Goal: Task Accomplishment & Management: Use online tool/utility

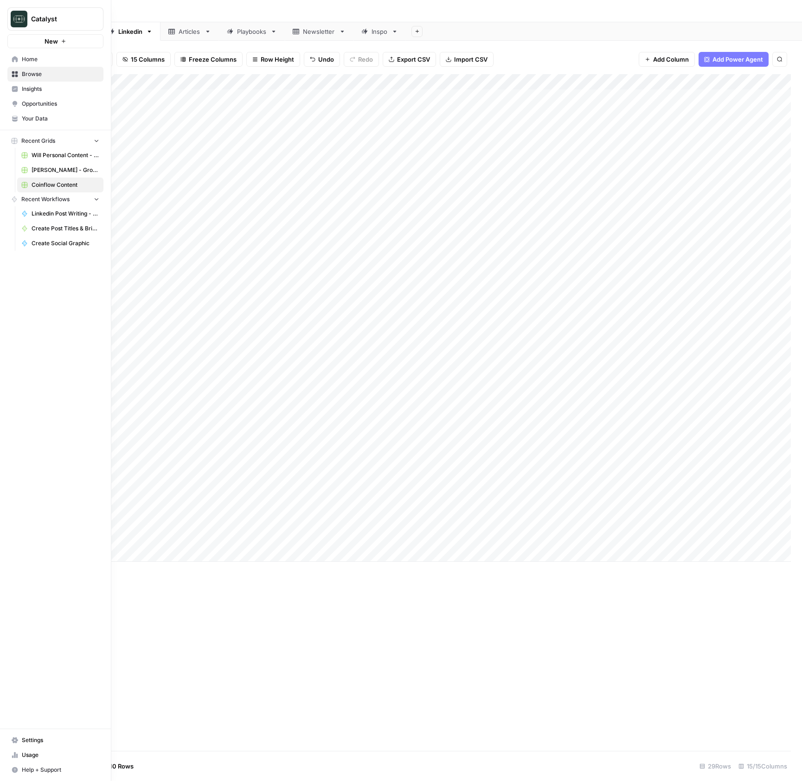
click at [16, 64] on link "Home" at bounding box center [55, 59] width 96 height 15
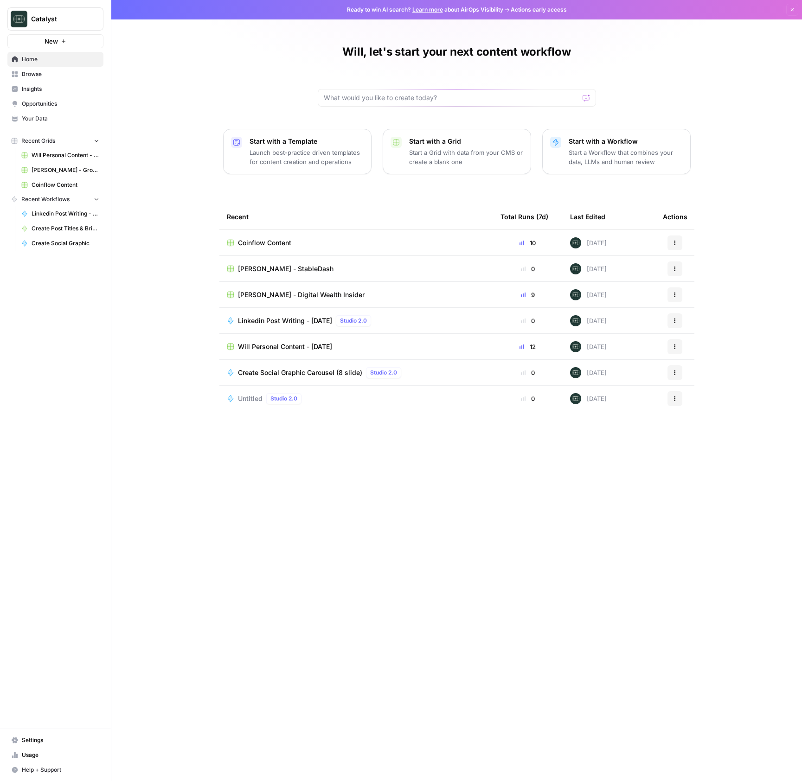
click at [45, 116] on span "Your Data" at bounding box center [60, 119] width 77 height 8
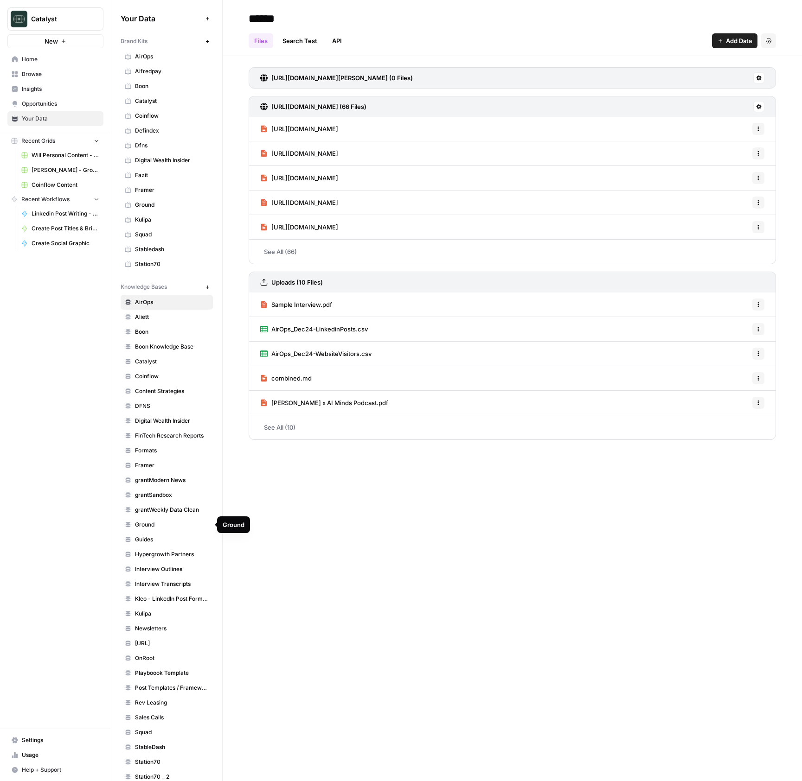
scroll to position [59, 0]
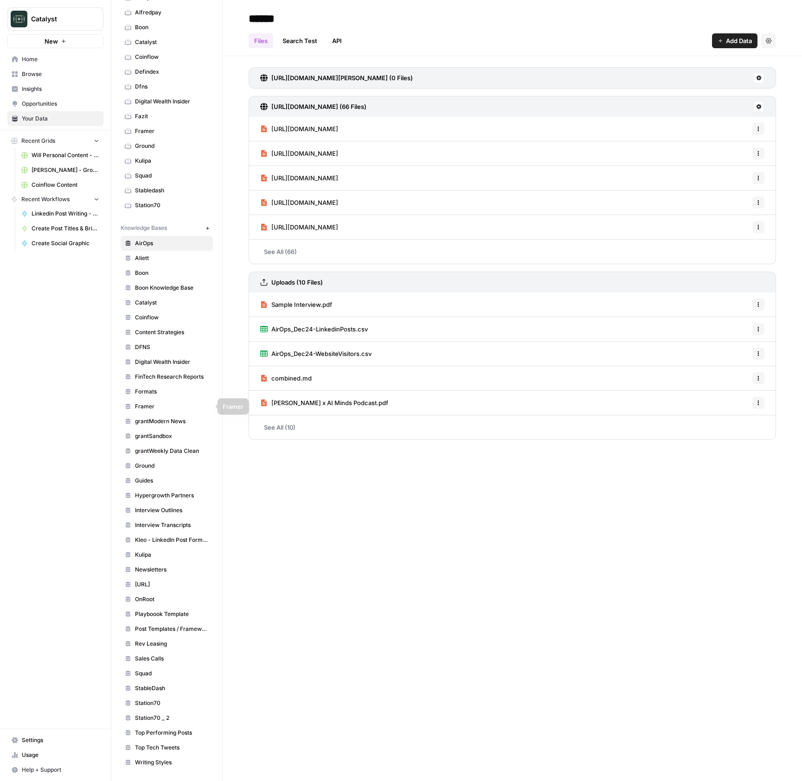
click at [153, 390] on span "Formats" at bounding box center [172, 392] width 74 height 8
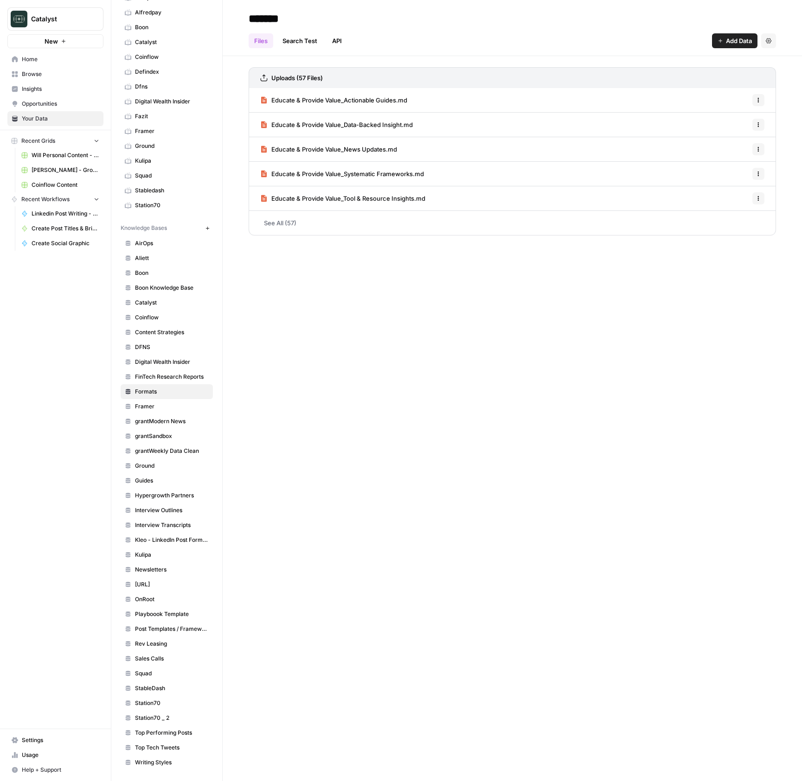
click at [316, 225] on link "See All (57)" at bounding box center [512, 223] width 527 height 24
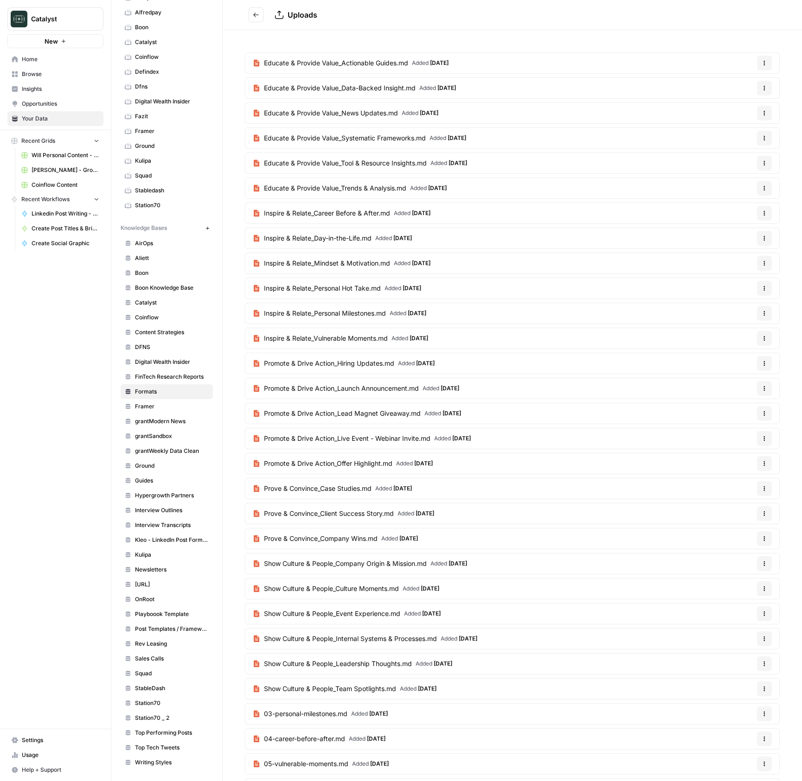
click at [255, 14] on icon "Go back" at bounding box center [256, 15] width 6 height 6
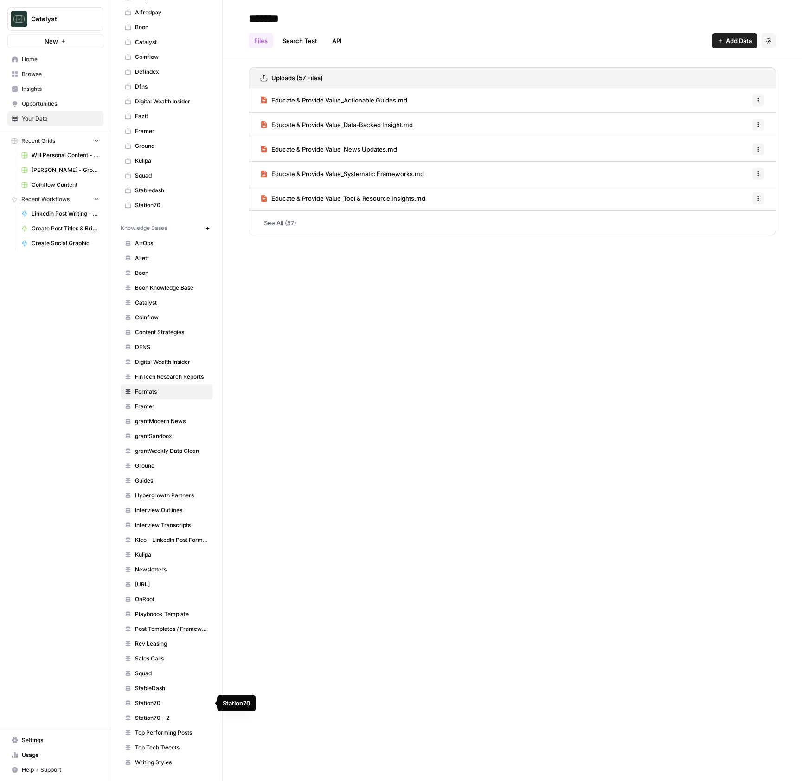
click at [153, 691] on span "StableDash" at bounding box center [172, 688] width 74 height 8
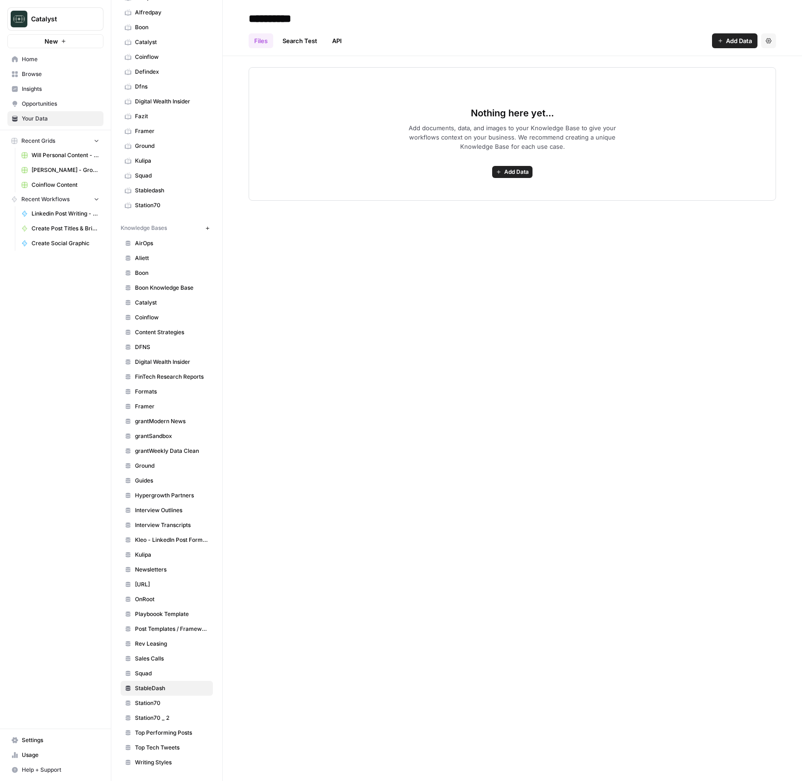
click at [158, 188] on span "Stabledash" at bounding box center [172, 190] width 74 height 8
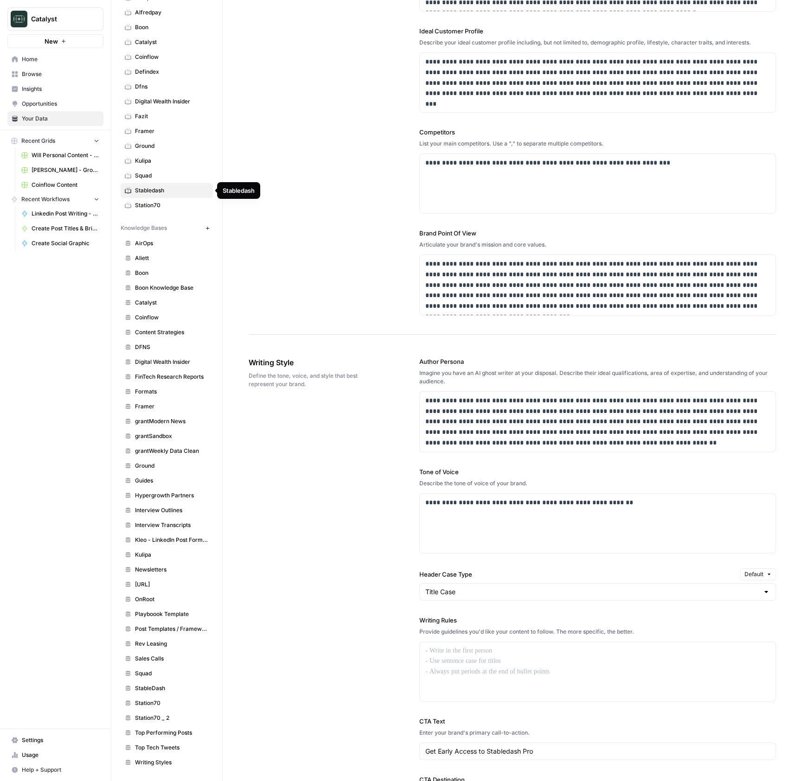
scroll to position [936, 0]
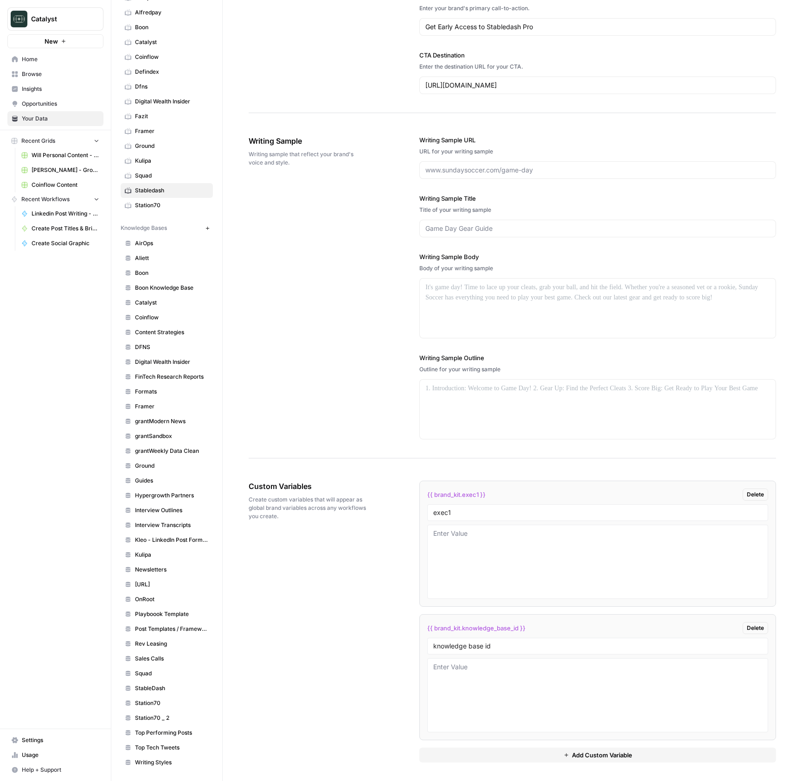
click at [506, 625] on span "{{ brand_kit.knowledge_base_id }}" at bounding box center [476, 628] width 98 height 9
copy div "{{ brand_kit.knowledge_base_id }} Delete"
click at [340, 660] on div "Custom Variables Create custom variables that will appear as global brand varia…" at bounding box center [512, 621] width 527 height 319
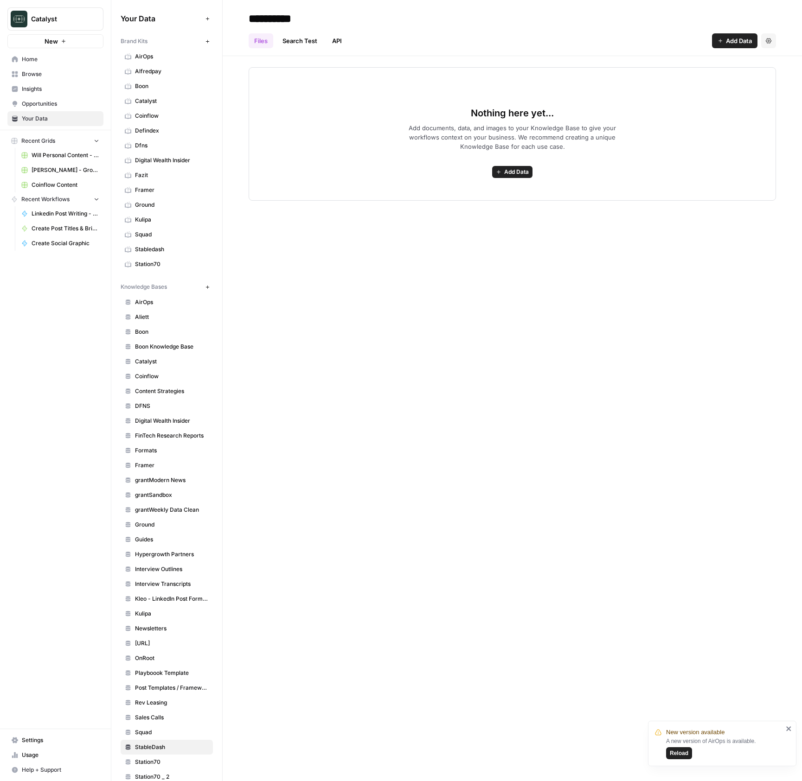
scroll to position [59, 0]
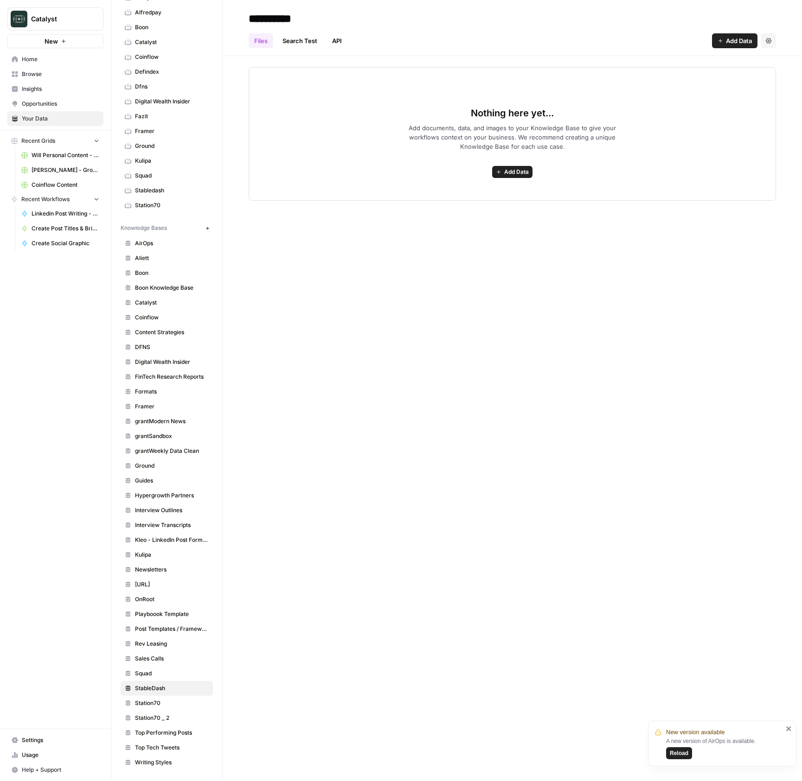
click at [38, 80] on link "Browse" at bounding box center [55, 74] width 96 height 15
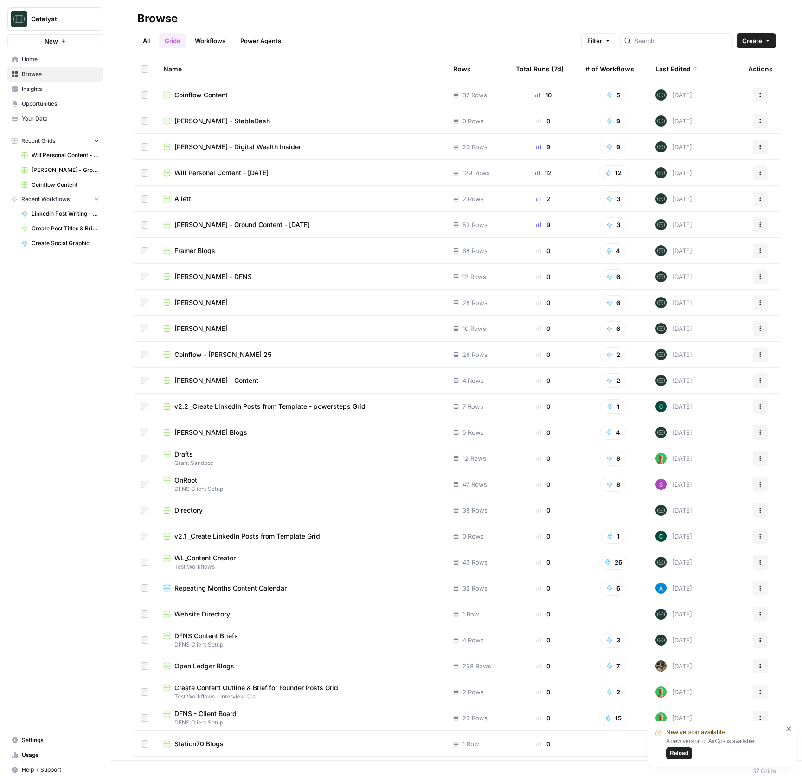
click at [215, 120] on span "[PERSON_NAME] - StableDash" at bounding box center [222, 120] width 96 height 9
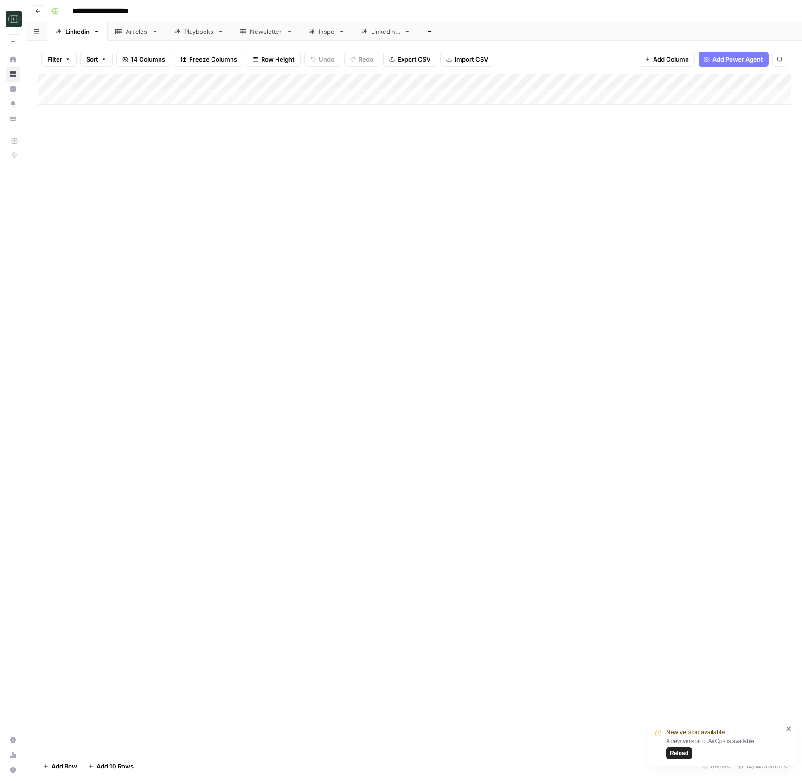
click at [134, 31] on div "Articles" at bounding box center [137, 31] width 22 height 9
click at [110, 95] on div "Add Column" at bounding box center [414, 89] width 753 height 31
type textarea "**********"
click at [103, 85] on div "Add Column" at bounding box center [414, 97] width 753 height 46
click at [81, 78] on div at bounding box center [112, 83] width 84 height 19
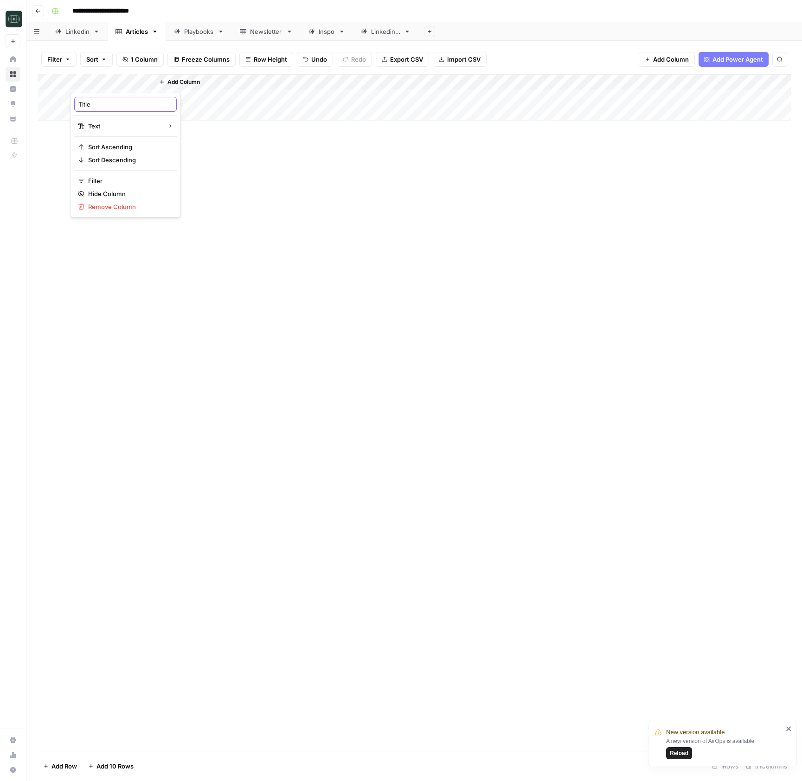
click at [99, 106] on input "Title" at bounding box center [125, 104] width 94 height 9
type input "content brief"
click at [262, 215] on div "Add Column" at bounding box center [414, 412] width 753 height 677
drag, startPoint x: 152, startPoint y: 84, endPoint x: 166, endPoint y: 84, distance: 14.4
click at [166, 84] on div "Add Column" at bounding box center [414, 97] width 753 height 46
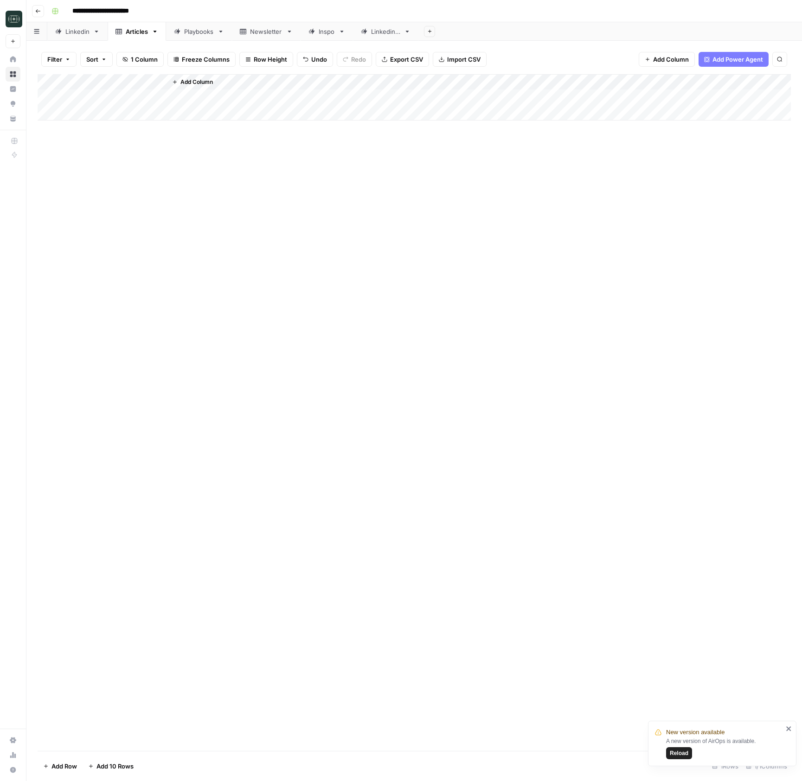
click at [182, 84] on span "Add Column" at bounding box center [196, 82] width 32 height 8
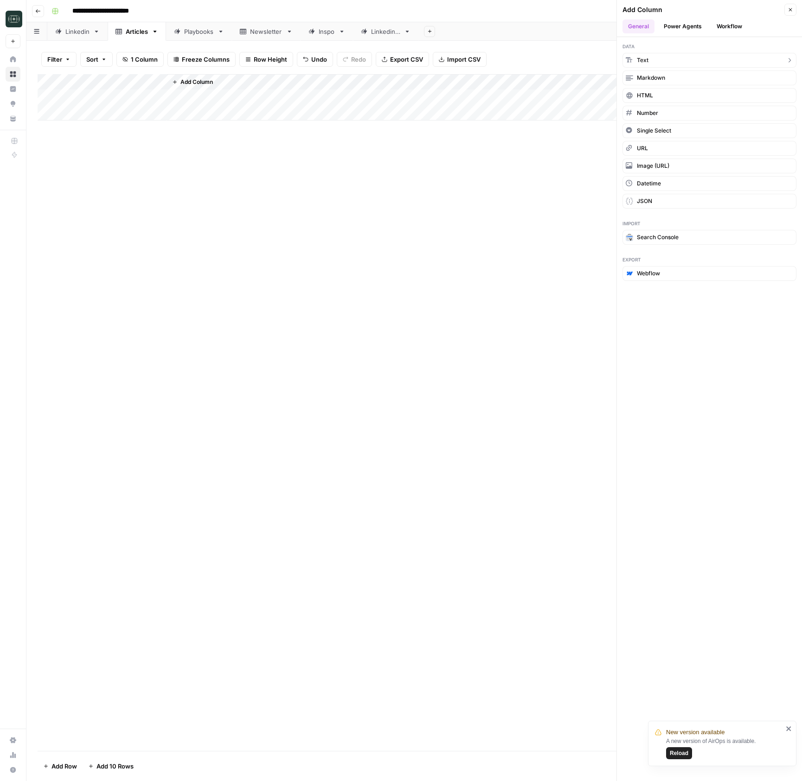
click at [656, 64] on button "Text" at bounding box center [709, 60] width 174 height 15
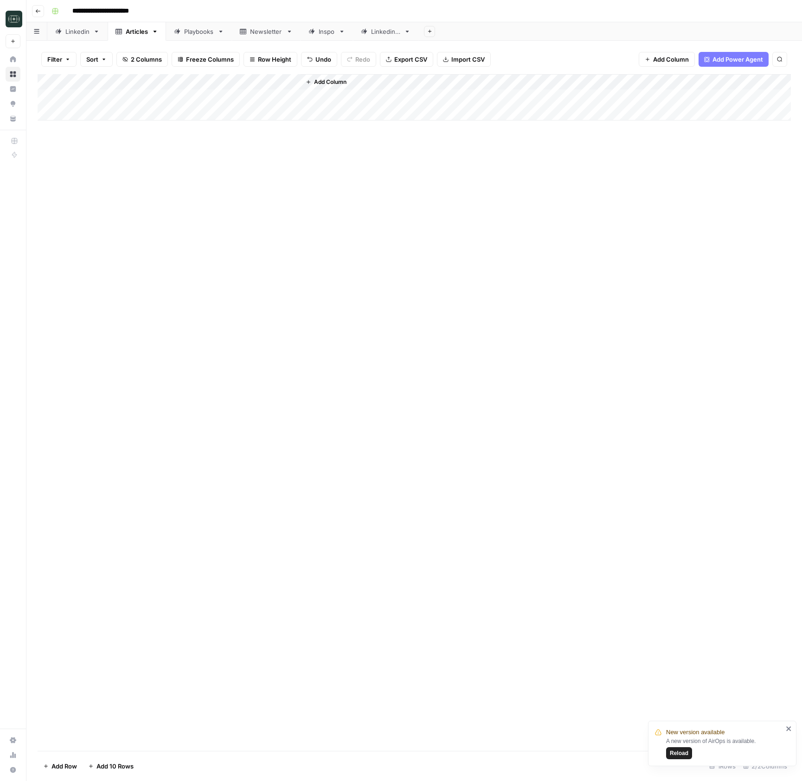
click at [202, 83] on div "Add Column" at bounding box center [414, 97] width 753 height 46
click at [224, 103] on input "New Column" at bounding box center [222, 104] width 94 height 9
type input "video transcript"
click at [259, 200] on div "Add Column" at bounding box center [414, 412] width 753 height 677
click at [287, 85] on div "Add Column" at bounding box center [414, 97] width 753 height 46
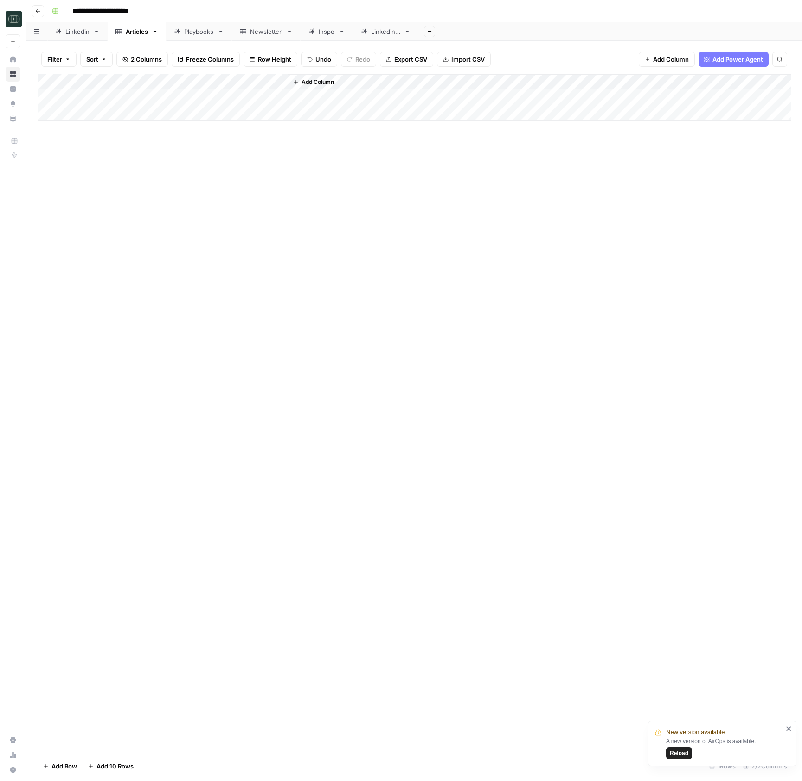
click at [307, 84] on span "Add Column" at bounding box center [317, 82] width 32 height 8
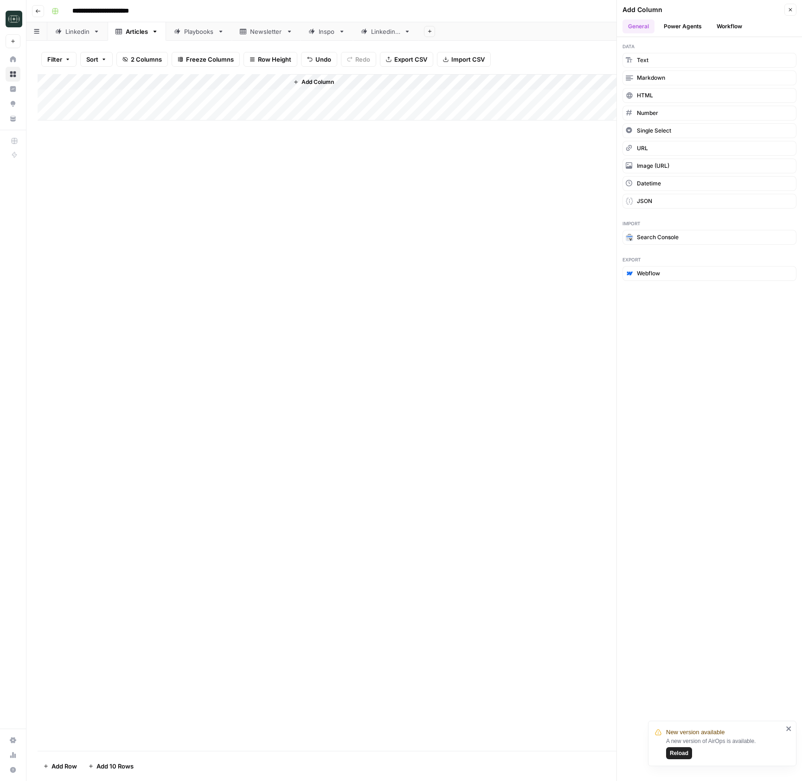
click at [731, 26] on button "Workflow" at bounding box center [729, 26] width 37 height 14
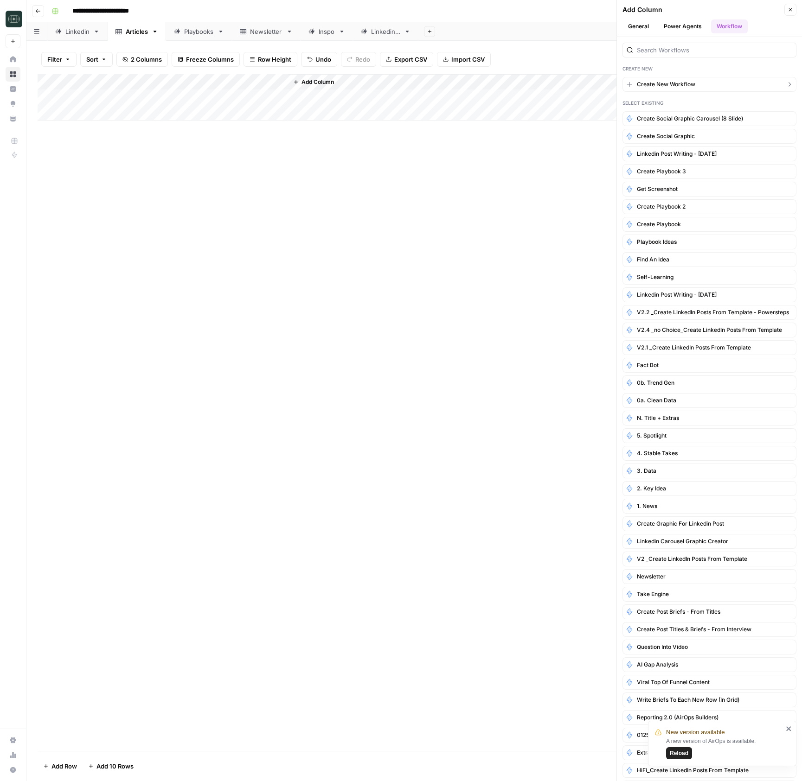
click at [658, 83] on span "Create New Workflow" at bounding box center [666, 84] width 58 height 8
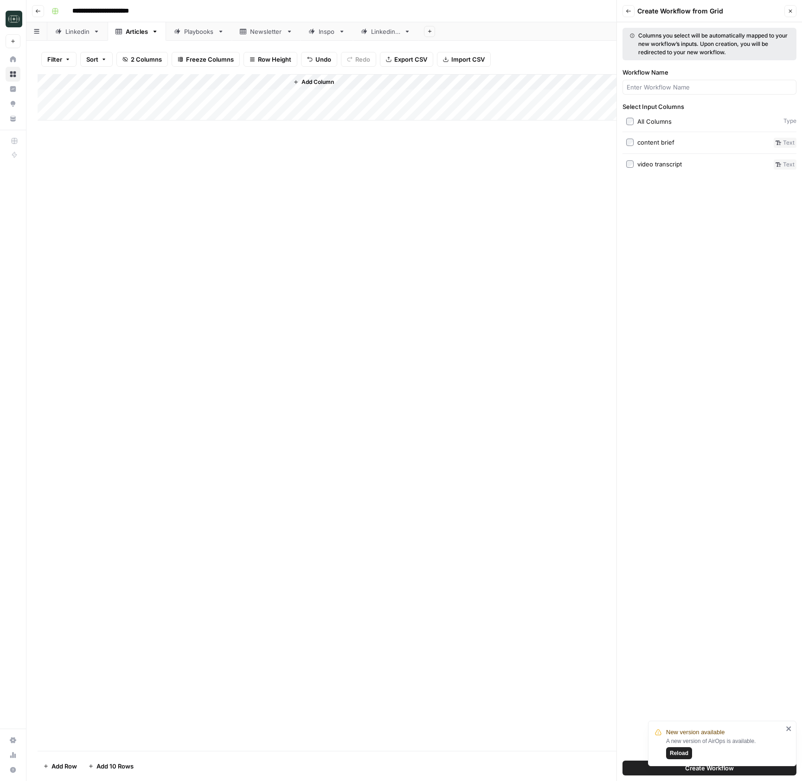
click at [633, 146] on label "content brief" at bounding box center [698, 143] width 144 height 10
click at [629, 117] on label "All Columns" at bounding box center [702, 121] width 153 height 9
click at [790, 730] on icon "close" at bounding box center [788, 728] width 6 height 7
click at [793, 13] on button "Close" at bounding box center [790, 11] width 12 height 12
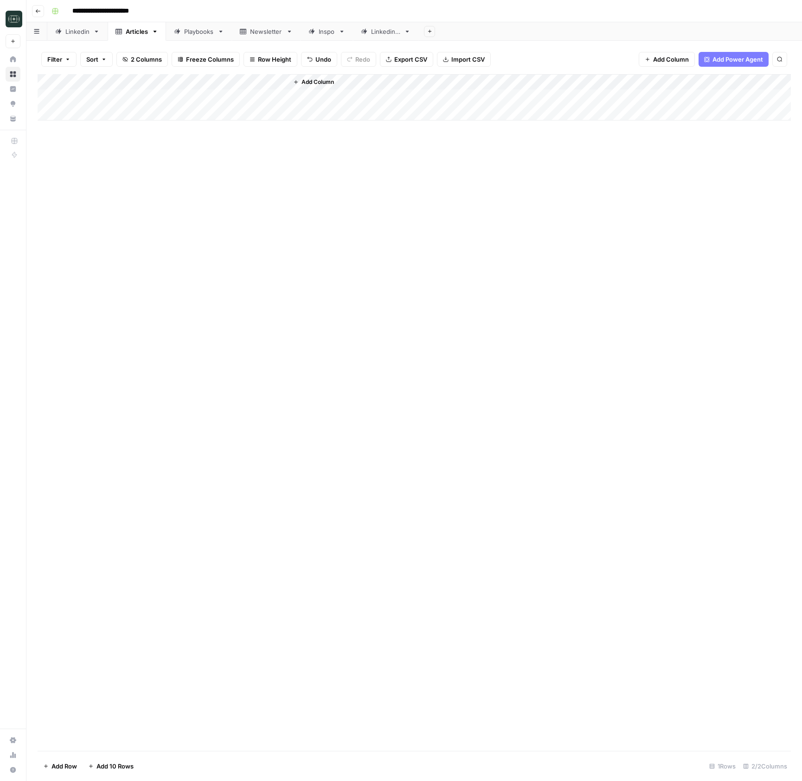
click at [340, 287] on div "Add Column" at bounding box center [414, 412] width 753 height 677
click at [311, 82] on span "Add Column" at bounding box center [317, 82] width 32 height 8
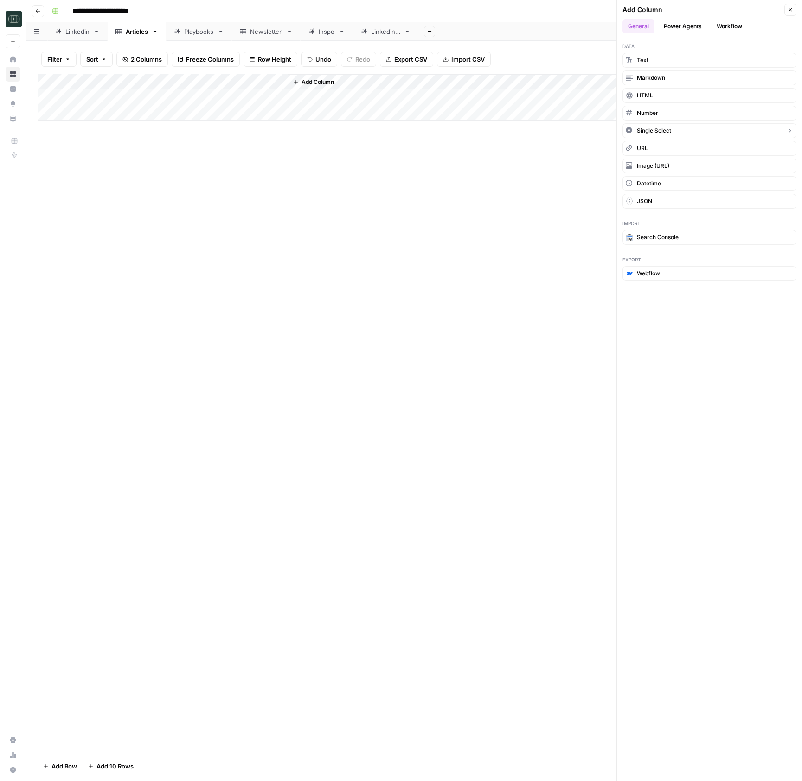
click at [658, 135] on button "Single Select" at bounding box center [709, 130] width 174 height 15
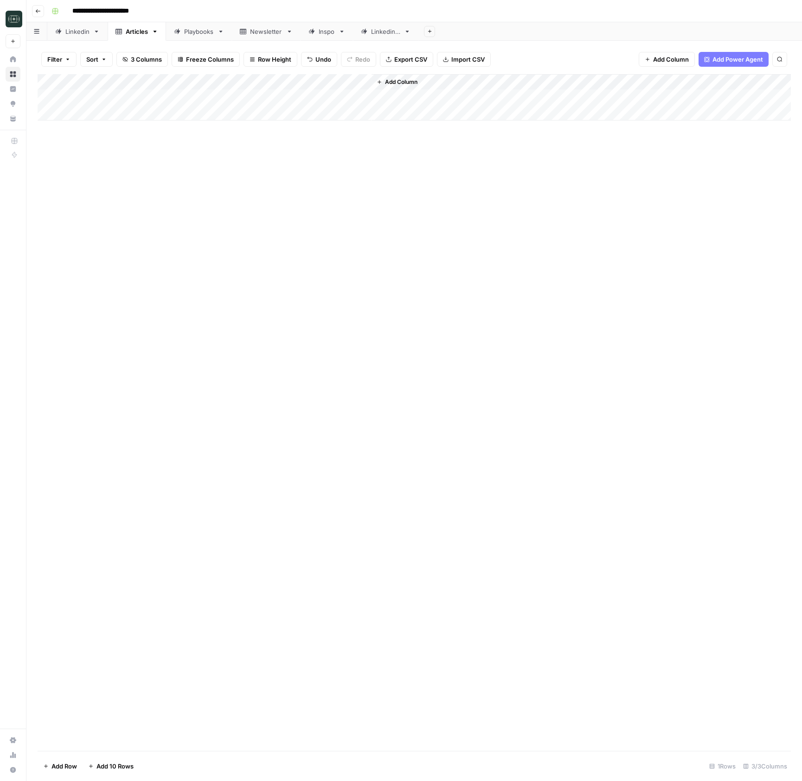
click at [329, 83] on div "Add Column" at bounding box center [414, 97] width 753 height 46
click at [330, 101] on input "New Column" at bounding box center [352, 104] width 113 height 9
type input "Article Format"
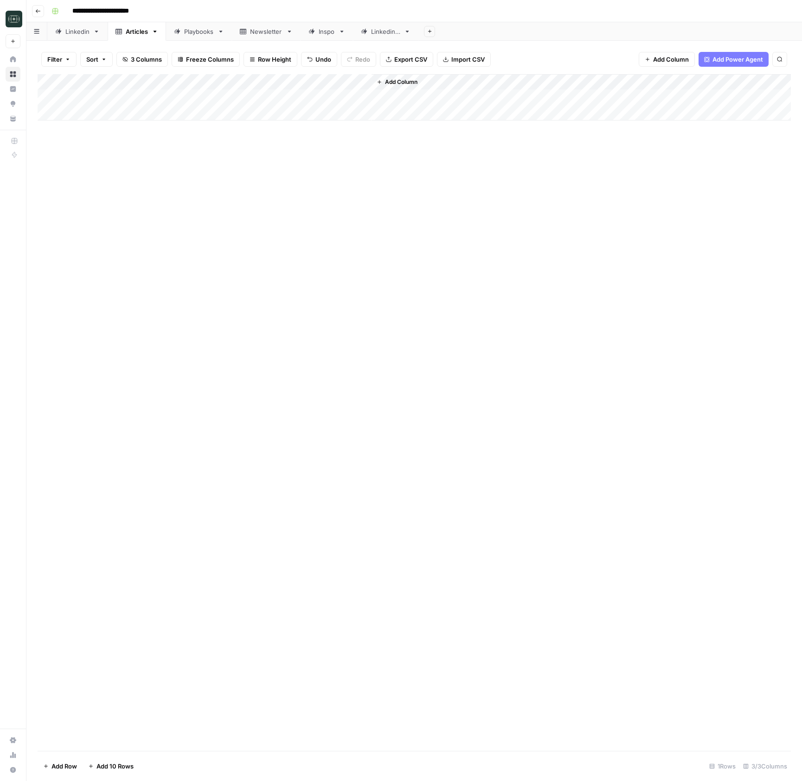
click at [334, 98] on div "Add Column" at bounding box center [414, 97] width 753 height 46
type input "Video Recap"
click at [415, 179] on div "Add Column" at bounding box center [414, 412] width 753 height 677
click at [324, 98] on div "Add Column" at bounding box center [414, 97] width 753 height 46
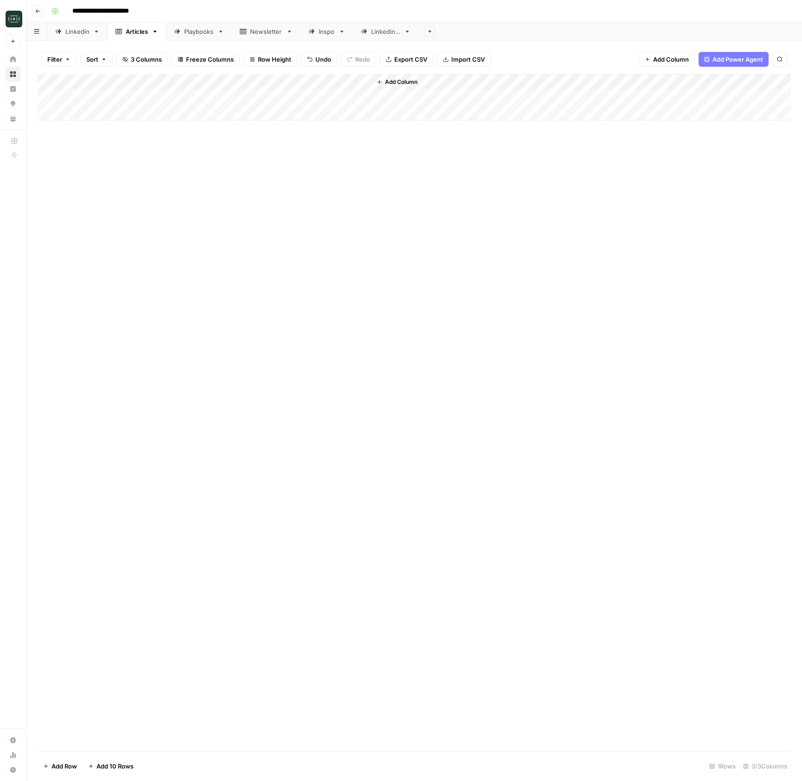
click at [422, 223] on div "Add Column" at bounding box center [414, 412] width 753 height 677
click at [418, 213] on div "Add Column" at bounding box center [414, 412] width 753 height 677
click at [406, 84] on span "Add Column" at bounding box center [401, 82] width 32 height 8
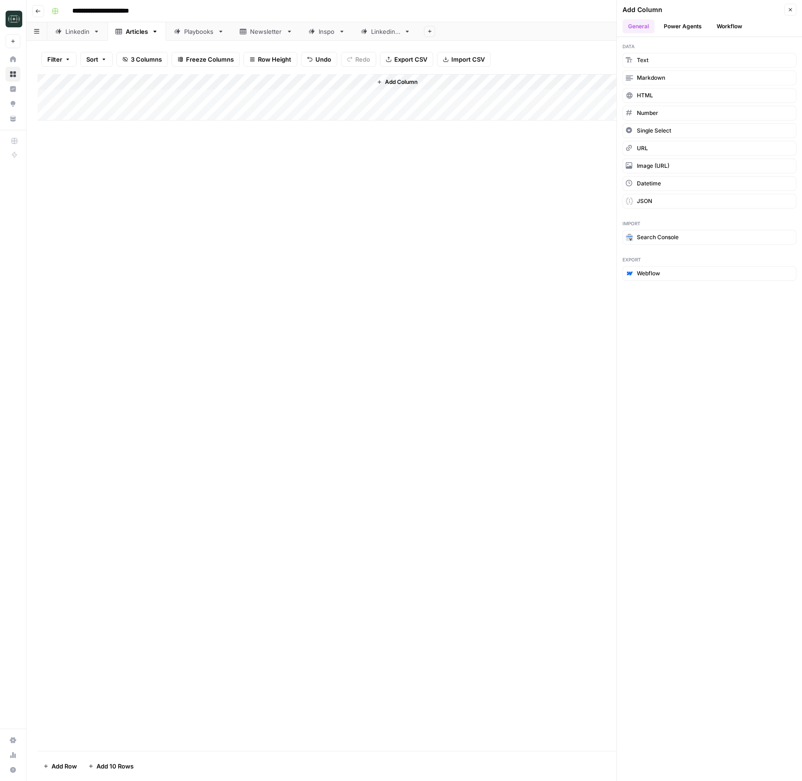
click at [730, 22] on button "Workflow" at bounding box center [729, 26] width 37 height 14
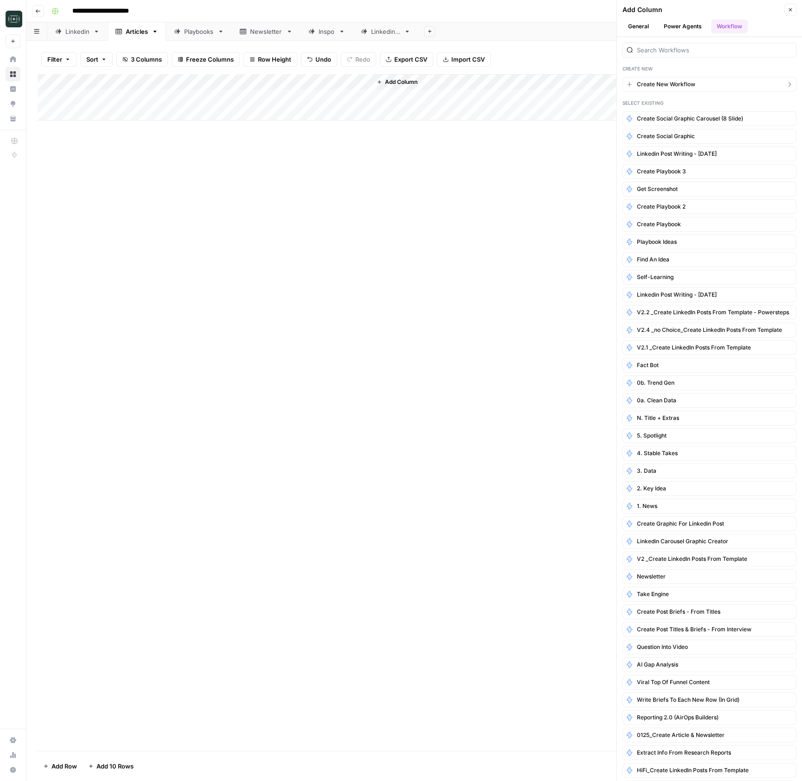
click at [681, 79] on button "Create New Workflow" at bounding box center [709, 84] width 174 height 15
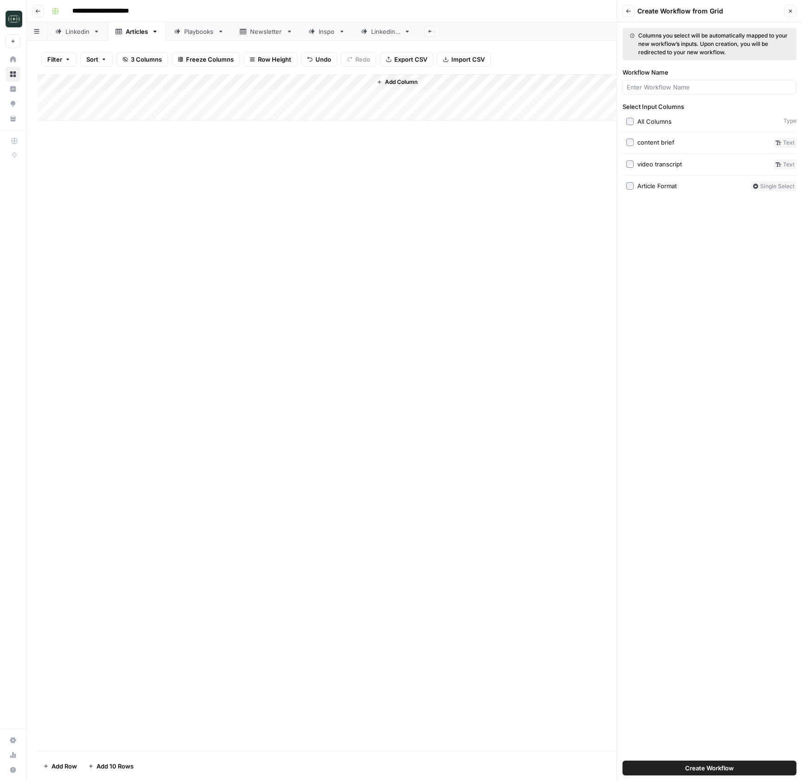
click at [646, 117] on div "All Columns" at bounding box center [654, 121] width 34 height 9
click at [700, 771] on span "Create Workflow" at bounding box center [709, 768] width 49 height 9
click at [656, 81] on div at bounding box center [709, 87] width 174 height 15
type input "Article Creation - [DATE]"
click at [622, 761] on button "Create Workflow" at bounding box center [709, 768] width 174 height 15
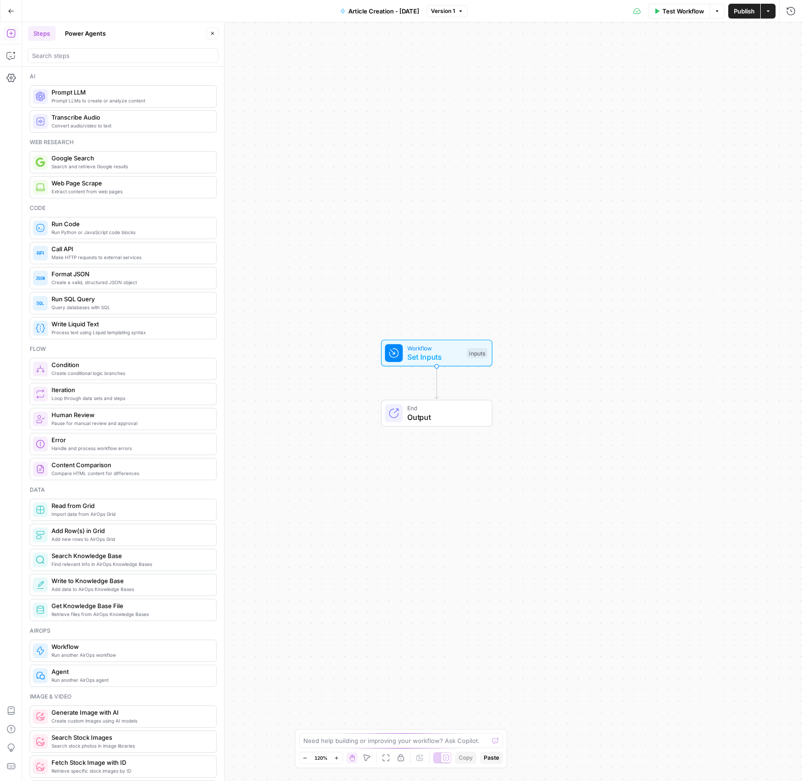
drag, startPoint x: 398, startPoint y: 247, endPoint x: 468, endPoint y: 224, distance: 74.0
click at [468, 224] on div "Workflow Set Inputs Inputs End Output" at bounding box center [411, 401] width 779 height 759
click at [498, 330] on span "Set Inputs" at bounding box center [505, 334] width 55 height 11
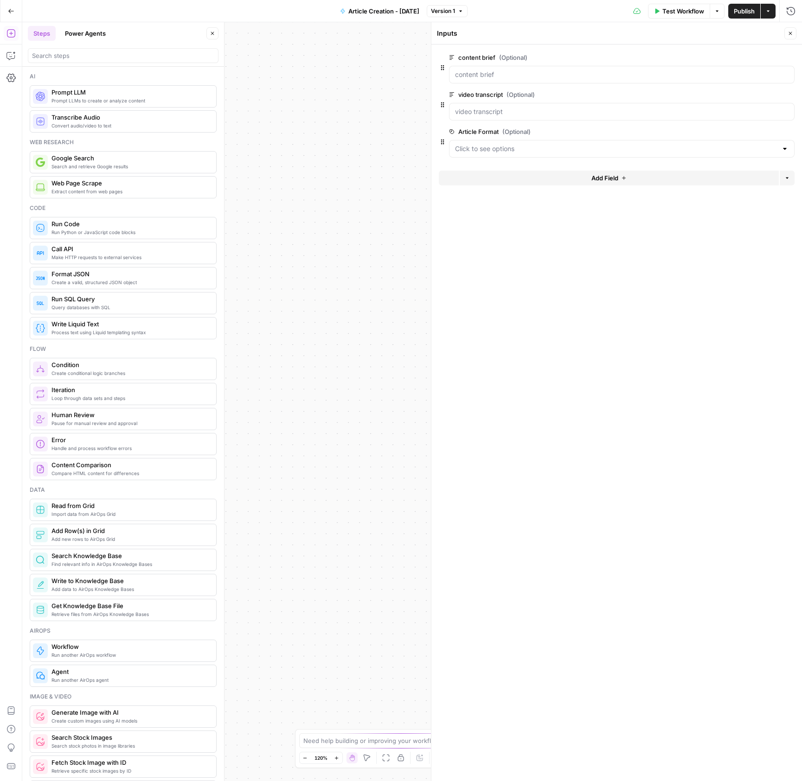
click at [754, 90] on button "edit field" at bounding box center [764, 94] width 36 height 11
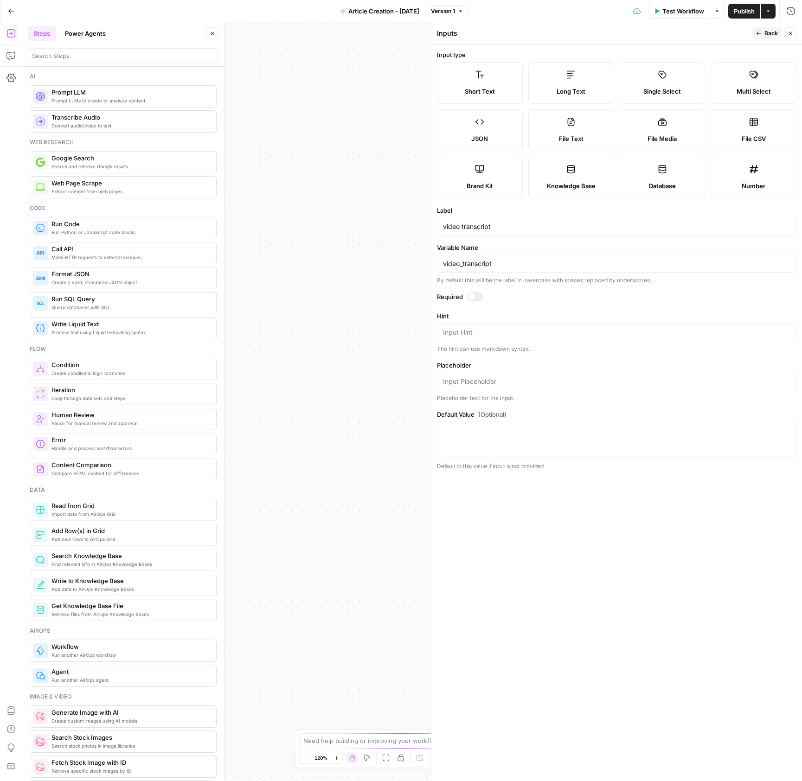
click at [791, 34] on icon "button" at bounding box center [790, 33] width 3 height 3
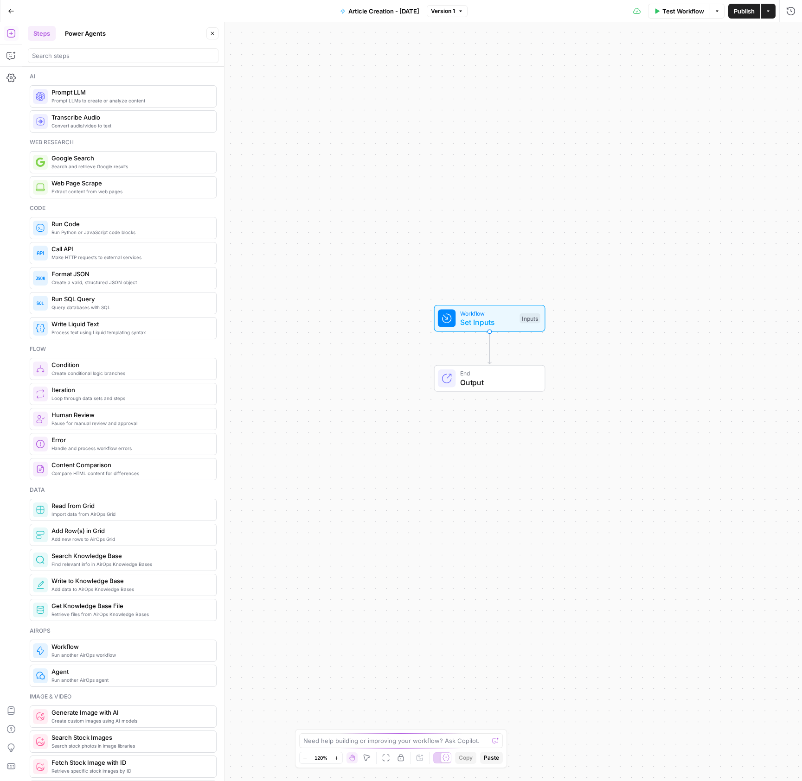
drag, startPoint x: 345, startPoint y: 319, endPoint x: 304, endPoint y: 263, distance: 68.4
click at [309, 263] on div "Workflow Set Inputs Inputs End Output" at bounding box center [411, 401] width 779 height 759
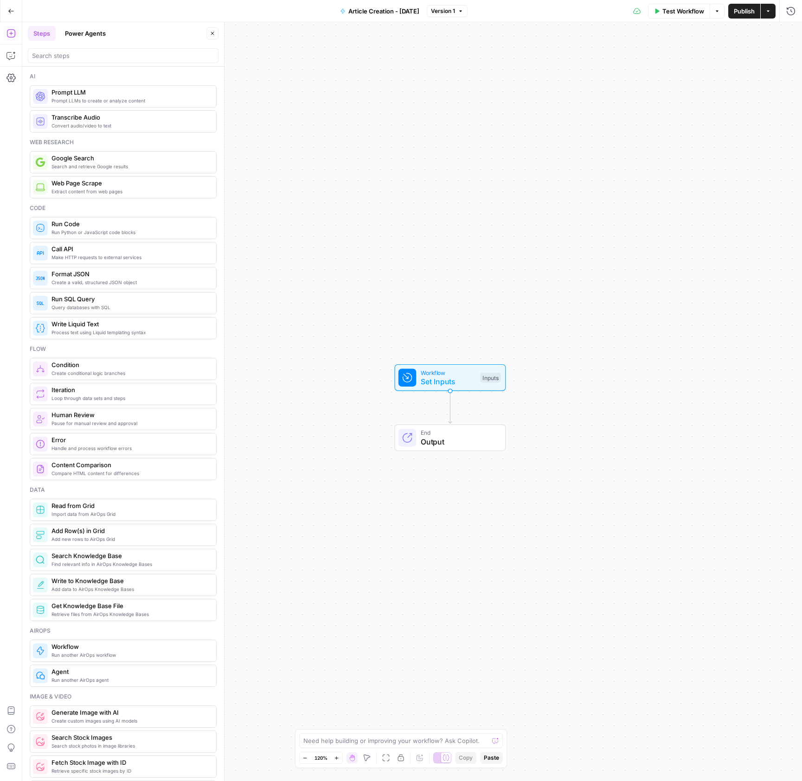
drag, startPoint x: 428, startPoint y: 319, endPoint x: 429, endPoint y: 424, distance: 105.7
click at [425, 432] on span "End" at bounding box center [459, 432] width 76 height 9
click at [360, 411] on div "Workflow Set Inputs Inputs End Output" at bounding box center [411, 401] width 779 height 759
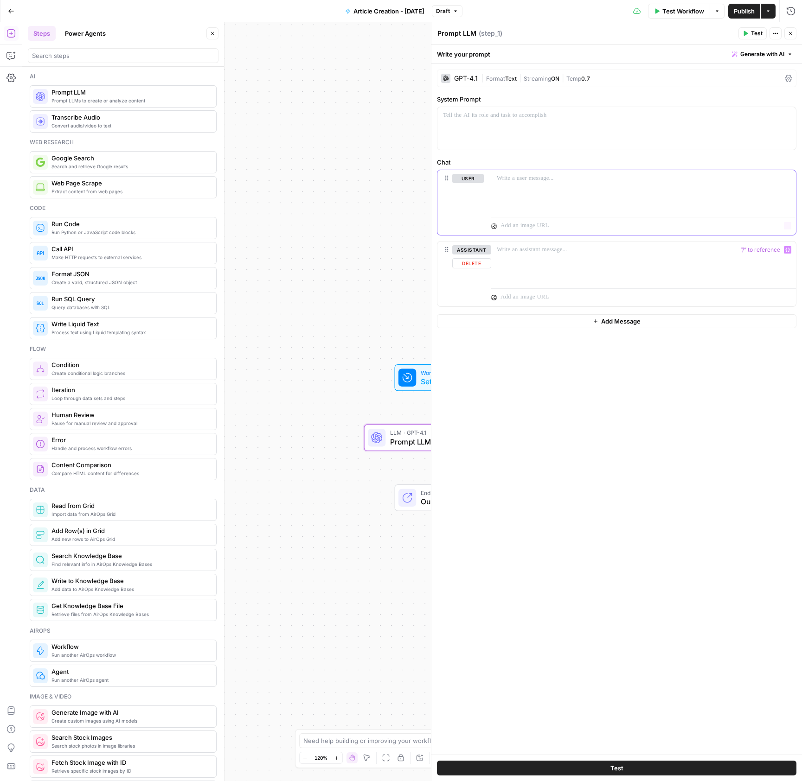
click at [515, 211] on div at bounding box center [643, 191] width 305 height 43
click at [790, 37] on button "Close" at bounding box center [790, 33] width 12 height 12
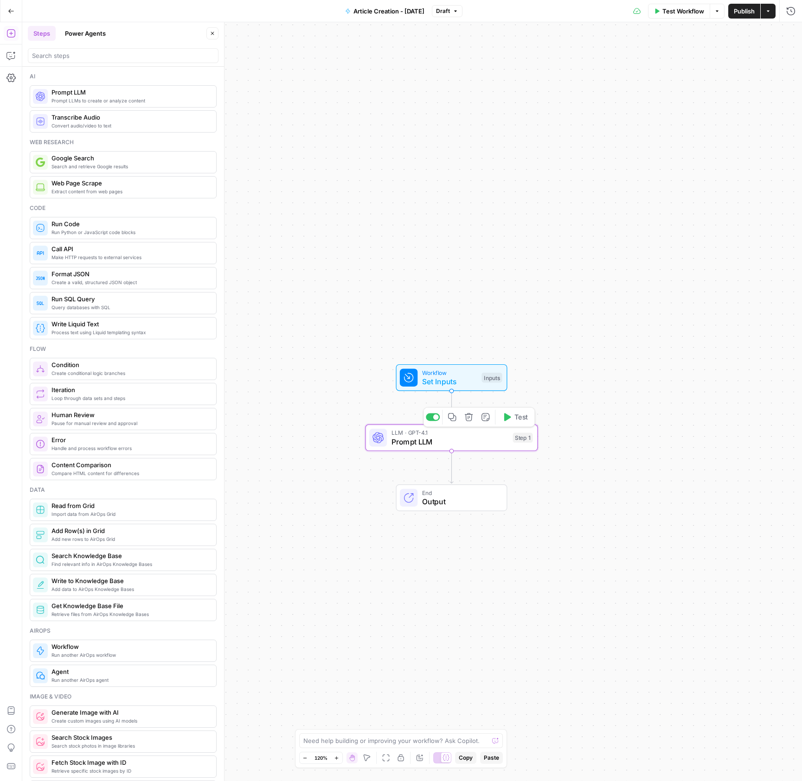
click at [399, 440] on span "Prompt LLM" at bounding box center [449, 441] width 117 height 11
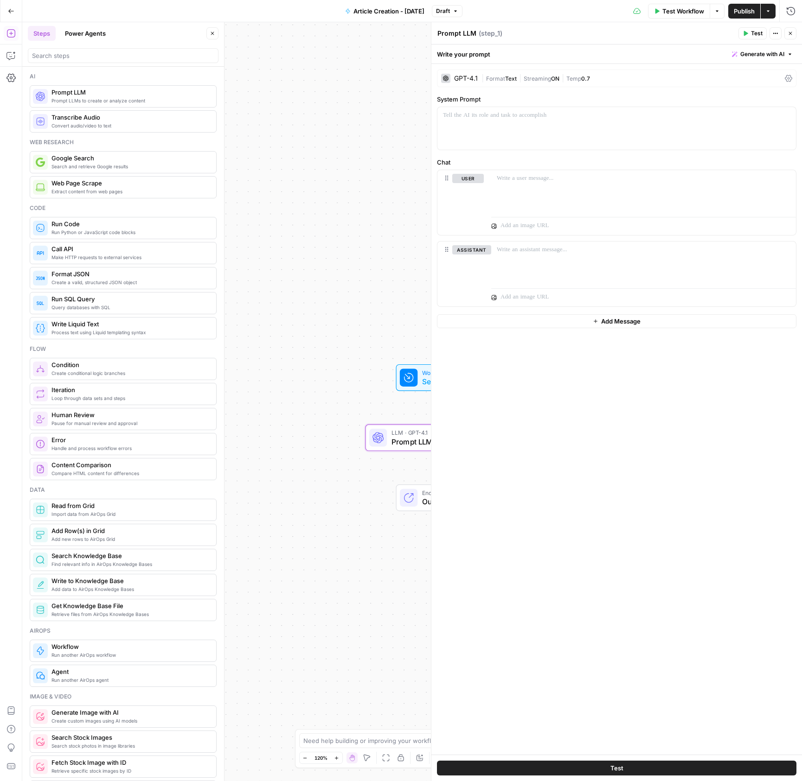
click at [469, 36] on textarea "Prompt LLM" at bounding box center [456, 33] width 39 height 9
type textarea "article creation"
click at [794, 30] on button "Close" at bounding box center [790, 33] width 12 height 12
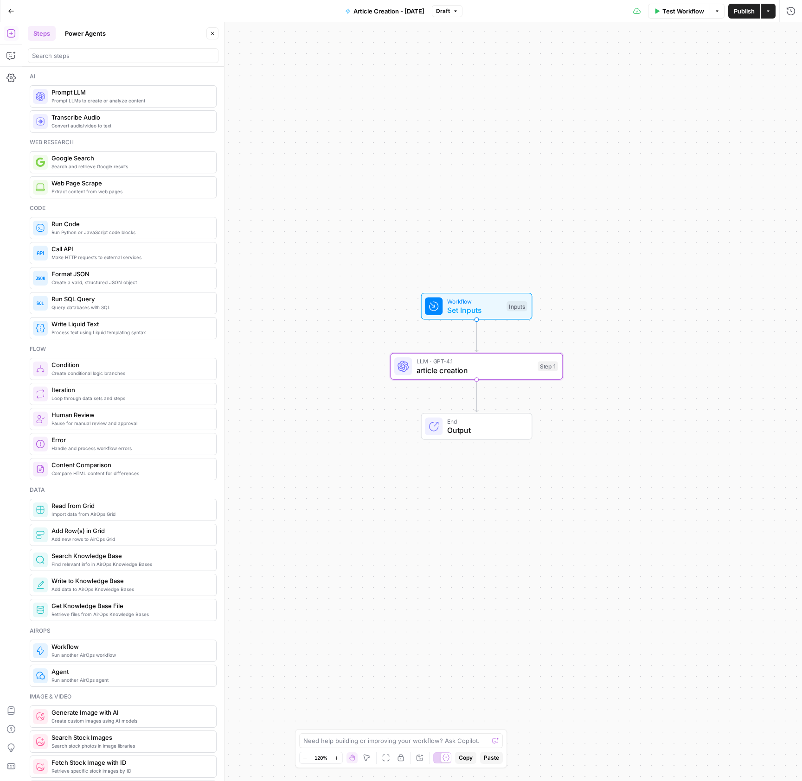
drag, startPoint x: 685, startPoint y: 406, endPoint x: 713, endPoint y: 345, distance: 67.4
click at [713, 345] on div "Workflow Set Inputs Inputs LLM · GPT-4.1 article creation Step 1 End Output" at bounding box center [411, 401] width 779 height 759
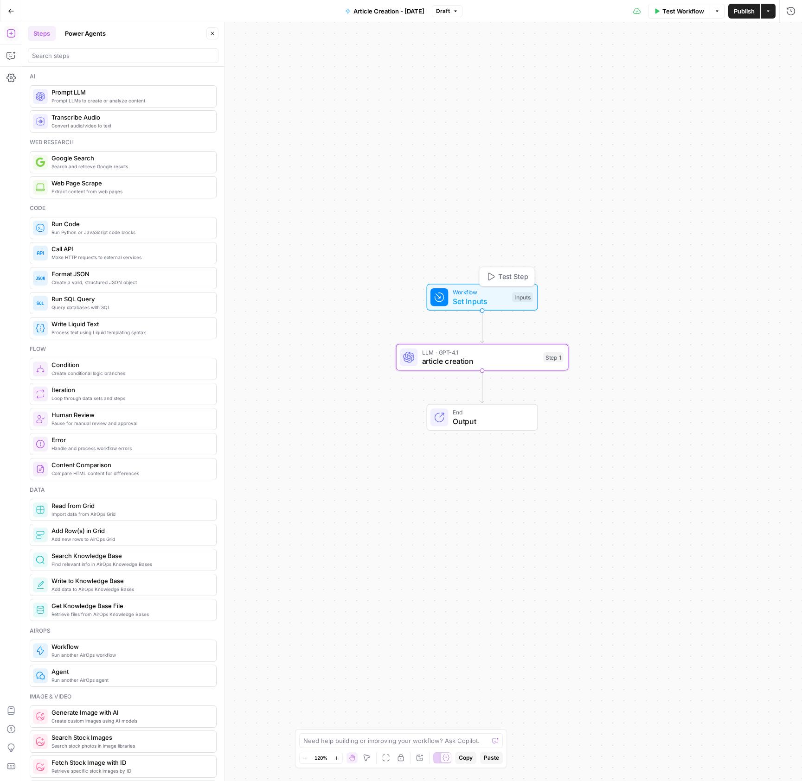
click at [471, 288] on span "Workflow" at bounding box center [480, 292] width 55 height 9
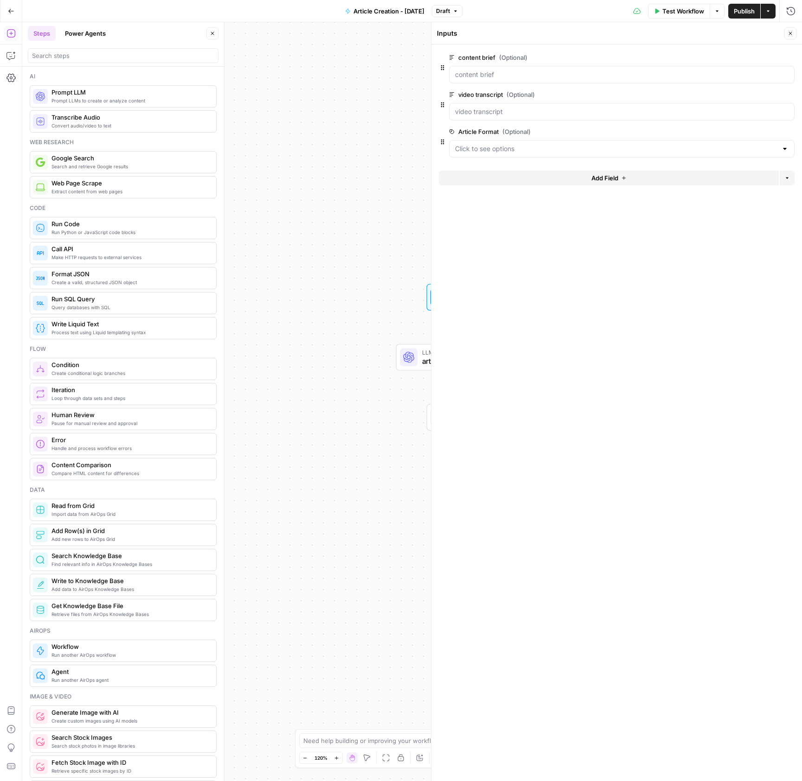
click at [603, 184] on button "Add Field" at bounding box center [609, 178] width 340 height 15
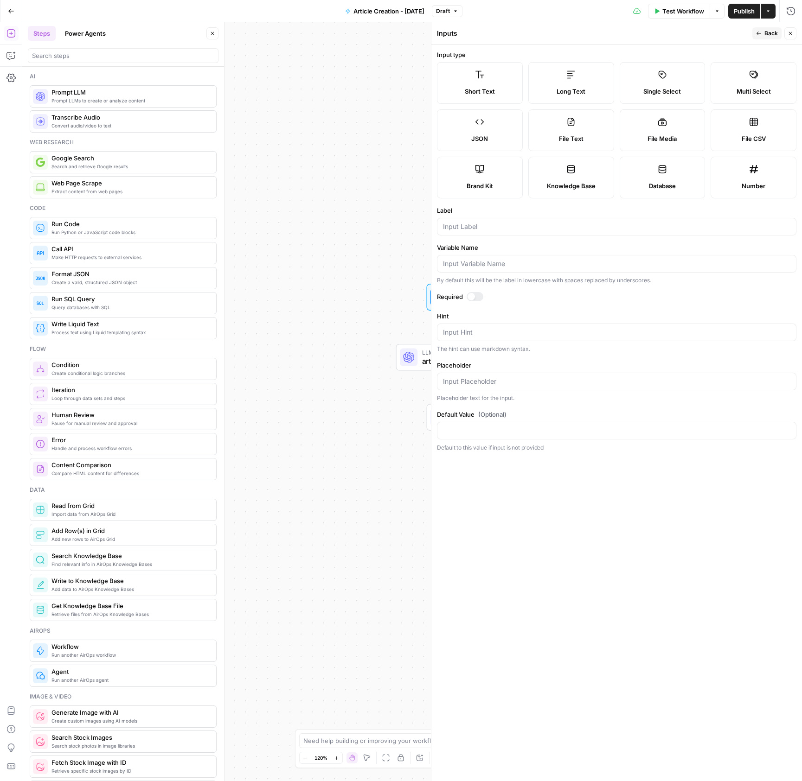
click at [467, 176] on label "Brand Kit" at bounding box center [480, 178] width 86 height 42
click at [492, 231] on input "Label" at bounding box center [616, 226] width 347 height 9
type input "brand"
click at [582, 434] on form "Input type Short Text Long Text Single Select Multi Select JSON File Text File …" at bounding box center [616, 413] width 370 height 737
click at [768, 34] on span "Back" at bounding box center [770, 33] width 13 height 8
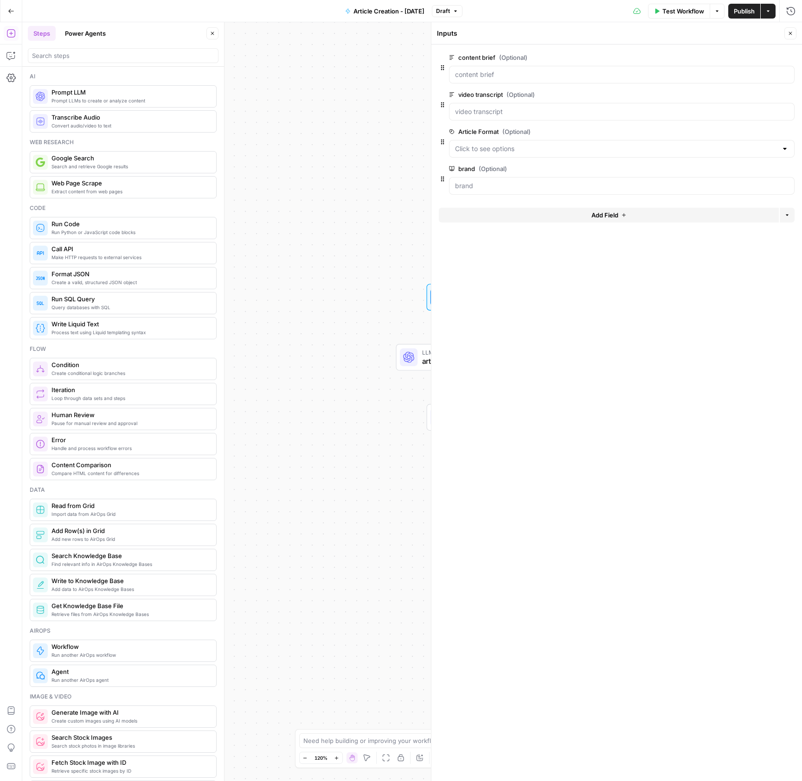
click at [335, 219] on div "Workflow Set Inputs Inputs LLM · GPT-4.1 article creation Step 1 End Output" at bounding box center [411, 401] width 779 height 759
click at [787, 31] on icon "button" at bounding box center [790, 34] width 6 height 6
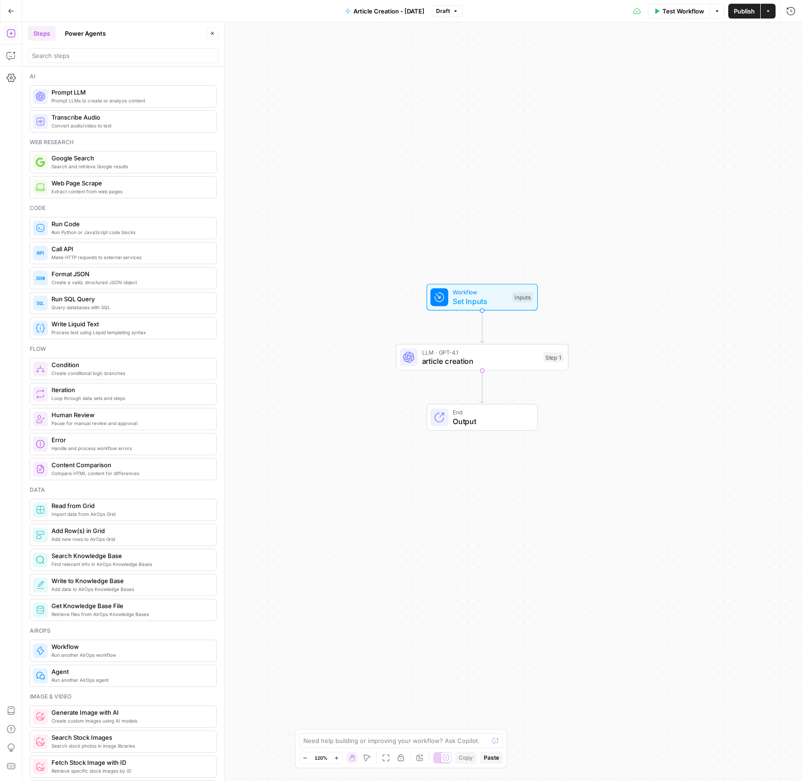
click at [462, 306] on span "Set Inputs" at bounding box center [480, 301] width 55 height 11
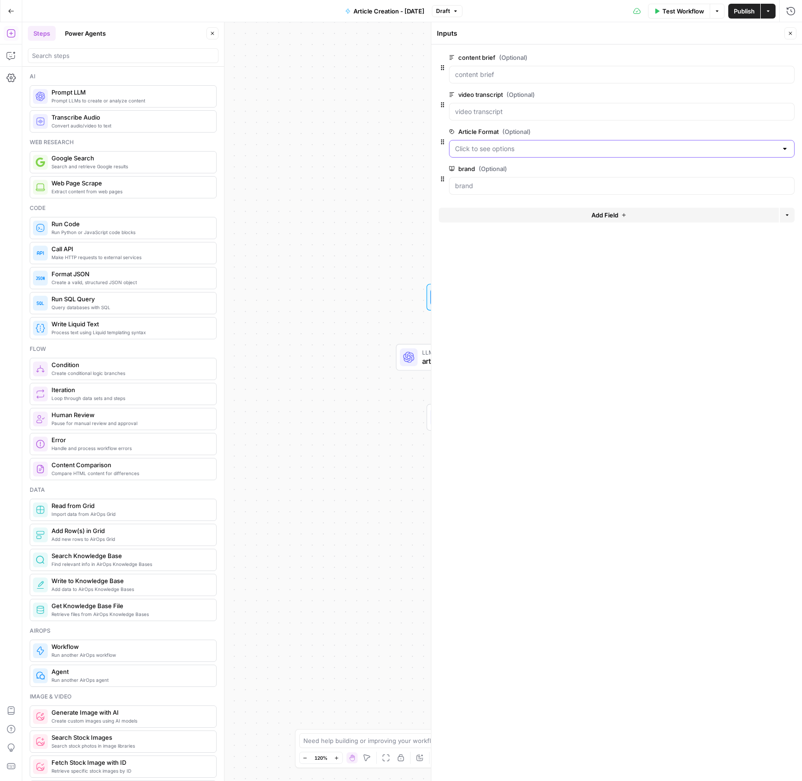
click at [488, 153] on Format "Article Format (Optional)" at bounding box center [616, 148] width 322 height 9
click at [485, 171] on span "Video Recap" at bounding box center [620, 171] width 326 height 9
click at [374, 169] on div "Workflow Set Inputs Inputs LLM · GPT-4.1 article creation Step 1 End Output" at bounding box center [411, 401] width 779 height 759
click at [674, 13] on span "Test Workflow" at bounding box center [683, 10] width 42 height 9
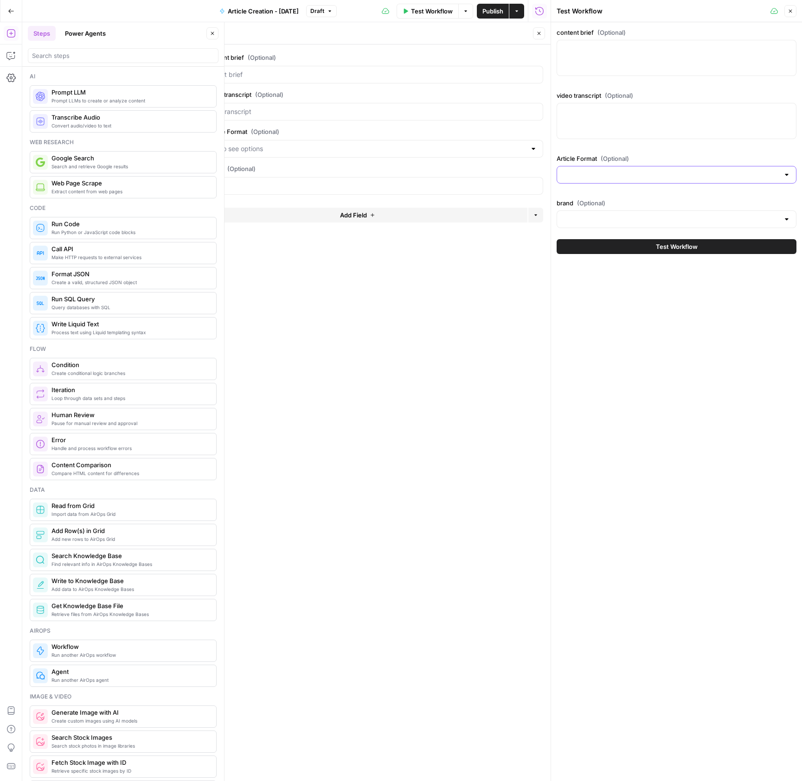
click at [584, 174] on input "Article Format (Optional)" at bounding box center [670, 174] width 217 height 9
click at [594, 198] on span "Video Recap" at bounding box center [674, 197] width 220 height 9
type input "Video Recap"
click at [578, 136] on div at bounding box center [676, 121] width 240 height 36
click at [785, 12] on button "Close" at bounding box center [790, 11] width 12 height 12
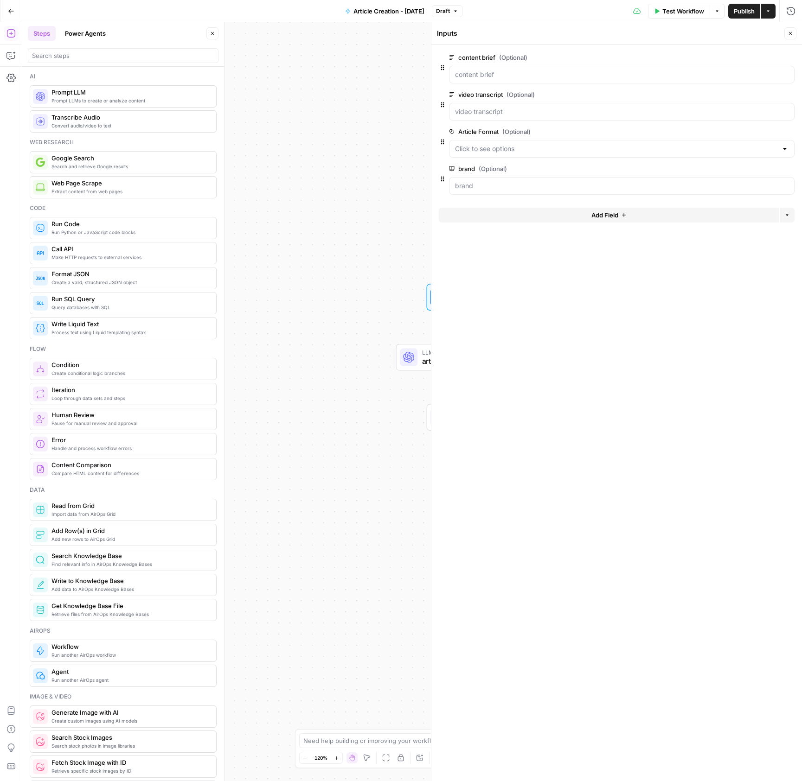
click at [788, 36] on button "Close" at bounding box center [790, 33] width 12 height 12
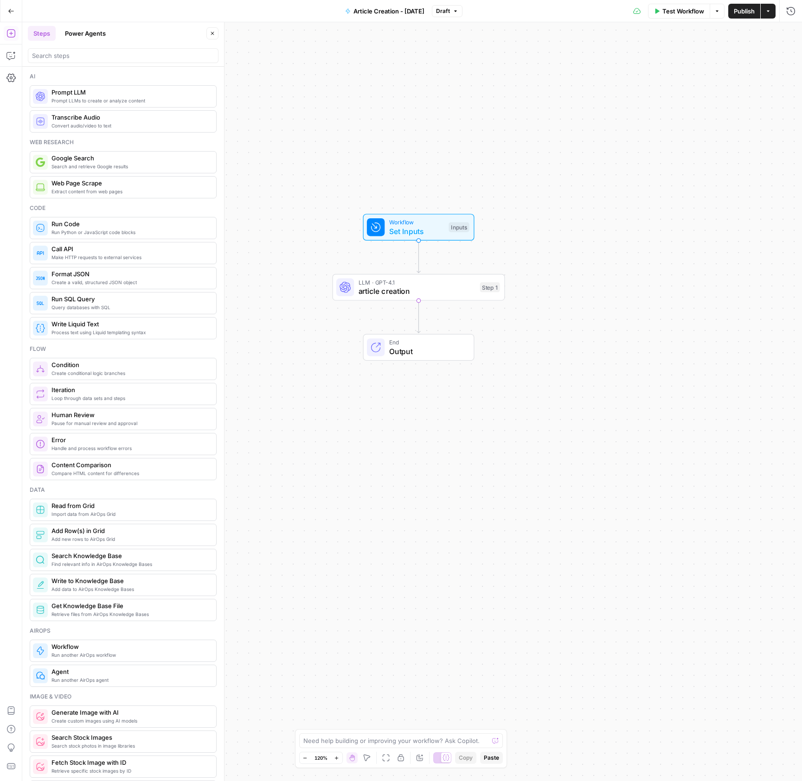
drag, startPoint x: 410, startPoint y: 194, endPoint x: 449, endPoint y: 267, distance: 83.0
click at [391, 175] on div "Workflow Set Inputs Inputs LLM · GPT-4.1 article creation Step 1 End Output" at bounding box center [411, 401] width 779 height 759
click at [448, 285] on span "LLM · GPT-4.1" at bounding box center [416, 282] width 117 height 9
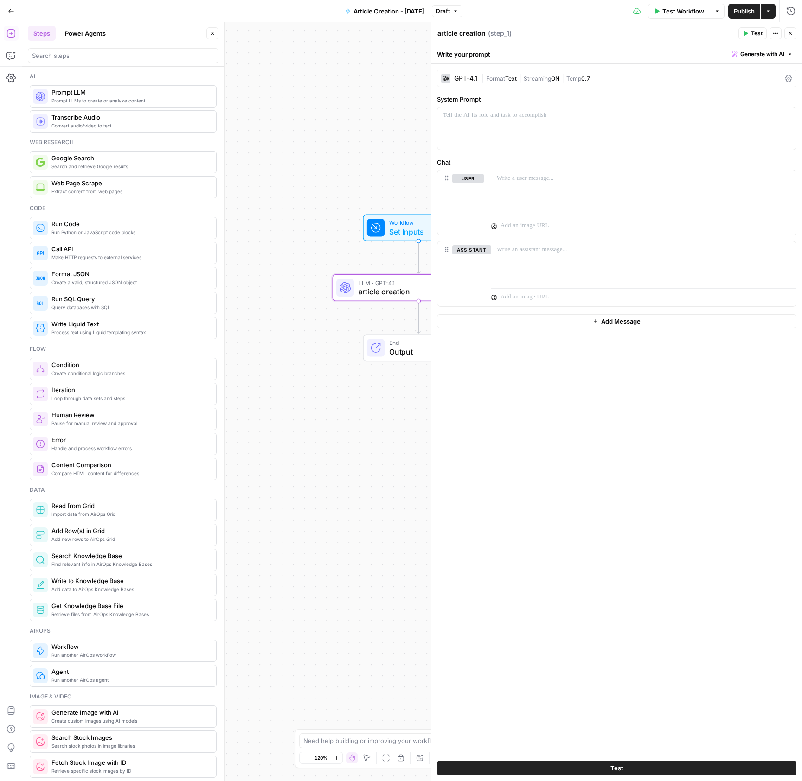
click at [287, 152] on div "Workflow Set Inputs Inputs LLM · GPT-4.1 article creation Step 1 End Output" at bounding box center [411, 401] width 779 height 759
click at [686, 14] on span "Test Workflow" at bounding box center [683, 10] width 42 height 9
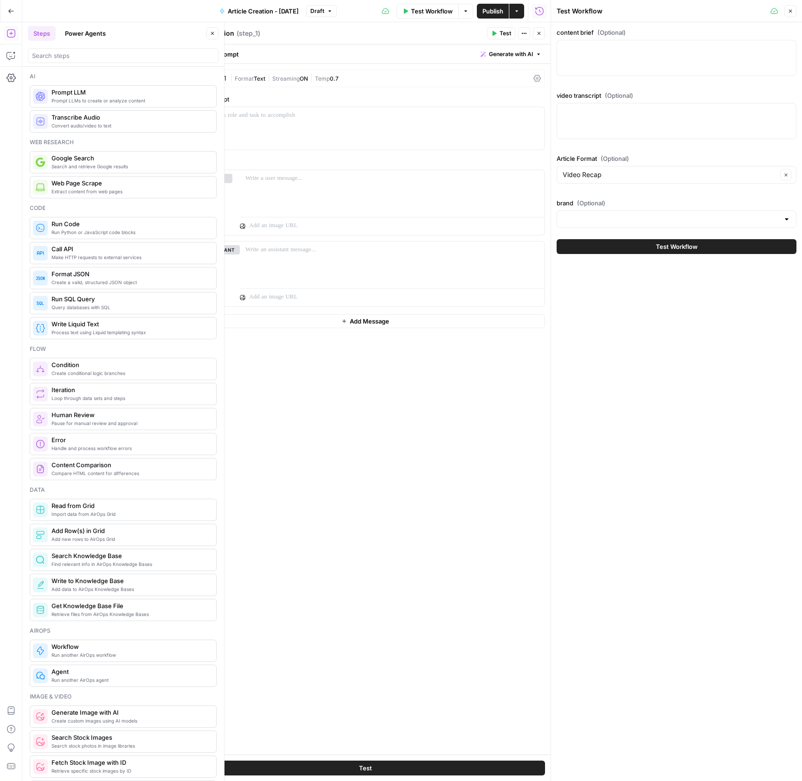
click at [600, 63] on div at bounding box center [676, 58] width 240 height 36
paste textarea "{ "article_info": { "headline": { "placeholder": "How Bitso Quietly Captured 10…"
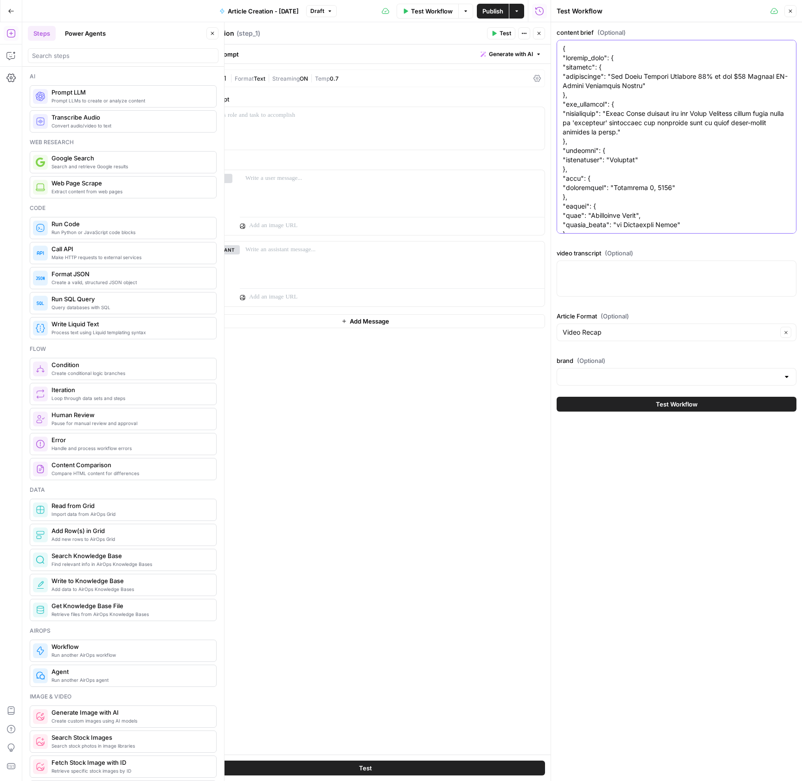
scroll to position [1321, 0]
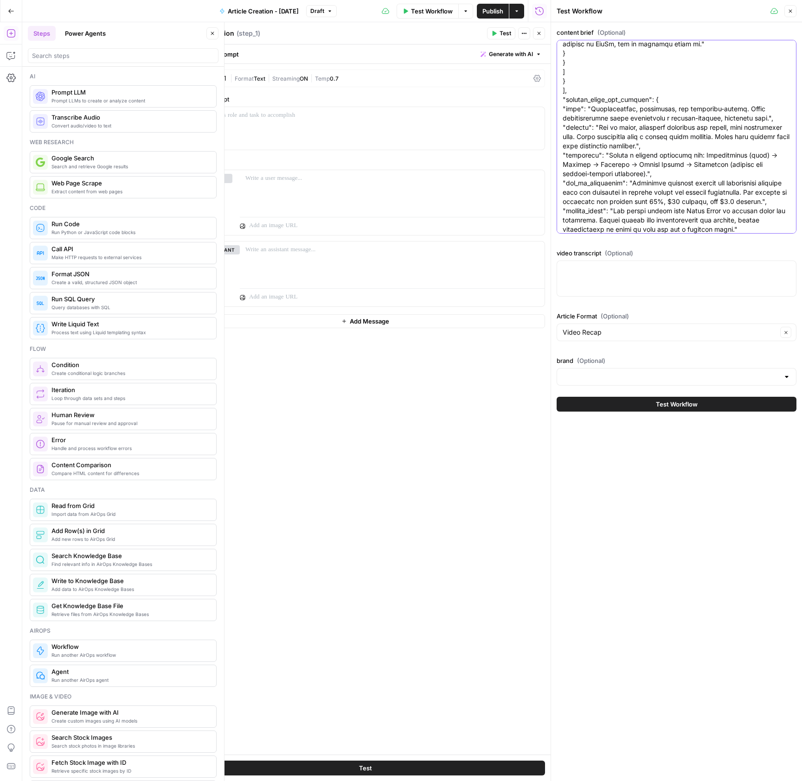
type textarea "{ "article_info": { "headline": { "placeholder": "How Bitso Quietly Captured 10…"
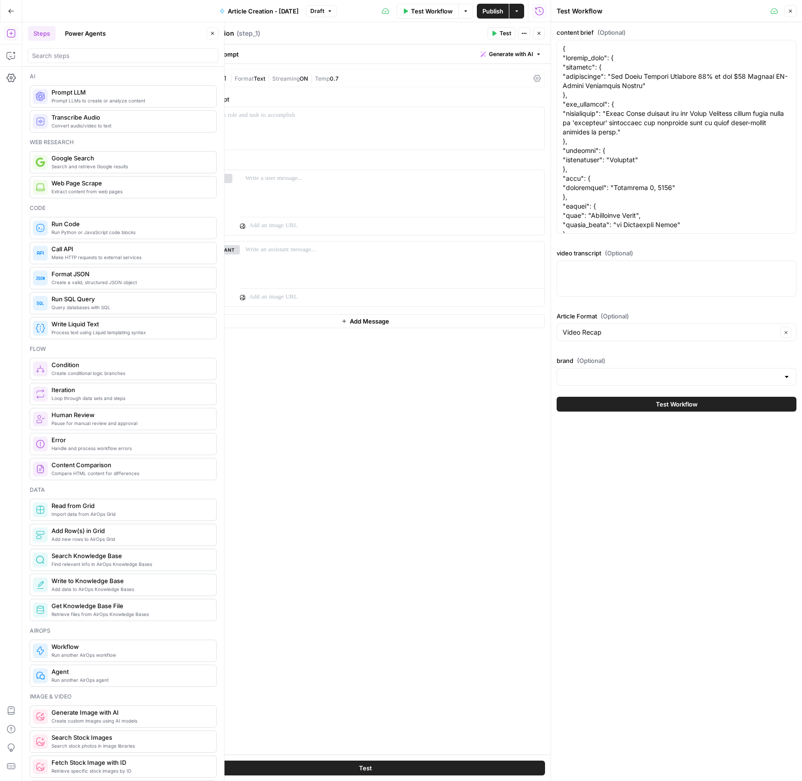
click at [785, 8] on button "Close" at bounding box center [790, 11] width 12 height 12
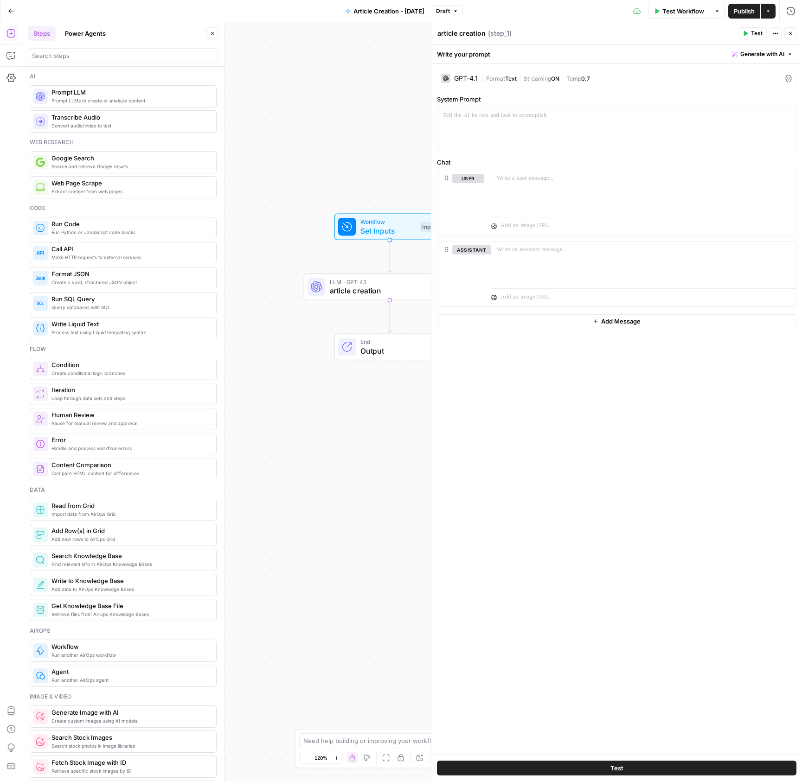
drag, startPoint x: 313, startPoint y: 378, endPoint x: 282, endPoint y: 376, distance: 30.7
click at [289, 378] on div "Workflow Set Inputs Inputs LLM · GPT-4.1 article creation Step 1 End Output" at bounding box center [411, 401] width 779 height 759
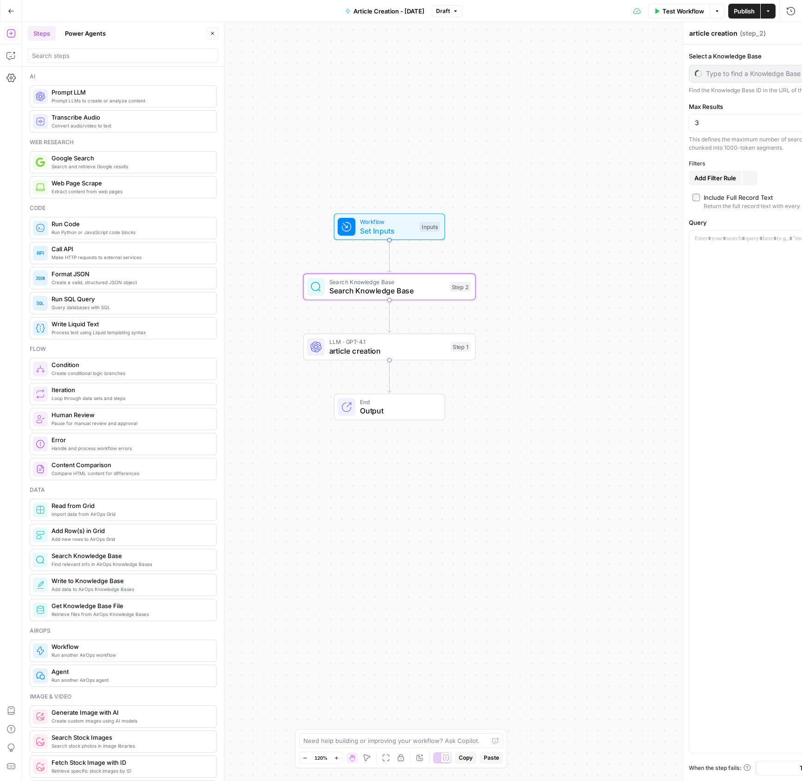
type textarea "Search Knowledge Base"
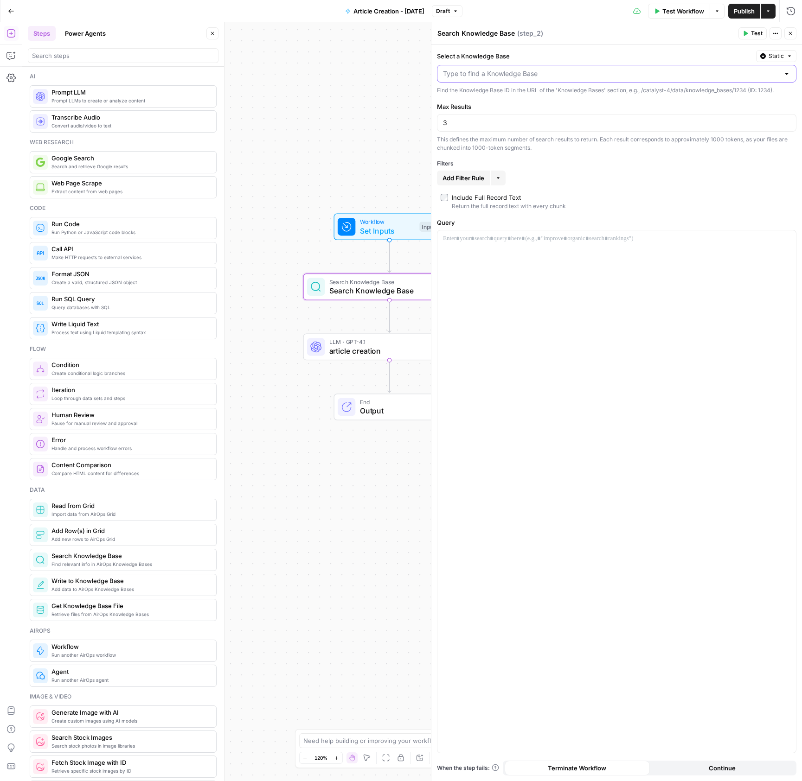
click at [513, 77] on input "Select a Knowledge Base" at bounding box center [611, 73] width 336 height 9
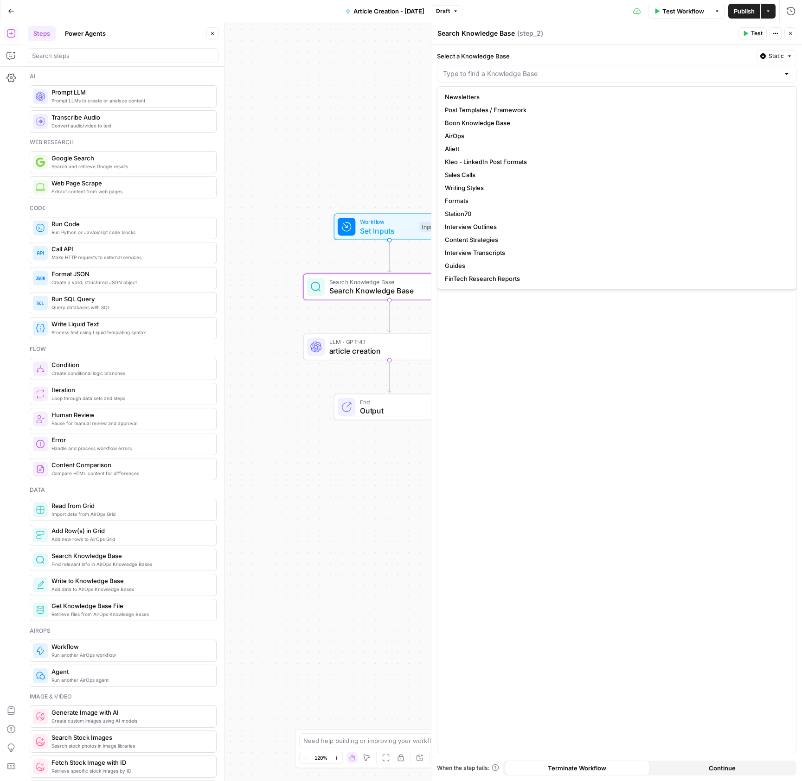
click at [531, 46] on div "Select a Knowledge Base Static Find the Knowledge Base ID in the URL of the 'Kn…" at bounding box center [616, 413] width 370 height 737
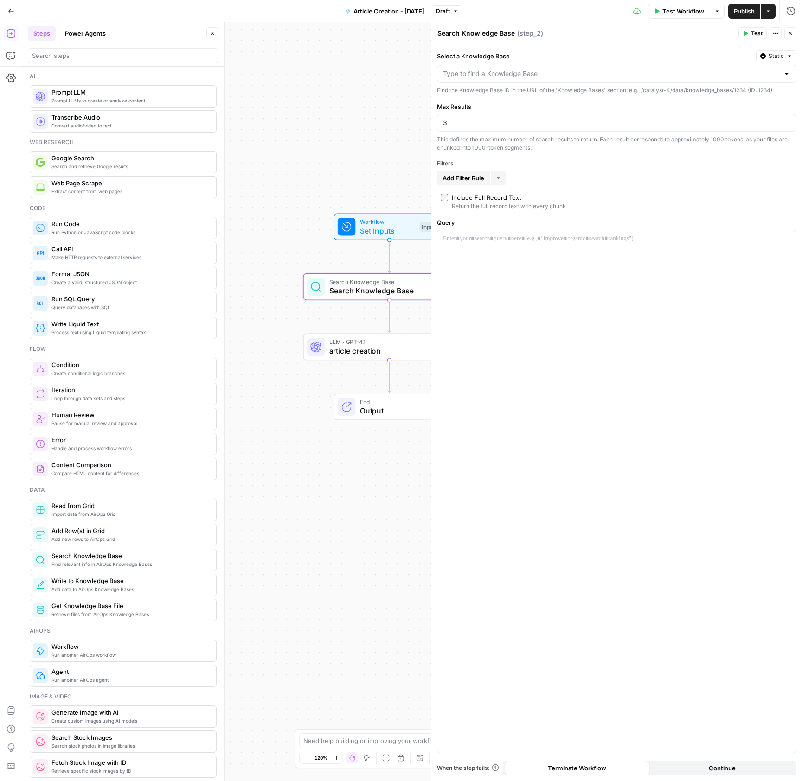
drag, startPoint x: 783, startPoint y: 56, endPoint x: 777, endPoint y: 63, distance: 9.3
click at [783, 56] on span "Static" at bounding box center [775, 56] width 15 height 8
click at [755, 99] on span "Liquid" at bounding box center [758, 96] width 52 height 9
click at [491, 75] on p "To enrich screen reader interactions, please activate Accessibility in Grammarl…" at bounding box center [609, 73] width 332 height 9
click at [639, 384] on div "To enrich screen reader interactions, please activate Accessibility in Grammarl…" at bounding box center [616, 492] width 358 height 521
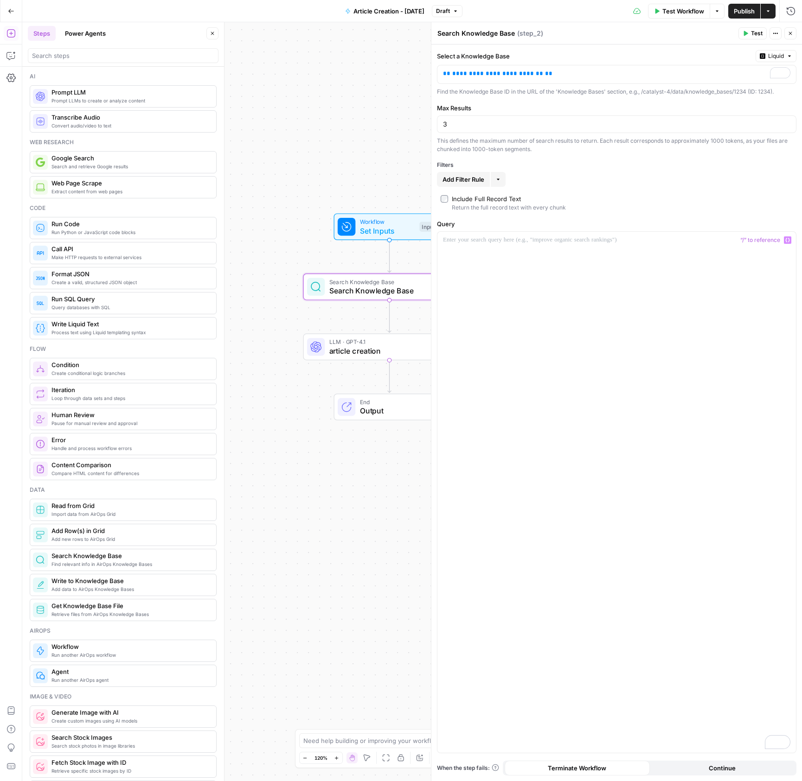
drag, startPoint x: 347, startPoint y: 481, endPoint x: 353, endPoint y: 469, distance: 14.1
click at [346, 481] on div "Workflow Set Inputs Inputs Search Knowledge Base Search Knowledge Base Step 2 L…" at bounding box center [411, 401] width 779 height 759
click at [398, 284] on span "LLM · GPT-4.1" at bounding box center [387, 281] width 117 height 9
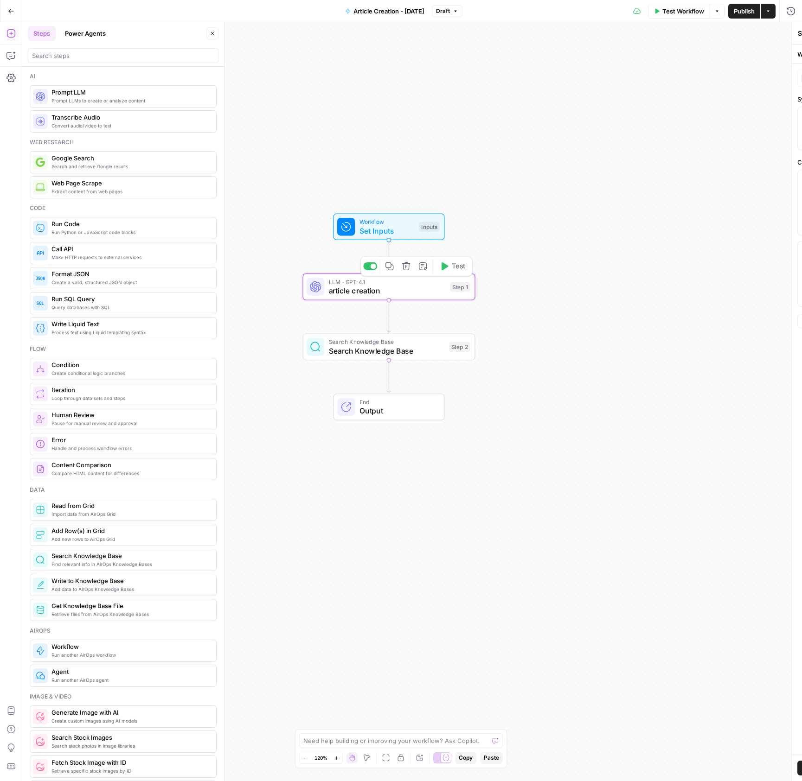
type textarea "article creation"
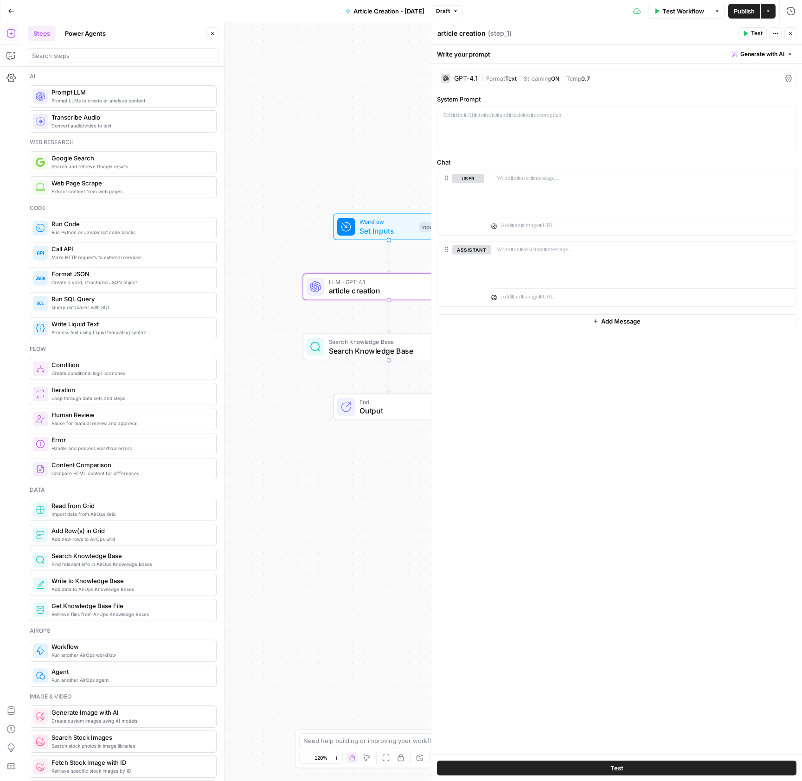
click at [774, 50] on span "Generate with AI" at bounding box center [762, 54] width 44 height 8
click at [739, 86] on div "Use AI to build your prompt" at bounding box center [751, 83] width 71 height 8
click at [627, 112] on input "Task Type" at bounding box center [675, 112] width 192 height 9
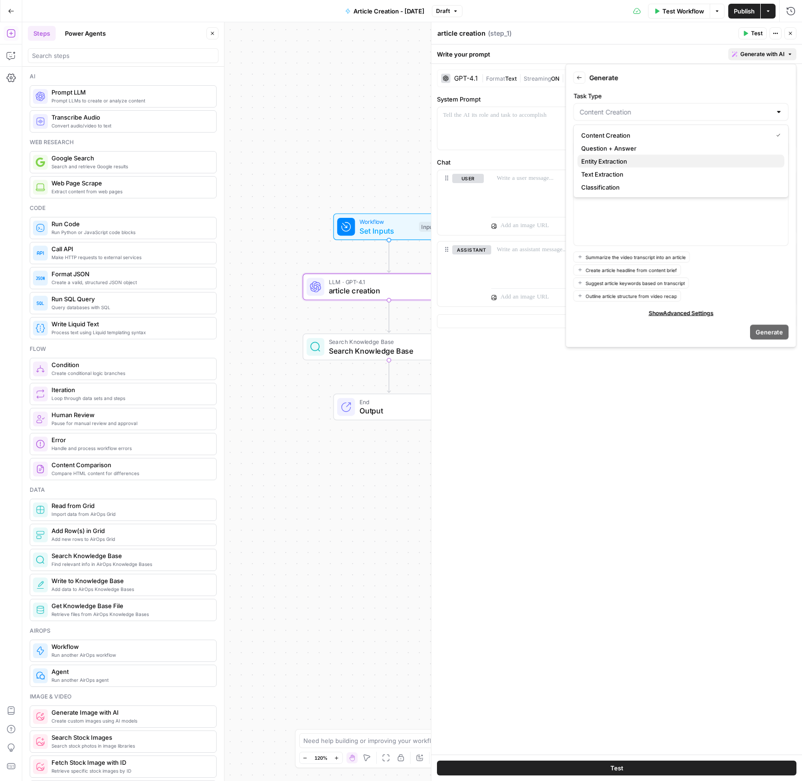
click at [644, 163] on span "Entity Extraction" at bounding box center [679, 161] width 196 height 9
type input "Entity Extraction"
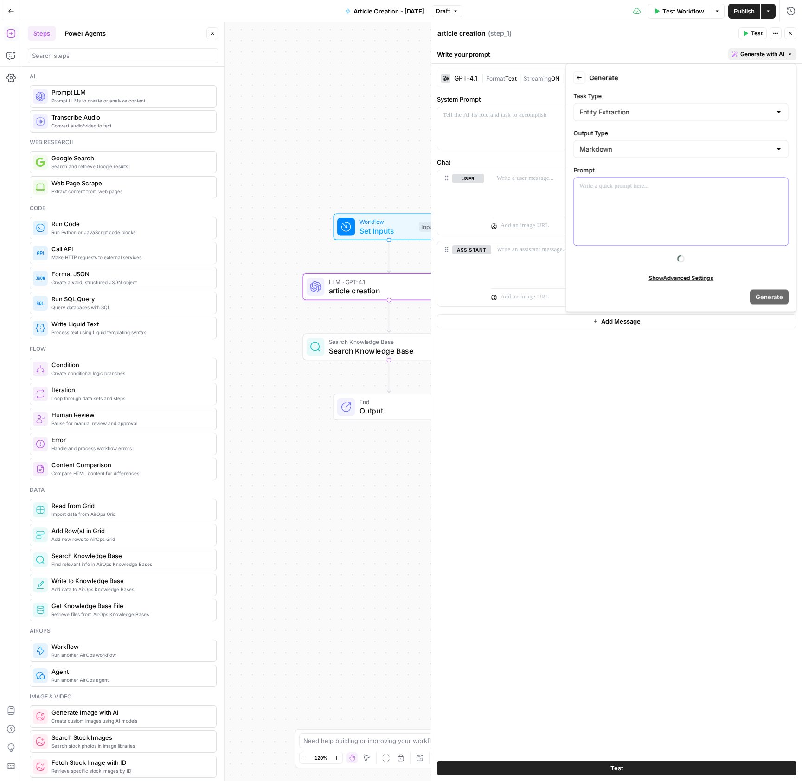
click at [643, 194] on div at bounding box center [681, 212] width 214 height 68
click at [764, 57] on span "Generate with AI" at bounding box center [762, 54] width 44 height 8
click at [755, 191] on div "**********" at bounding box center [681, 212] width 214 height 68
click at [362, 160] on div "Workflow Set Inputs Inputs LLM · GPT-4.1 article creation Step 1 Search Knowled…" at bounding box center [411, 401] width 779 height 759
click at [347, 289] on span "article creation" at bounding box center [387, 290] width 117 height 11
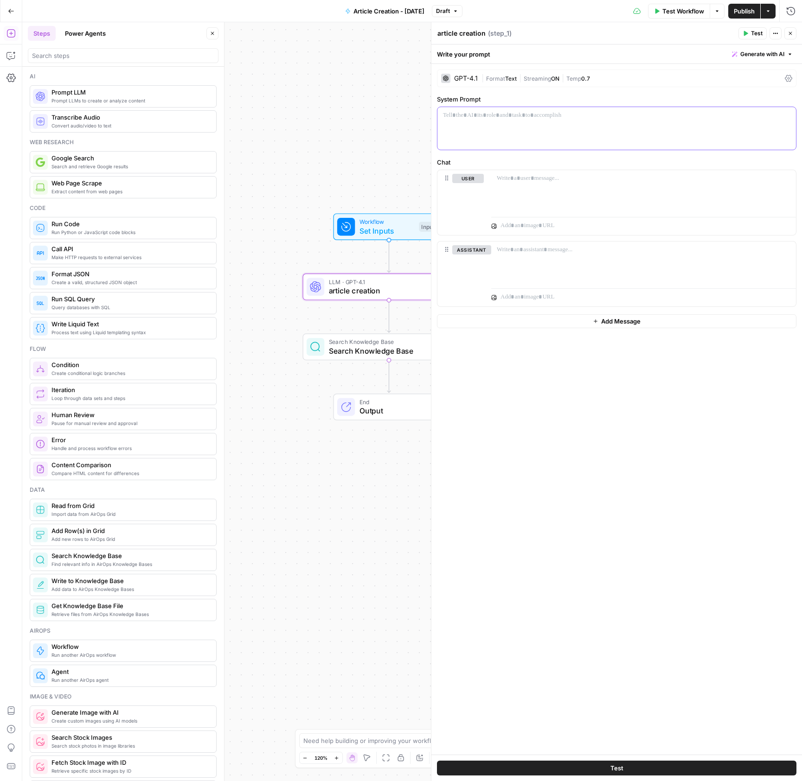
click at [502, 119] on p at bounding box center [616, 115] width 347 height 9
click at [441, 75] on div at bounding box center [445, 78] width 9 height 9
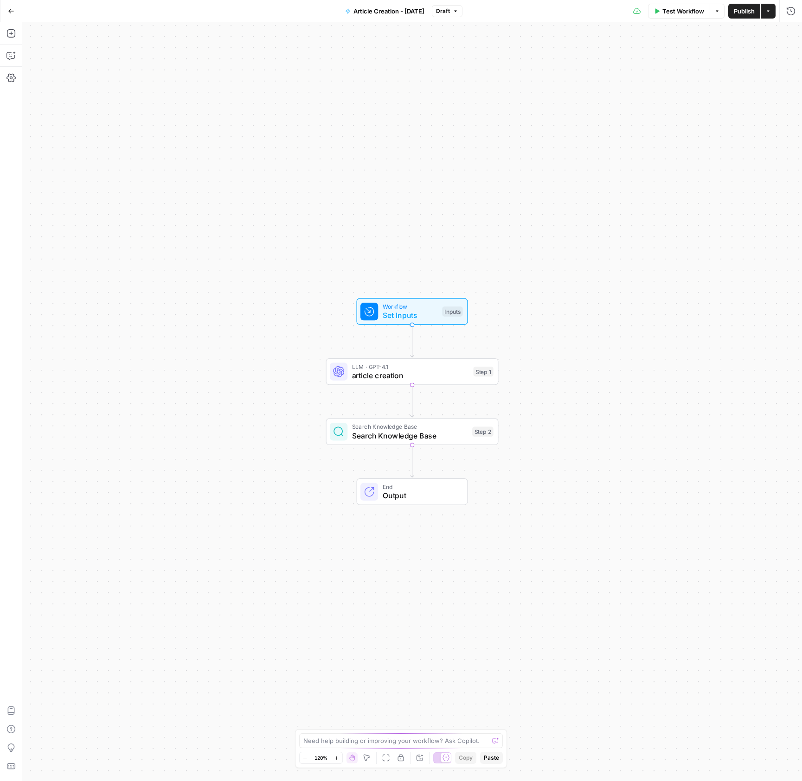
click at [15, 13] on button "Go Back" at bounding box center [11, 11] width 17 height 17
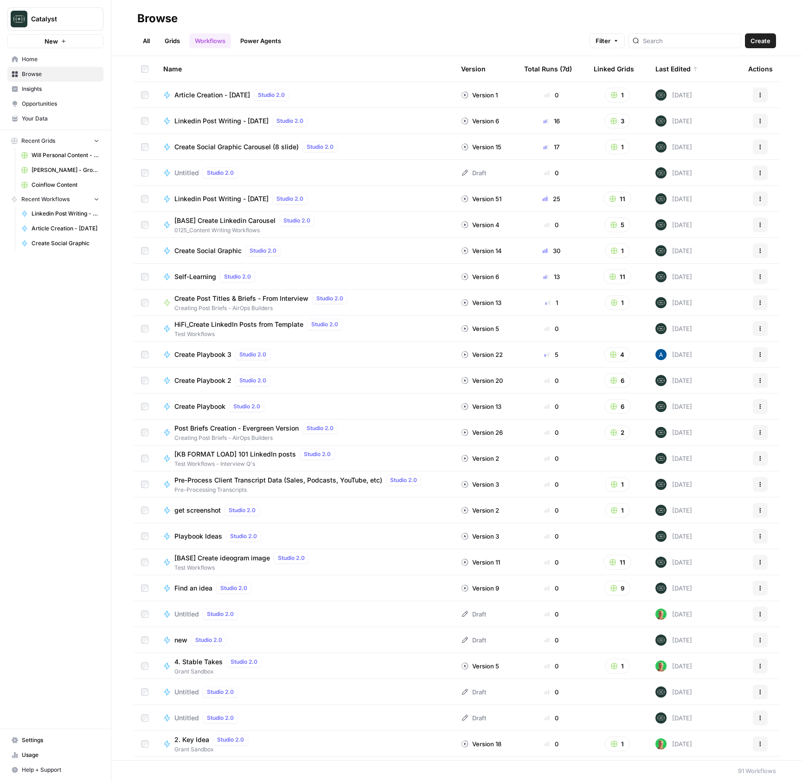
click at [46, 184] on span "Coinflow Content" at bounding box center [66, 185] width 68 height 8
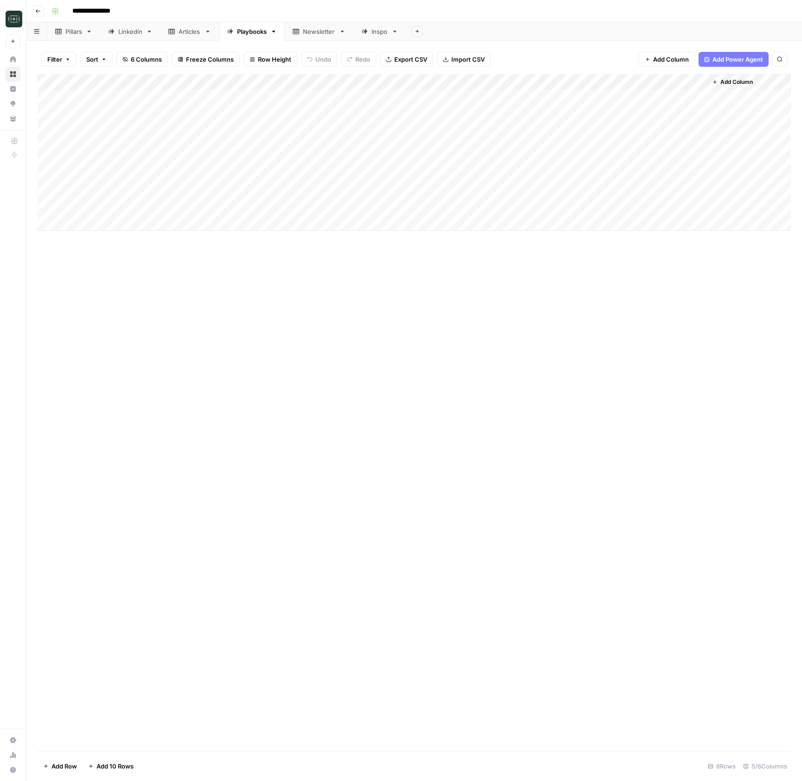
click at [388, 83] on div "Add Column" at bounding box center [414, 152] width 753 height 157
click at [373, 170] on span "Edit Workflow" at bounding box center [380, 172] width 81 height 9
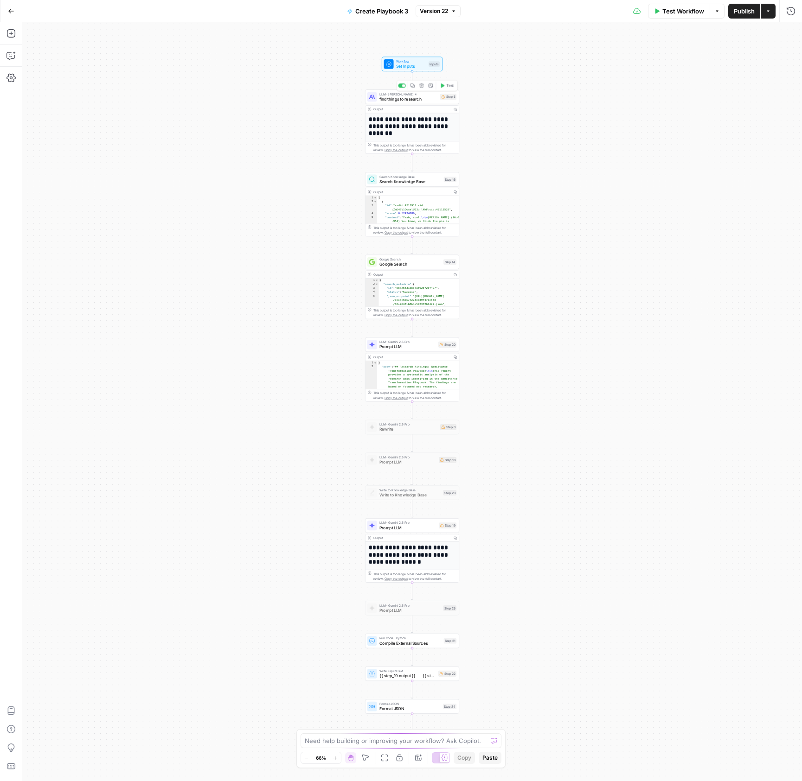
click at [414, 98] on span "find things to research" at bounding box center [408, 99] width 58 height 6
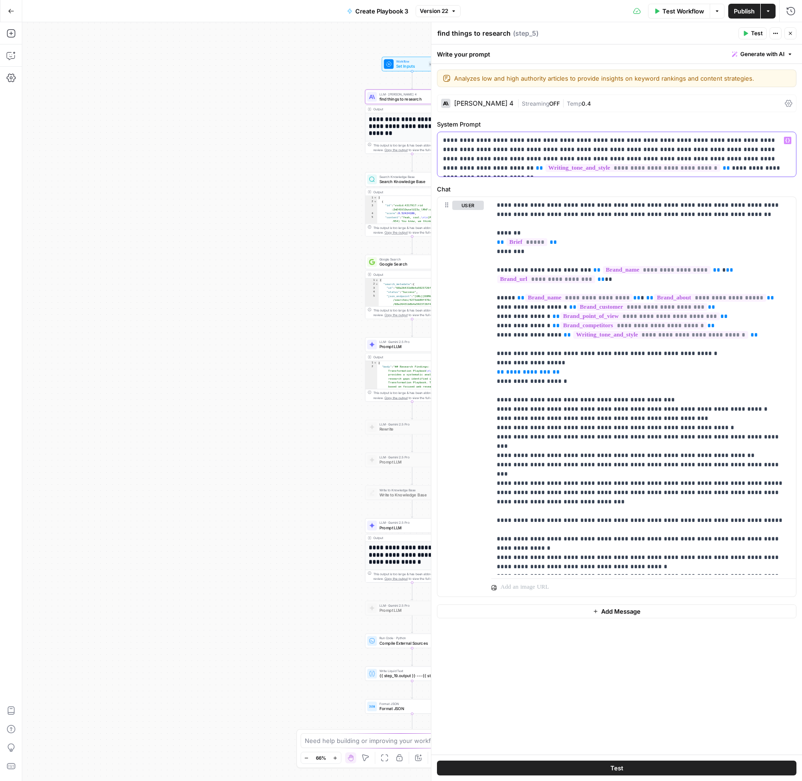
click at [516, 143] on p "**********" at bounding box center [616, 154] width 347 height 37
click at [718, 158] on p "**********" at bounding box center [616, 154] width 347 height 37
click at [722, 157] on p "**********" at bounding box center [616, 154] width 347 height 37
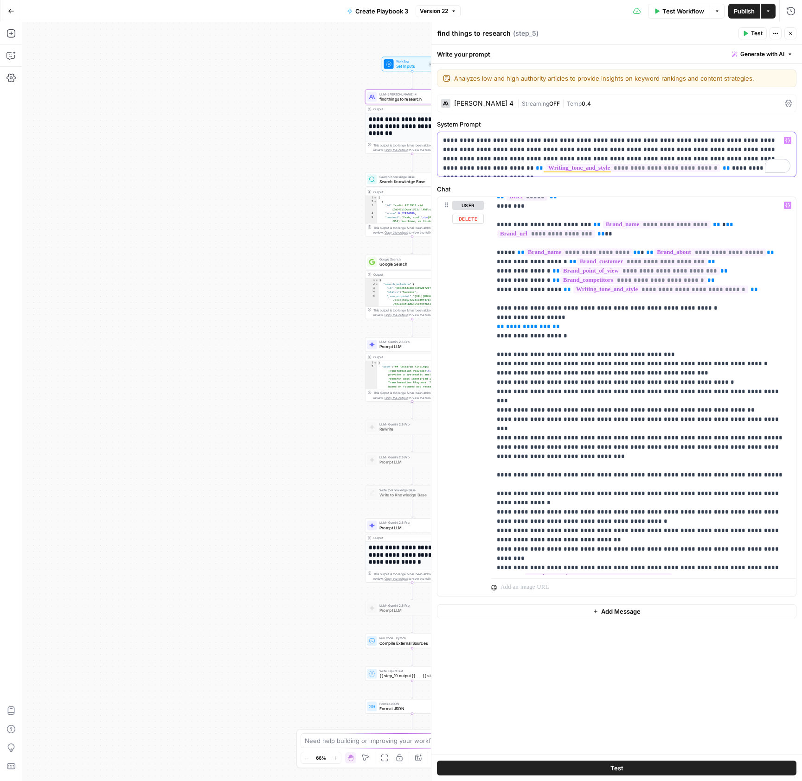
scroll to position [140, 0]
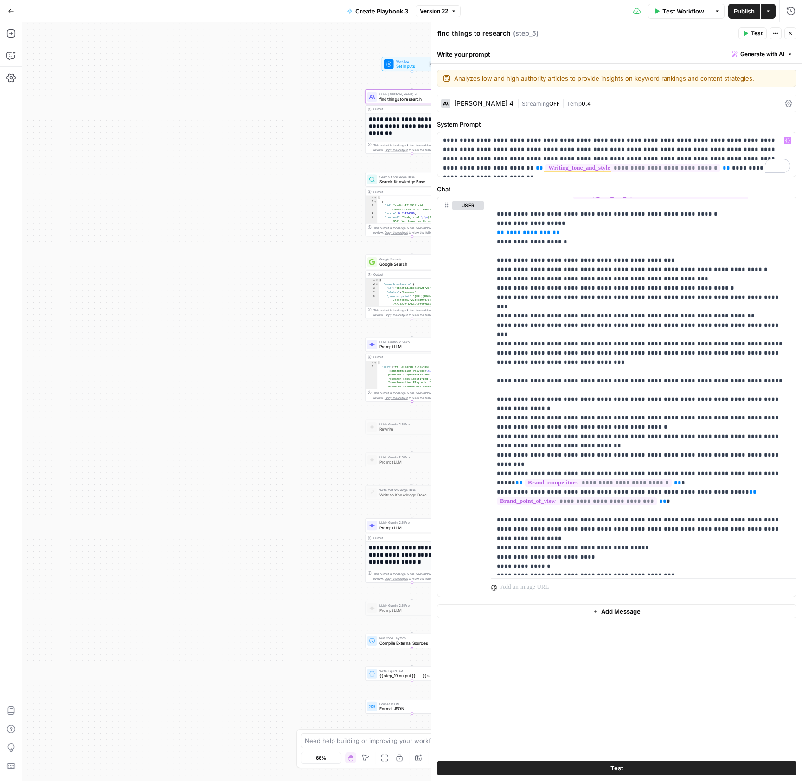
click at [144, 85] on div "**********" at bounding box center [411, 401] width 779 height 759
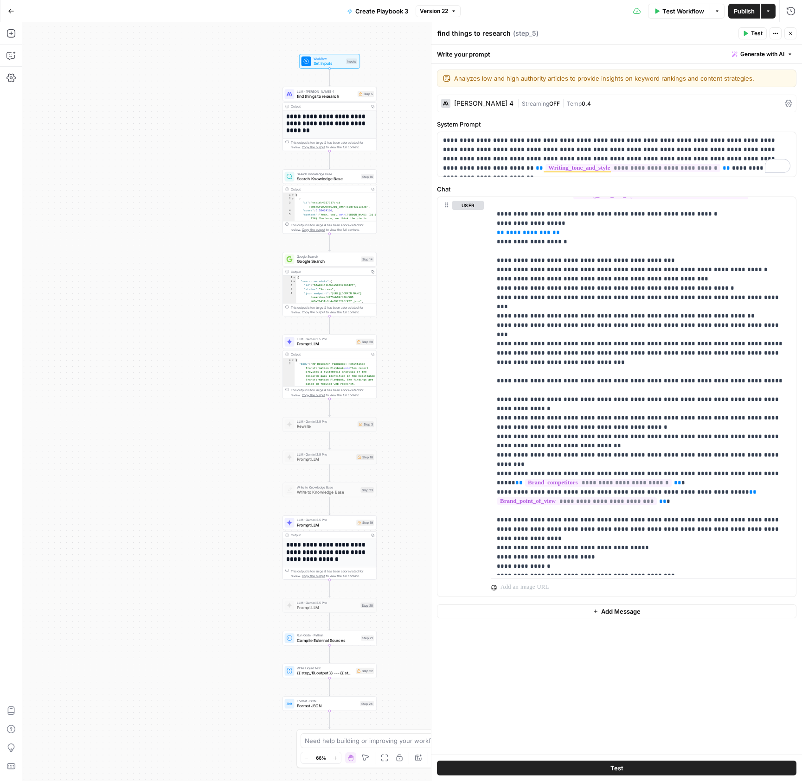
drag, startPoint x: 271, startPoint y: 139, endPoint x: 211, endPoint y: 137, distance: 59.9
click at [211, 137] on div "**********" at bounding box center [411, 401] width 779 height 759
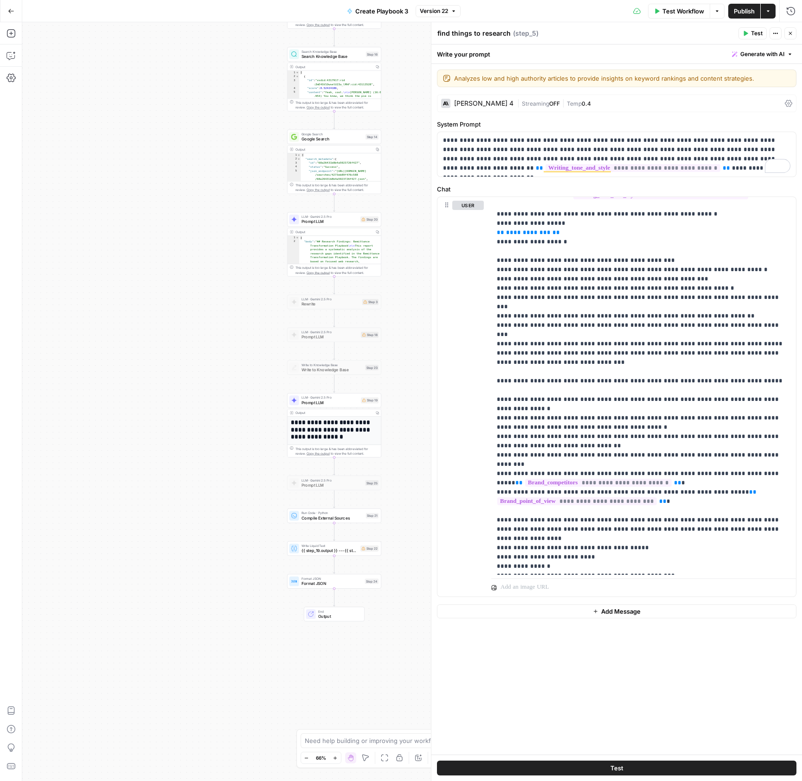
drag, startPoint x: 236, startPoint y: 241, endPoint x: 241, endPoint y: 118, distance: 122.5
click at [241, 118] on div "**********" at bounding box center [411, 401] width 779 height 759
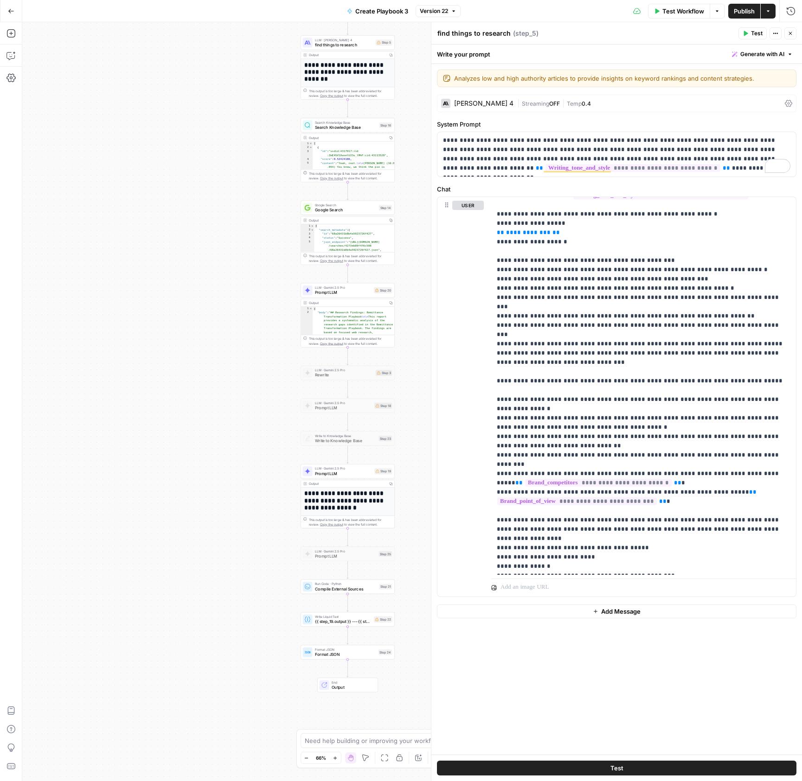
drag, startPoint x: 246, startPoint y: 156, endPoint x: 249, endPoint y: 187, distance: 31.3
click at [249, 187] on div "**********" at bounding box center [411, 401] width 779 height 759
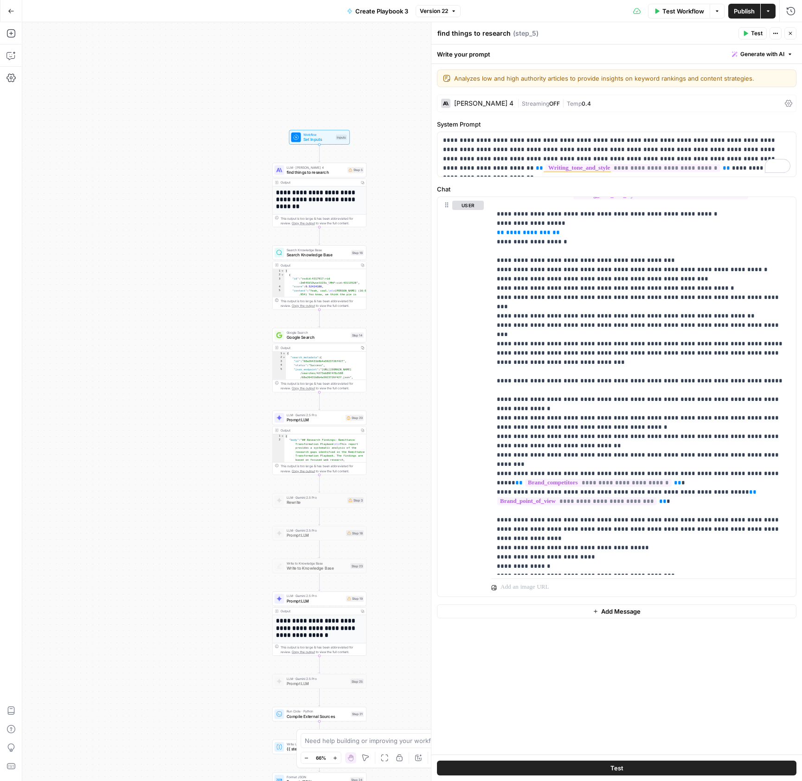
drag, startPoint x: 219, startPoint y: 198, endPoint x: 194, endPoint y: 318, distance: 122.8
click at [194, 318] on div "**********" at bounding box center [411, 401] width 779 height 759
click at [12, 13] on icon "button" at bounding box center [11, 11] width 6 height 6
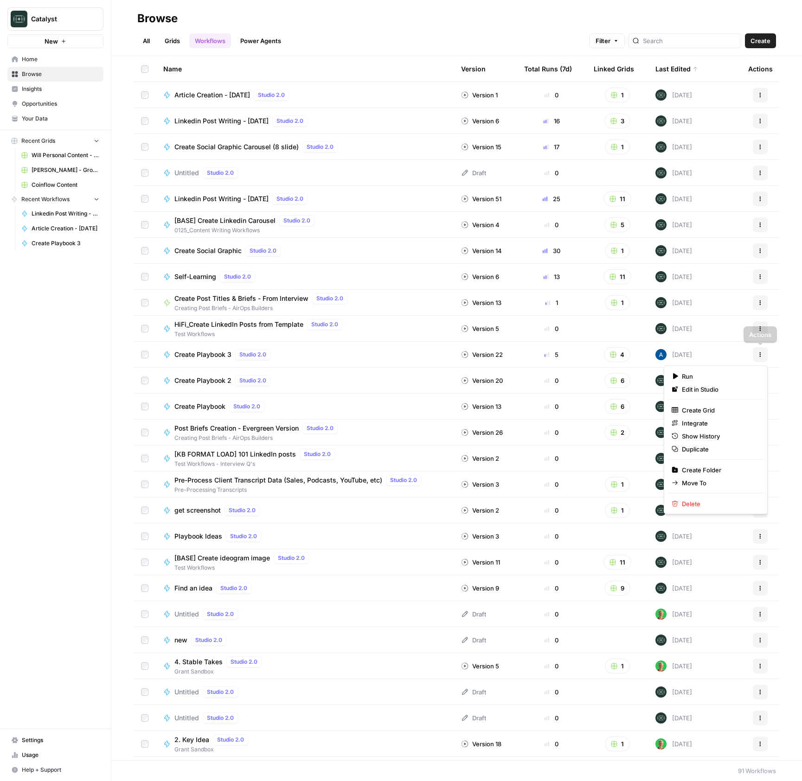
click at [759, 354] on icon "button" at bounding box center [760, 355] width 6 height 6
click at [696, 448] on span "Duplicate" at bounding box center [719, 449] width 74 height 9
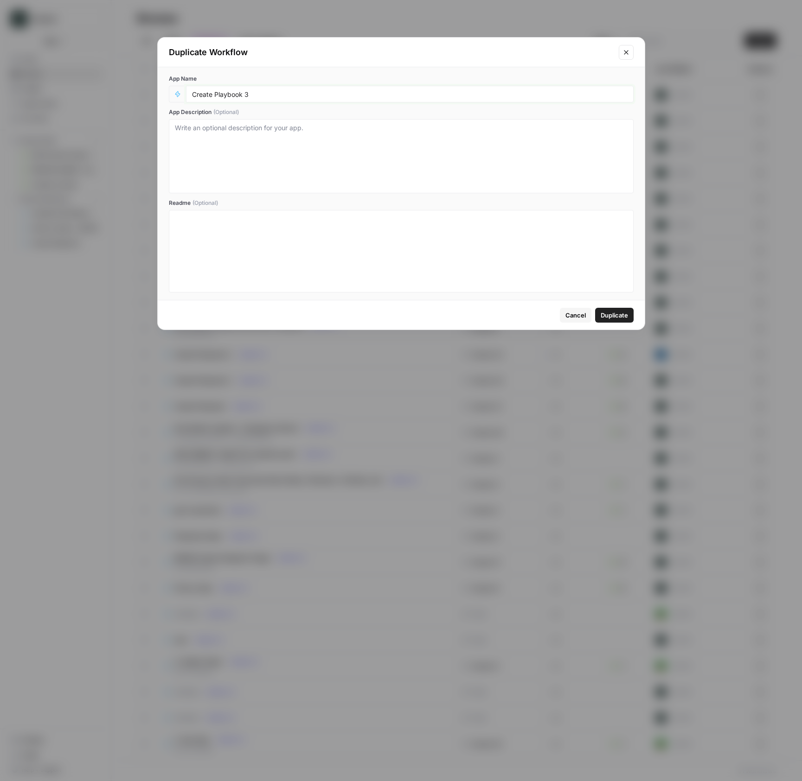
drag, startPoint x: 269, startPoint y: 96, endPoint x: 213, endPoint y: 97, distance: 56.1
click at [213, 97] on input "Create Playbook 3" at bounding box center [409, 94] width 435 height 8
type input "Create Article - StableDash"
click at [610, 314] on span "Duplicate" at bounding box center [613, 315] width 27 height 9
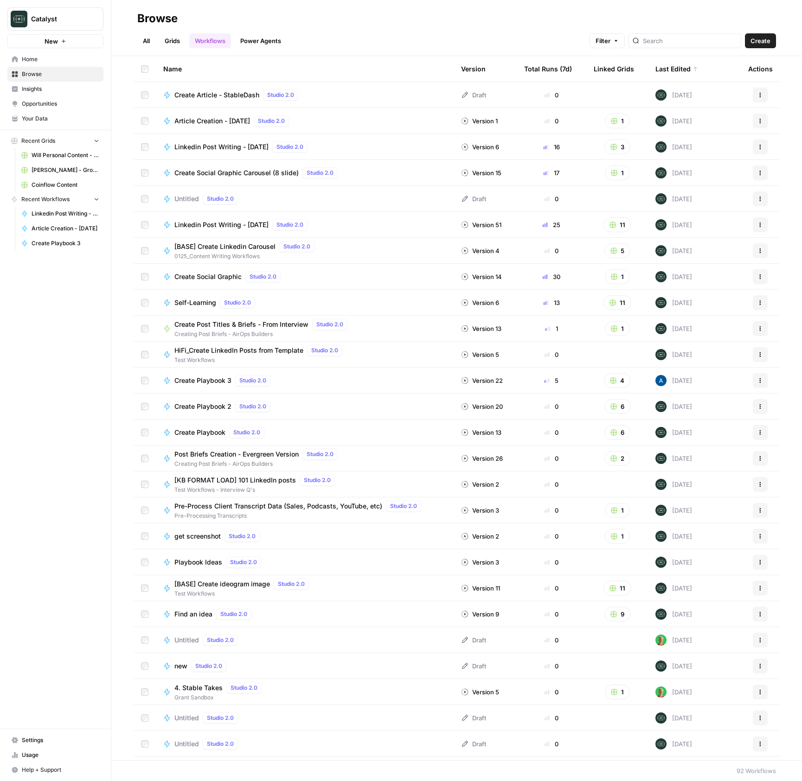
click at [32, 65] on link "Home" at bounding box center [55, 59] width 96 height 15
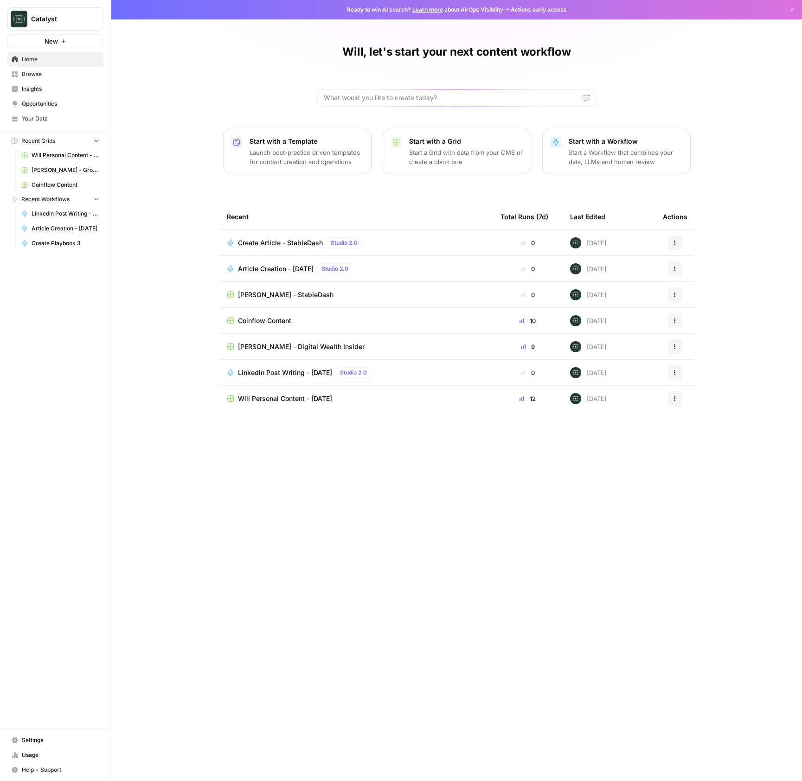
click at [309, 297] on span "Drew Rogers - StableDash" at bounding box center [286, 294] width 96 height 9
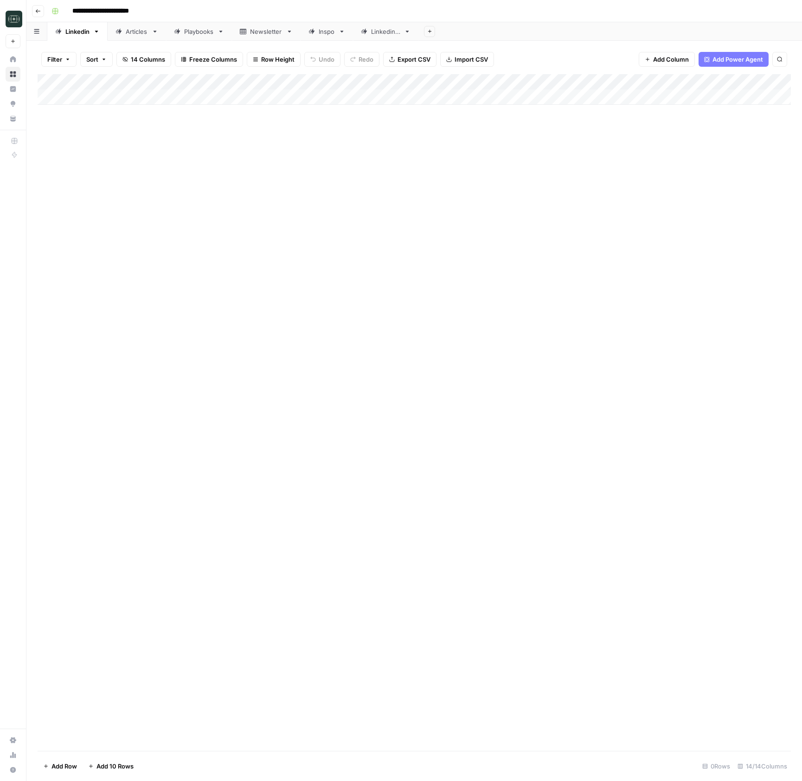
click at [141, 30] on div "Articles" at bounding box center [137, 31] width 22 height 9
click at [504, 83] on span "Add Column" at bounding box center [514, 82] width 32 height 8
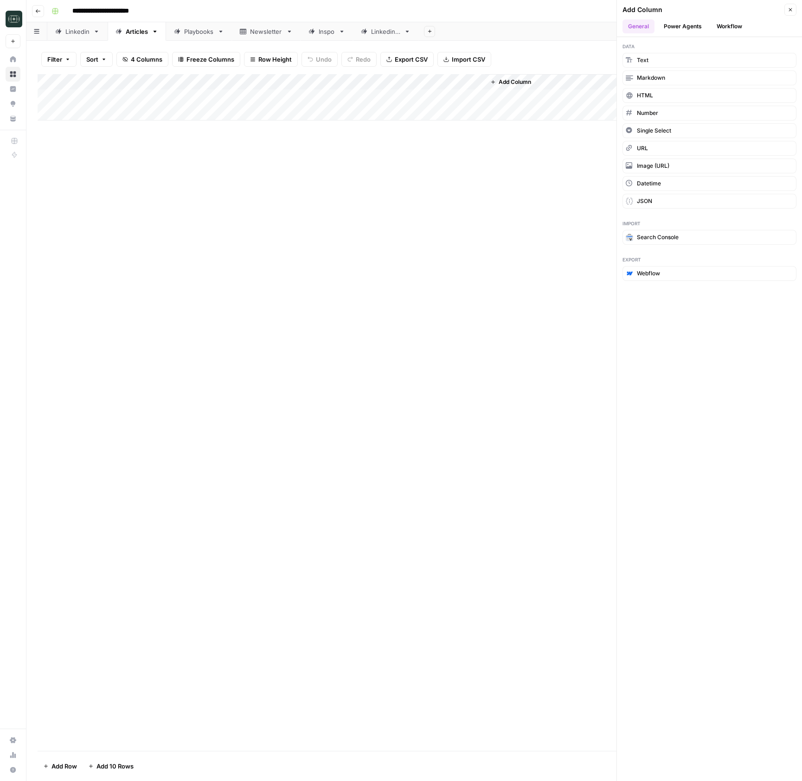
click at [734, 28] on button "Workflow" at bounding box center [729, 26] width 37 height 14
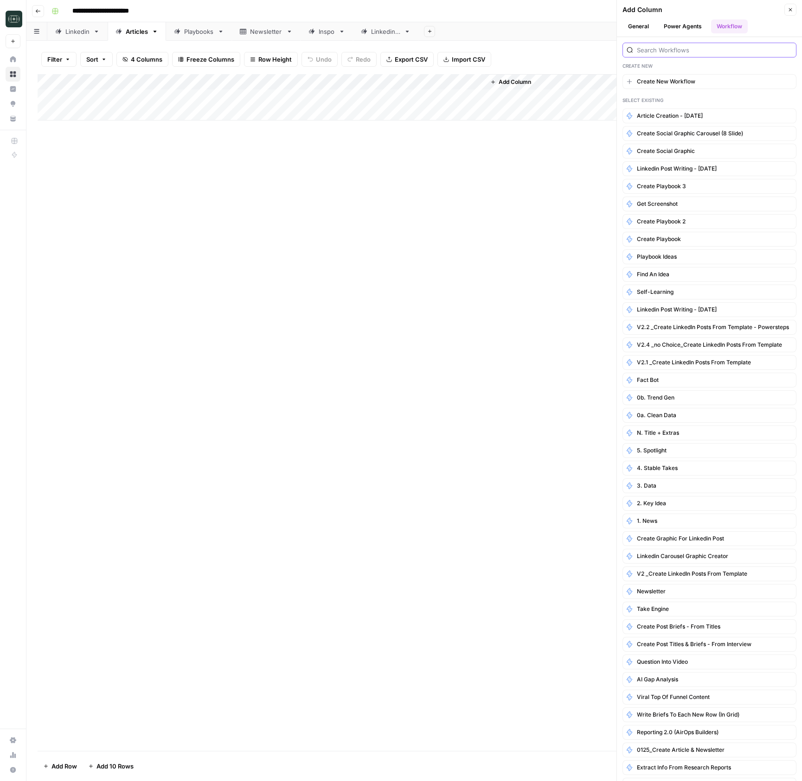
click at [669, 51] on input "search" at bounding box center [714, 49] width 155 height 9
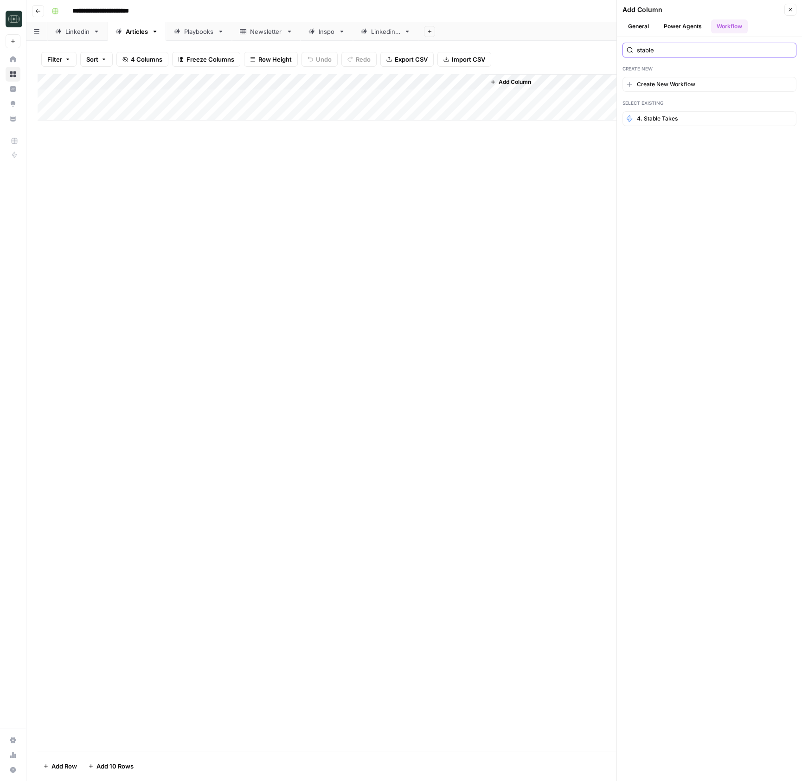
type input "stable"
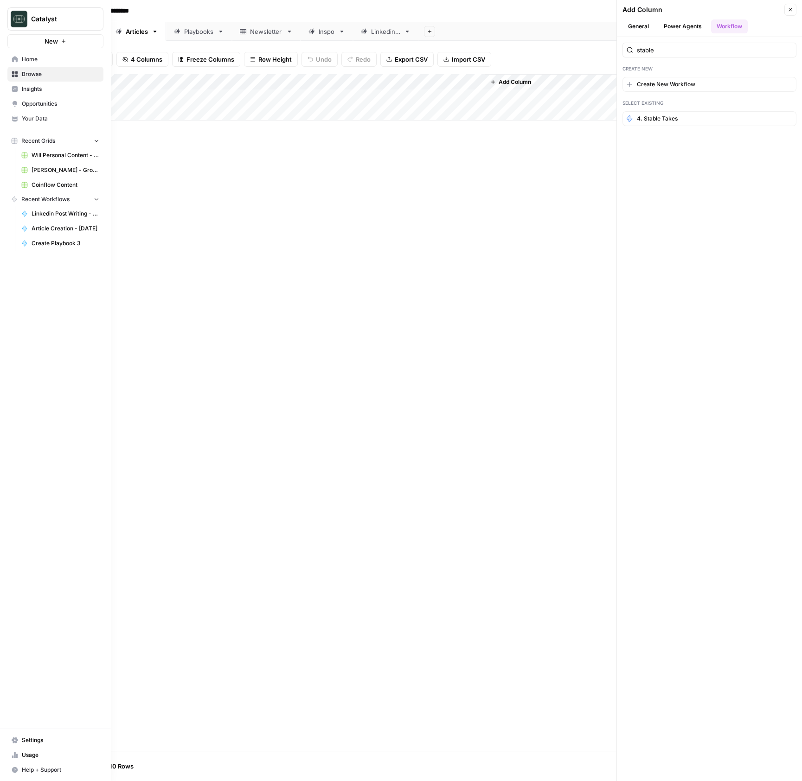
click at [16, 58] on icon at bounding box center [15, 59] width 6 height 6
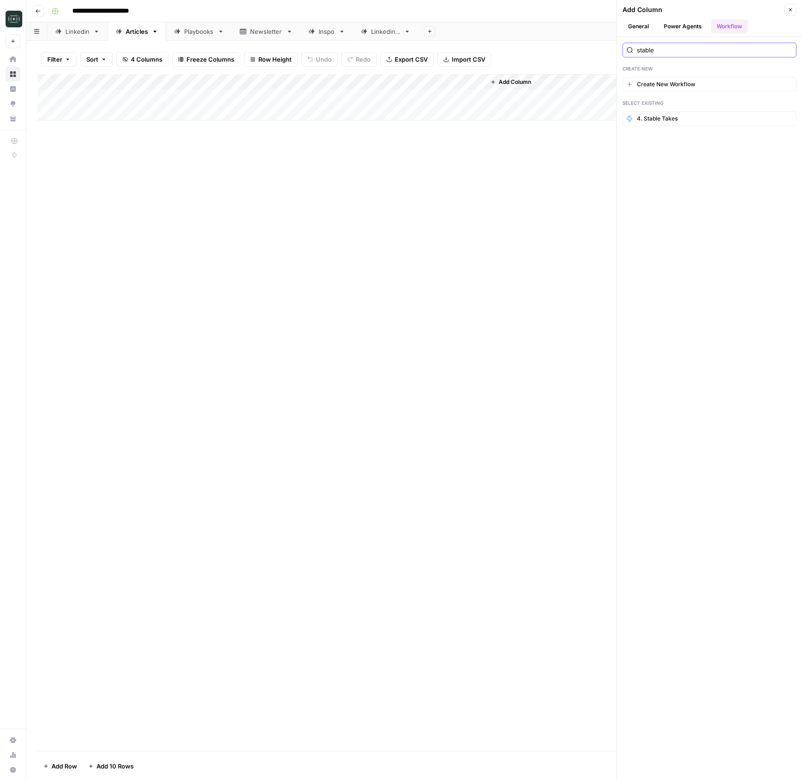
click at [724, 48] on input "stable" at bounding box center [714, 49] width 155 height 9
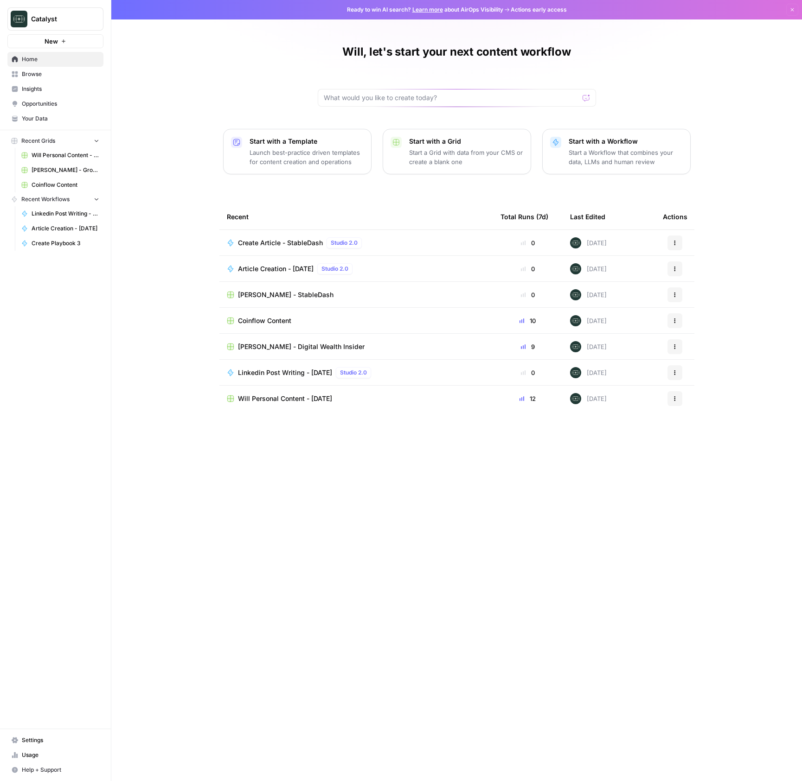
click at [294, 243] on span "Create Article - StableDash" at bounding box center [280, 242] width 85 height 9
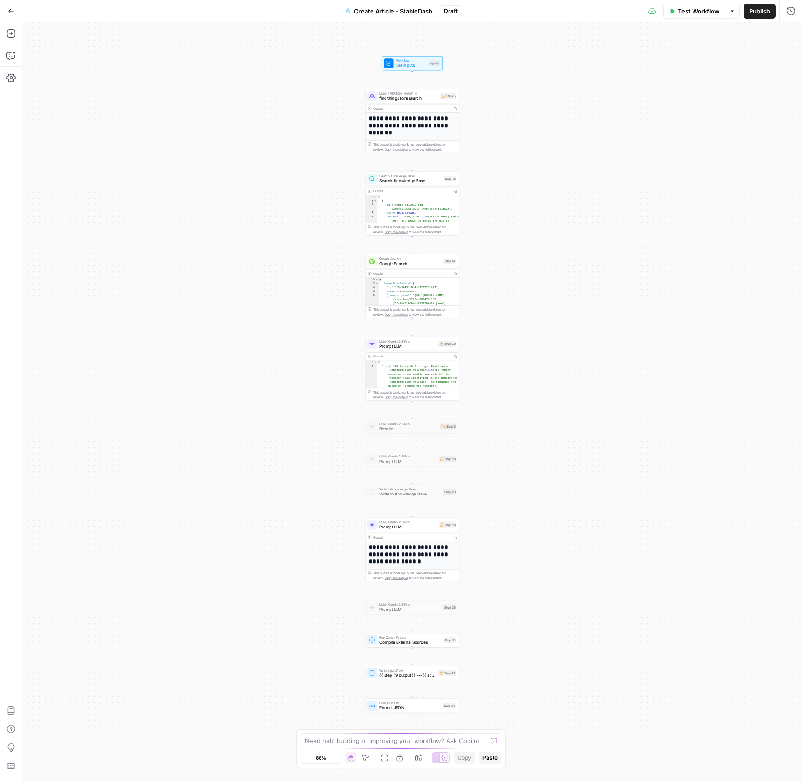
click at [762, 7] on span "Publish" at bounding box center [759, 10] width 21 height 9
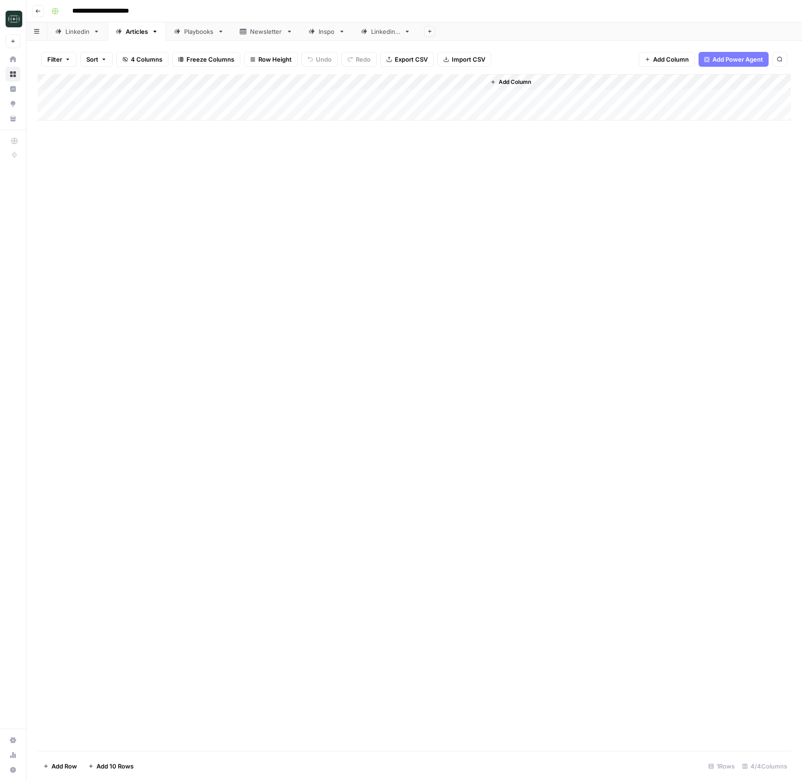
click at [466, 84] on div "Add Column" at bounding box center [414, 97] width 753 height 46
click at [396, 247] on span "Remove Column" at bounding box center [429, 245] width 81 height 9
click at [372, 101] on span "Delete" at bounding box center [368, 104] width 20 height 9
click at [405, 85] on span "Add Column" at bounding box center [401, 82] width 32 height 8
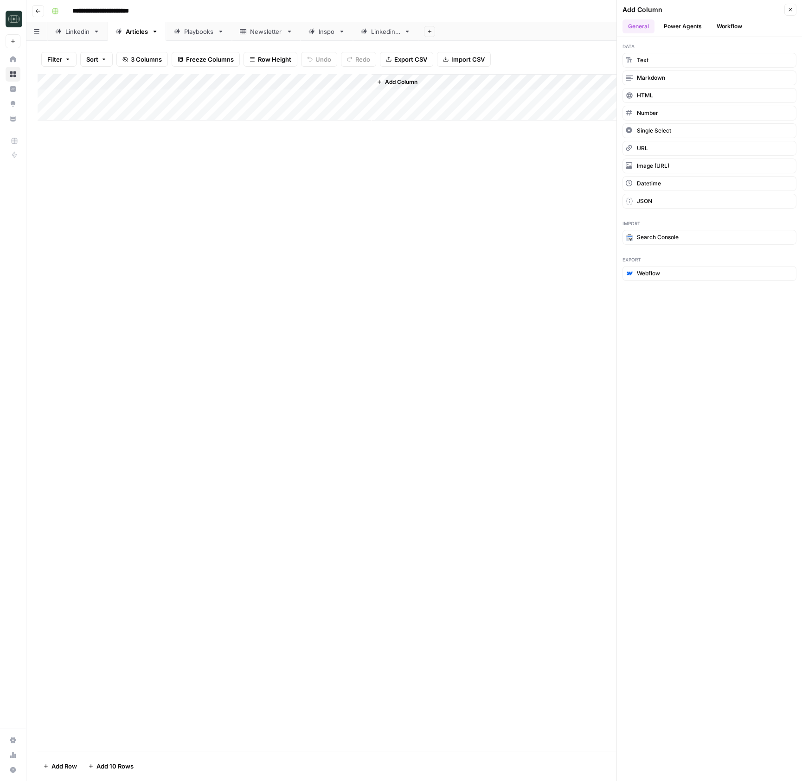
click at [720, 27] on button "Workflow" at bounding box center [729, 26] width 37 height 14
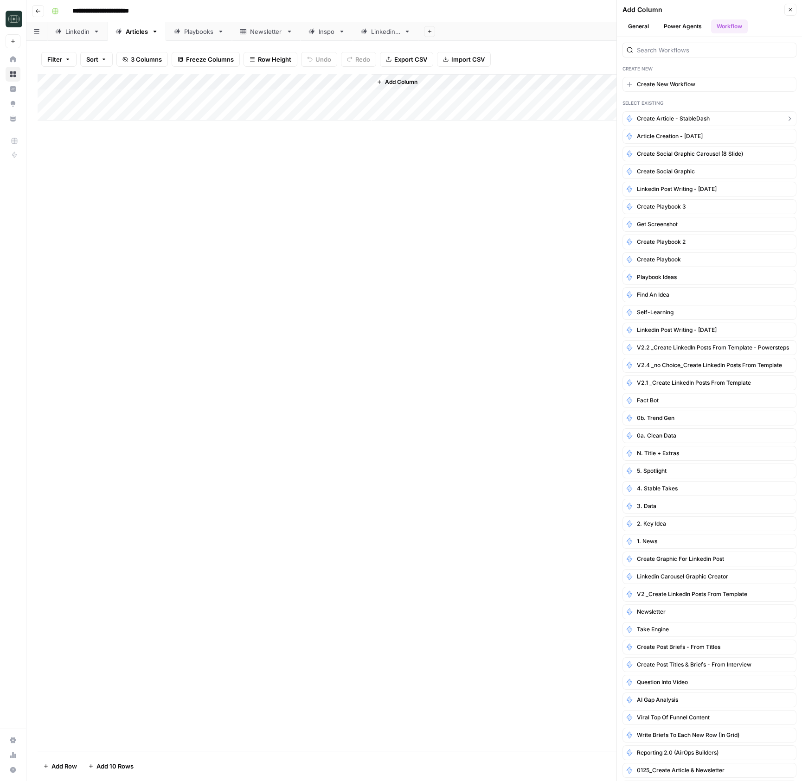
click at [690, 114] on button "Create Article - StableDash" at bounding box center [709, 118] width 174 height 15
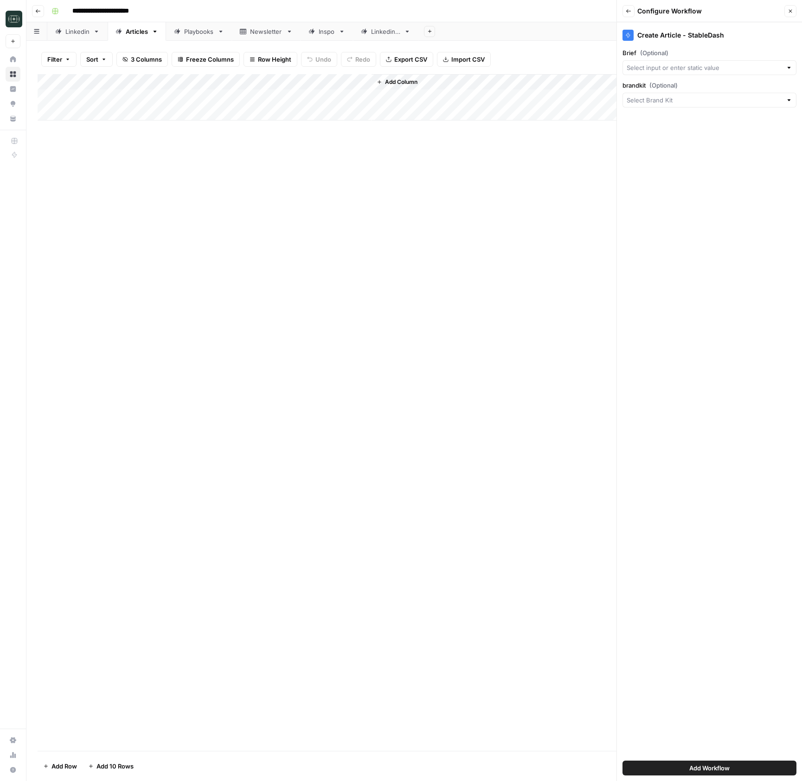
drag, startPoint x: 748, startPoint y: 764, endPoint x: 654, endPoint y: 606, distance: 184.4
click at [748, 764] on button "Add Workflow" at bounding box center [709, 768] width 174 height 15
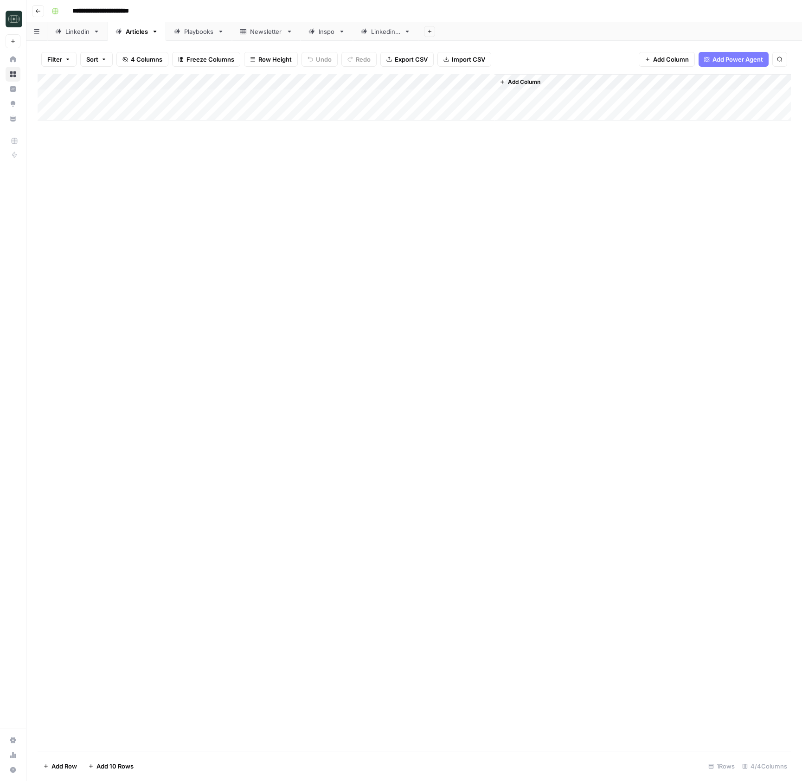
click at [475, 82] on div "Add Column" at bounding box center [414, 97] width 753 height 46
click at [414, 172] on span "Edit Workflow" at bounding box center [429, 172] width 81 height 9
click at [199, 175] on div "Add Column" at bounding box center [414, 412] width 753 height 677
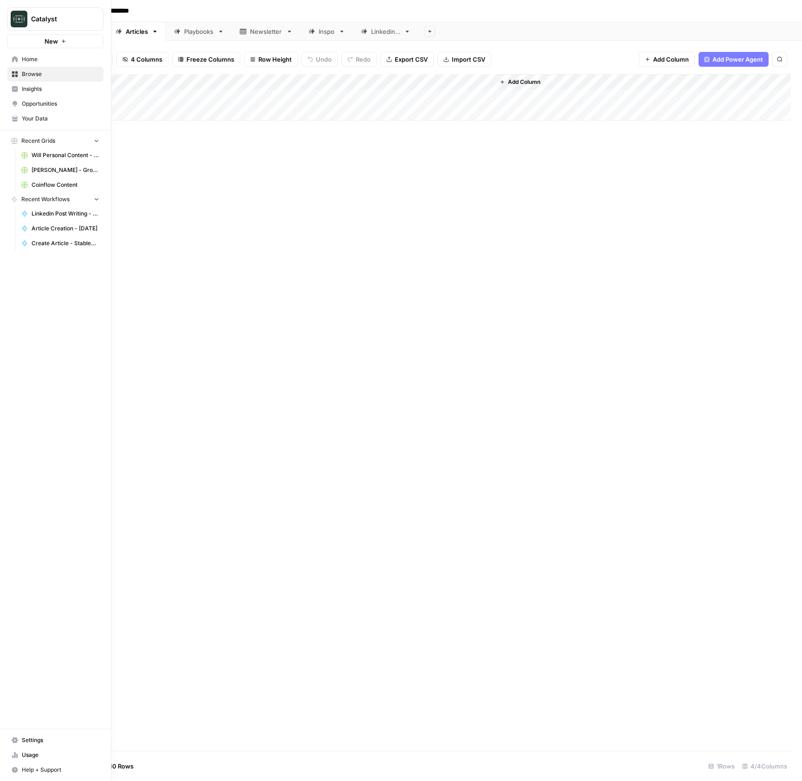
click at [30, 115] on span "Your Data" at bounding box center [60, 119] width 77 height 8
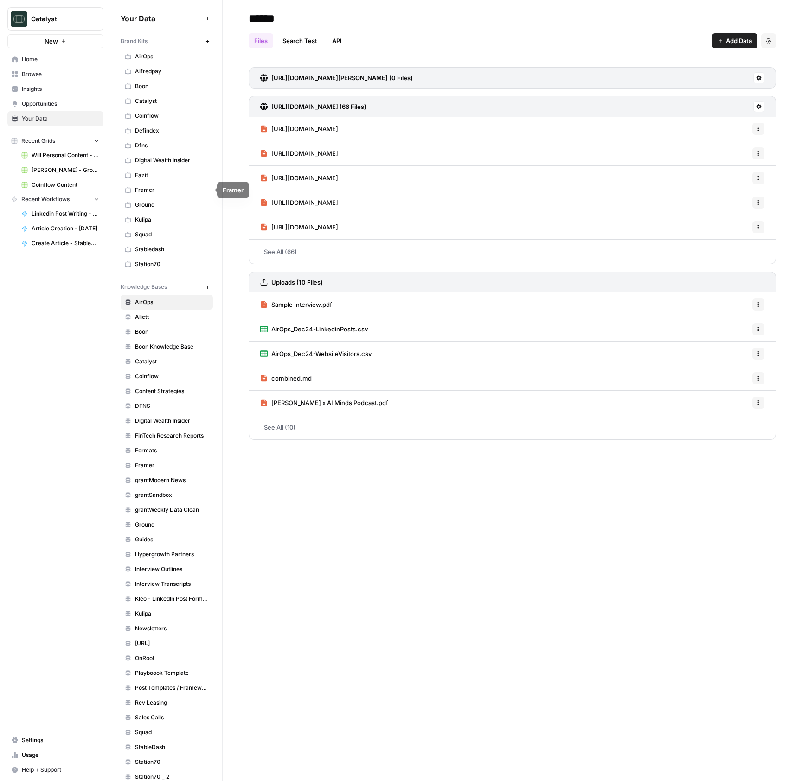
click at [165, 245] on span "Stabledash" at bounding box center [172, 249] width 74 height 8
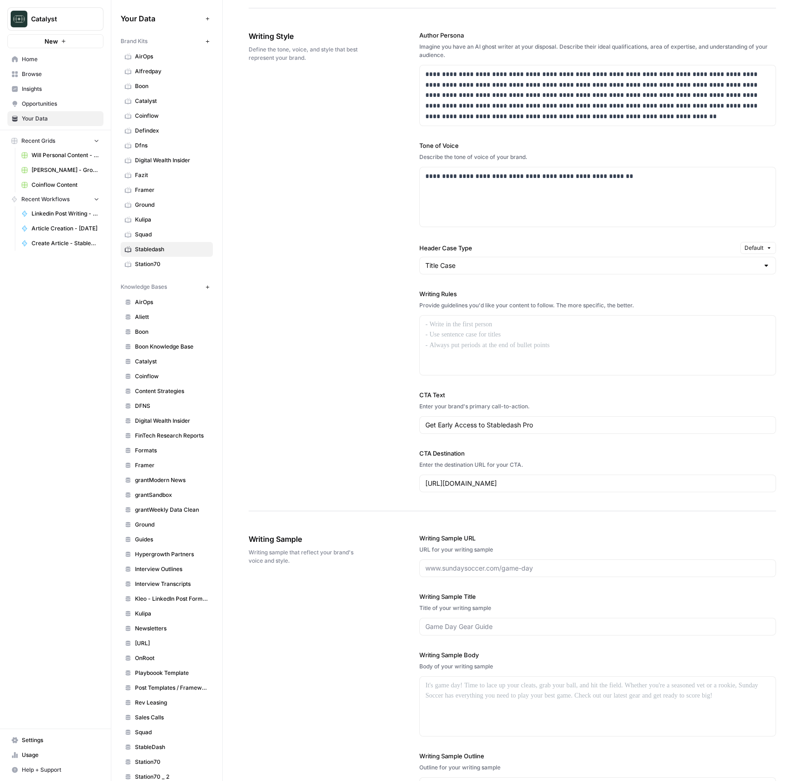
scroll to position [936, 0]
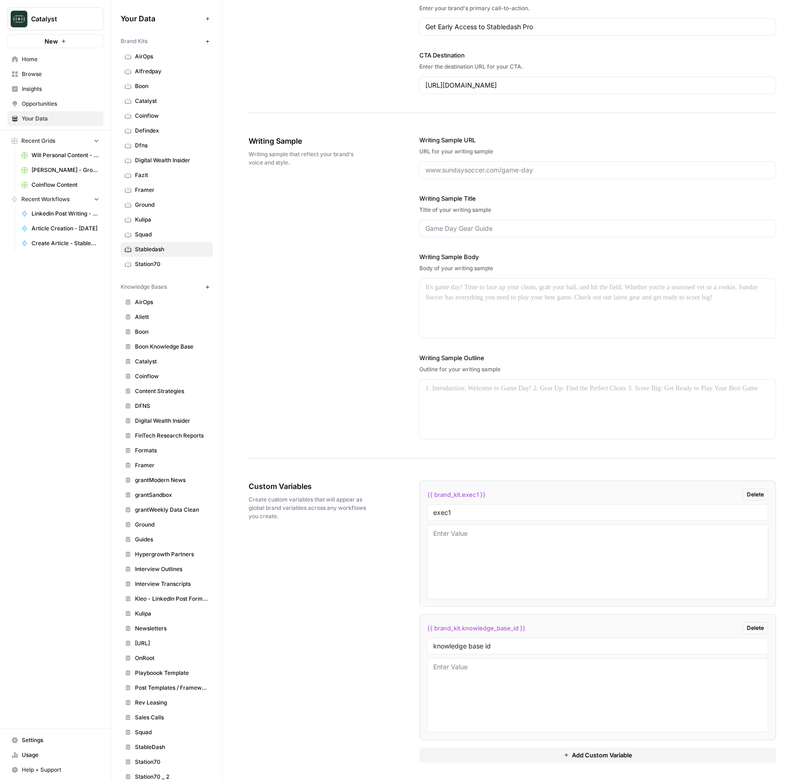
click at [495, 549] on textarea at bounding box center [597, 562] width 329 height 66
paste textarea "```json { "styleOf": "Stabledash Collective ([PERSON_NAME] & [PERSON_NAME])", "…"
type textarea "```json { "styleOf": "Stabledash Collective ([PERSON_NAME] & [PERSON_NAME])", "…"
click at [364, 580] on div "Custom Variables Create custom variables that will appear as global brand varia…" at bounding box center [512, 621] width 527 height 319
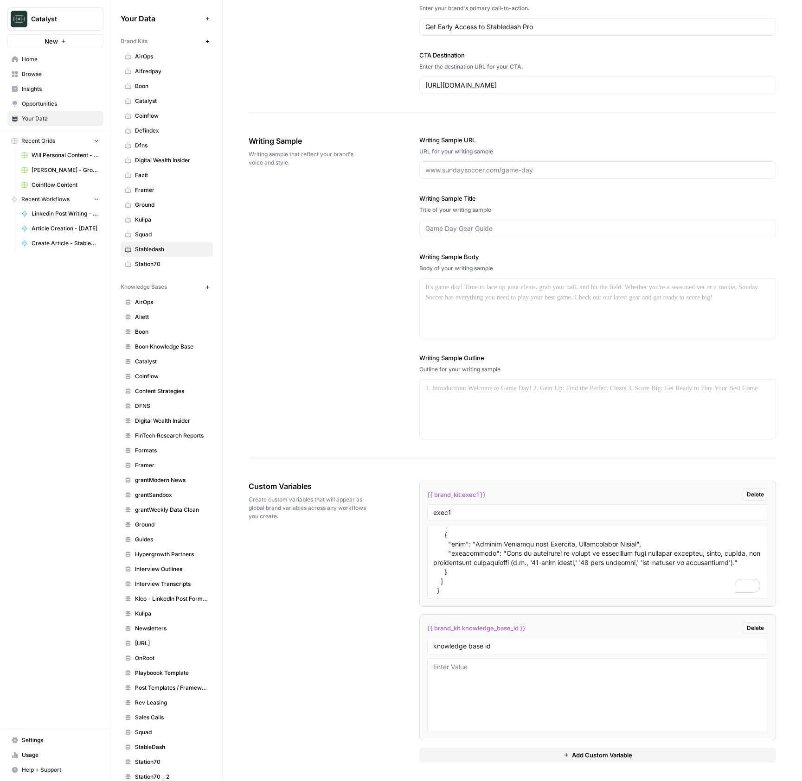
click at [555, 751] on button "Add Custom Variable" at bounding box center [597, 755] width 357 height 15
click at [166, 746] on span "StableDash" at bounding box center [172, 747] width 74 height 8
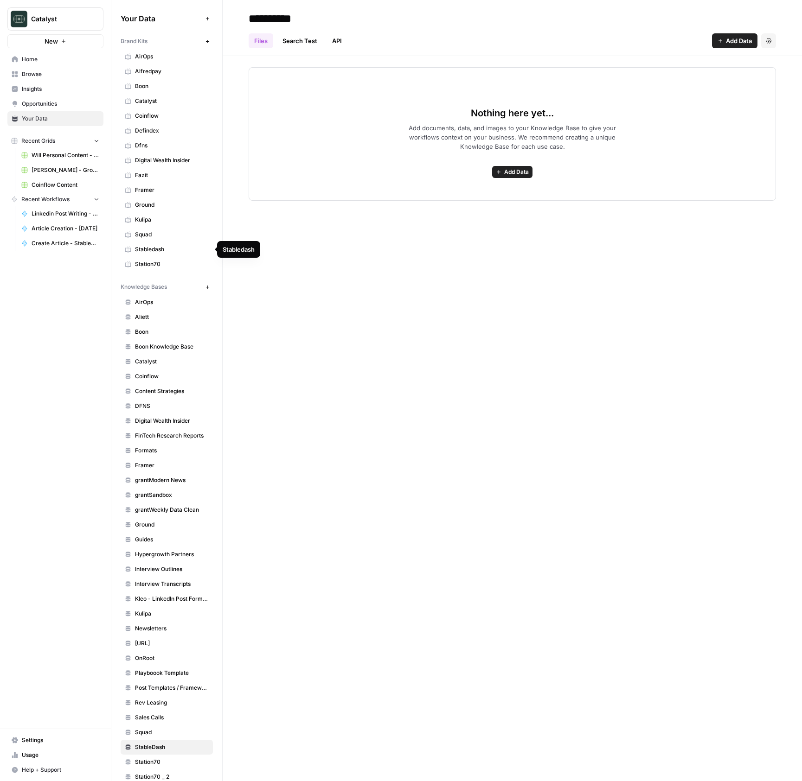
click at [153, 250] on span "Stabledash" at bounding box center [172, 249] width 74 height 8
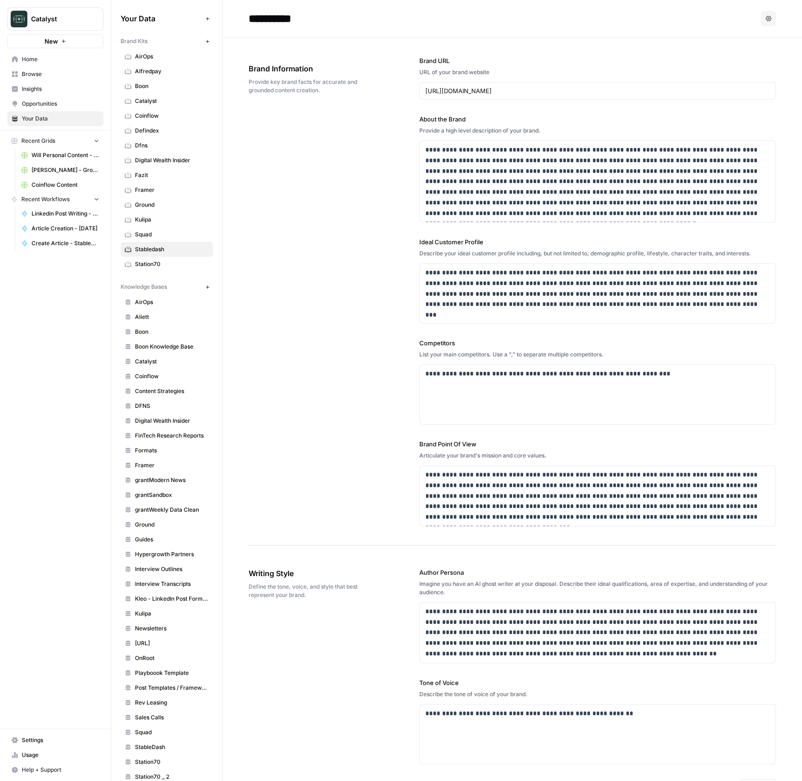
click at [152, 236] on span "Squad" at bounding box center [172, 234] width 74 height 8
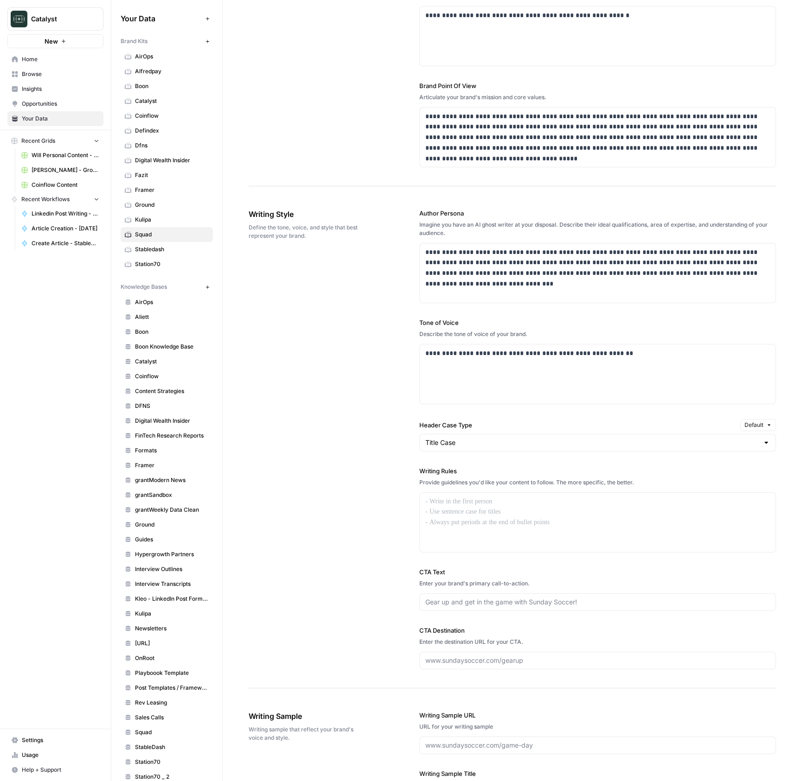
scroll to position [923, 0]
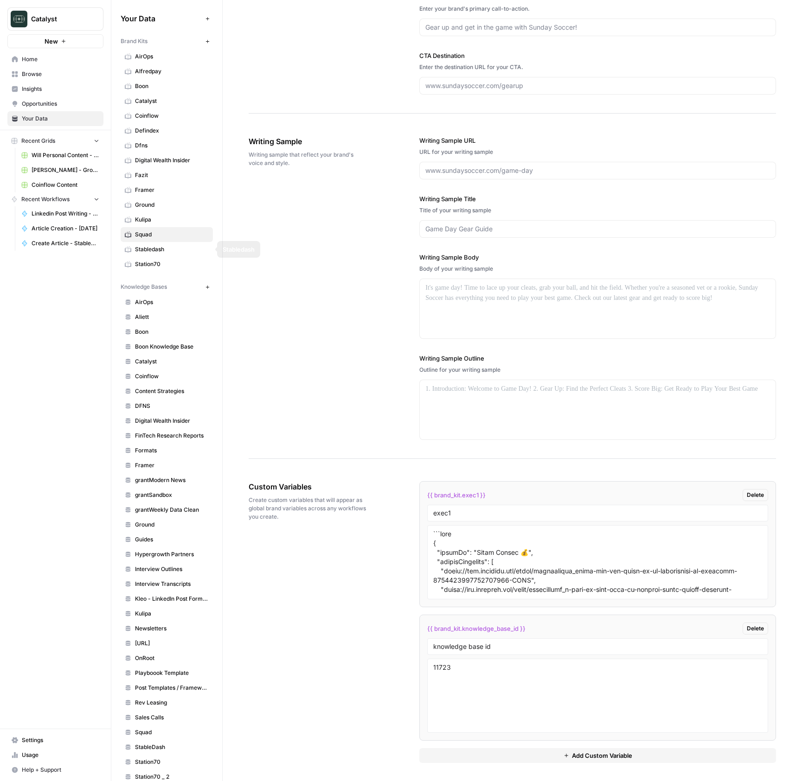
click at [152, 253] on span "Stabledash" at bounding box center [172, 249] width 74 height 8
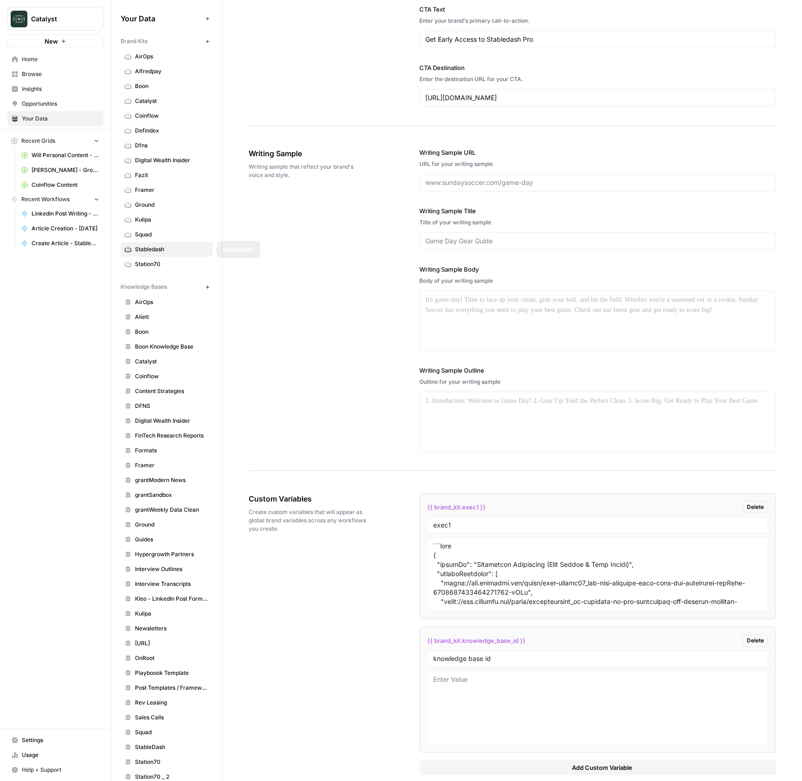
scroll to position [936, 0]
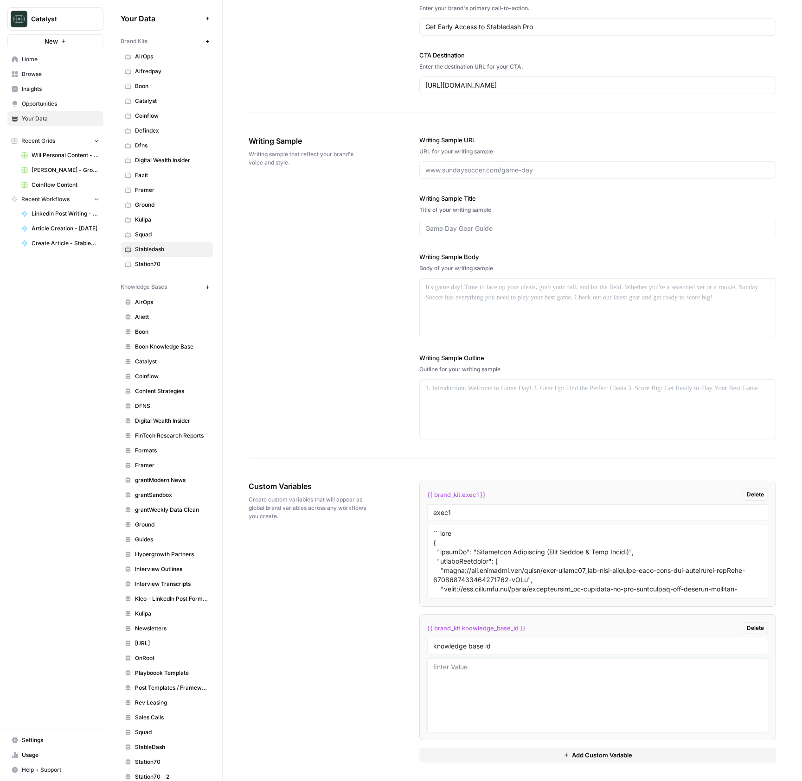
click at [531, 720] on textarea at bounding box center [597, 696] width 329 height 66
paste textarea "11903/"
type textarea "11903"
click at [553, 758] on button "Add Custom Variable" at bounding box center [597, 755] width 357 height 15
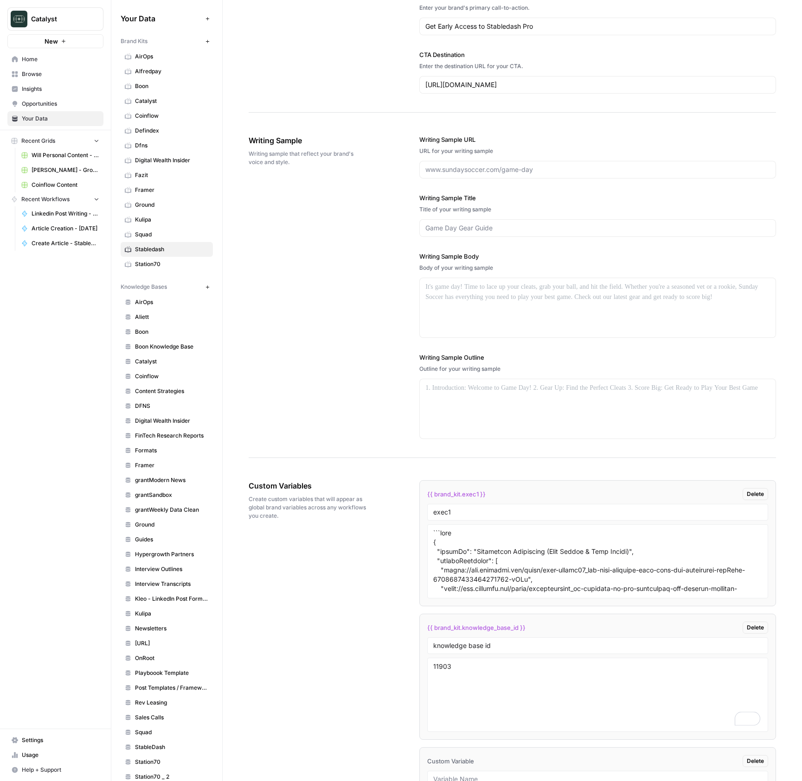
click at [464, 599] on li "{{ brand_kit.exec1 }} Delete exec1" at bounding box center [597, 543] width 357 height 126
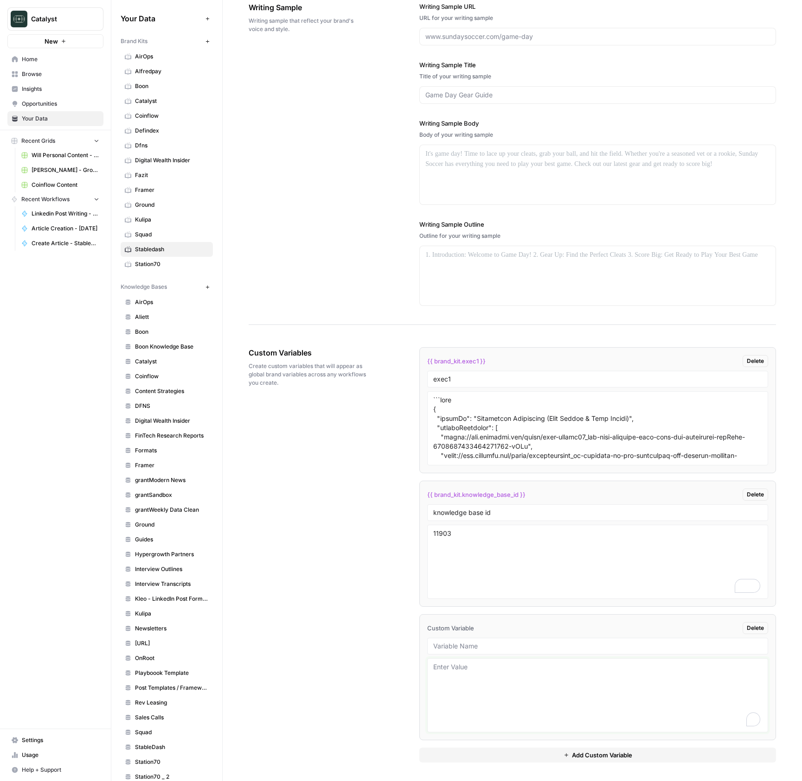
click at [477, 672] on textarea "To enrich screen reader interactions, please activate Accessibility in Grammarl…" at bounding box center [597, 696] width 329 height 66
type textarea "asdf"
click at [479, 357] on span "{{ brand_kit.exec1 }}" at bounding box center [456, 361] width 58 height 9
click at [472, 359] on span "{{ brand_kit.exec1 }}" at bounding box center [456, 361] width 58 height 9
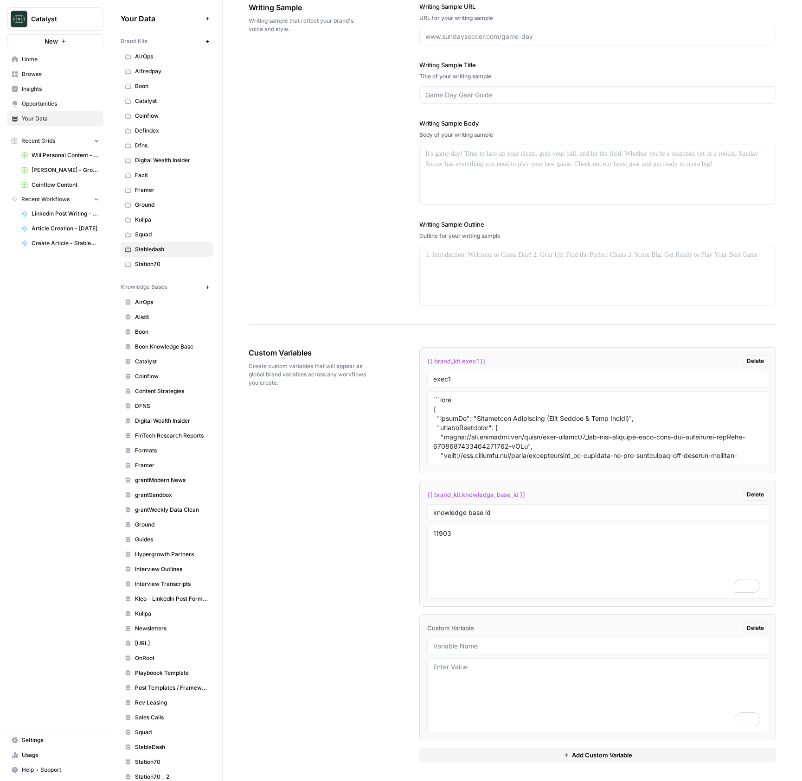
click at [472, 359] on span "{{ brand_kit.exec1 }}" at bounding box center [456, 361] width 58 height 9
copy div "{{ brand_kit.exec1 }} Delete"
click at [378, 287] on div "Writing Sample Writing sample that reflect your brand's voice and style. Writin…" at bounding box center [512, 154] width 527 height 342
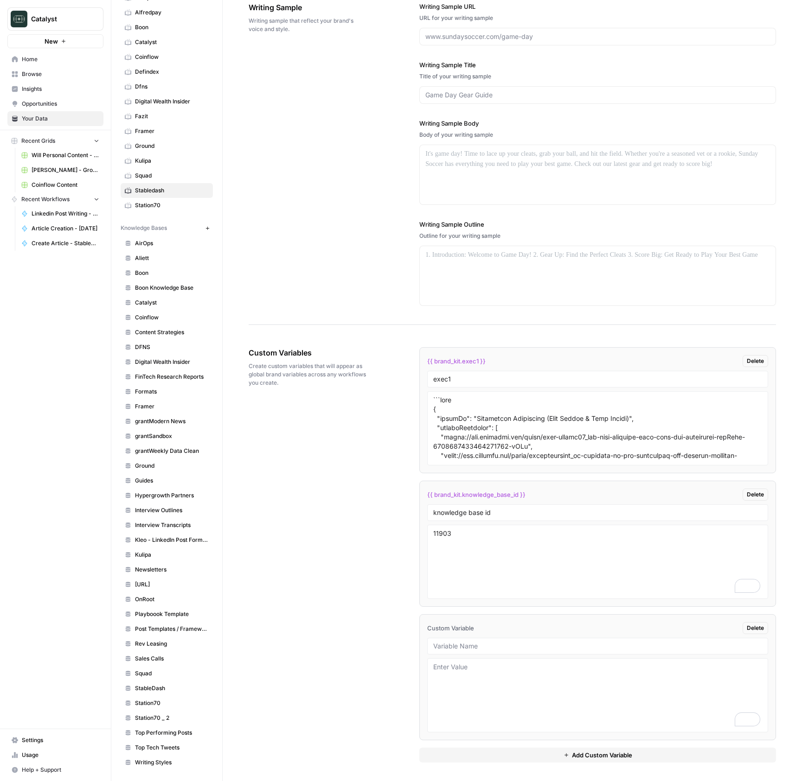
click at [157, 695] on link "StableDash" at bounding box center [167, 688] width 92 height 15
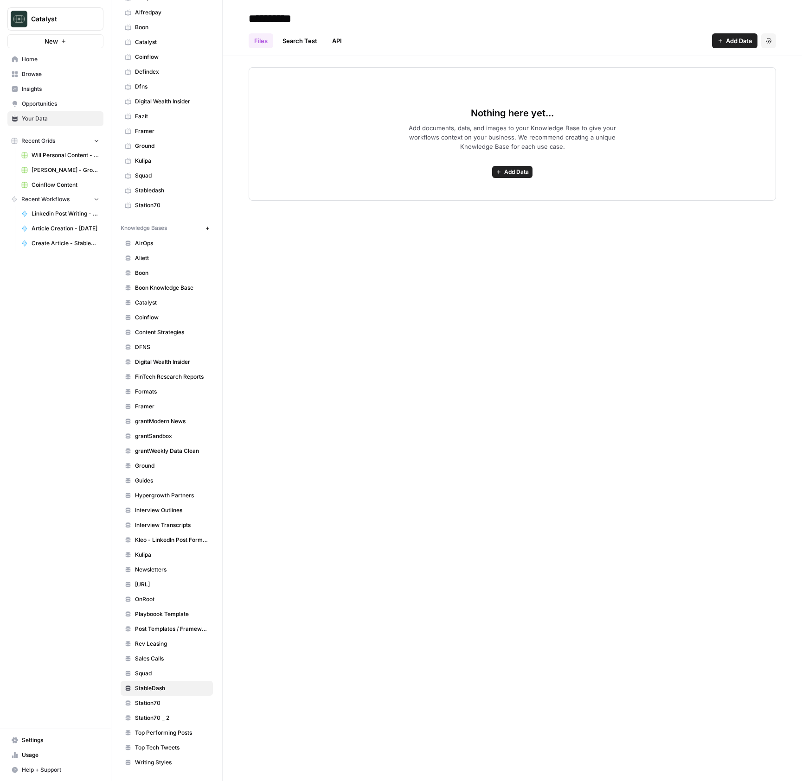
scroll to position [51, 0]
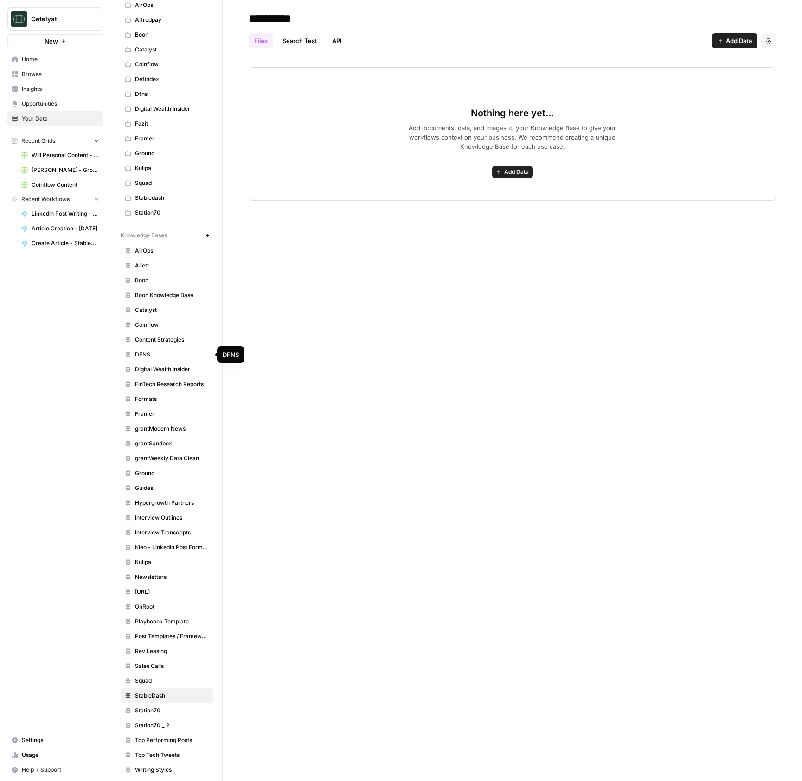
click at [159, 404] on link "Formats" at bounding box center [167, 399] width 92 height 15
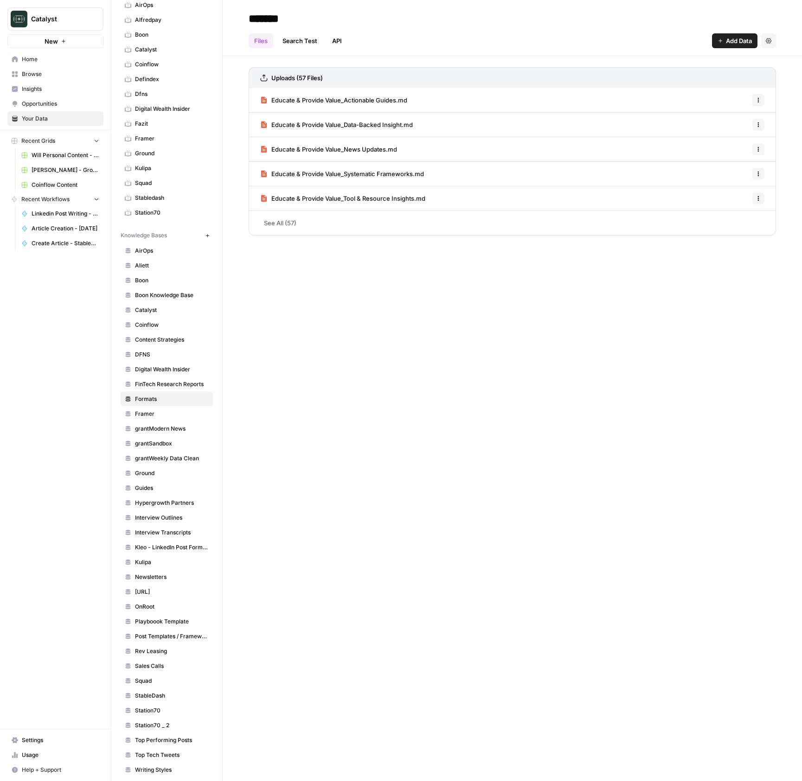
click at [728, 40] on span "Add Data" at bounding box center [739, 40] width 26 height 9
click at [697, 61] on span "Upload Files" at bounding box center [703, 62] width 84 height 9
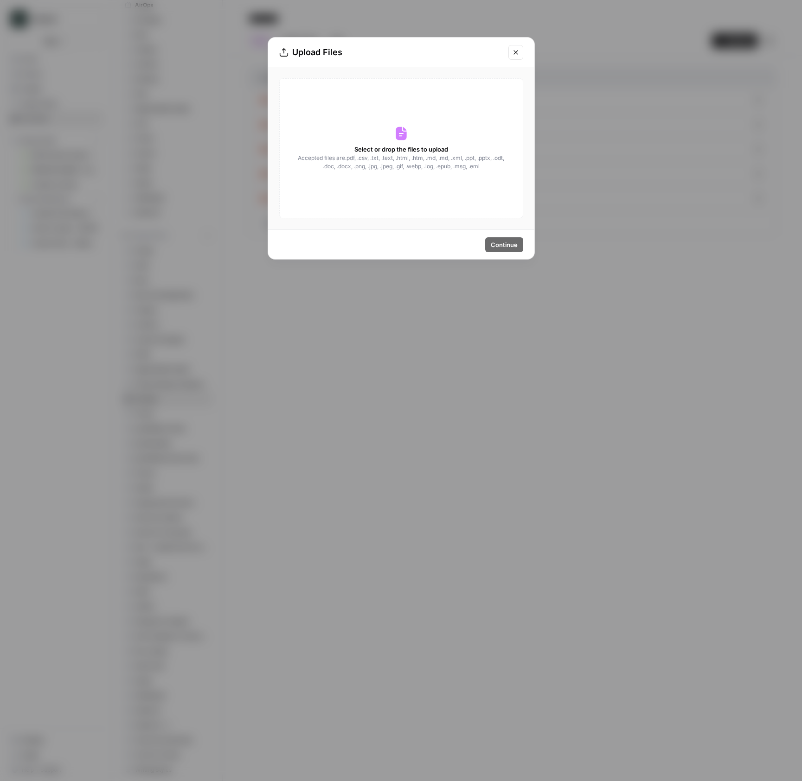
click at [373, 121] on div "Select or drop the files to upload Accepted files are .pdf, .csv, .txt, .text, …" at bounding box center [401, 148] width 244 height 140
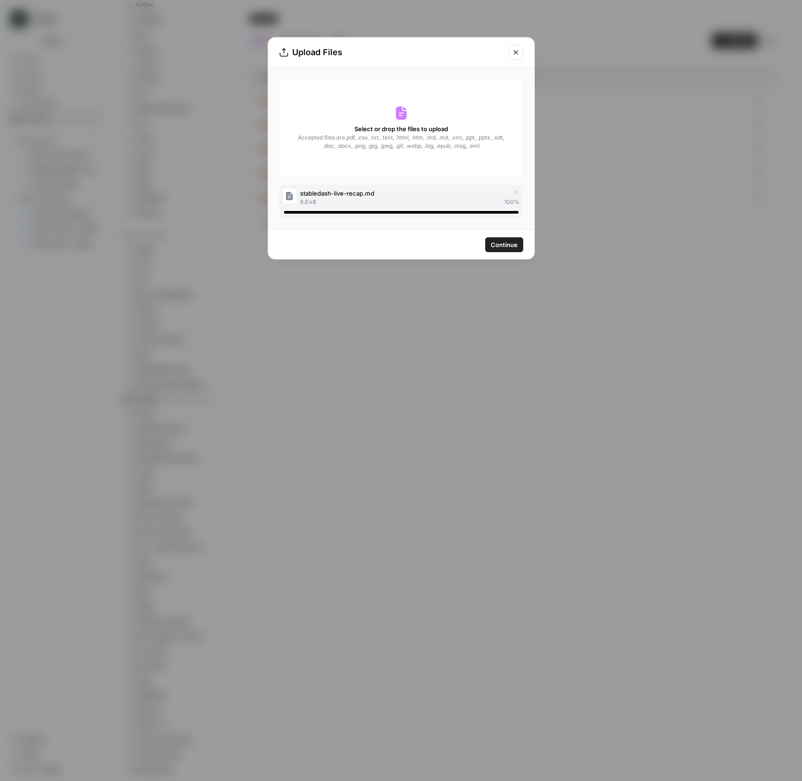
click at [509, 248] on span "Continue" at bounding box center [504, 244] width 27 height 9
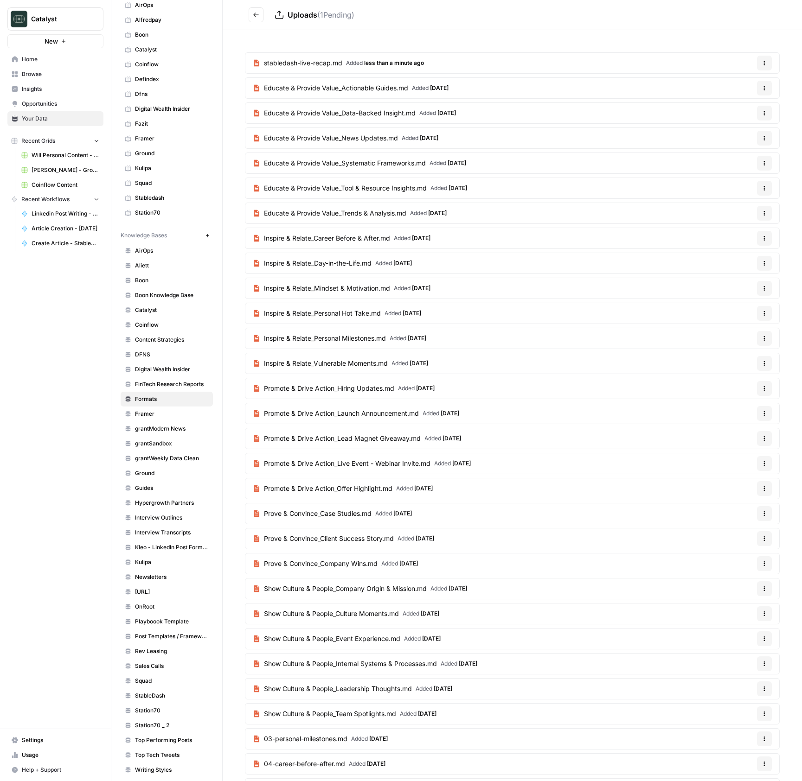
drag, startPoint x: 775, startPoint y: 62, endPoint x: 768, endPoint y: 62, distance: 7.0
click at [772, 62] on article "stabledash-live-recap.md Added less than a minute ago Options" at bounding box center [512, 62] width 535 height 21
click at [768, 62] on button "Options" at bounding box center [764, 63] width 15 height 15
click at [739, 88] on span "Delete File" at bounding box center [745, 84] width 30 height 9
click at [365, 121] on span "Delete" at bounding box center [368, 118] width 20 height 9
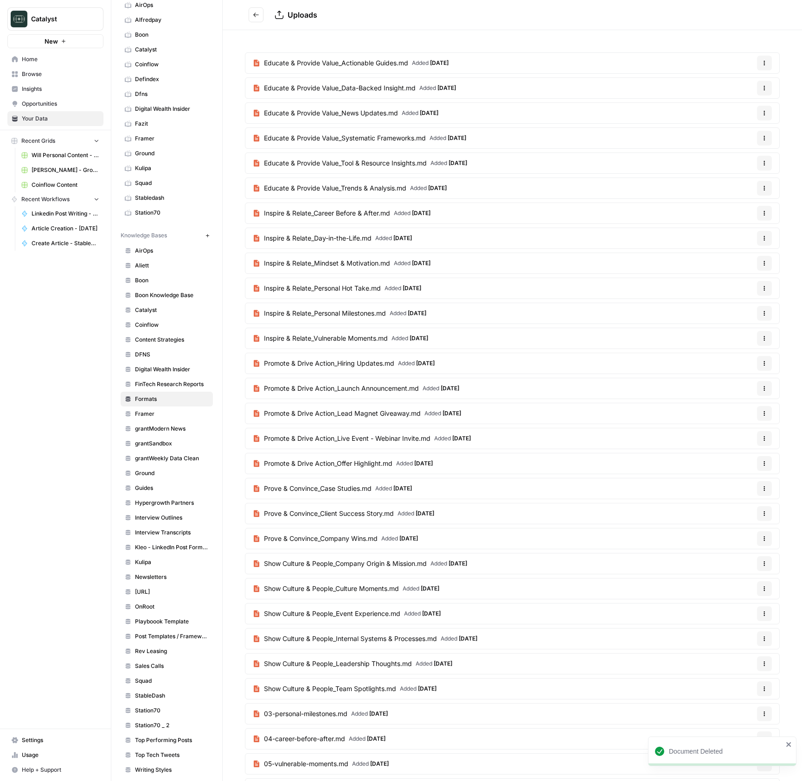
click at [33, 61] on span "Home" at bounding box center [60, 59] width 77 height 8
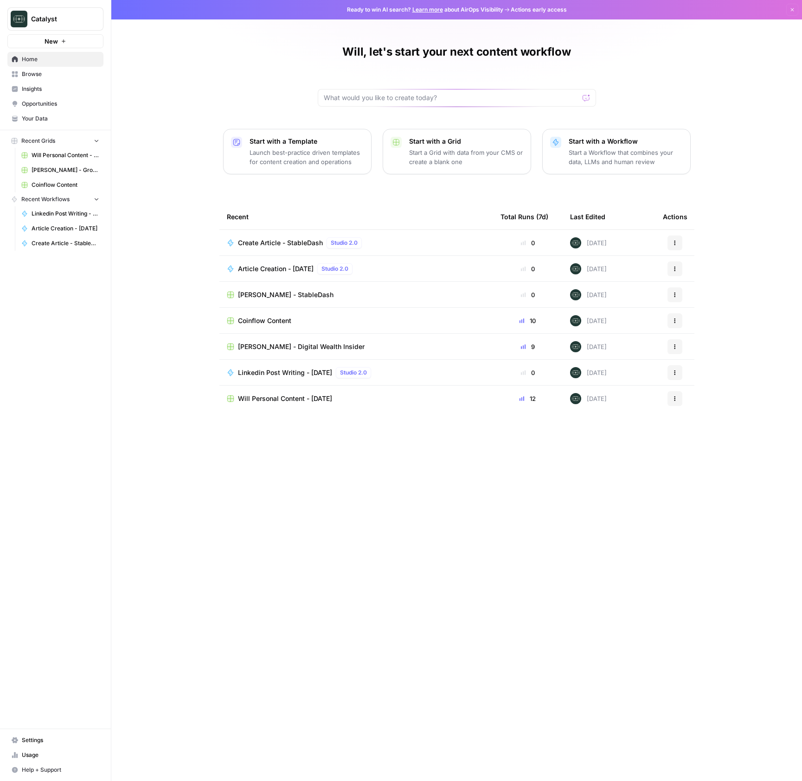
click at [281, 297] on span "Drew Rogers - StableDash" at bounding box center [286, 294] width 96 height 9
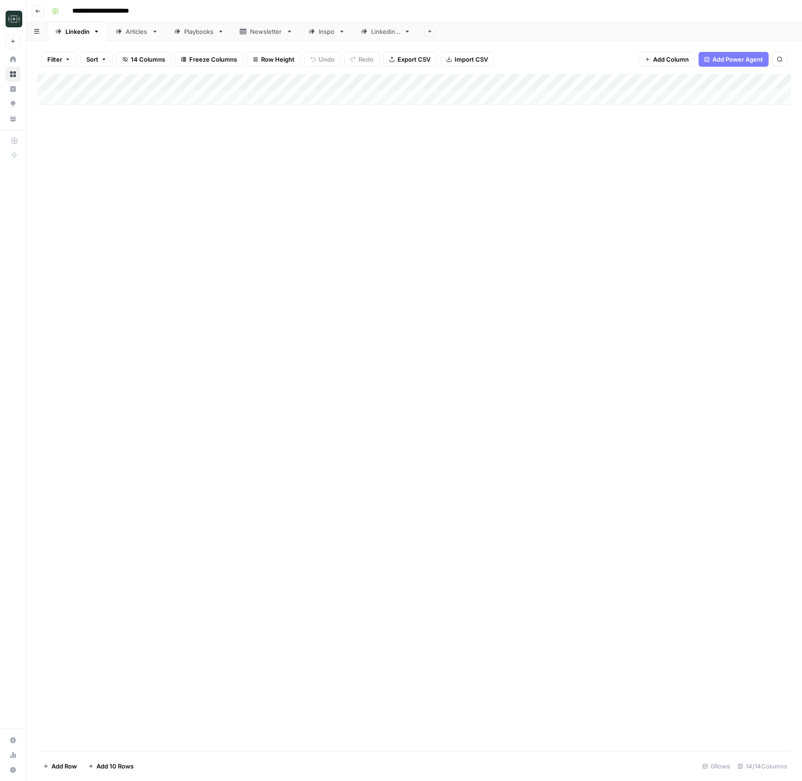
click at [130, 27] on div "Articles" at bounding box center [137, 31] width 22 height 9
type input "**********"
click at [338, 97] on div "Add Column" at bounding box center [414, 97] width 753 height 46
click at [324, 96] on div "Add Column" at bounding box center [414, 97] width 753 height 46
click at [328, 136] on button "Video Recap" at bounding box center [324, 133] width 44 height 11
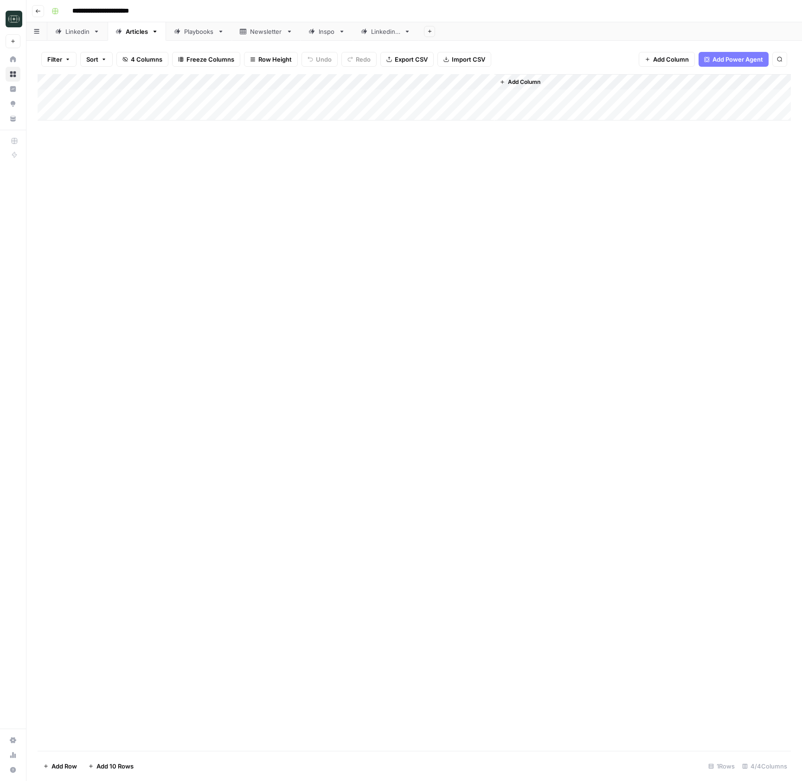
click at [318, 93] on div "Add Column" at bounding box center [414, 97] width 753 height 46
click at [322, 103] on button "Video Recap" at bounding box center [321, 100] width 44 height 11
click at [322, 100] on button "Video Recap" at bounding box center [321, 100] width 44 height 11
click at [329, 100] on button "Video Recap" at bounding box center [321, 100] width 44 height 11
click at [332, 131] on button "Video Recap" at bounding box center [324, 133] width 44 height 11
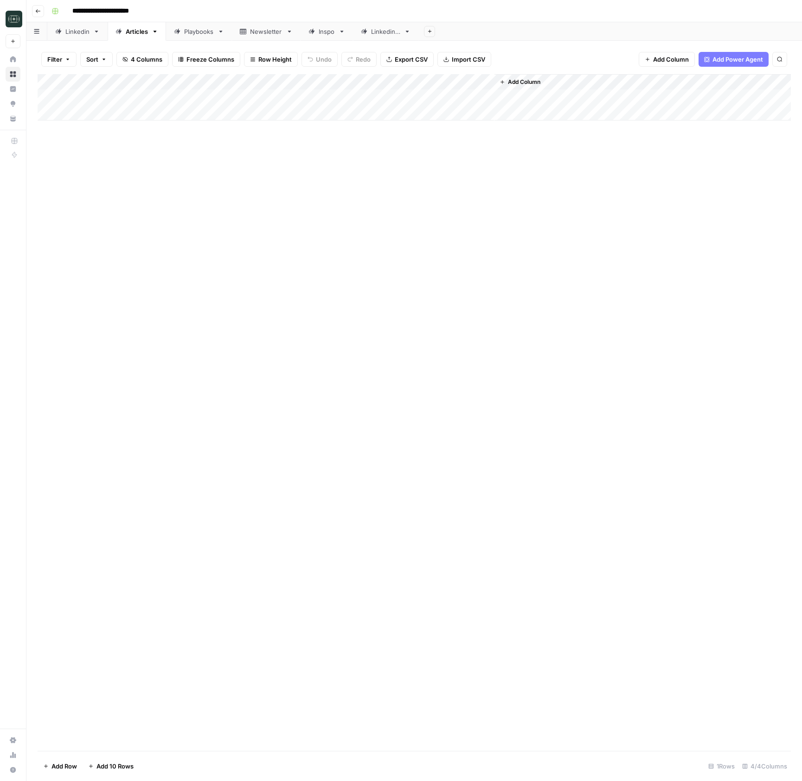
click at [332, 131] on div "Add Column" at bounding box center [414, 412] width 753 height 677
click at [316, 92] on div "Add Column" at bounding box center [414, 97] width 753 height 46
click at [385, 269] on div "Add Column" at bounding box center [414, 412] width 753 height 677
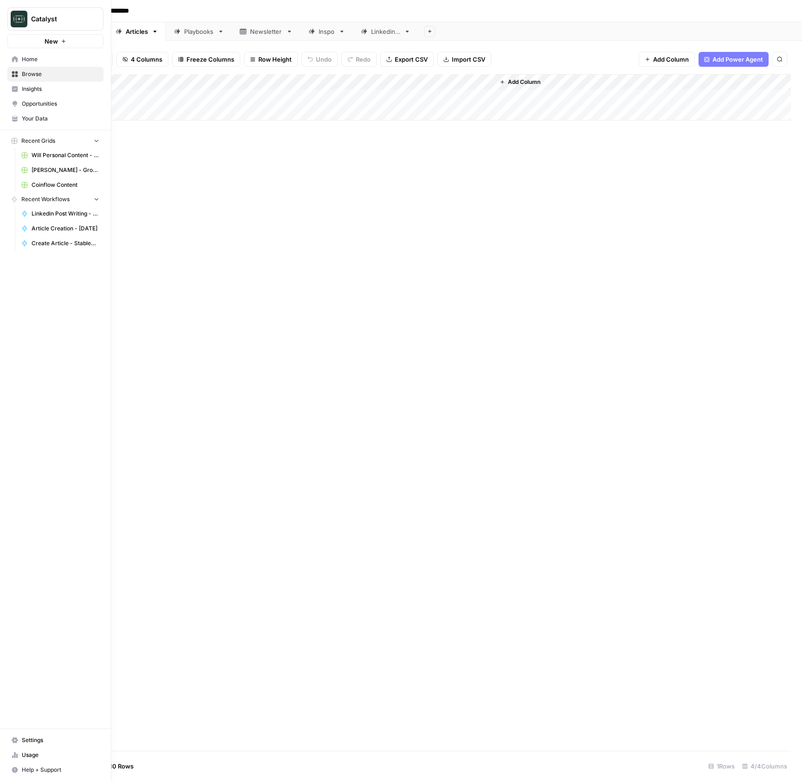
click at [51, 119] on span "Your Data" at bounding box center [60, 119] width 77 height 8
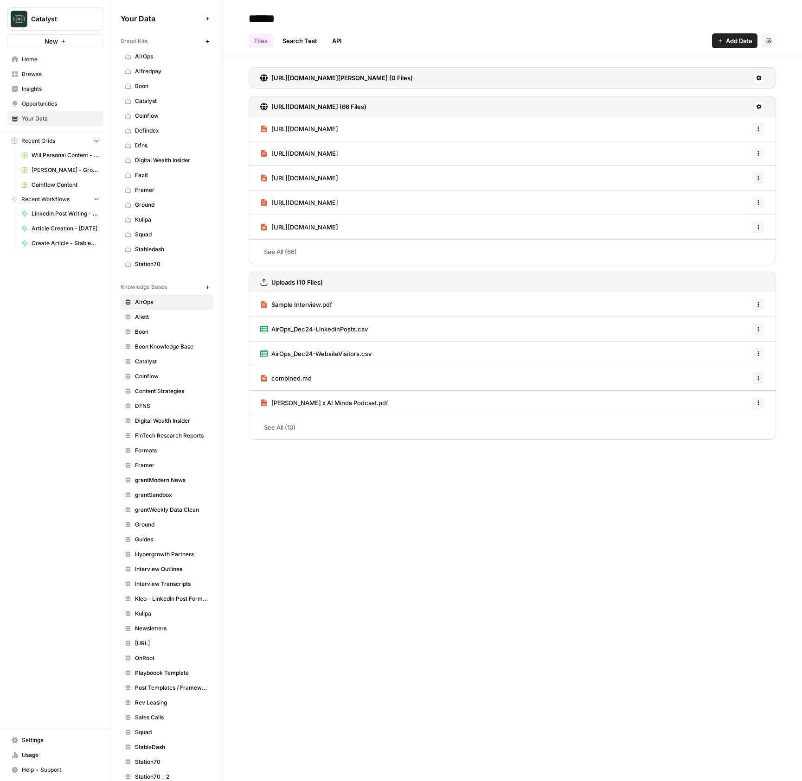
click at [154, 750] on span "StableDash" at bounding box center [172, 747] width 74 height 8
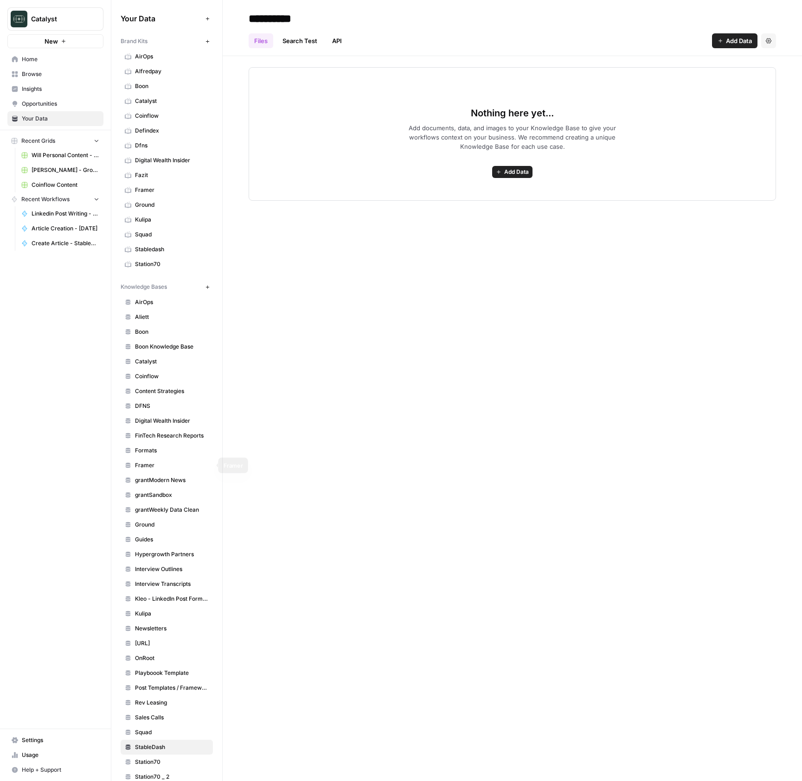
click at [150, 455] on link "Formats" at bounding box center [167, 450] width 92 height 15
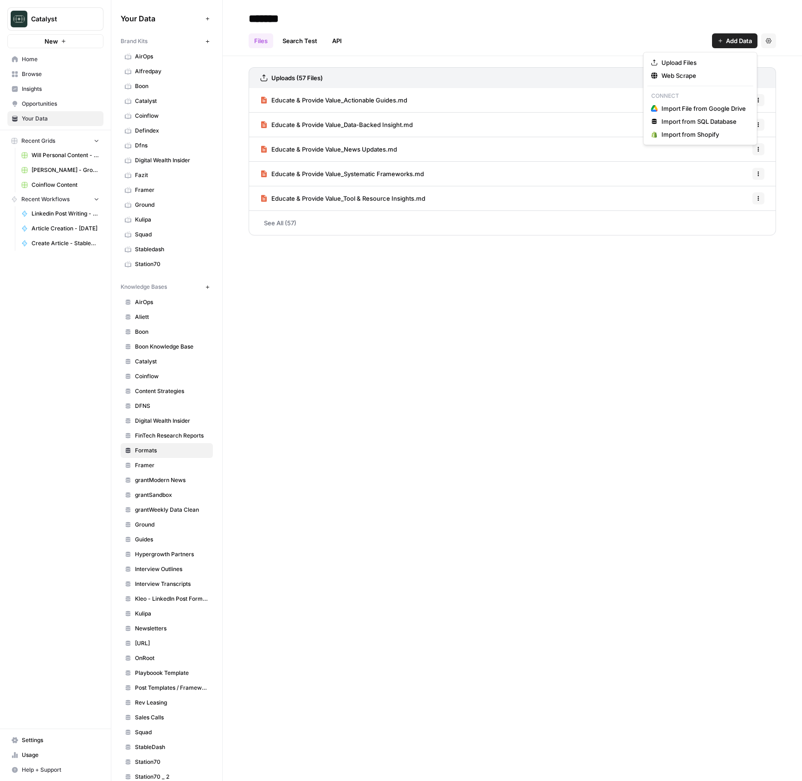
click at [744, 45] on span "Add Data" at bounding box center [739, 40] width 26 height 9
click at [727, 64] on span "Upload Files" at bounding box center [703, 62] width 84 height 9
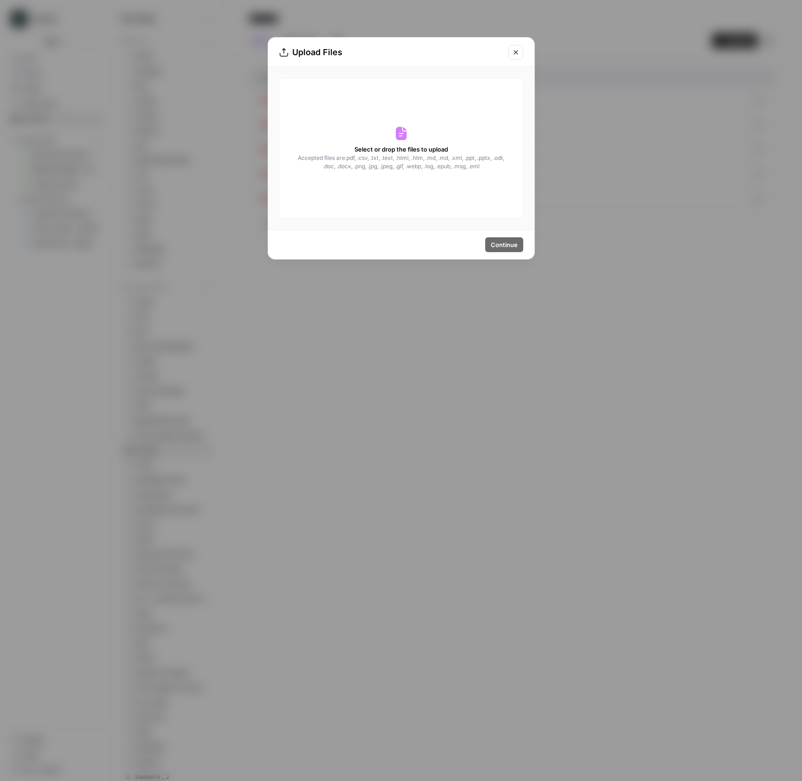
click at [366, 140] on div "Select or drop the files to upload Accepted files are .pdf, .csv, .txt, .text, …" at bounding box center [401, 148] width 244 height 140
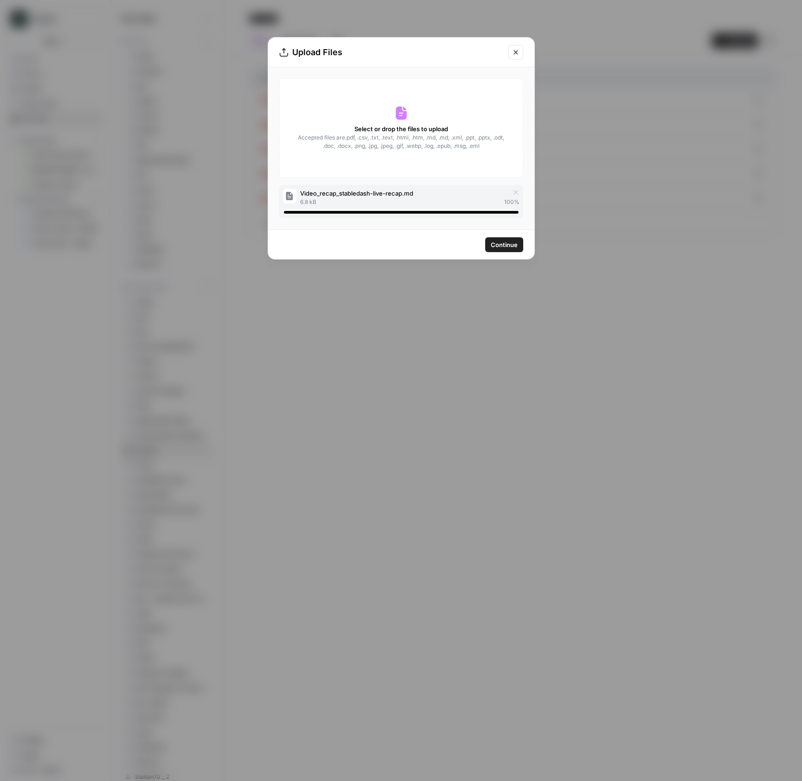
click at [511, 247] on span "Continue" at bounding box center [504, 244] width 27 height 9
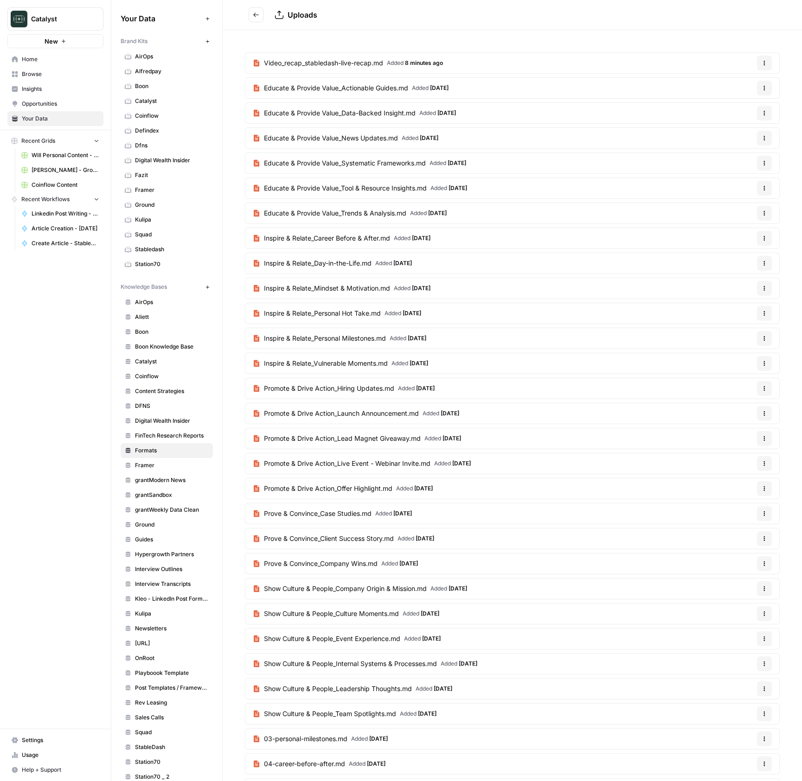
click at [21, 56] on link "Home" at bounding box center [55, 59] width 96 height 15
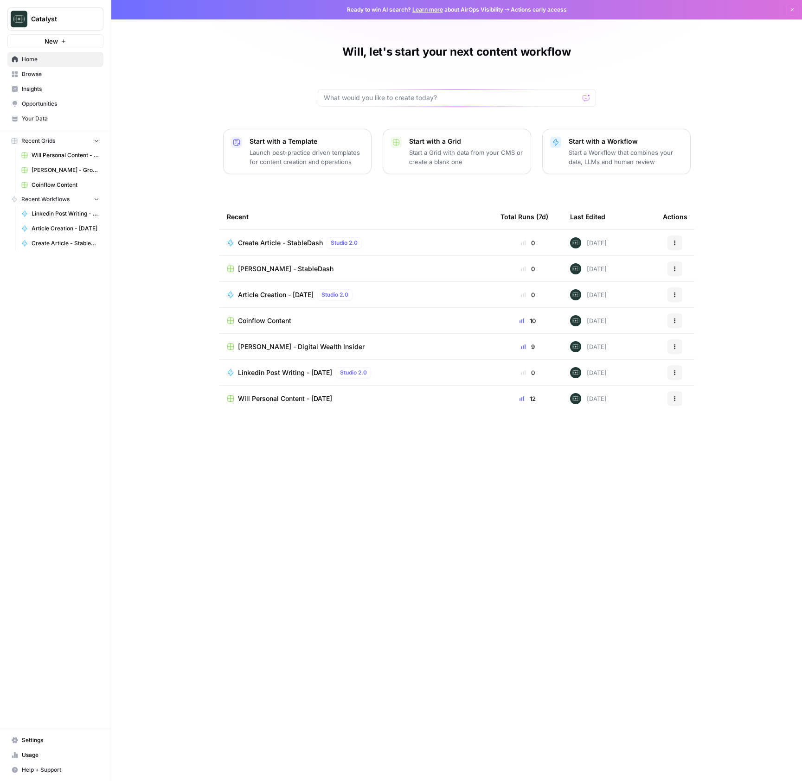
click at [296, 272] on span "Drew Rogers - StableDash" at bounding box center [286, 268] width 96 height 9
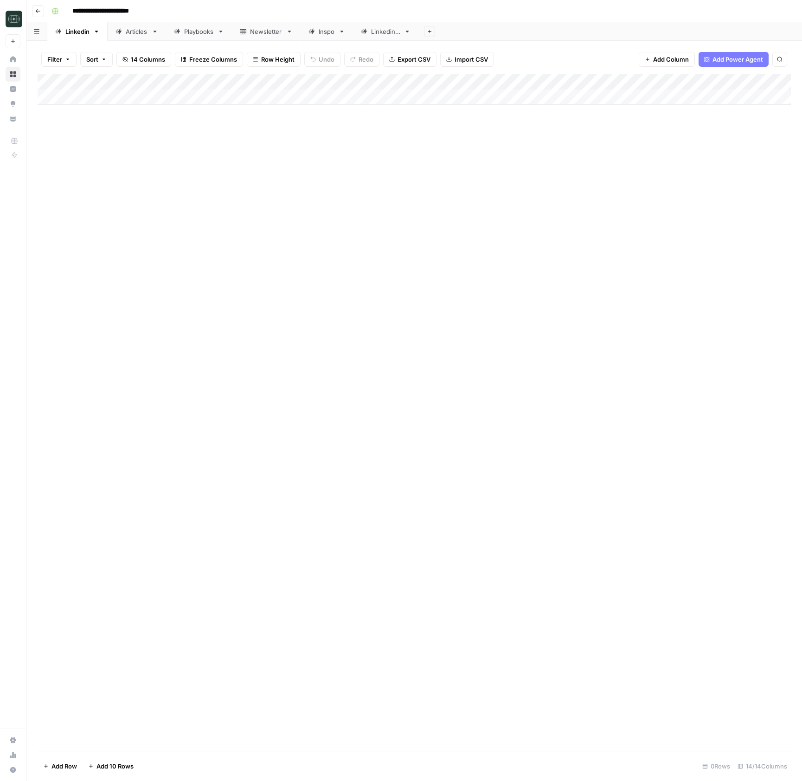
click at [133, 36] on link "Articles" at bounding box center [137, 31] width 58 height 19
click at [133, 102] on div "Add Column" at bounding box center [414, 97] width 753 height 46
type textarea "**********"
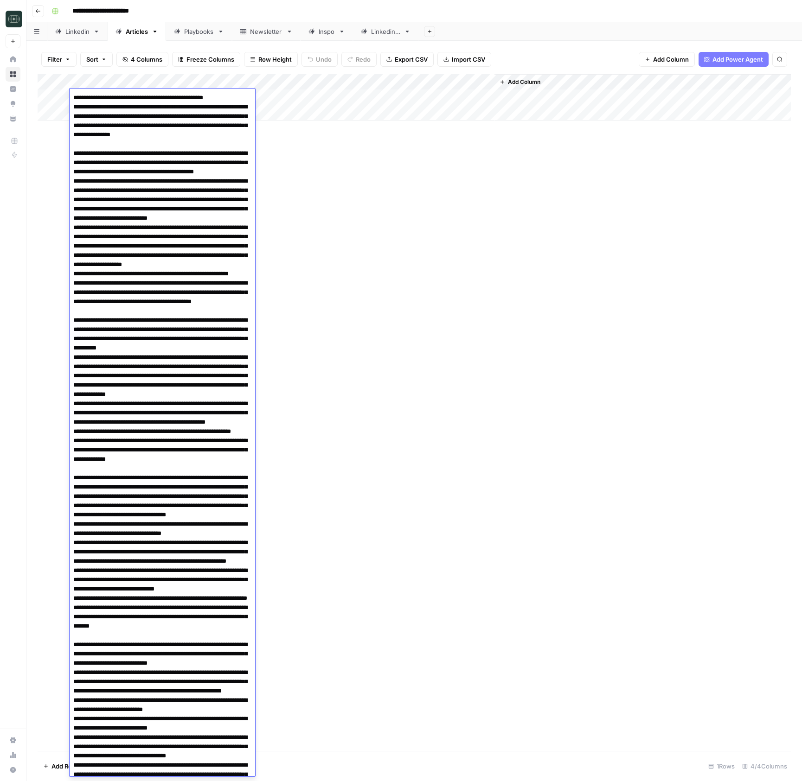
scroll to position [354, 0]
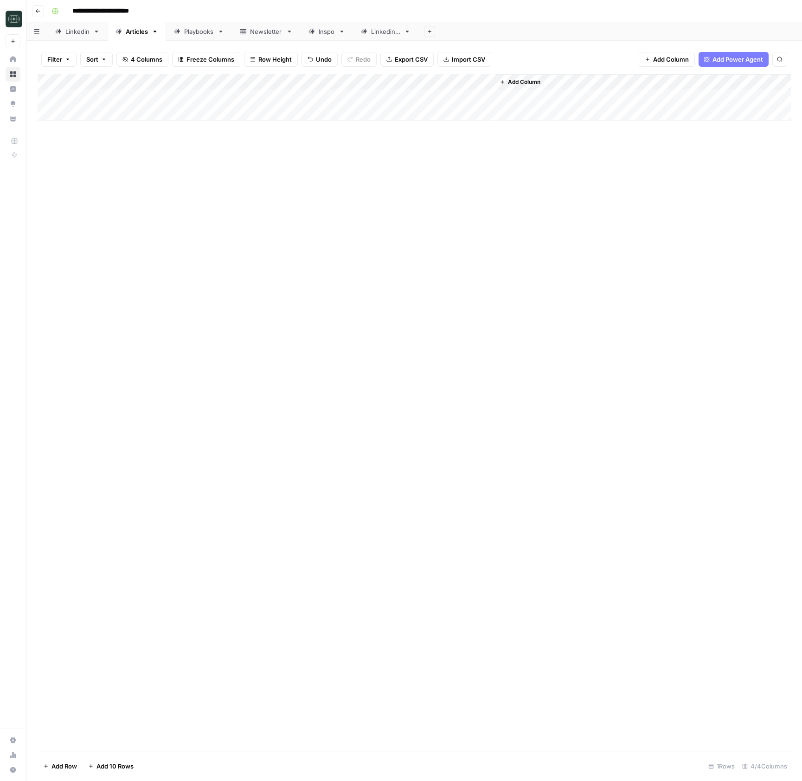
click at [306, 158] on div "Add Column" at bounding box center [414, 412] width 753 height 677
click at [243, 102] on div "Add Column" at bounding box center [414, 97] width 753 height 46
type textarea "**********"
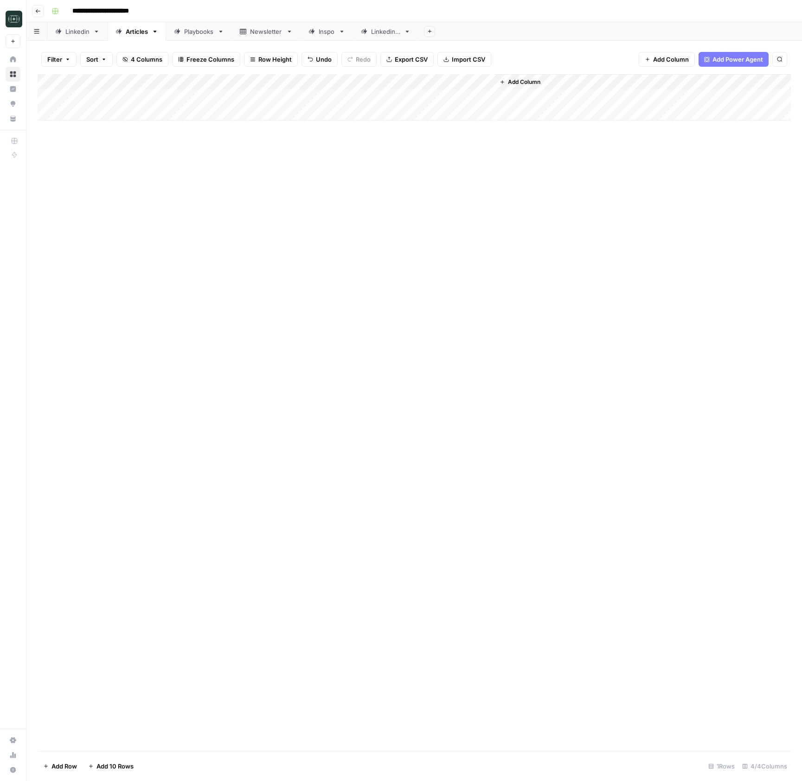
click at [436, 181] on div "Add Column" at bounding box center [414, 412] width 753 height 677
click at [476, 81] on div "Add Column" at bounding box center [414, 97] width 753 height 46
click at [413, 159] on span "Configure Inputs" at bounding box center [429, 159] width 81 height 9
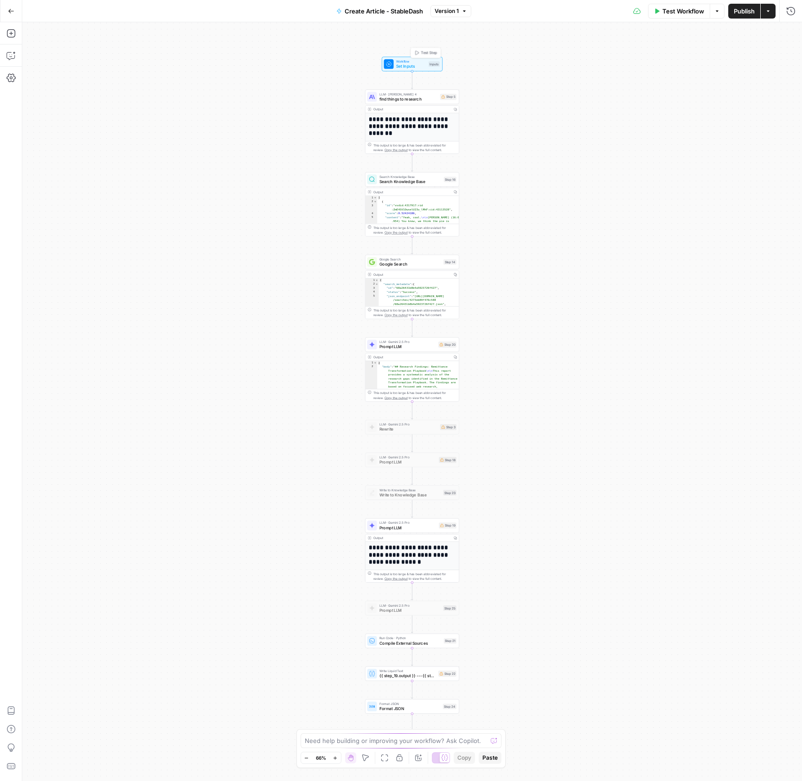
click at [403, 66] on span "Set Inputs" at bounding box center [411, 66] width 30 height 6
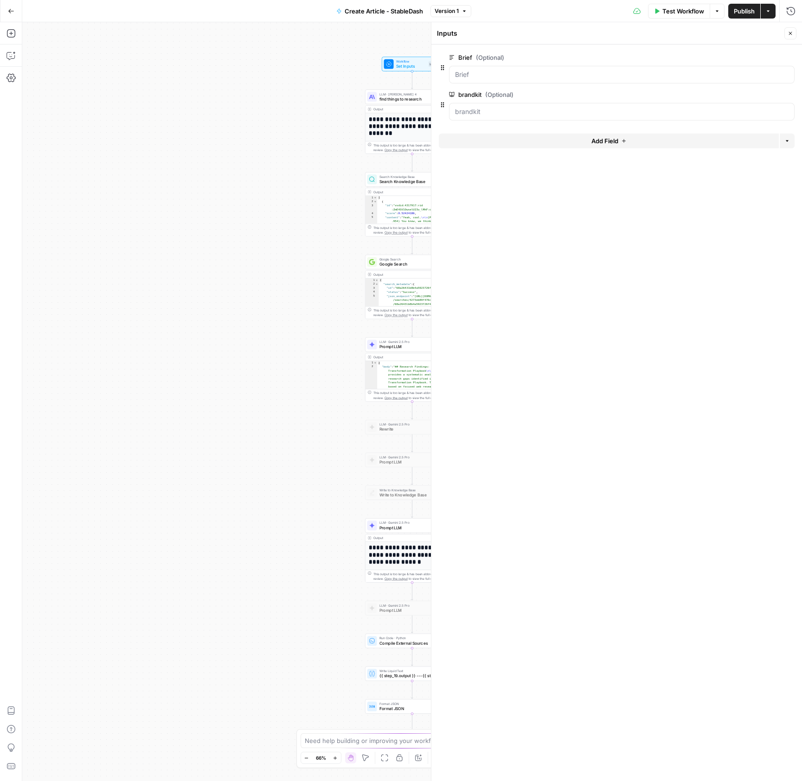
click at [585, 144] on button "Add Field" at bounding box center [609, 141] width 340 height 15
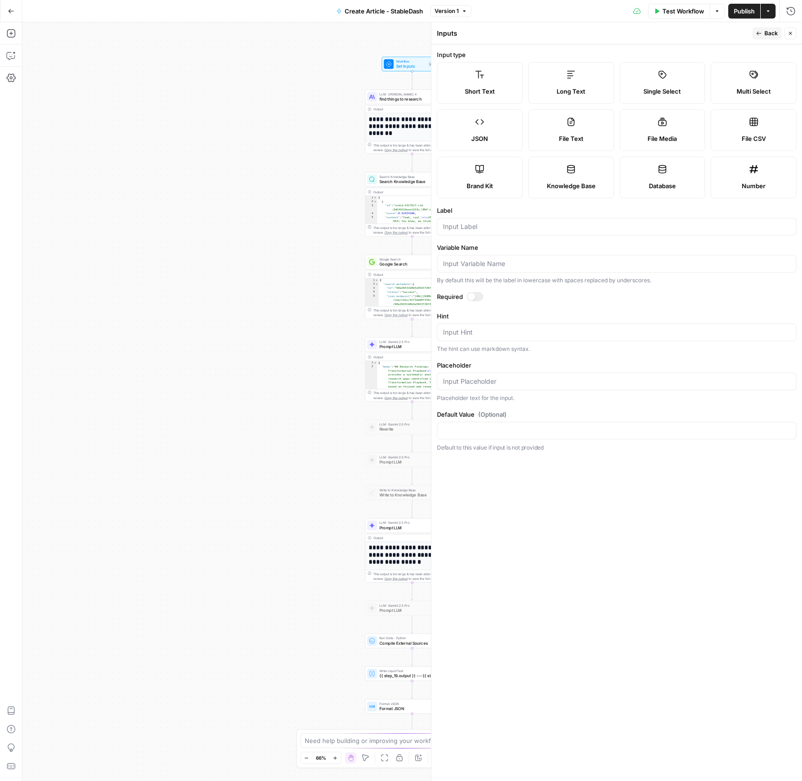
click at [555, 89] on div "Long Text" at bounding box center [571, 91] width 70 height 9
click at [496, 230] on input "Label" at bounding box center [616, 226] width 347 height 9
type input "transcript"
click at [758, 36] on button "Back" at bounding box center [766, 33] width 29 height 12
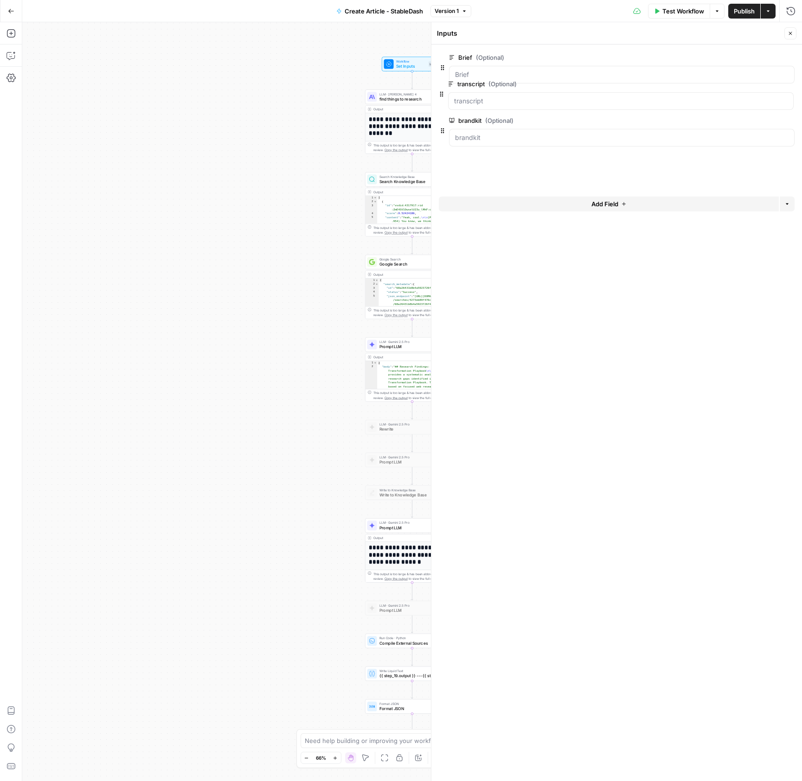
drag, startPoint x: 441, startPoint y: 144, endPoint x: 440, endPoint y: 91, distance: 52.4
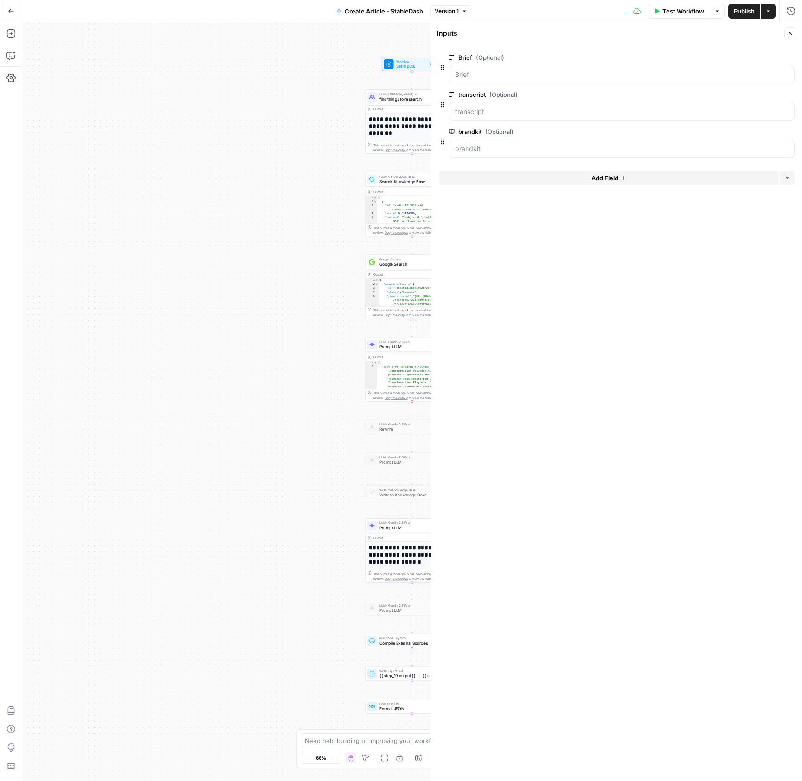
click at [216, 169] on div "**********" at bounding box center [411, 401] width 779 height 759
click at [786, 34] on button "Close" at bounding box center [790, 33] width 12 height 12
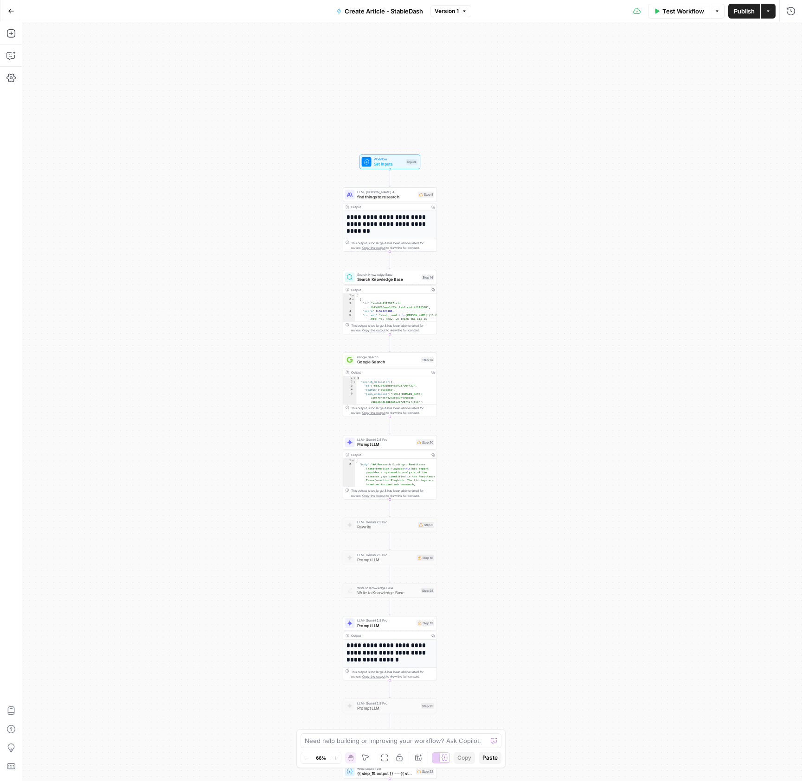
click at [249, 281] on div "**********" at bounding box center [411, 401] width 779 height 759
click at [217, 220] on div "**********" at bounding box center [411, 401] width 779 height 759
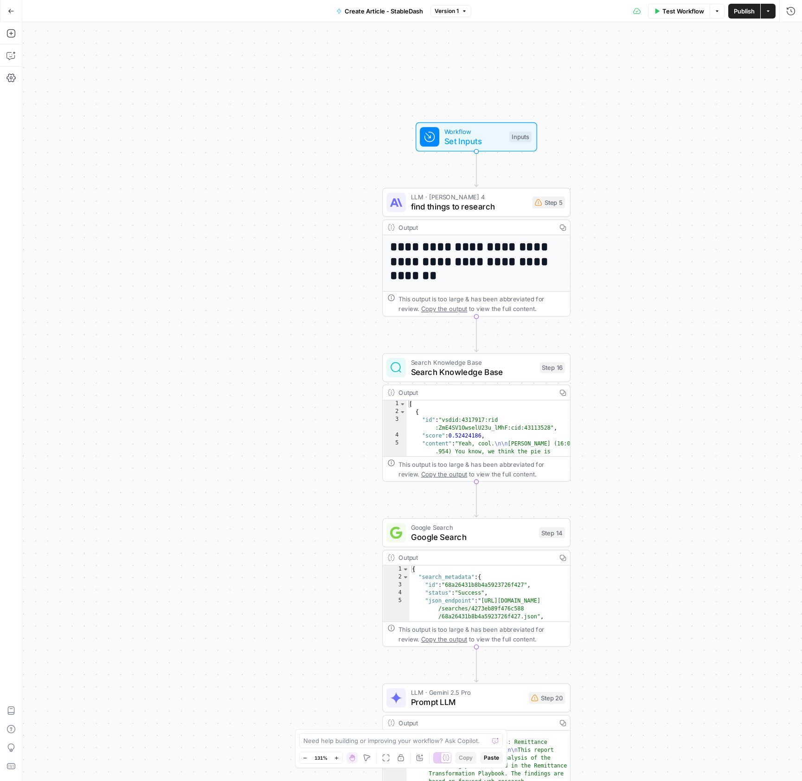
drag, startPoint x: 217, startPoint y: 214, endPoint x: 114, endPoint y: 273, distance: 118.2
click at [114, 273] on div "**********" at bounding box center [411, 401] width 779 height 759
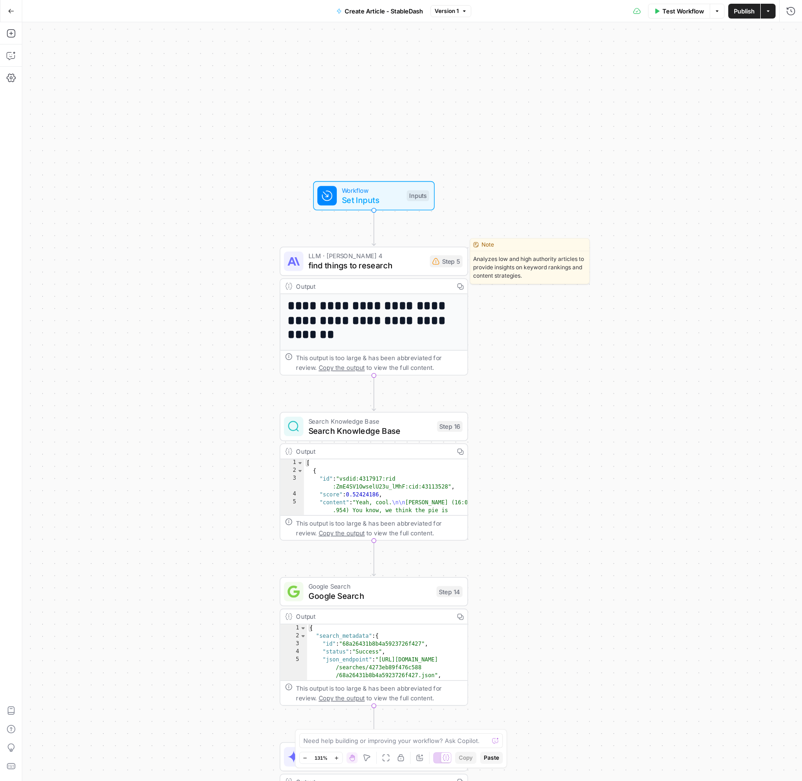
click at [368, 268] on span "find things to research" at bounding box center [366, 266] width 117 height 12
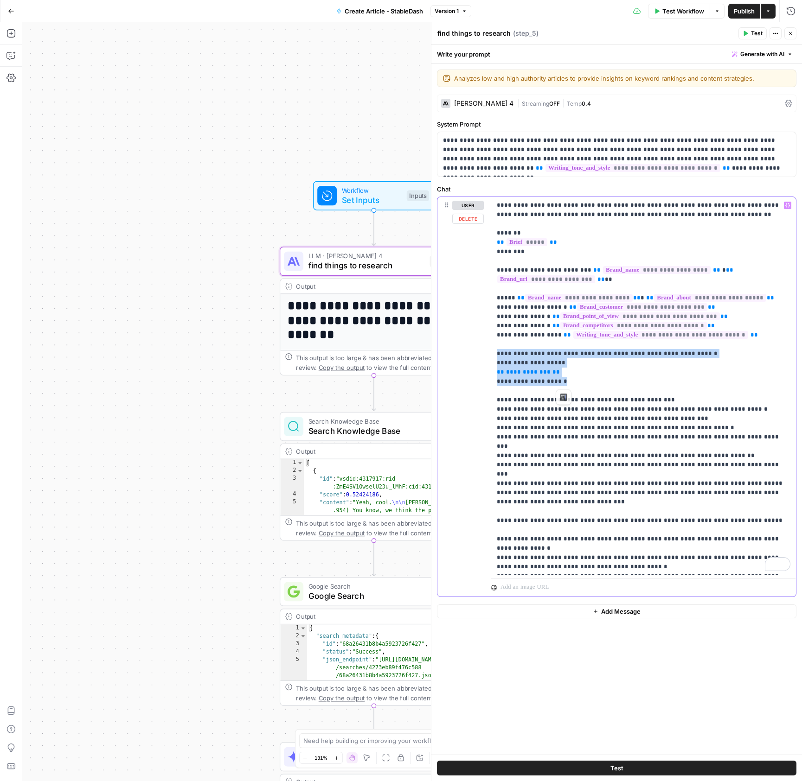
drag, startPoint x: 568, startPoint y: 379, endPoint x: 496, endPoint y: 349, distance: 78.2
click at [496, 349] on div "**********" at bounding box center [643, 386] width 305 height 378
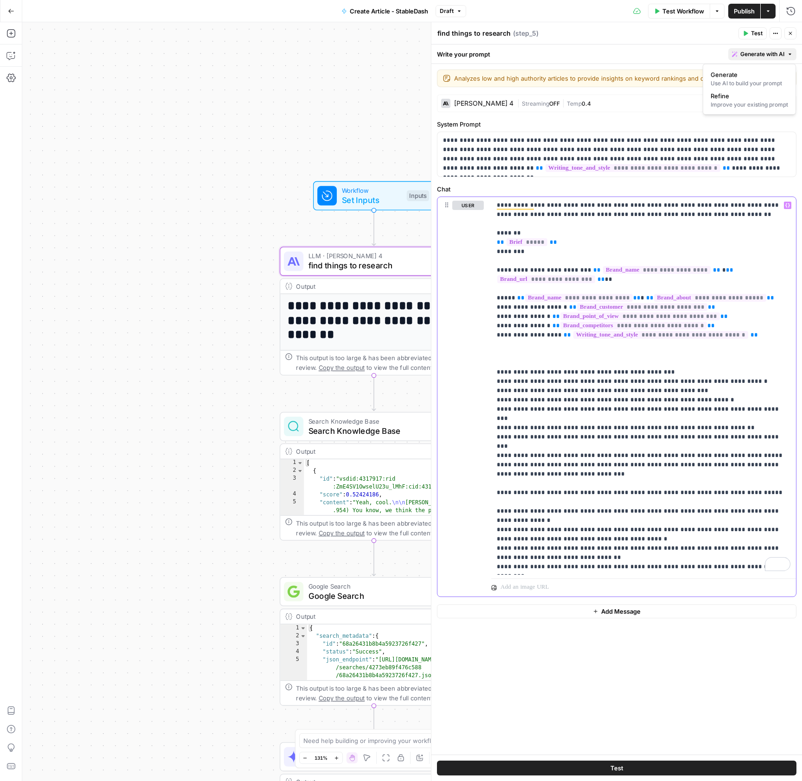
click at [777, 53] on span "Generate with AI" at bounding box center [762, 54] width 44 height 8
click at [741, 105] on div "Improve your existing prompt" at bounding box center [748, 105] width 77 height 8
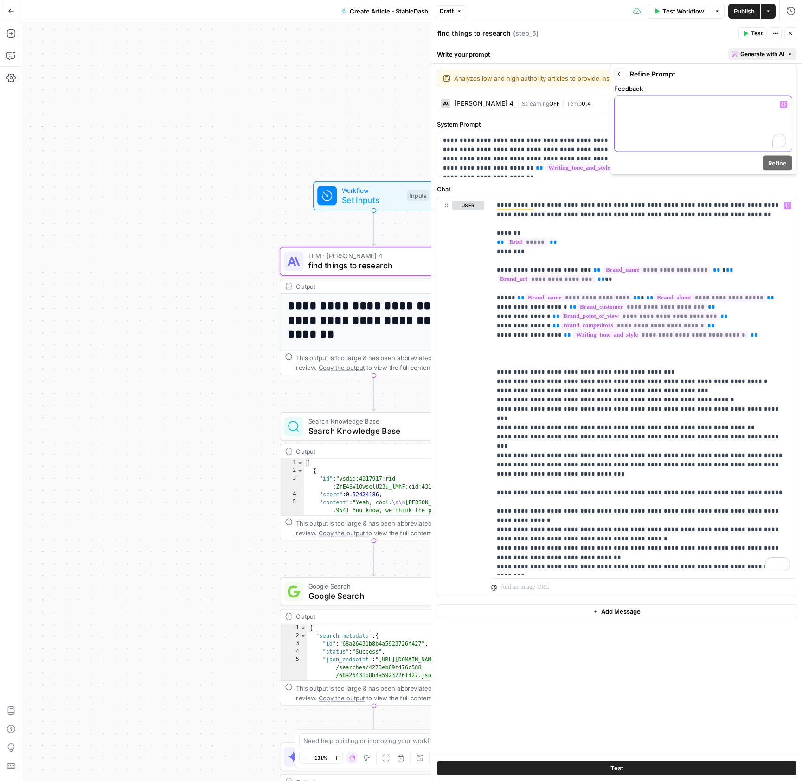
click at [741, 105] on p "To enrich screen reader interactions, please activate Accessibility in Grammarl…" at bounding box center [703, 104] width 166 height 9
click at [782, 104] on icon "button" at bounding box center [783, 104] width 5 height 4
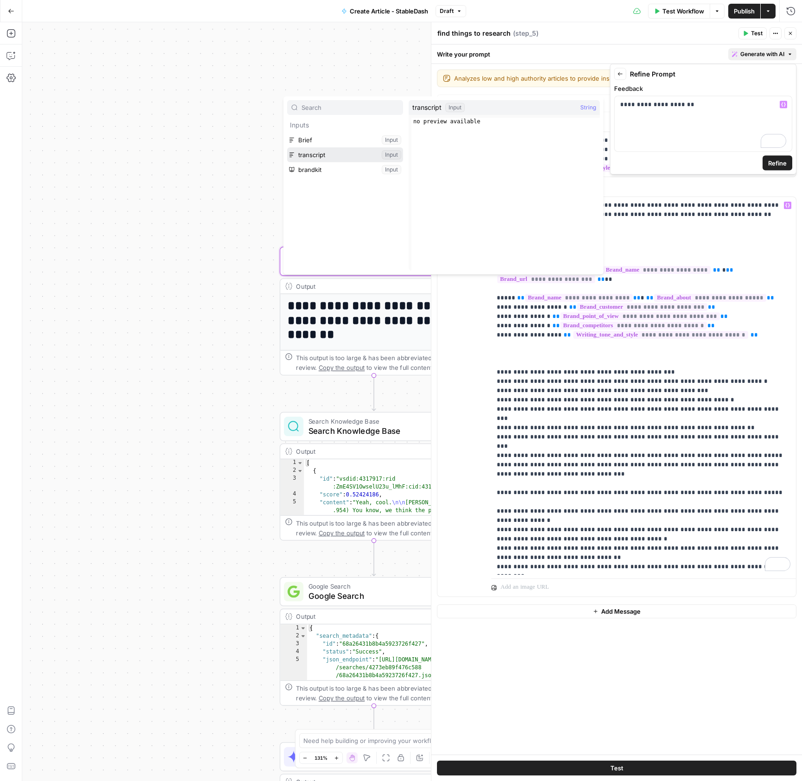
click at [316, 151] on button "Select variable transcript" at bounding box center [345, 154] width 116 height 15
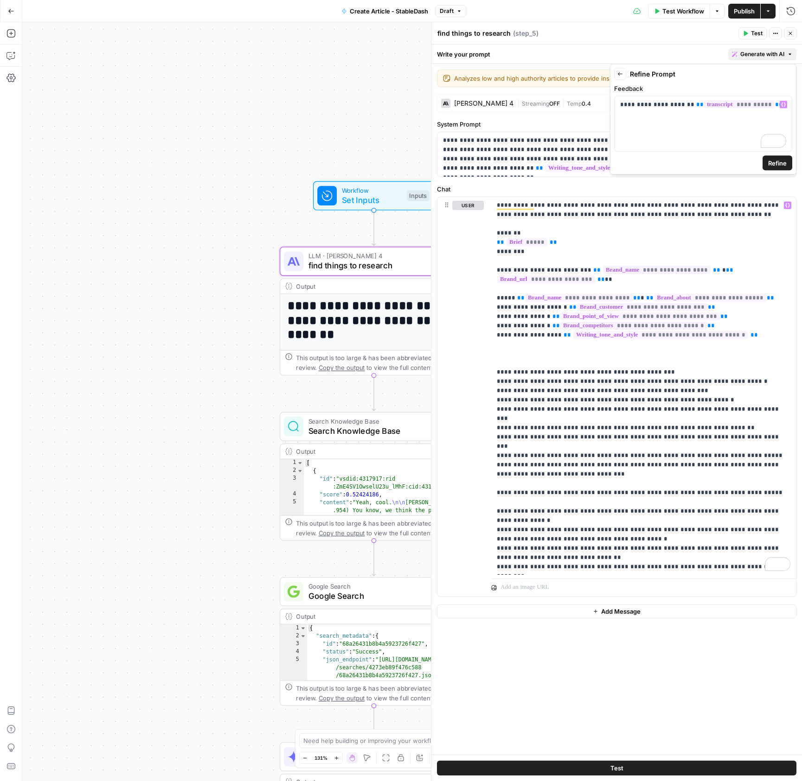
click at [779, 161] on span "Refine" at bounding box center [777, 163] width 19 height 9
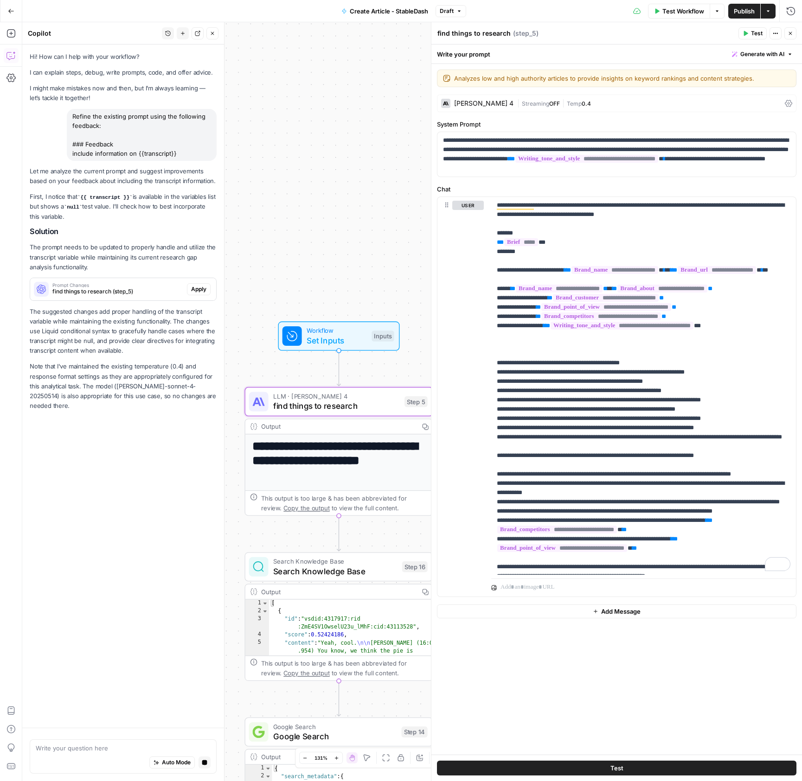
click at [201, 291] on span "Apply" at bounding box center [198, 289] width 15 height 8
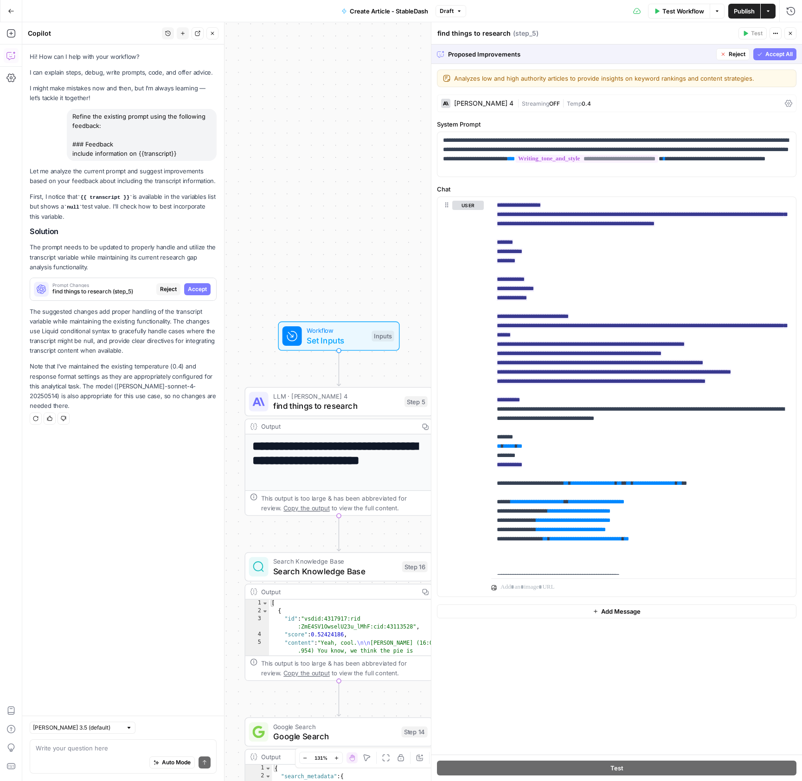
click at [777, 54] on span "Accept All" at bounding box center [778, 54] width 27 height 8
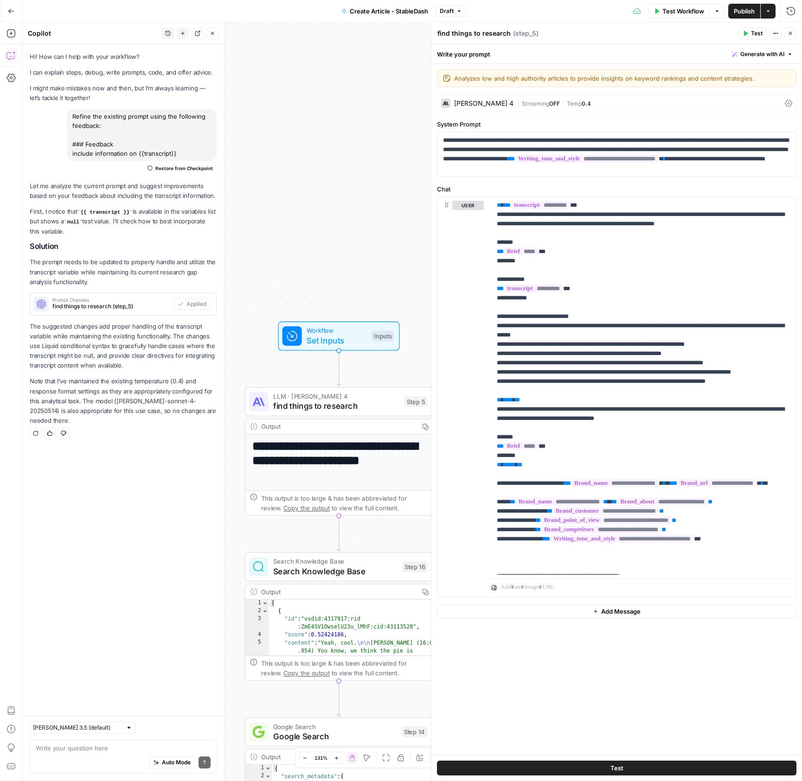
click at [215, 34] on button "Close" at bounding box center [212, 33] width 12 height 12
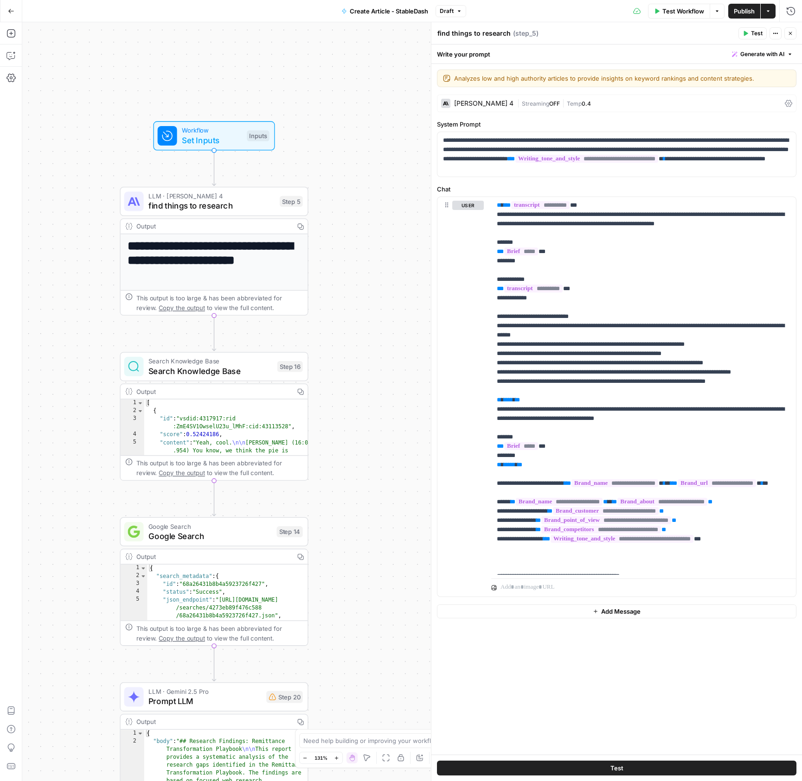
drag, startPoint x: 240, startPoint y: 217, endPoint x: 169, endPoint y: 59, distance: 172.6
click at [169, 59] on div "**********" at bounding box center [411, 401] width 779 height 759
click at [208, 361] on span "Search Knowledge Base" at bounding box center [210, 362] width 124 height 10
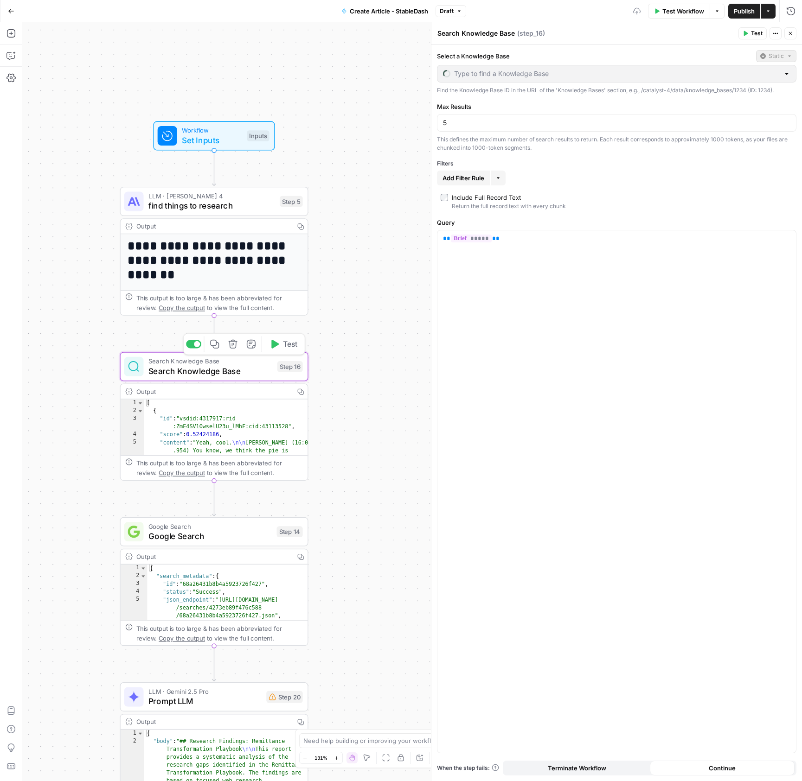
type input "Coinflow"
click at [586, 72] on input "Select a Knowledge Base" at bounding box center [611, 73] width 336 height 9
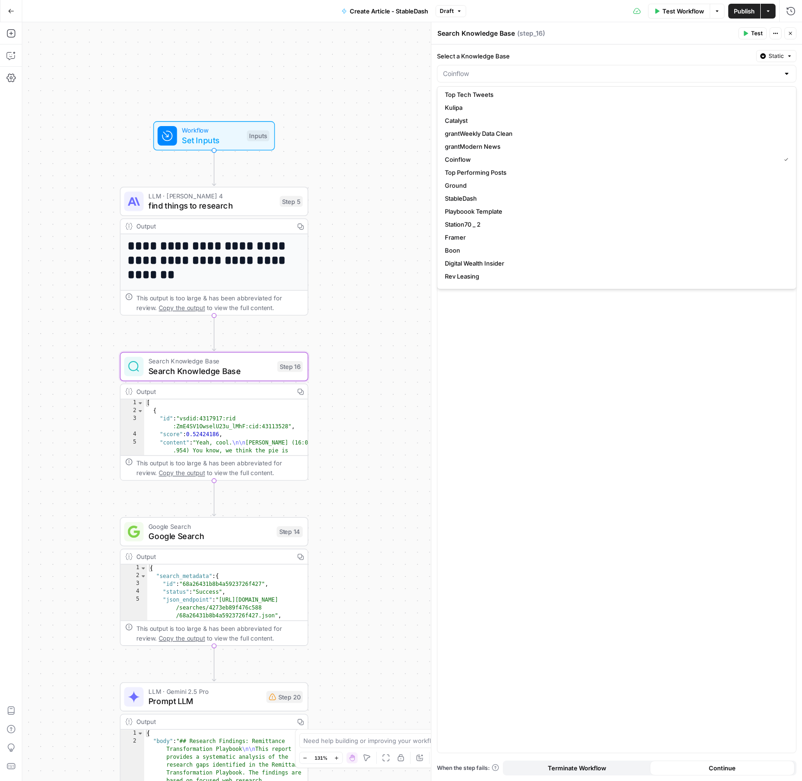
scroll to position [286, 0]
click at [480, 164] on span "StableDash" at bounding box center [615, 161] width 340 height 9
type input "StableDash"
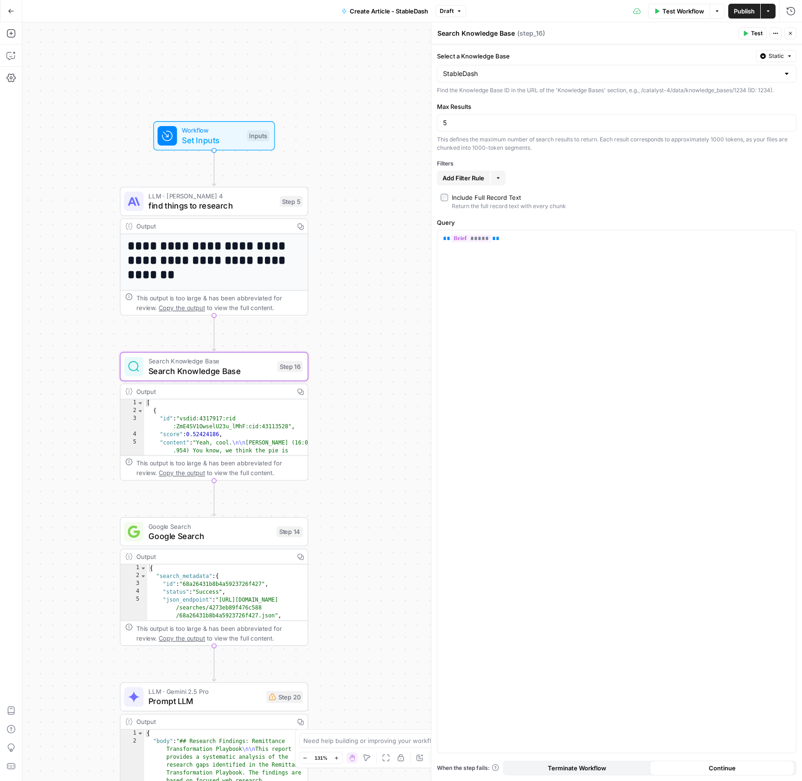
click at [347, 195] on div "**********" at bounding box center [411, 401] width 779 height 759
click at [671, 287] on div "** ***** **" at bounding box center [616, 491] width 358 height 523
drag, startPoint x: 521, startPoint y: 250, endPoint x: 441, endPoint y: 237, distance: 80.9
click at [441, 237] on div "** ***** **" at bounding box center [616, 491] width 358 height 523
click at [787, 240] on icon "button" at bounding box center [787, 238] width 5 height 5
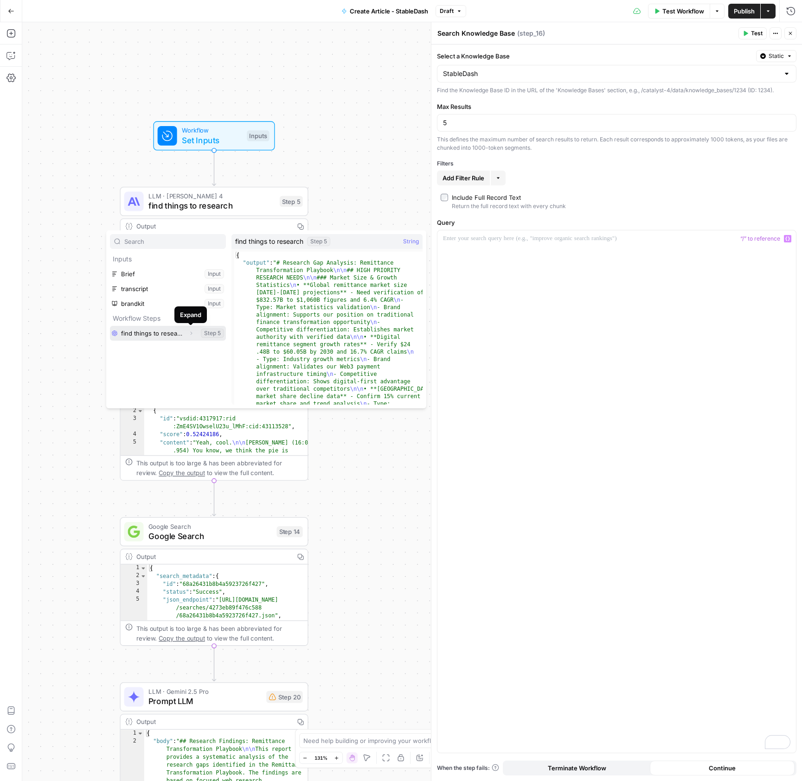
click at [192, 334] on icon "button" at bounding box center [191, 334] width 6 height 6
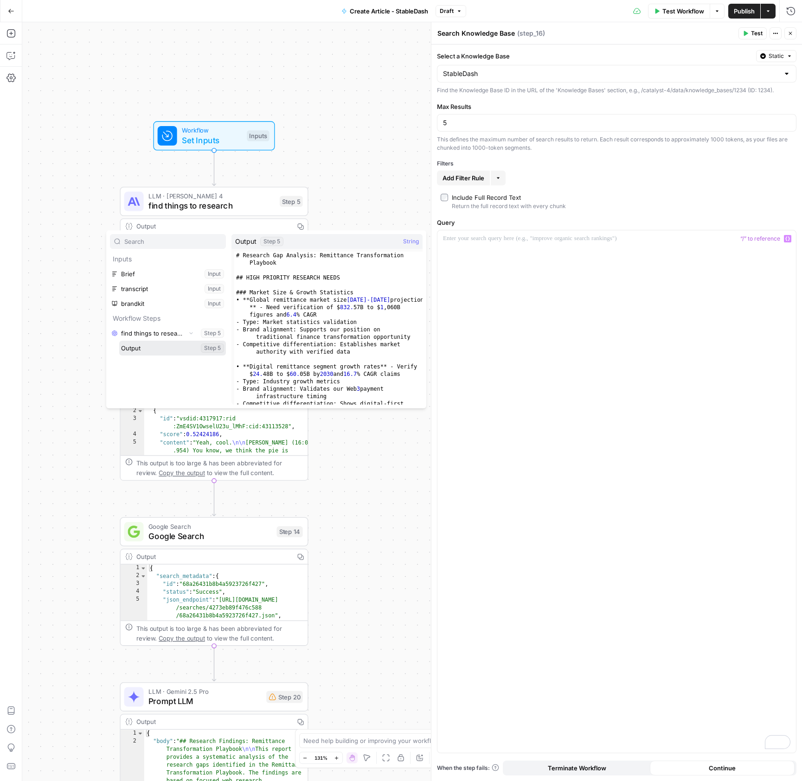
click at [167, 347] on button "Select variable Output" at bounding box center [172, 348] width 107 height 15
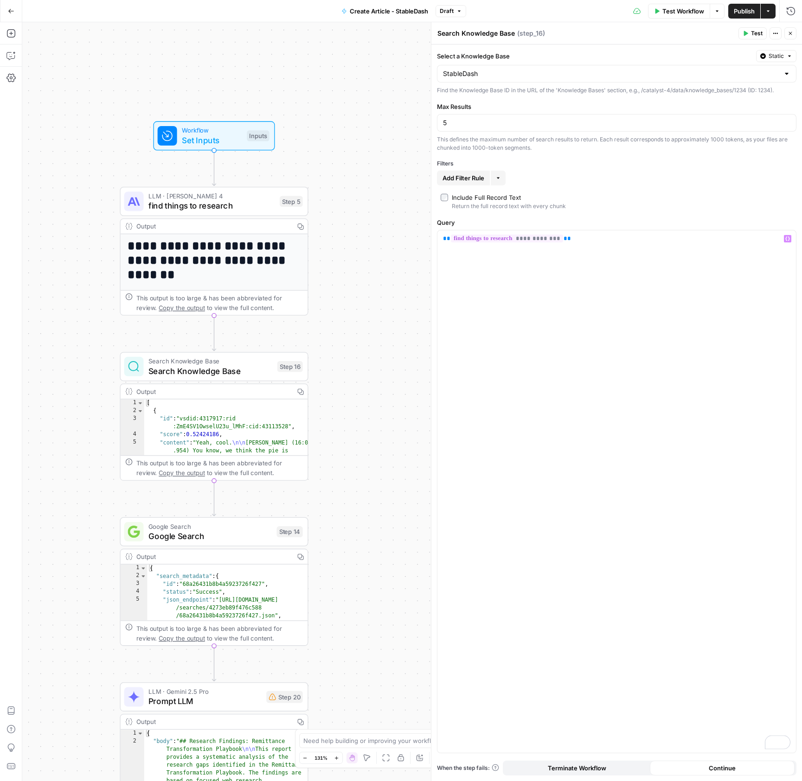
click at [793, 31] on button "Close" at bounding box center [790, 33] width 12 height 12
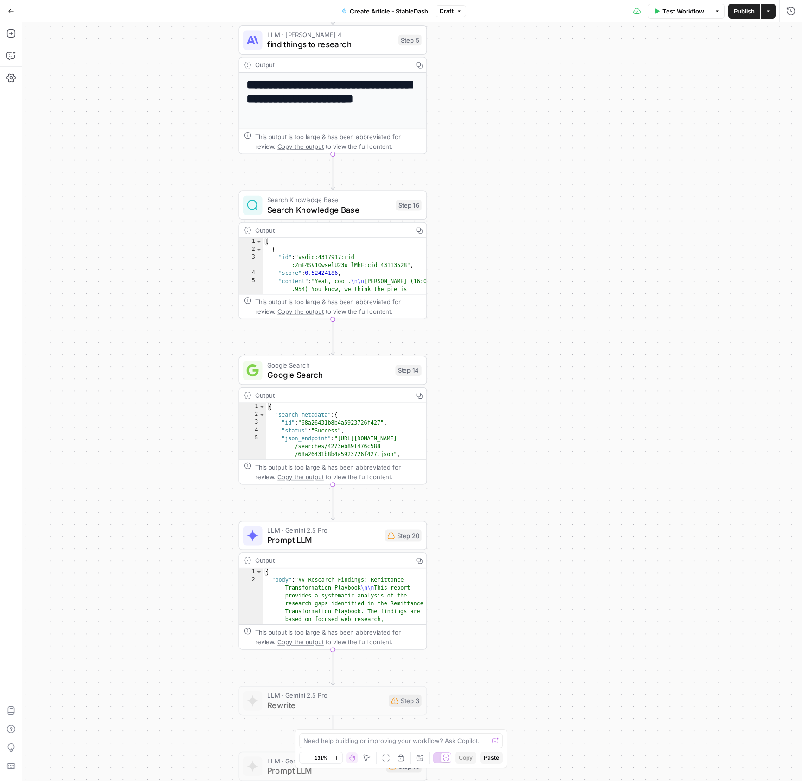
drag, startPoint x: 543, startPoint y: 272, endPoint x: 545, endPoint y: 285, distance: 12.7
click at [663, 111] on div "**********" at bounding box center [411, 401] width 779 height 759
click at [319, 378] on span "Google Search" at bounding box center [329, 375] width 123 height 12
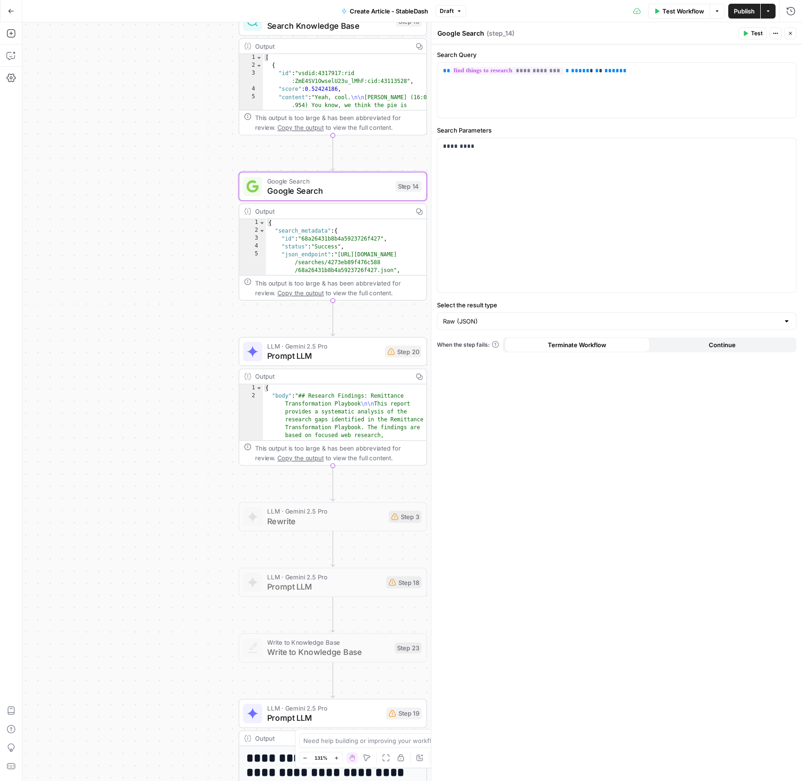
drag, startPoint x: 154, startPoint y: 285, endPoint x: 172, endPoint y: 190, distance: 96.2
click at [153, 172] on div "**********" at bounding box center [411, 401] width 779 height 759
click at [318, 353] on span "Prompt LLM" at bounding box center [323, 355] width 113 height 12
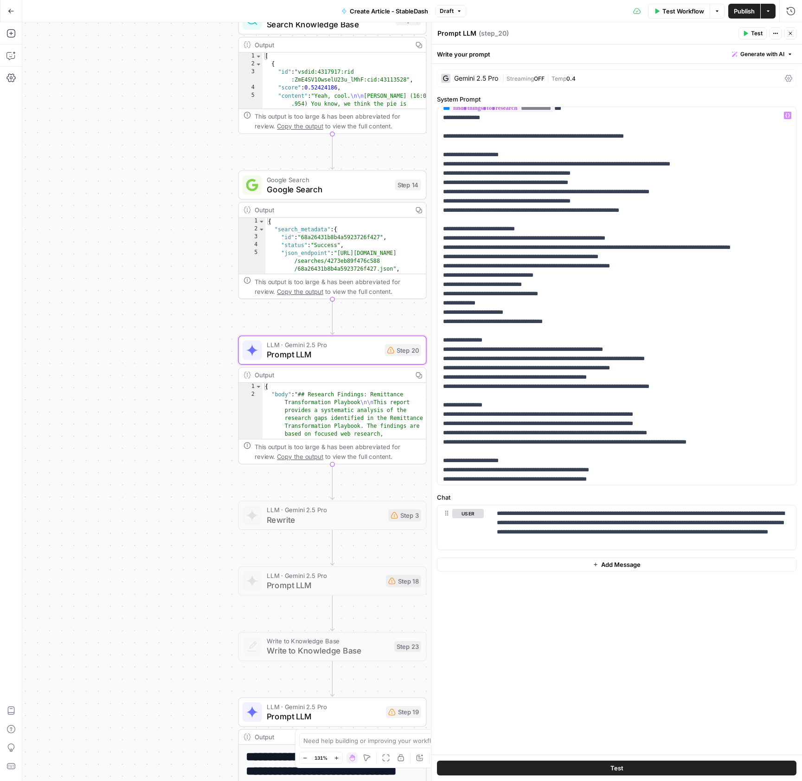
scroll to position [353, 0]
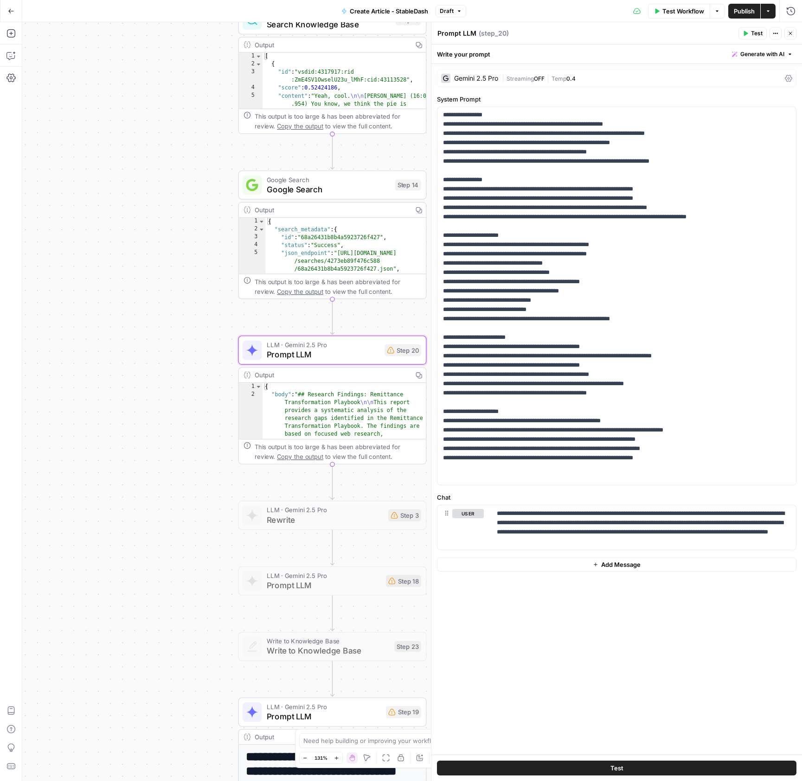
click at [788, 33] on icon "button" at bounding box center [790, 34] width 6 height 6
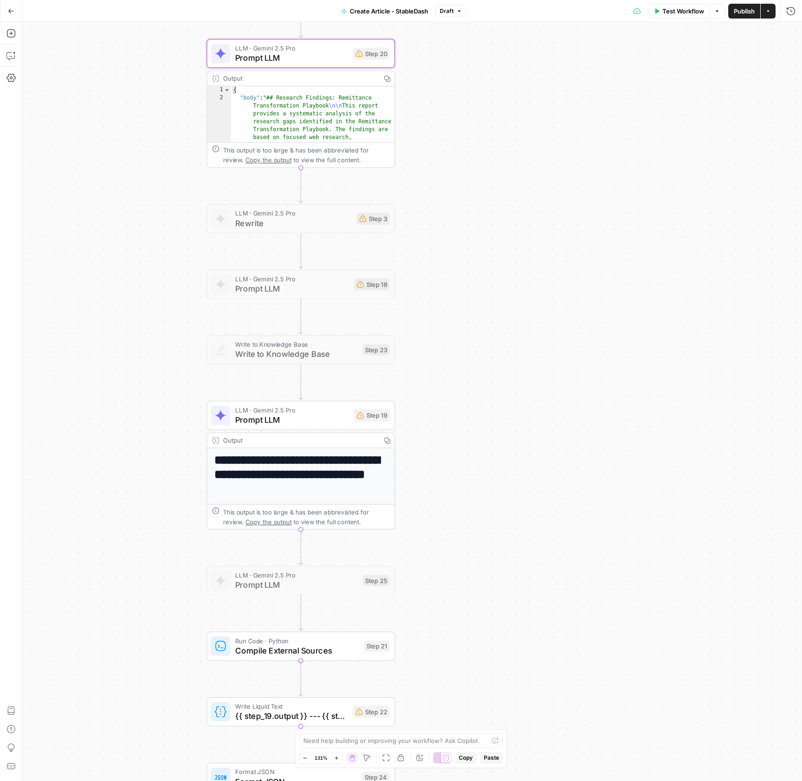
drag, startPoint x: 567, startPoint y: 570, endPoint x: 536, endPoint y: 241, distance: 330.7
click at [536, 241] on div "**********" at bounding box center [411, 401] width 779 height 759
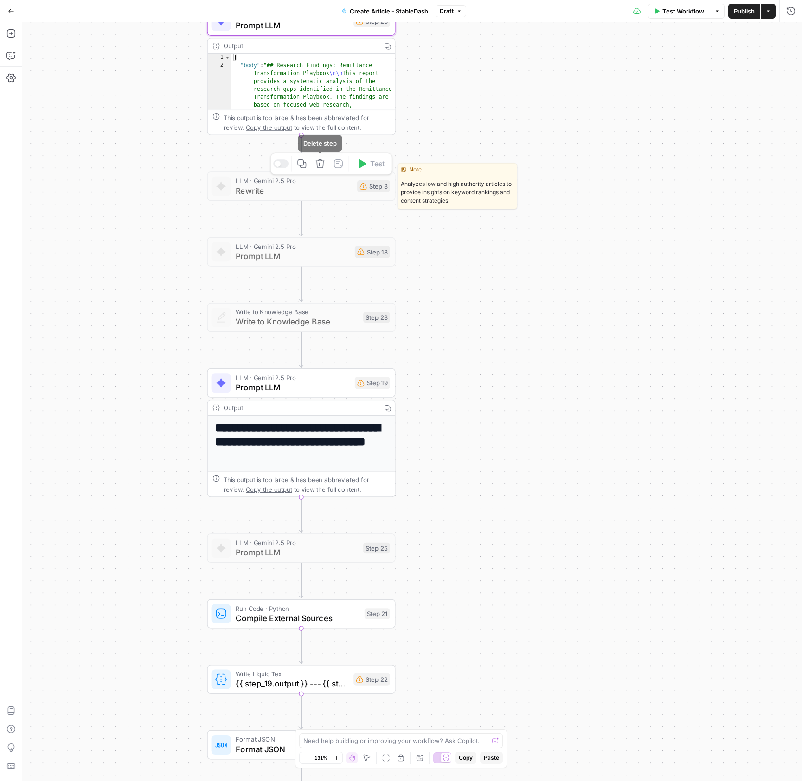
click at [319, 166] on icon "button" at bounding box center [320, 164] width 9 height 9
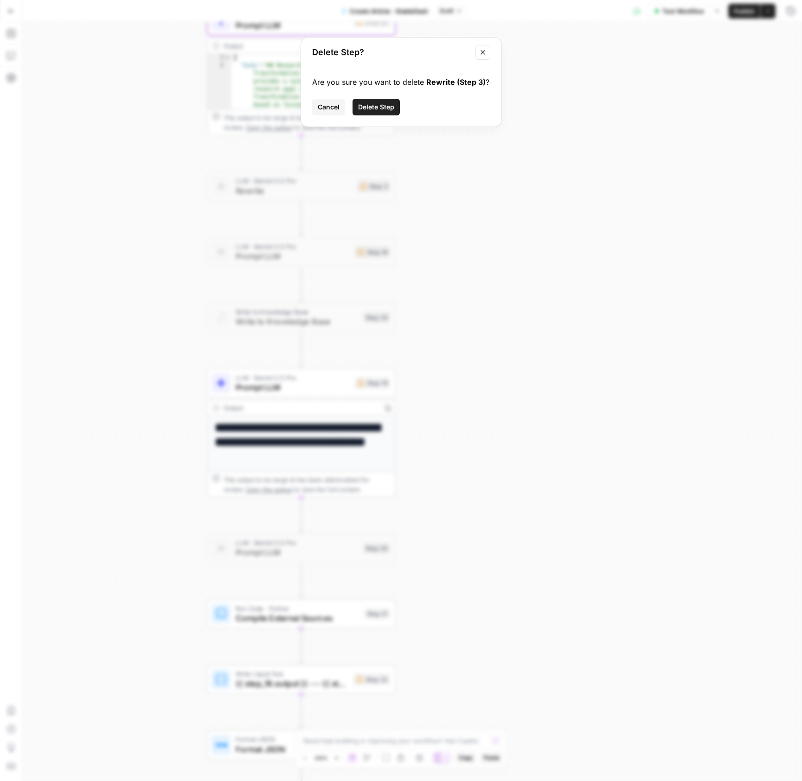
click at [374, 104] on span "Delete Step" at bounding box center [376, 106] width 36 height 9
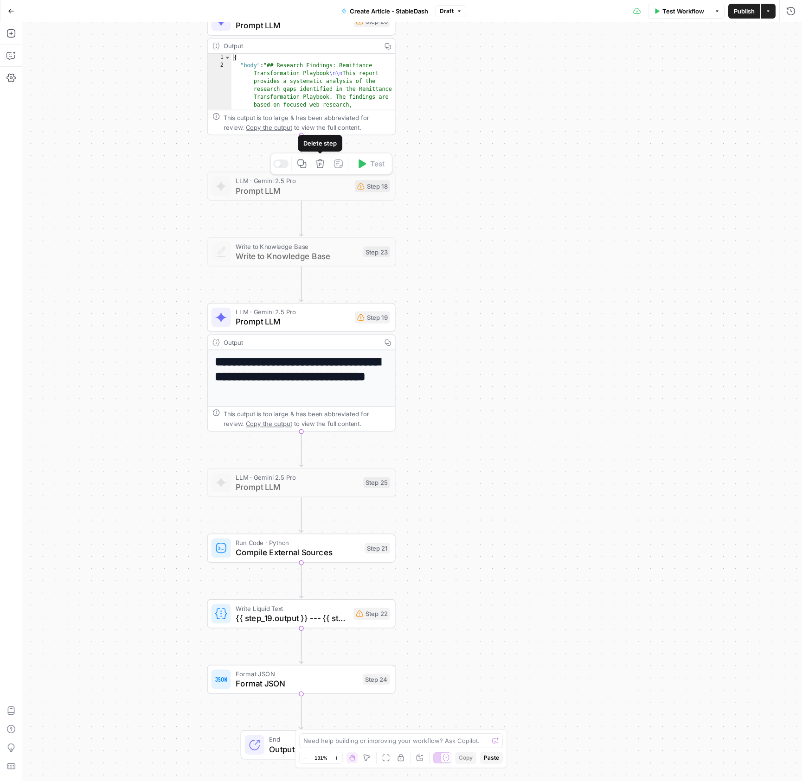
click at [322, 167] on icon "button" at bounding box center [320, 164] width 9 height 9
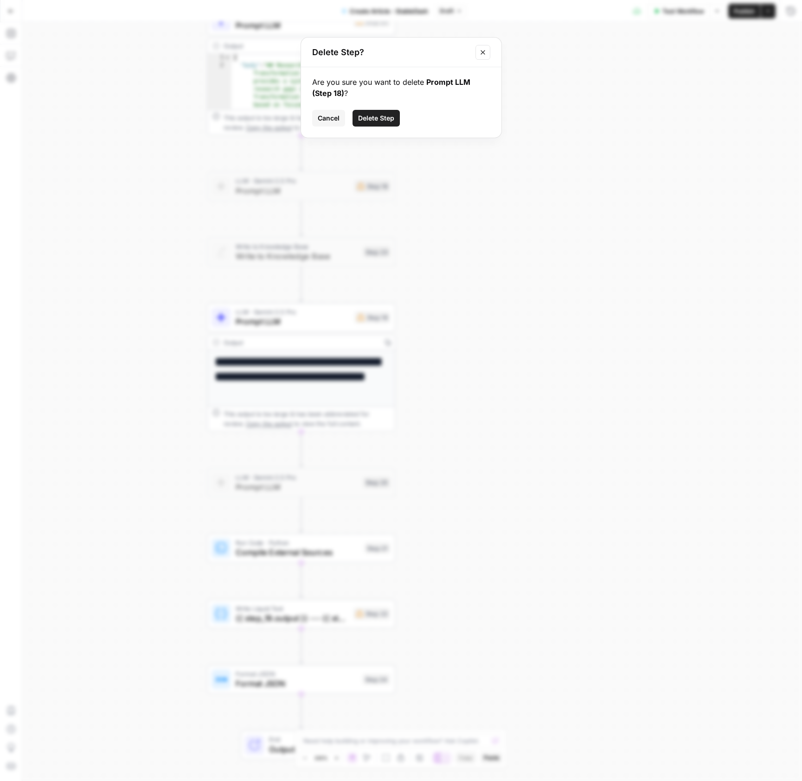
click at [382, 122] on span "Delete Step" at bounding box center [376, 118] width 36 height 9
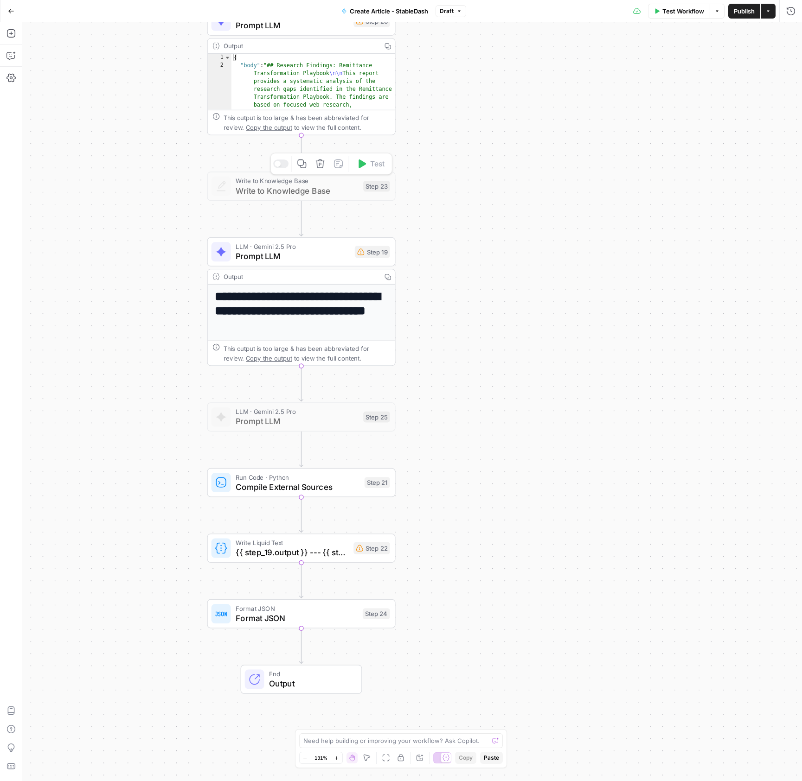
click at [321, 167] on icon "button" at bounding box center [320, 164] width 10 height 10
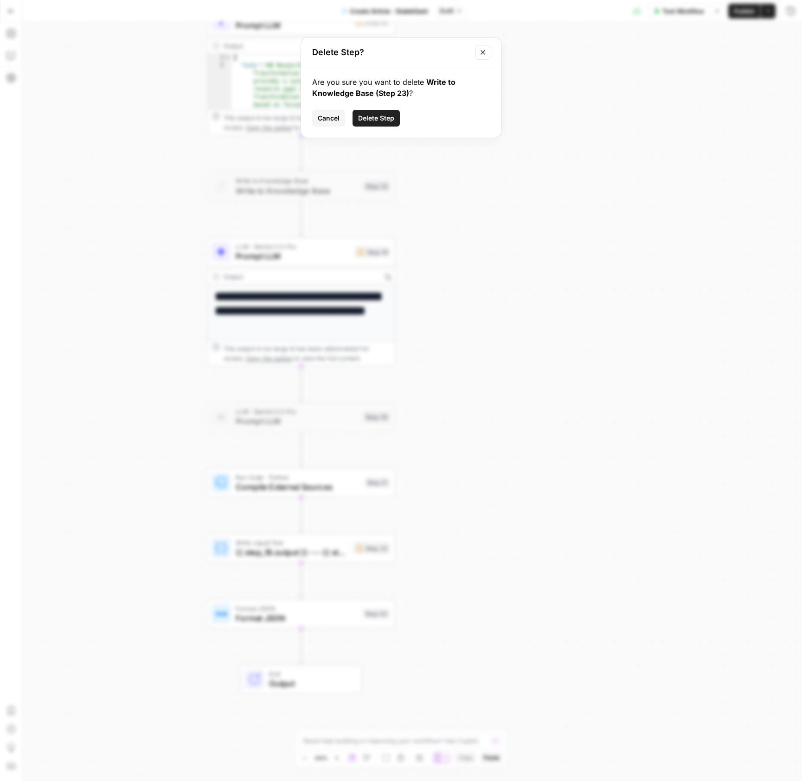
click at [379, 116] on span "Delete Step" at bounding box center [376, 118] width 36 height 9
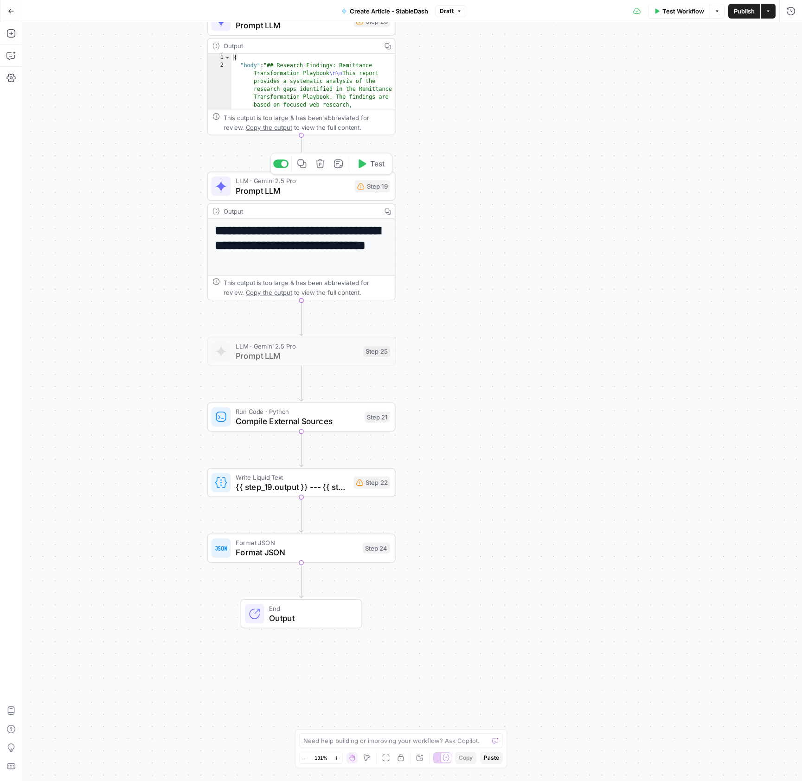
click at [321, 190] on span "Prompt LLM" at bounding box center [293, 191] width 114 height 12
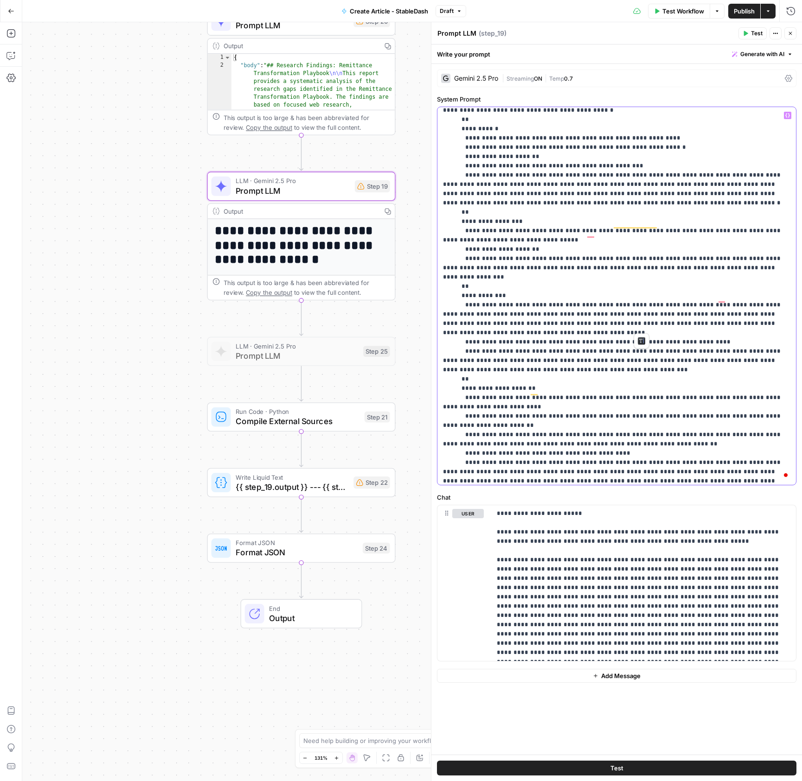
scroll to position [0, 0]
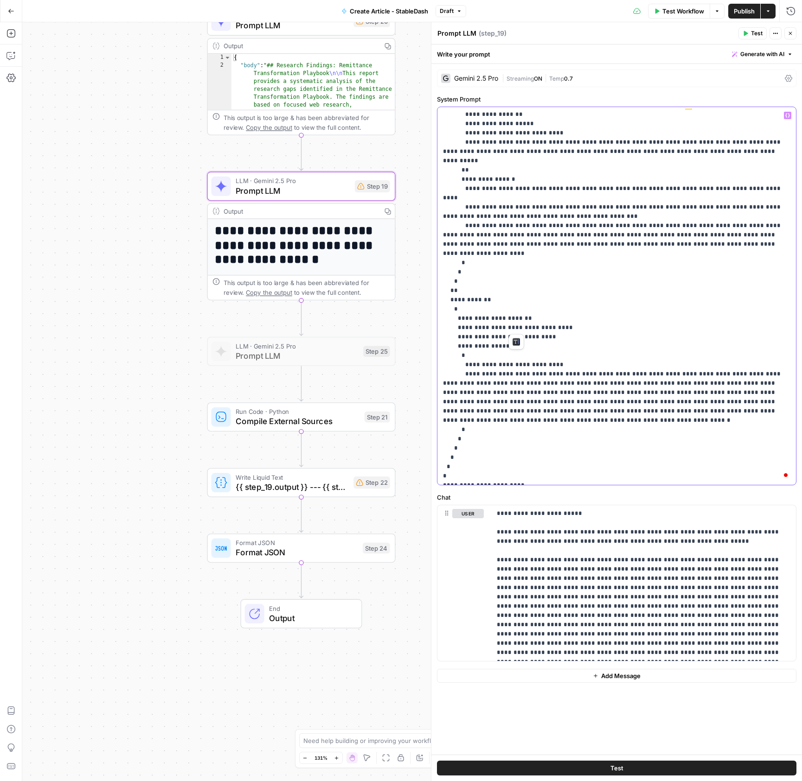
drag, startPoint x: 443, startPoint y: 162, endPoint x: 641, endPoint y: 324, distance: 255.7
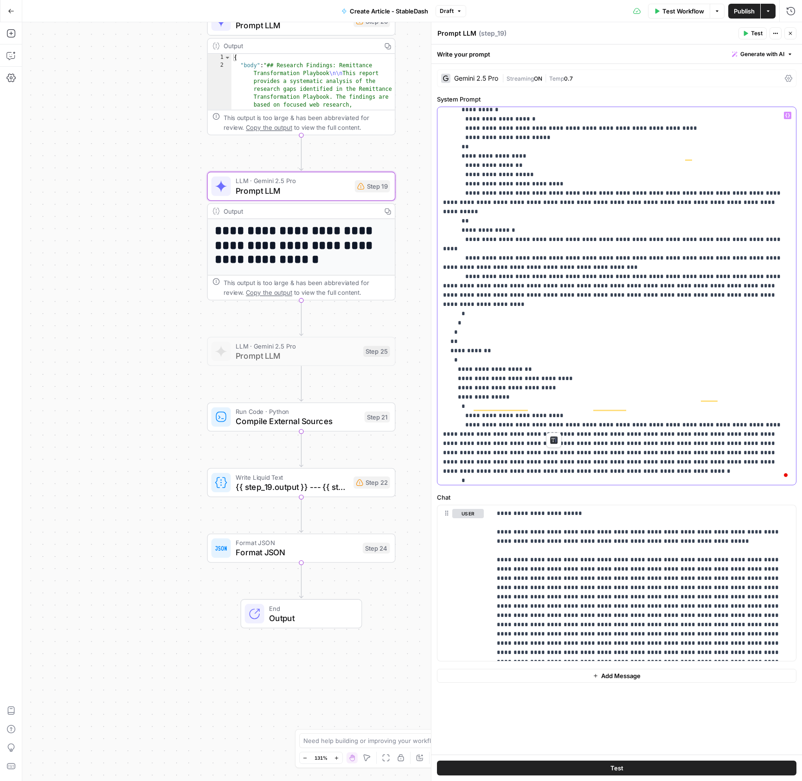
drag, startPoint x: 443, startPoint y: 133, endPoint x: 541, endPoint y: 383, distance: 268.4
click at [541, 383] on p "**********" at bounding box center [616, 342] width 347 height 4794
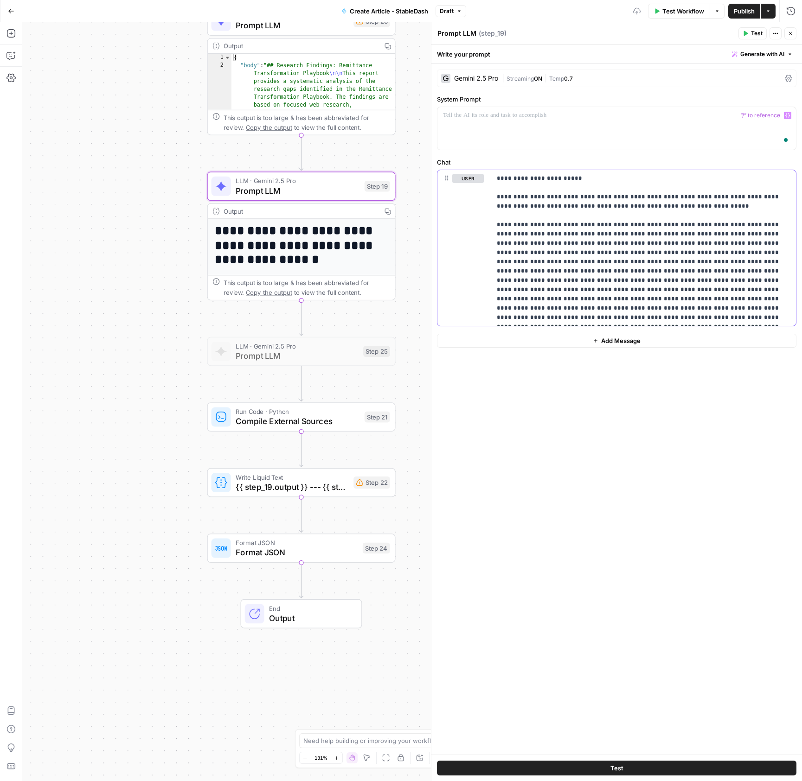
click at [529, 259] on p "**********" at bounding box center [644, 248] width 294 height 148
drag, startPoint x: 583, startPoint y: 172, endPoint x: 549, endPoint y: 180, distance: 35.1
click at [549, 180] on div "**********" at bounding box center [643, 248] width 305 height 156
click at [549, 179] on p "**********" at bounding box center [644, 248] width 294 height 148
drag, startPoint x: 542, startPoint y: 179, endPoint x: 589, endPoint y: 179, distance: 47.3
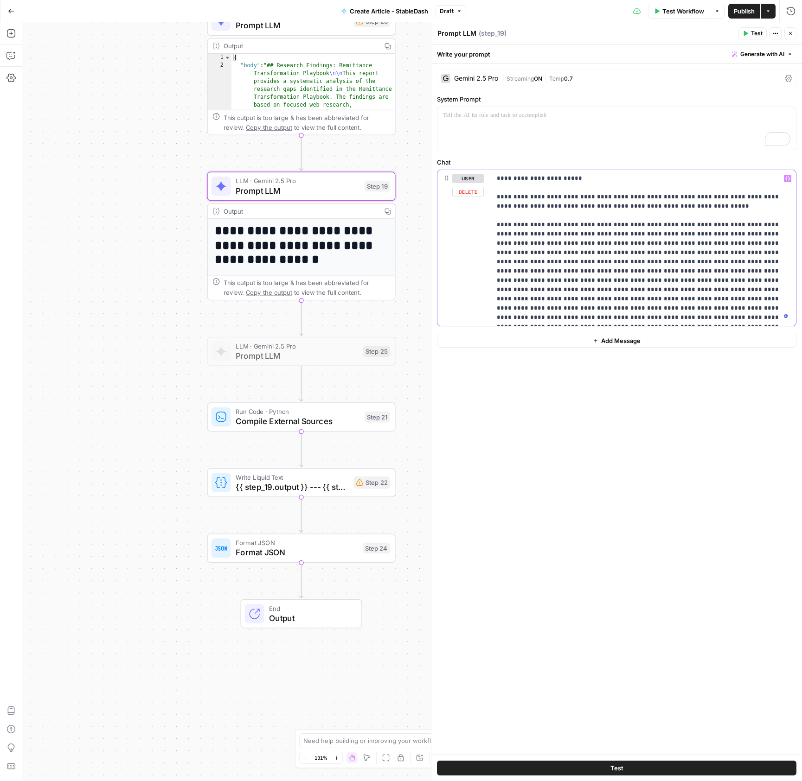
click at [589, 179] on p "**********" at bounding box center [644, 248] width 294 height 148
click at [655, 497] on div "**********" at bounding box center [616, 409] width 370 height 691
click at [576, 542] on div "**********" at bounding box center [616, 409] width 370 height 691
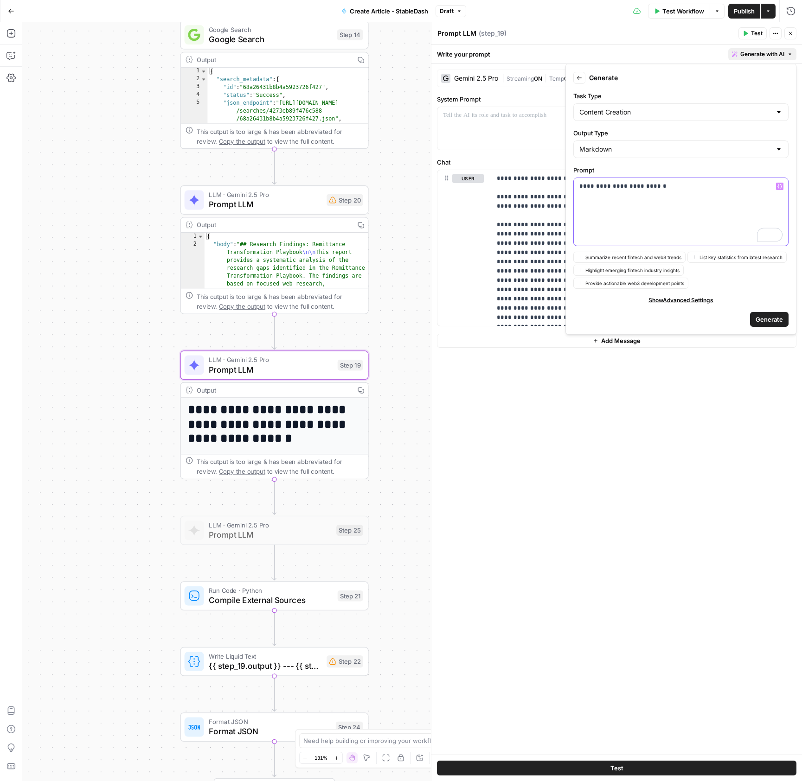
click at [778, 187] on icon "button" at bounding box center [779, 186] width 5 height 4
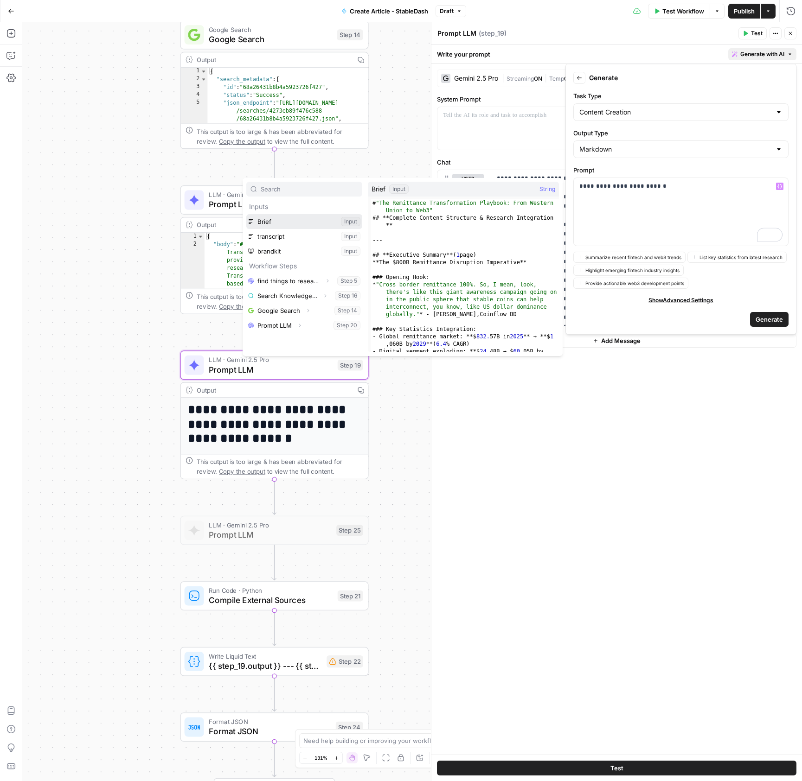
click at [260, 220] on button "Select variable Brief" at bounding box center [304, 221] width 116 height 15
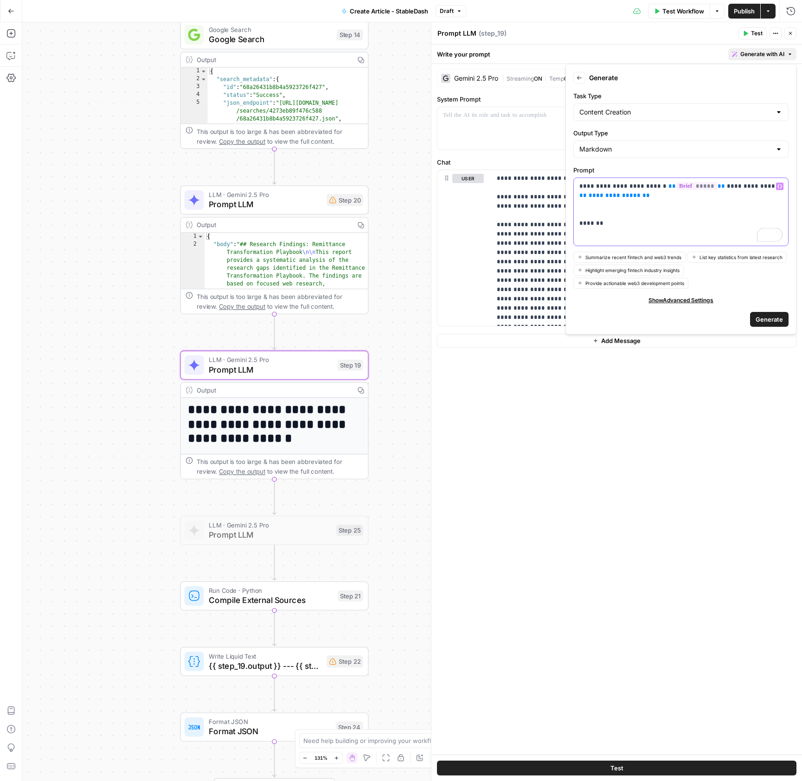
click at [778, 186] on icon "button" at bounding box center [779, 186] width 5 height 5
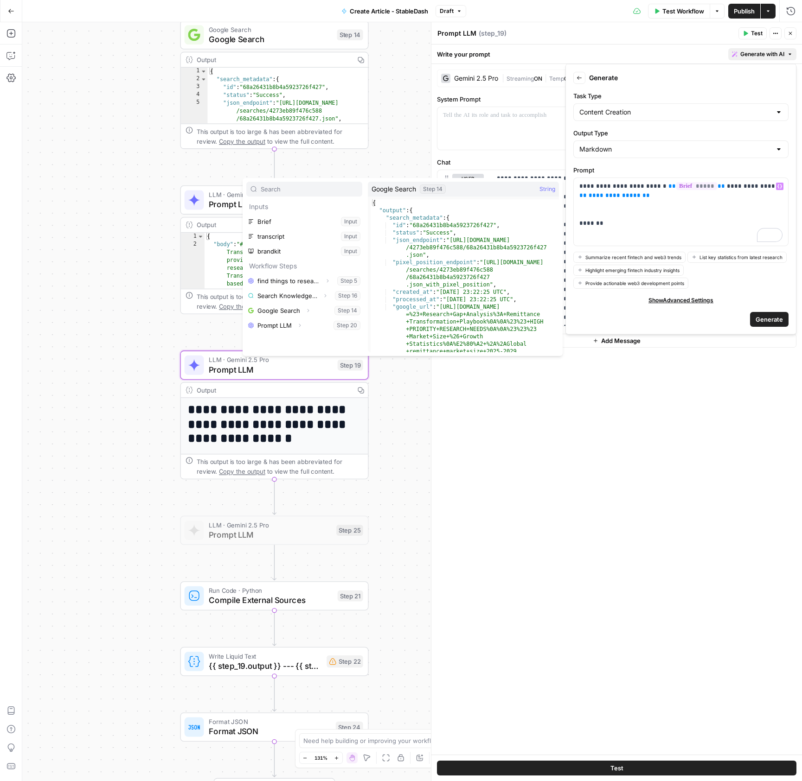
click at [103, 290] on div "**********" at bounding box center [411, 401] width 779 height 759
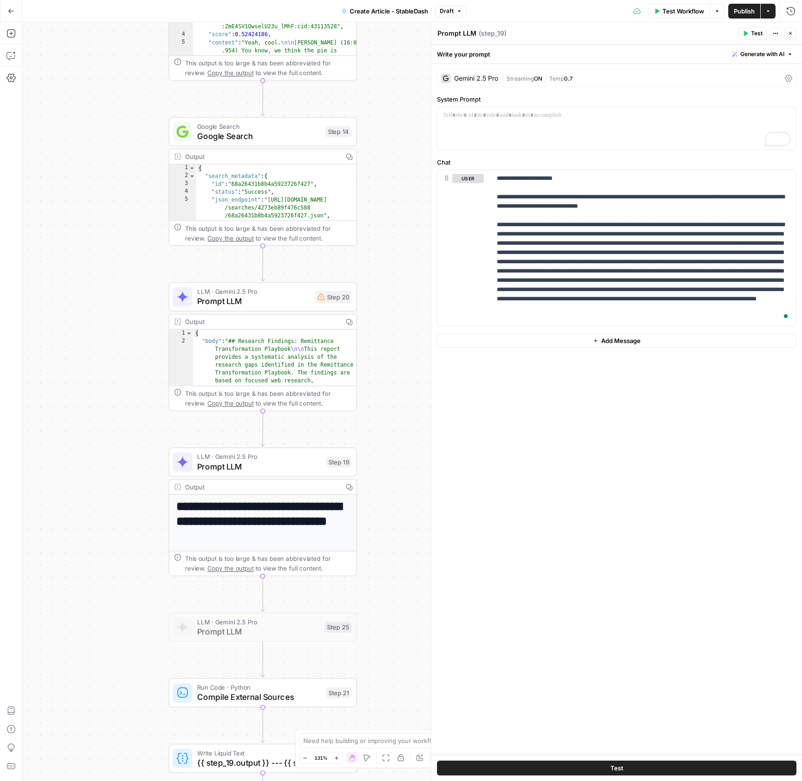
drag, startPoint x: 148, startPoint y: 241, endPoint x: 141, endPoint y: 310, distance: 69.4
click at [141, 310] on div "**********" at bounding box center [411, 401] width 779 height 759
click at [632, 140] on div "To enrich screen reader interactions, please activate Accessibility in Grammarl…" at bounding box center [616, 128] width 358 height 43
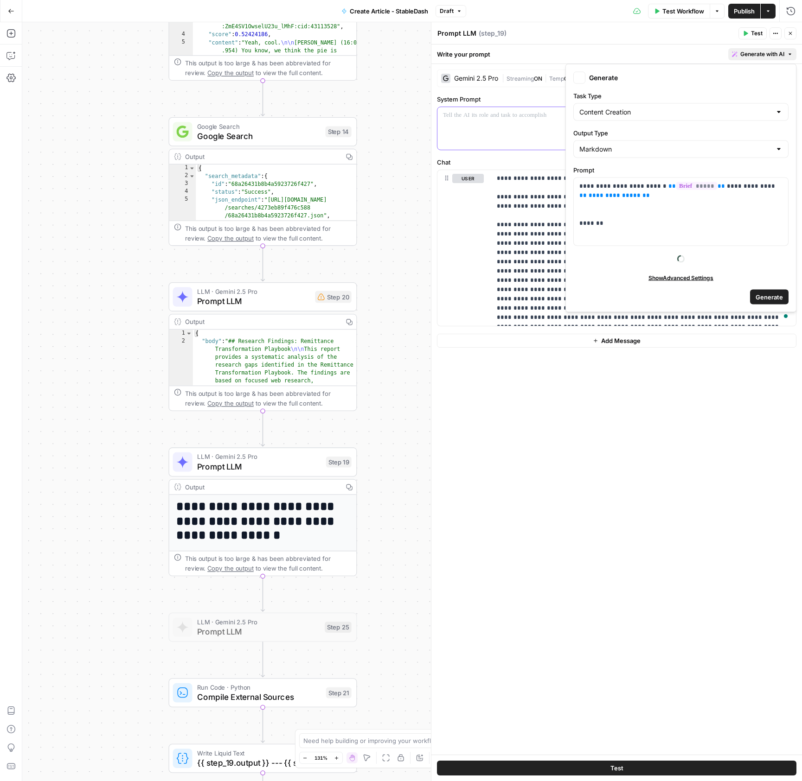
click at [760, 58] on span "Generate with AI" at bounding box center [762, 54] width 44 height 8
click at [623, 220] on p "**********" at bounding box center [680, 205] width 203 height 46
click at [616, 234] on div "**********" at bounding box center [681, 212] width 214 height 68
click at [778, 185] on icon "button" at bounding box center [779, 186] width 5 height 5
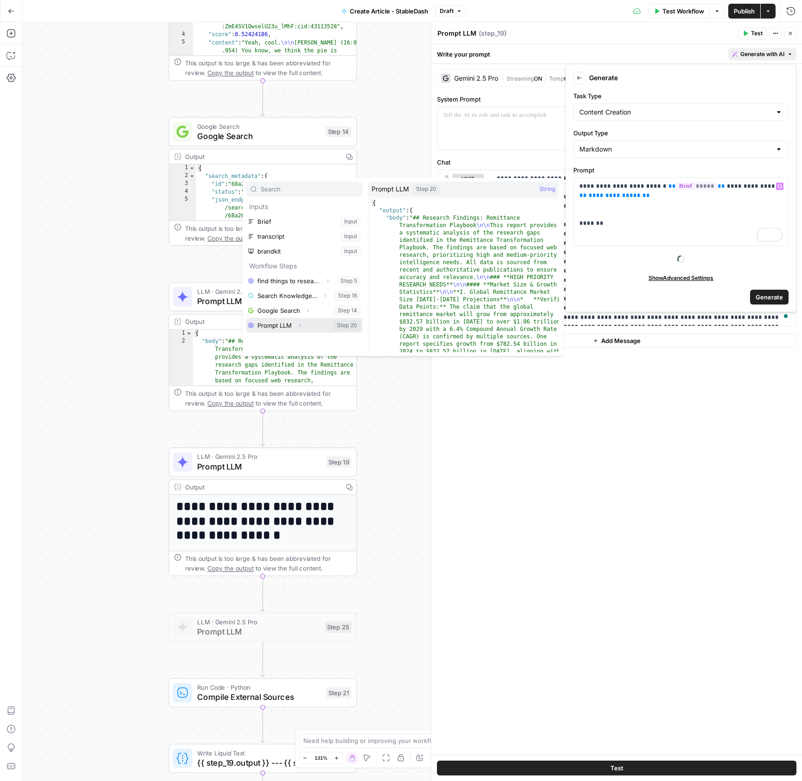
click at [299, 325] on icon "button" at bounding box center [300, 326] width 6 height 6
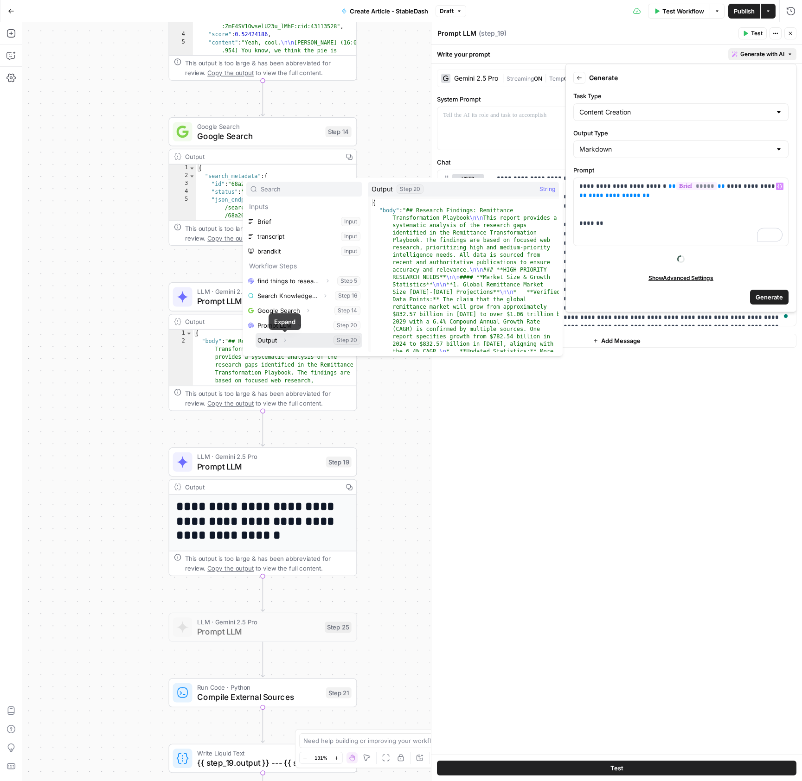
click at [274, 340] on button "Select variable Output" at bounding box center [308, 340] width 107 height 15
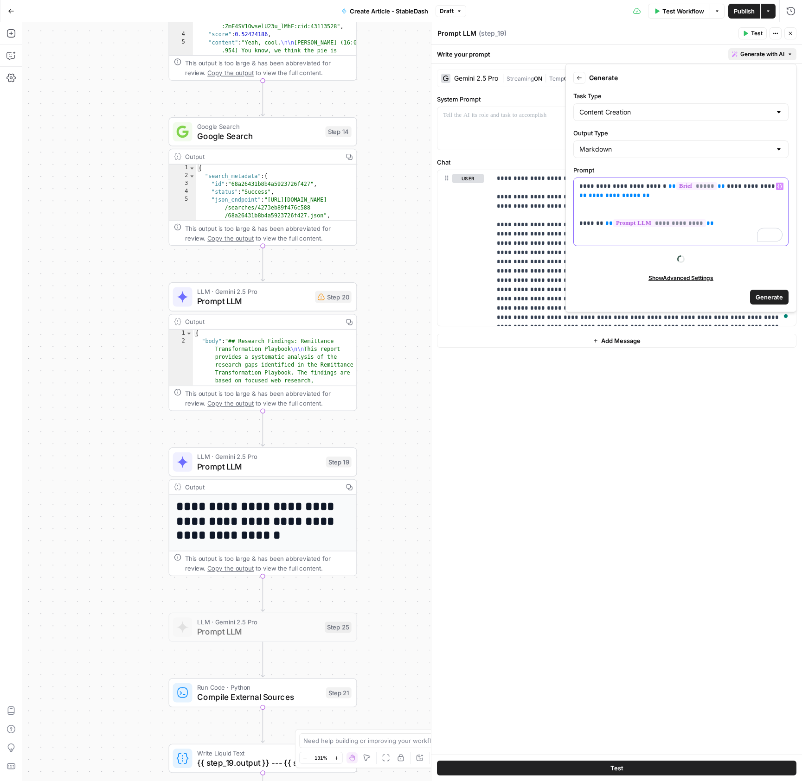
click at [779, 186] on icon "button" at bounding box center [779, 186] width 5 height 5
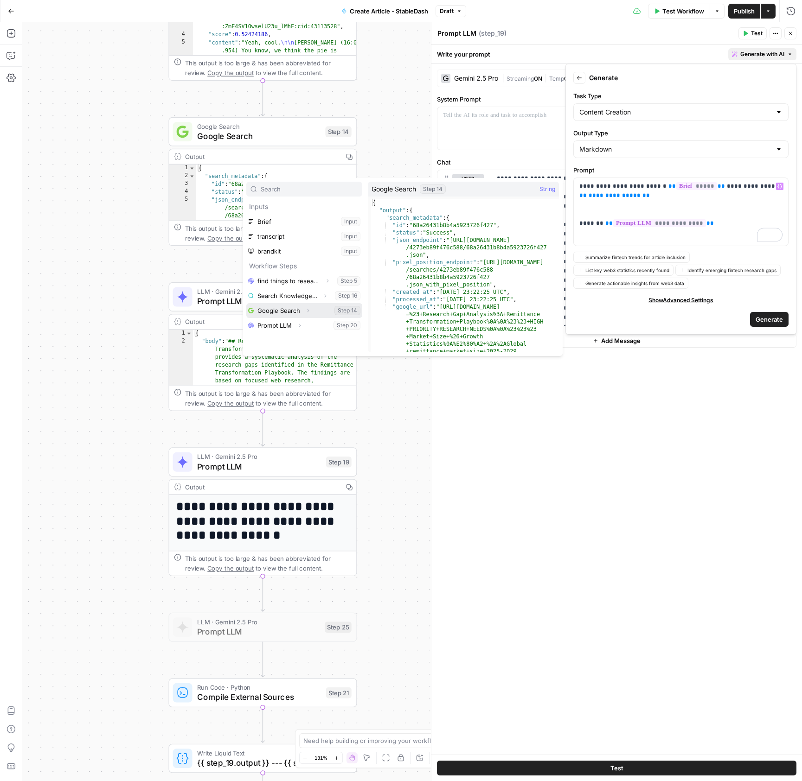
click at [306, 311] on icon "button" at bounding box center [308, 311] width 6 height 6
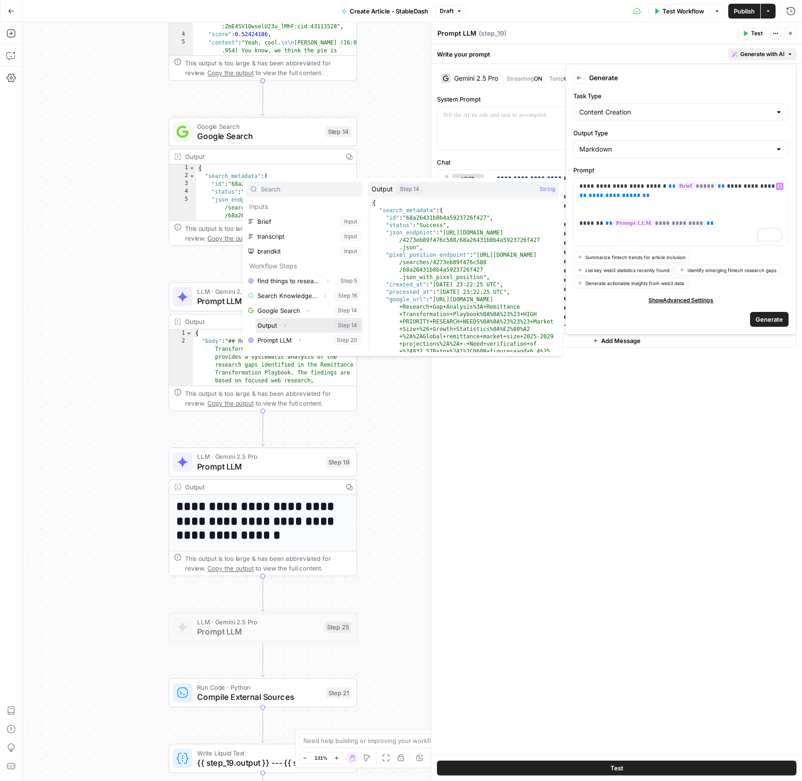
click at [285, 328] on button "Expand" at bounding box center [285, 325] width 12 height 12
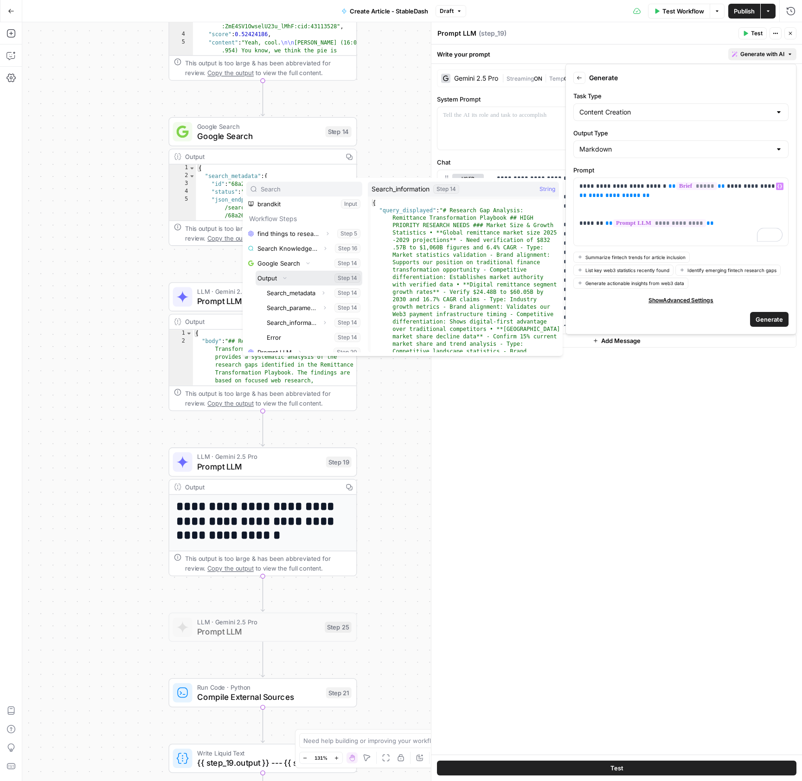
scroll to position [48, 0]
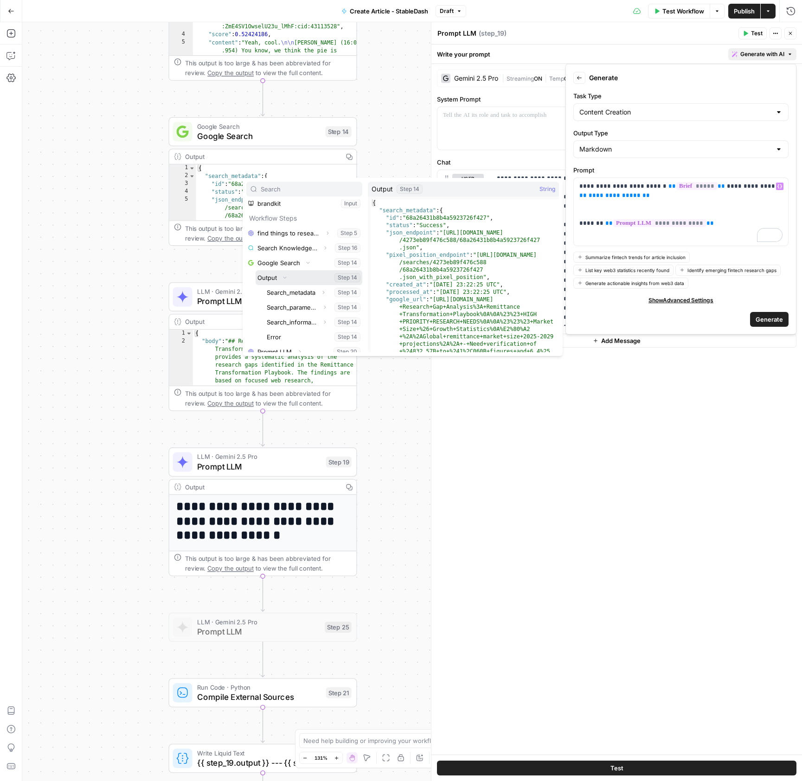
click at [266, 279] on button "Select variable Output" at bounding box center [308, 277] width 107 height 15
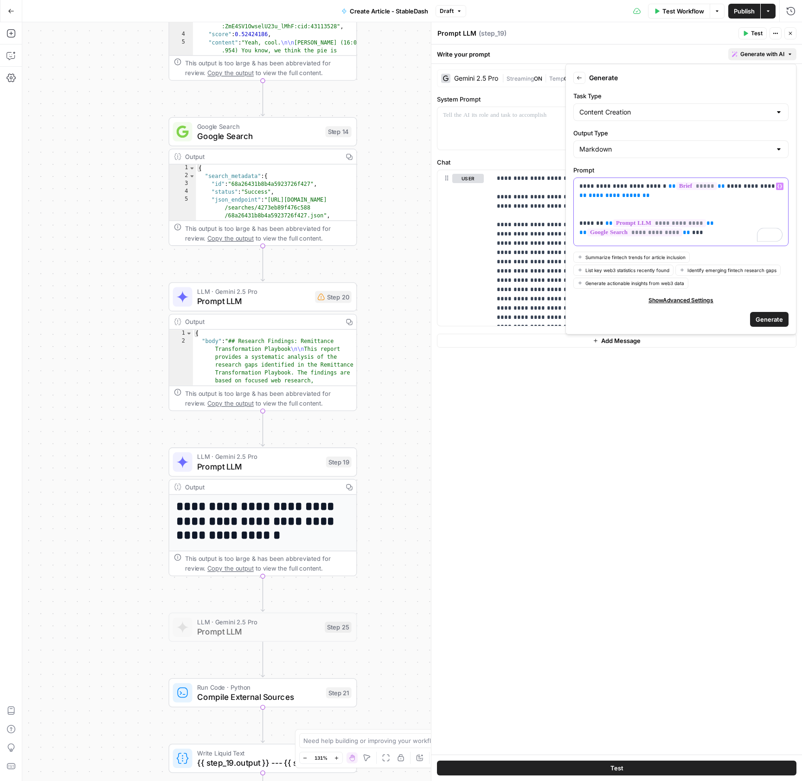
click at [781, 187] on icon "button" at bounding box center [779, 186] width 5 height 5
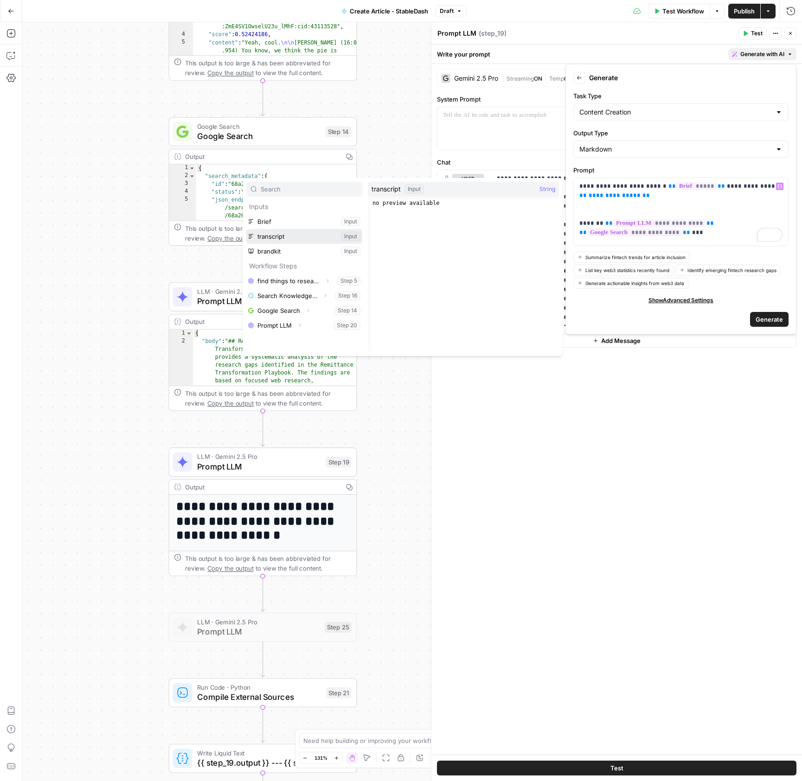
click at [283, 240] on button "Select variable transcript" at bounding box center [304, 236] width 116 height 15
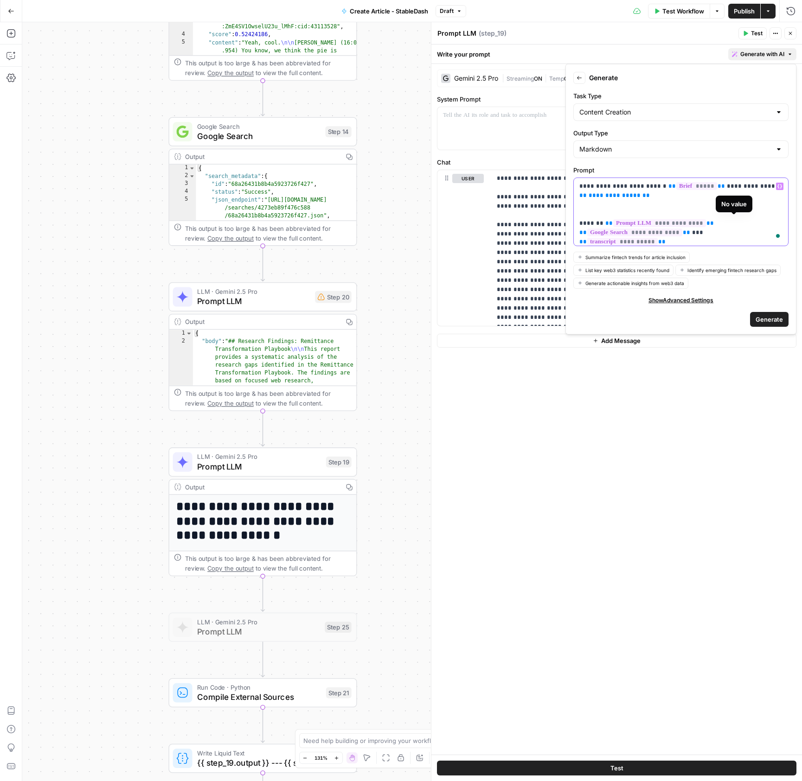
scroll to position [12, 0]
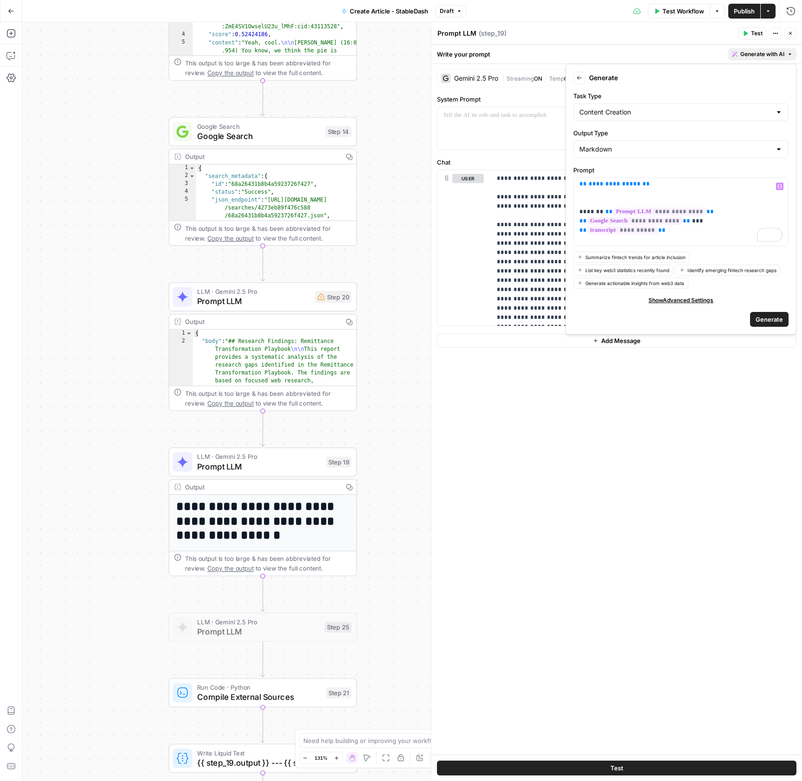
click at [764, 314] on span "Generate" at bounding box center [768, 318] width 27 height 9
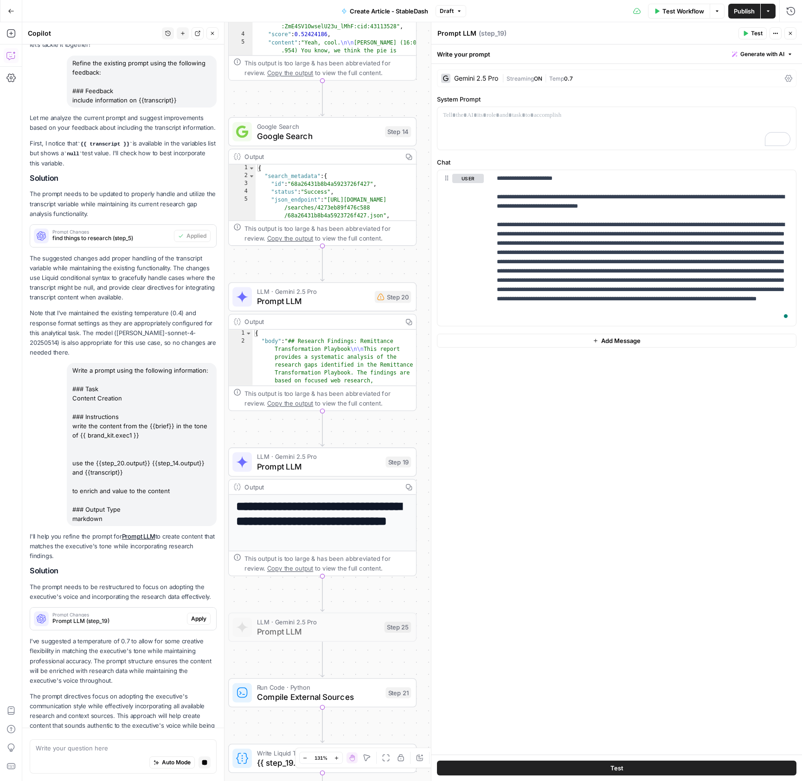
scroll to position [95, 0]
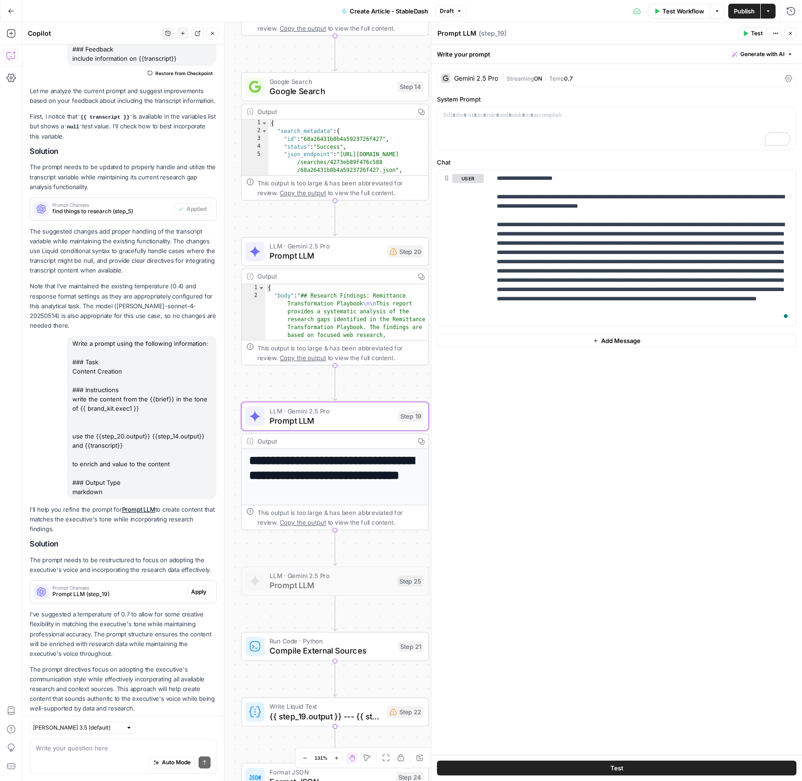
click at [200, 588] on span "Apply" at bounding box center [198, 592] width 15 height 8
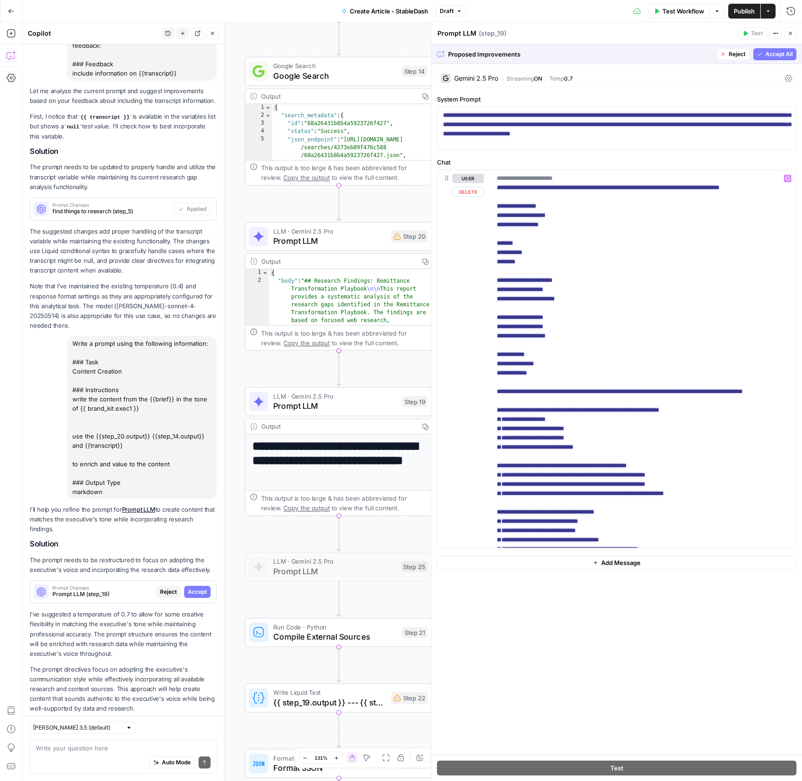
scroll to position [214, 0]
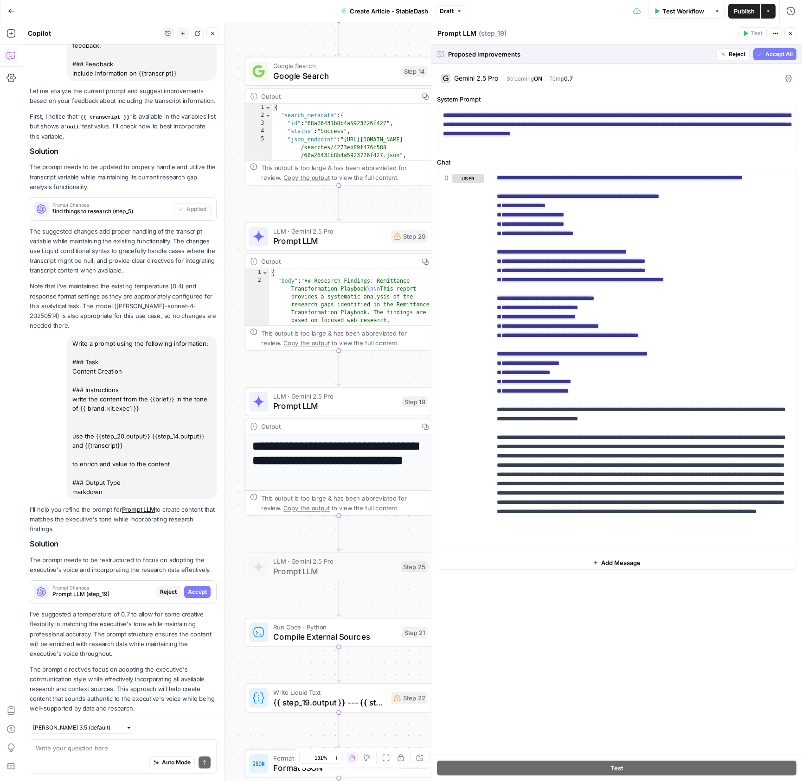
click at [790, 49] on button "Accept All" at bounding box center [774, 54] width 43 height 12
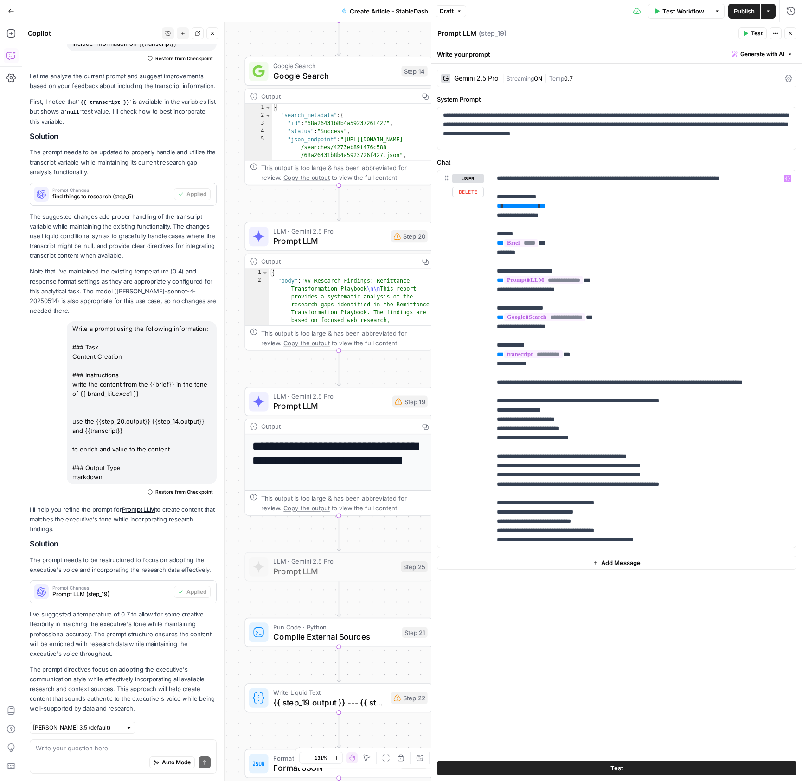
scroll to position [204, 0]
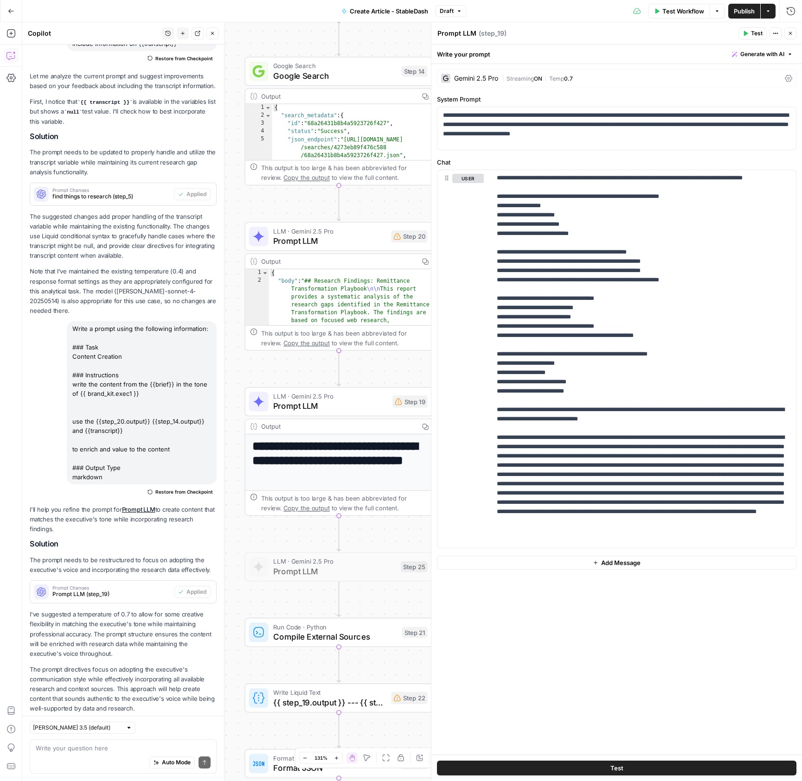
click at [694, 15] on button "Test Workflow" at bounding box center [679, 11] width 62 height 15
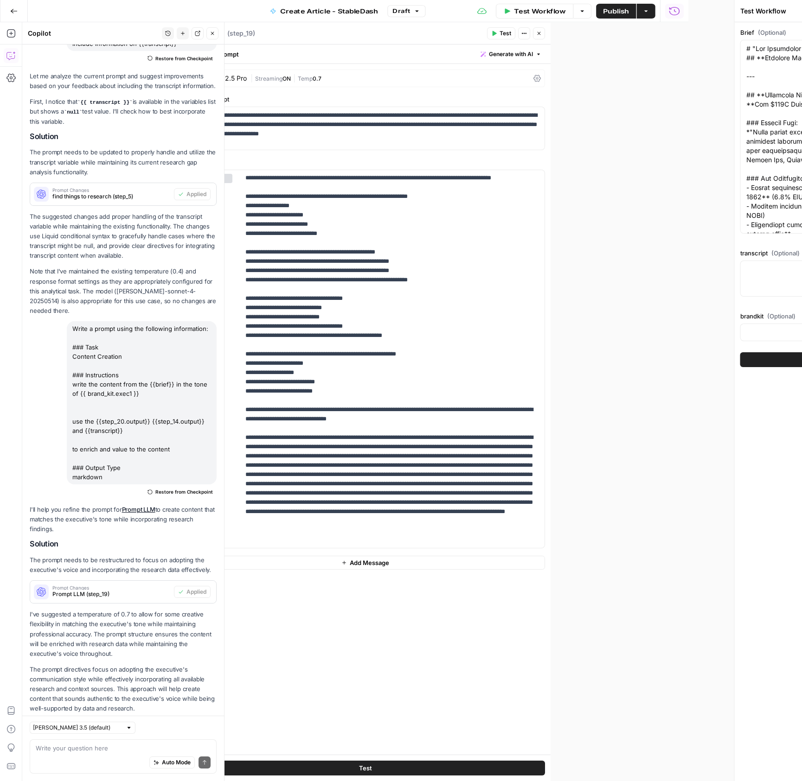
type input "Coinflow"
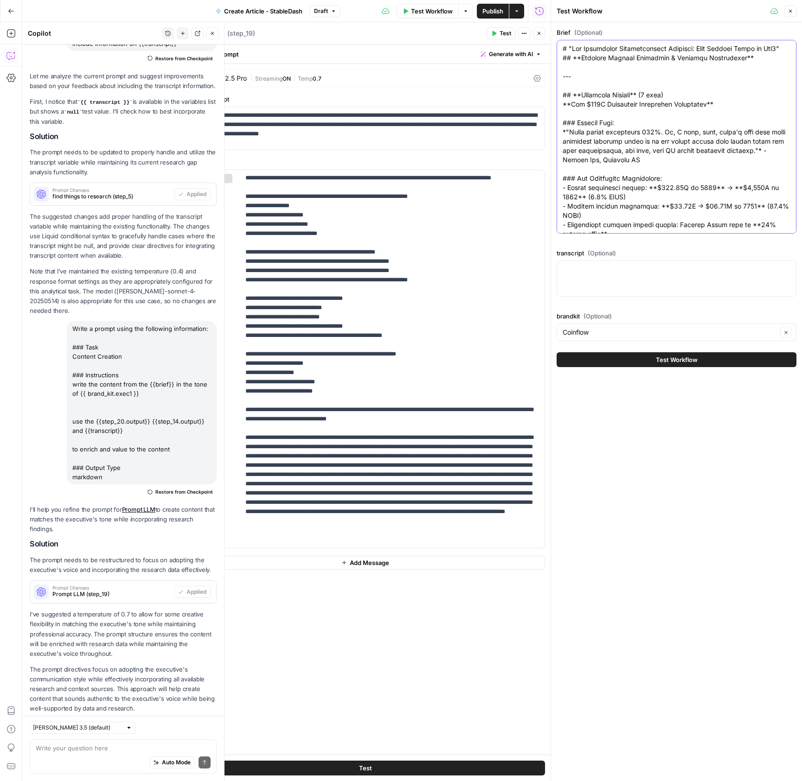
paste textarea "Longform Content Brief: The Invisible Engine of Global Payments Section 1: Intr…"
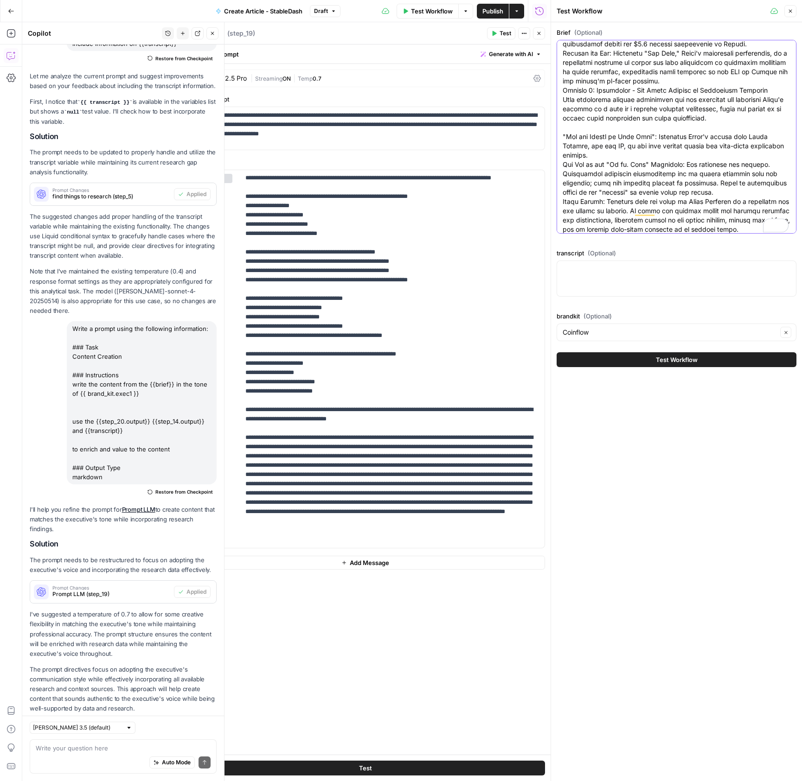
scroll to position [700, 0]
type textarea "Longform Content Brief: The Invisible Engine of Global Payments Section 1: Intr…"
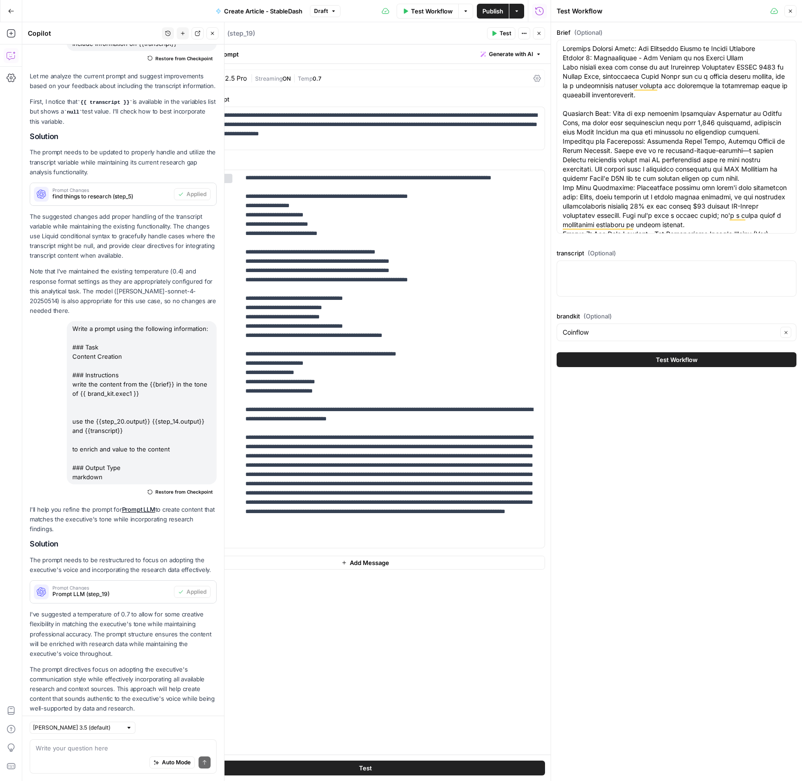
click at [635, 277] on div at bounding box center [676, 279] width 240 height 36
paste textarea "[Music] Okay, we are here for another stablecoin session. I'm so excited for th…"
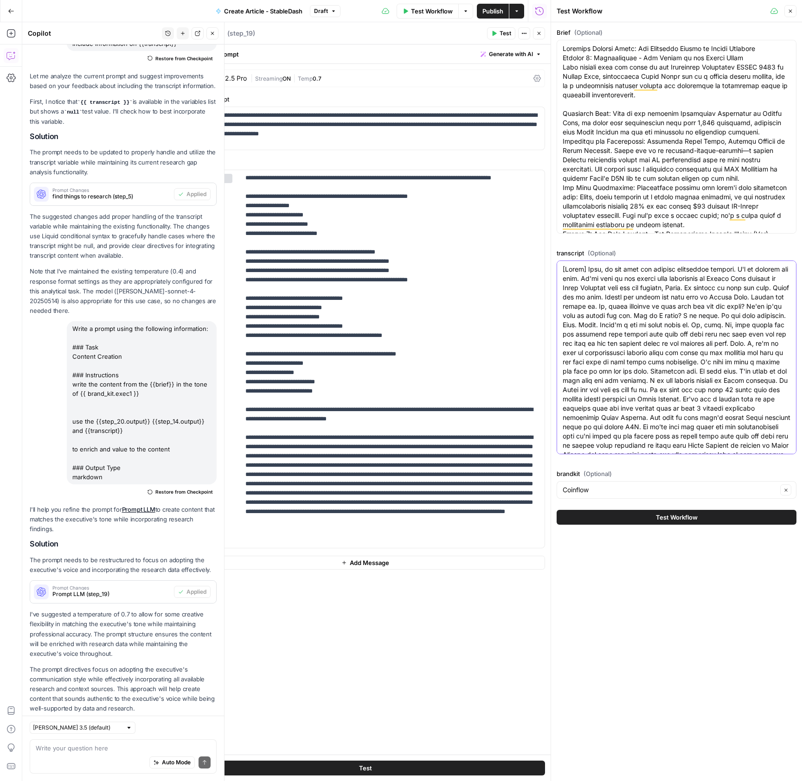
scroll to position [2768, 0]
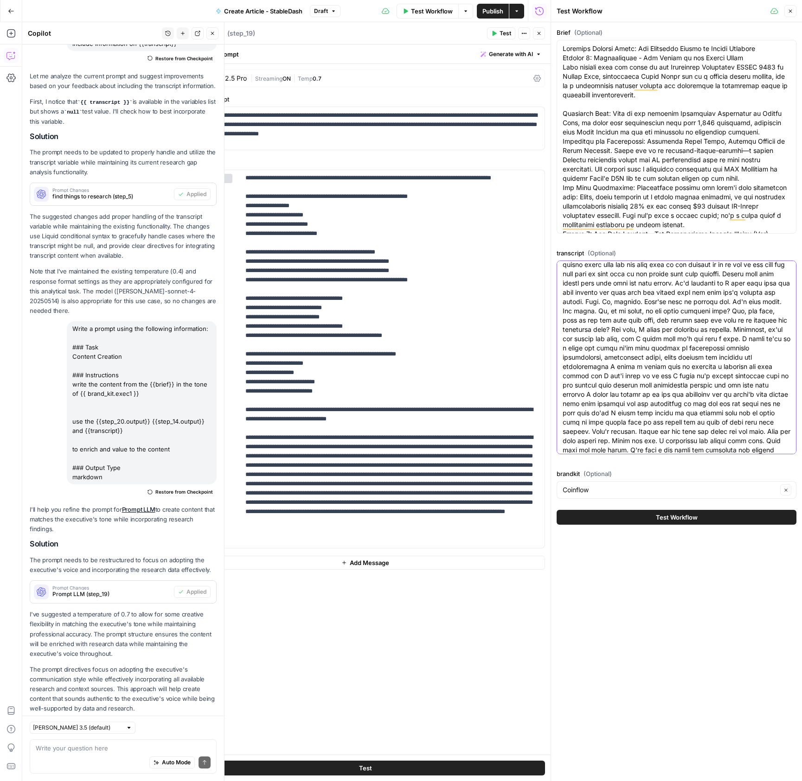
type textarea "[Music] Okay, we are here for another stablecoin session. I'm so excited for th…"
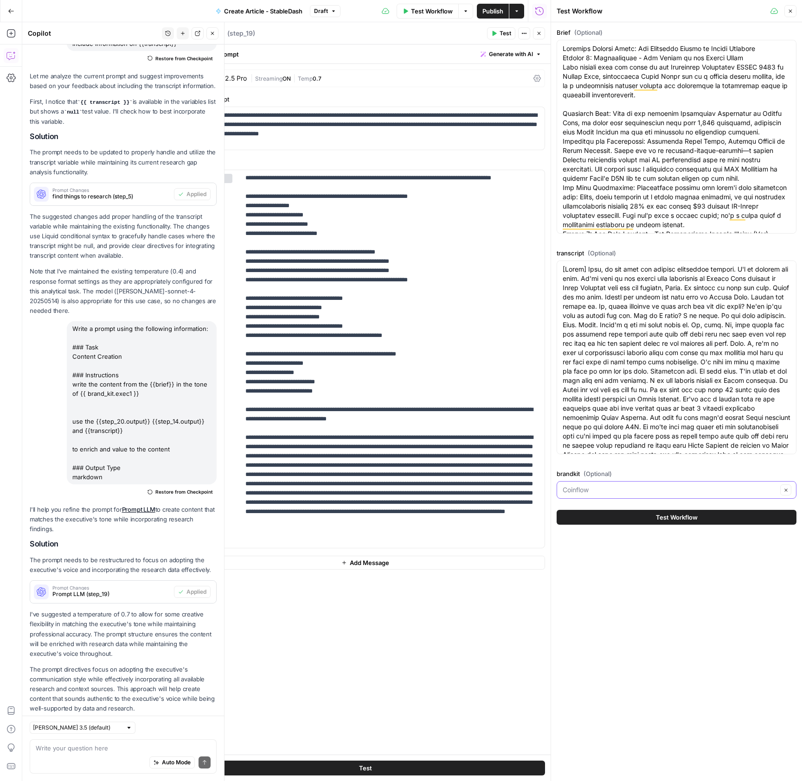
click at [671, 491] on input "brandkit (Optional)" at bounding box center [669, 489] width 215 height 9
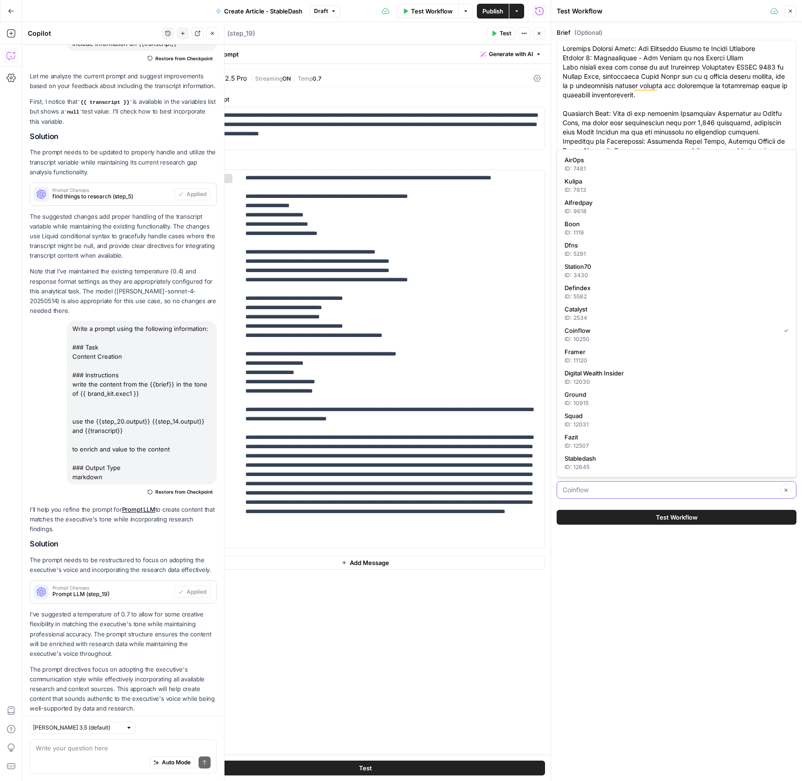
type input "d"
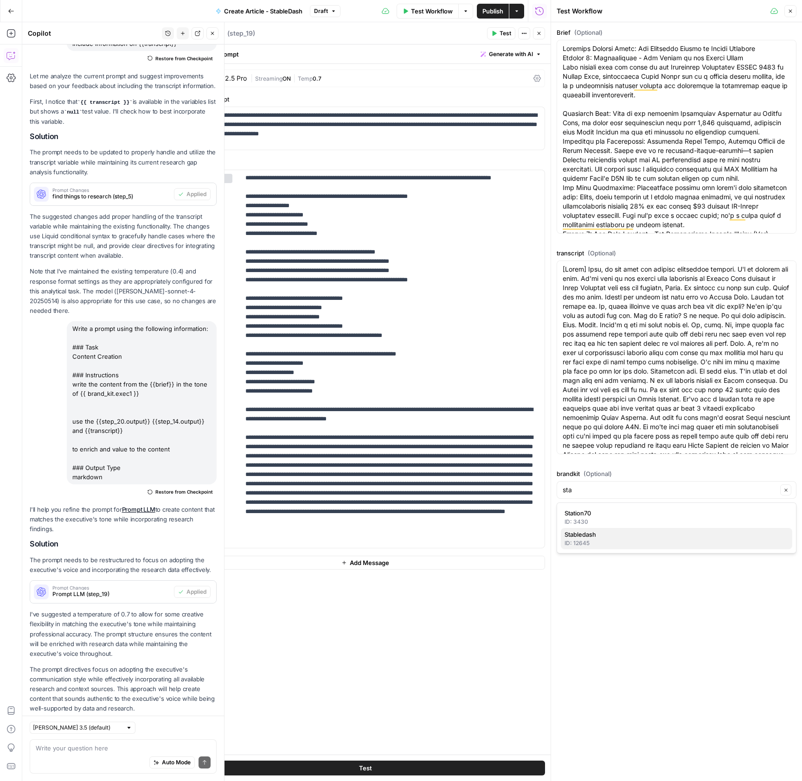
click at [662, 540] on div "ID: 12645" at bounding box center [676, 543] width 224 height 8
type input "Stabledash"
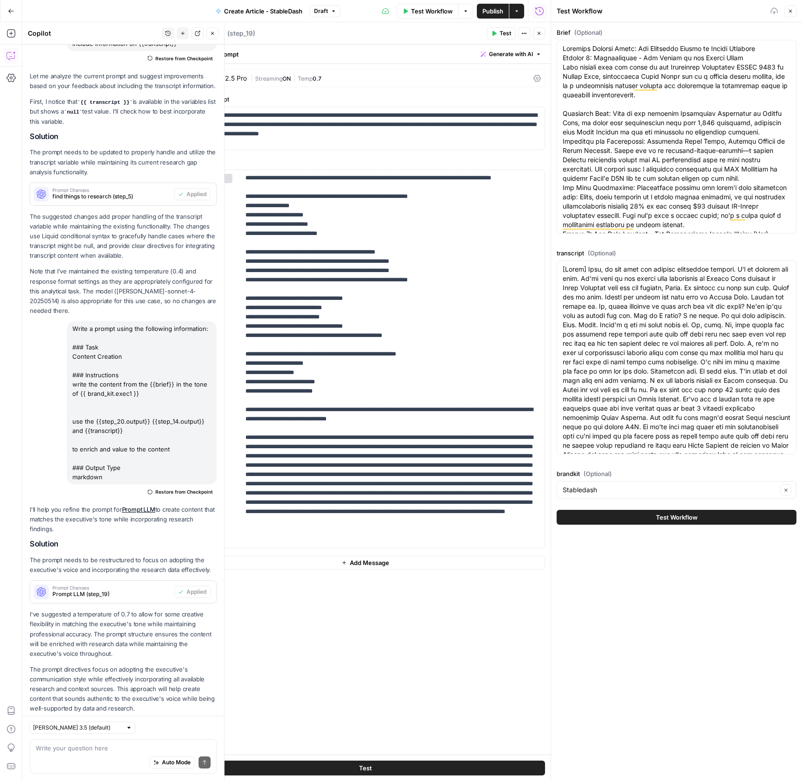
click at [632, 511] on button "Test Workflow" at bounding box center [676, 517] width 240 height 15
click at [650, 583] on div "Brief (Optional) transcript (Optional) brandkit (Optional) Stabledash Clear Tes…" at bounding box center [676, 401] width 251 height 759
click at [689, 518] on span "Test Workflow" at bounding box center [677, 517] width 42 height 9
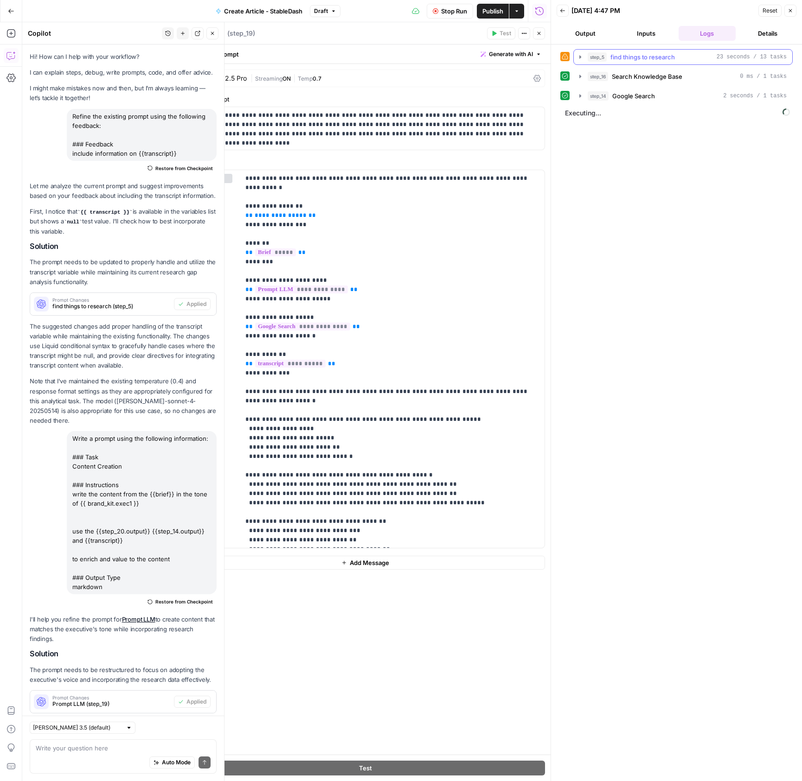
click at [580, 59] on icon "button" at bounding box center [579, 56] width 7 height 7
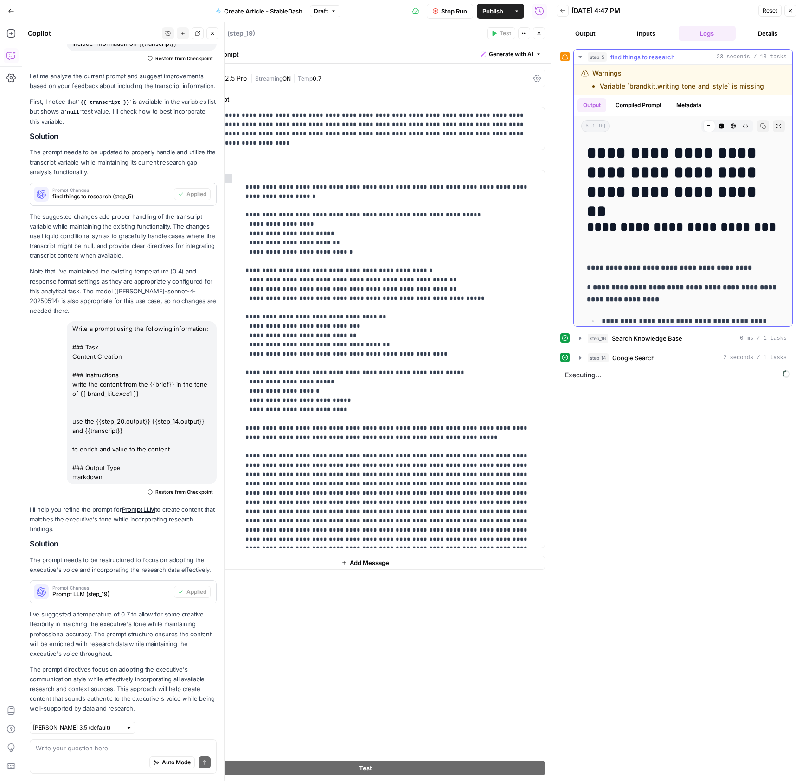
click at [581, 58] on icon "button" at bounding box center [579, 56] width 7 height 7
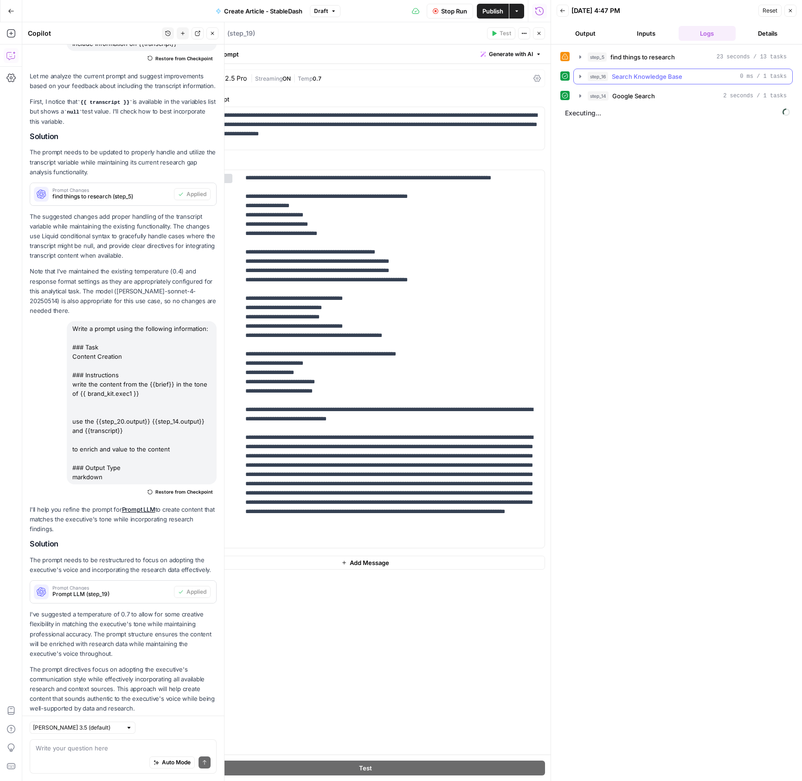
click at [581, 72] on button "step_16 Search Knowledge Base 0 ms / 1 tasks" at bounding box center [683, 76] width 218 height 15
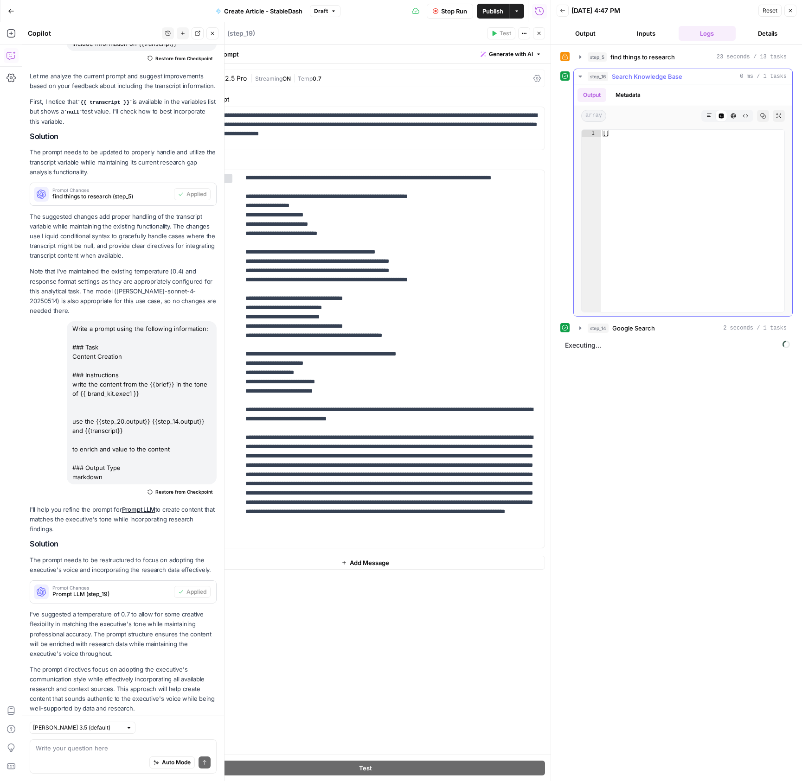
click at [581, 72] on button "step_16 Search Knowledge Base 0 ms / 1 tasks" at bounding box center [683, 76] width 218 height 15
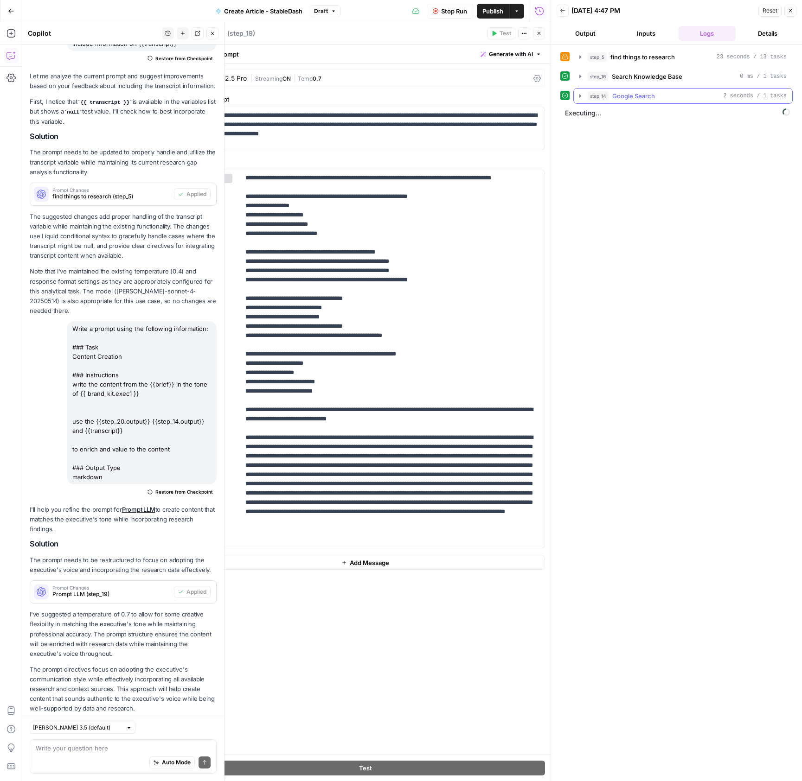
click at [581, 98] on icon "button" at bounding box center [579, 95] width 7 height 7
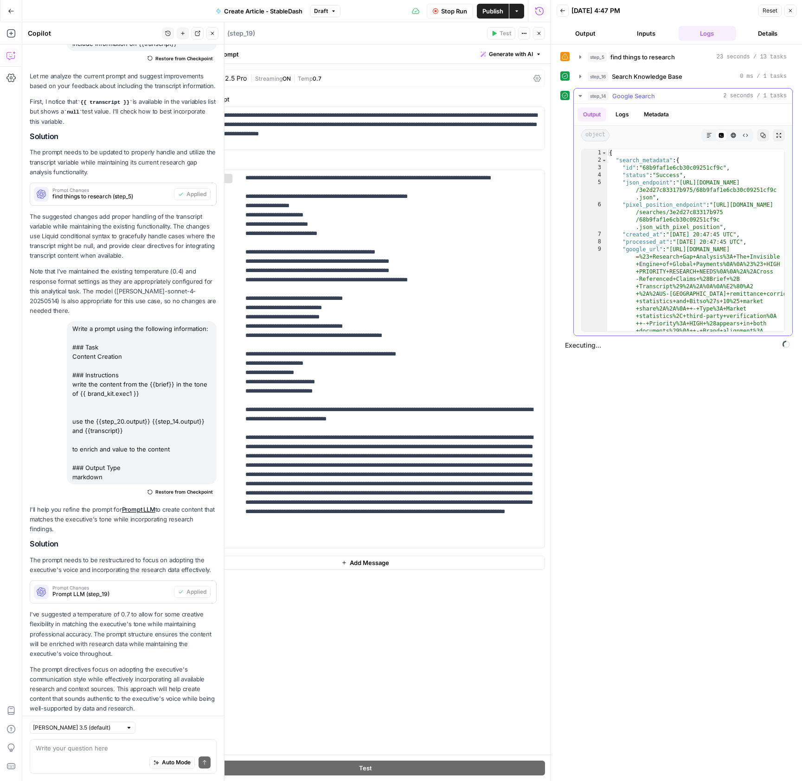
click at [581, 98] on icon "button" at bounding box center [579, 95] width 7 height 7
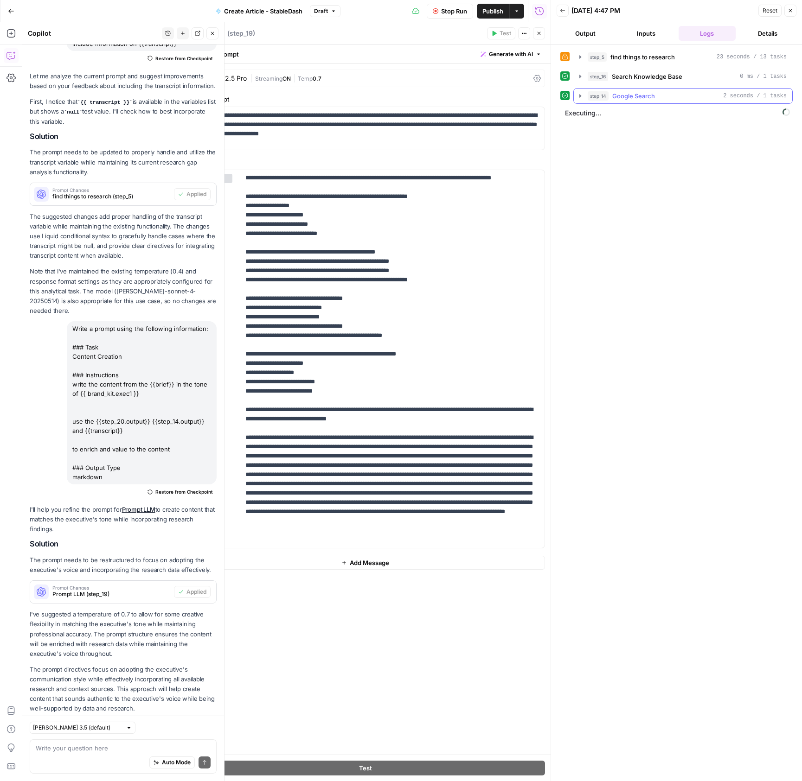
click at [580, 96] on icon "button" at bounding box center [580, 95] width 2 height 3
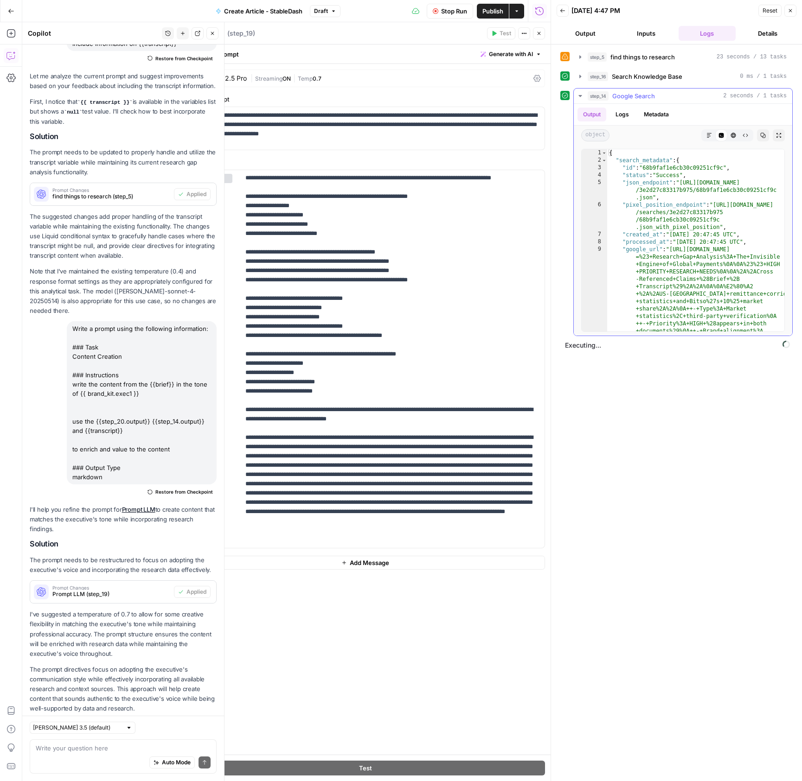
click at [581, 96] on icon "button" at bounding box center [579, 96] width 3 height 2
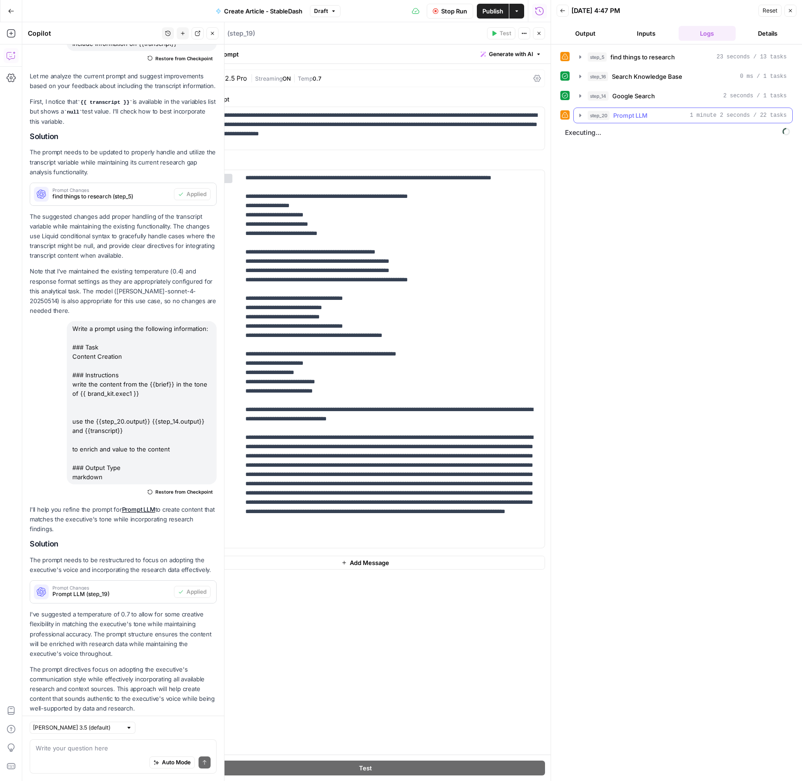
click at [581, 117] on icon "button" at bounding box center [579, 115] width 7 height 7
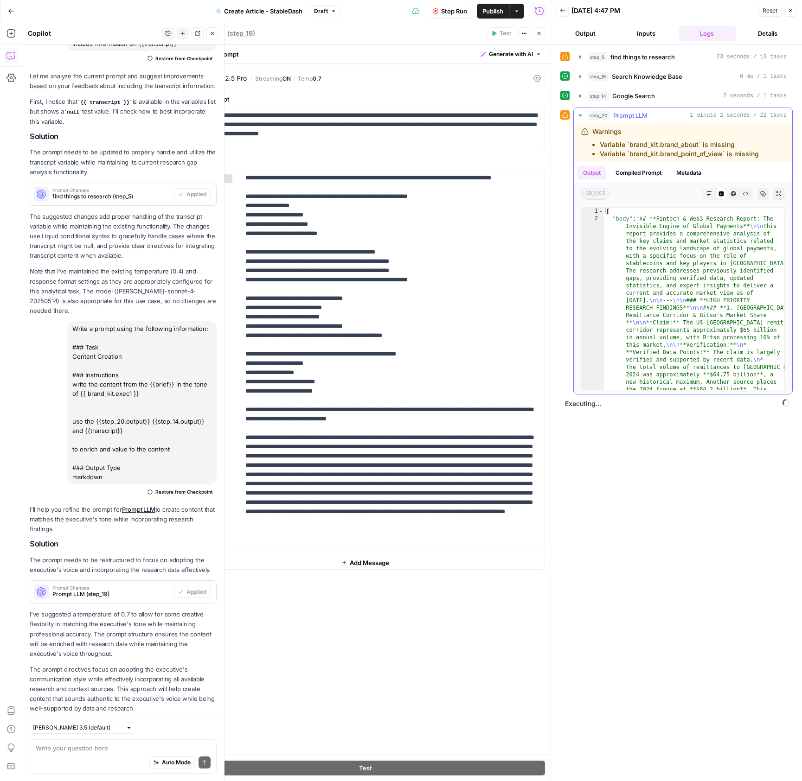
click at [581, 113] on icon "button" at bounding box center [579, 115] width 7 height 7
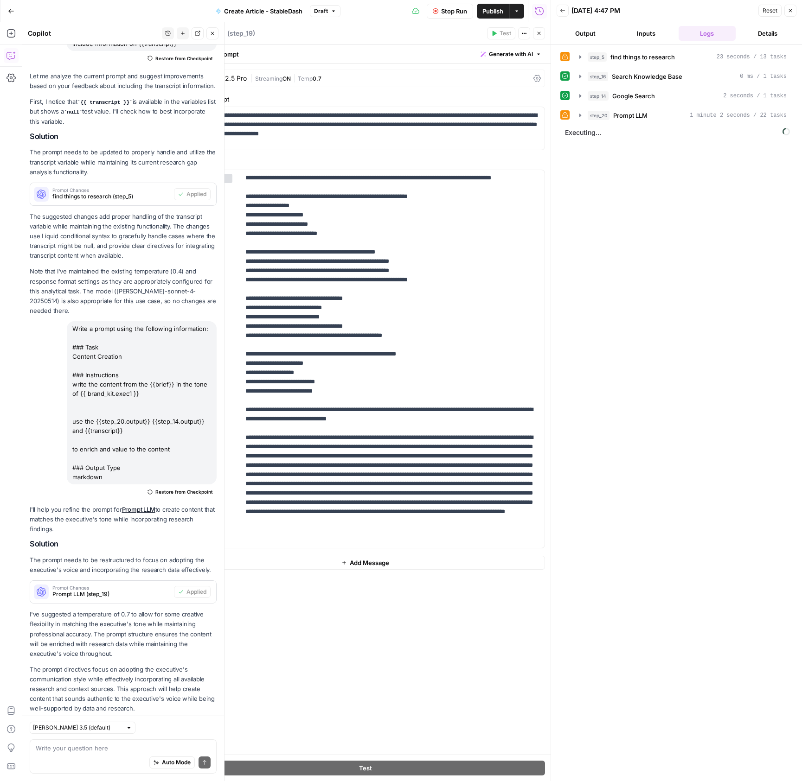
click at [598, 471] on div "step_5 find things to research 23 seconds / 13 tasks step_16 Search Knowledge B…" at bounding box center [676, 413] width 232 height 728
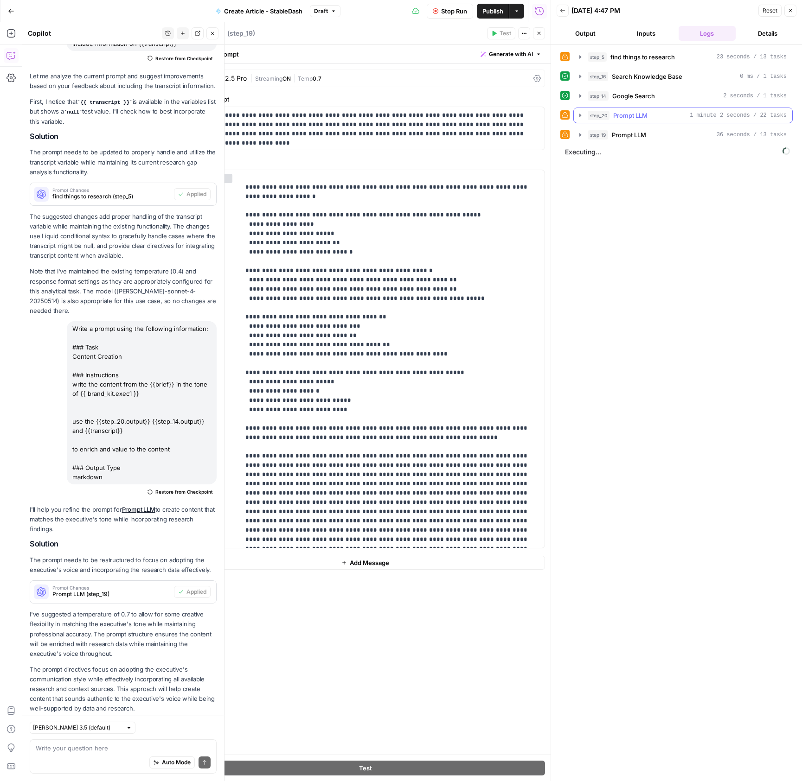
click at [579, 116] on icon "button" at bounding box center [579, 115] width 7 height 7
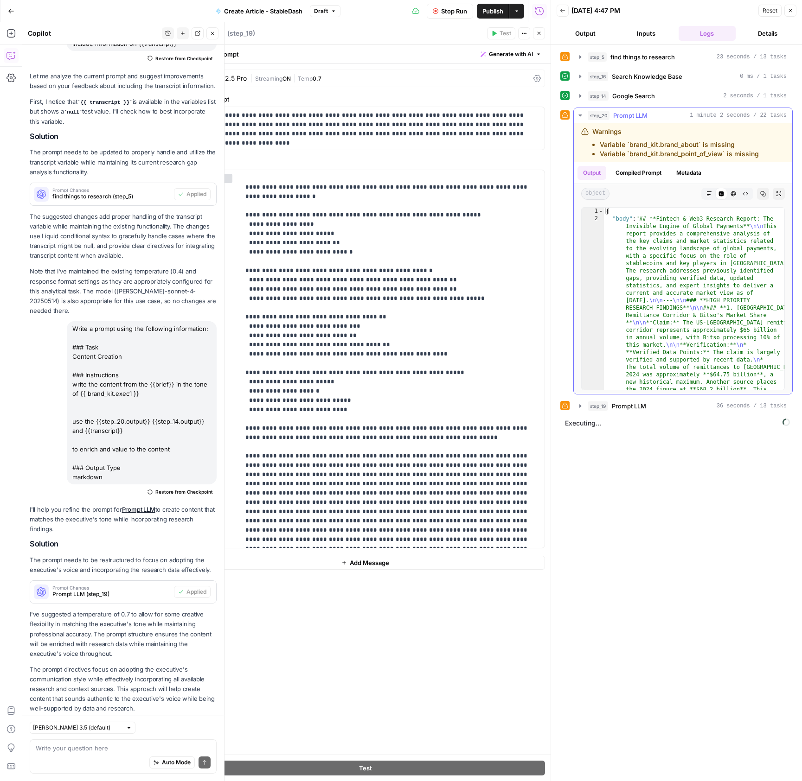
click at [581, 115] on icon "button" at bounding box center [579, 116] width 3 height 2
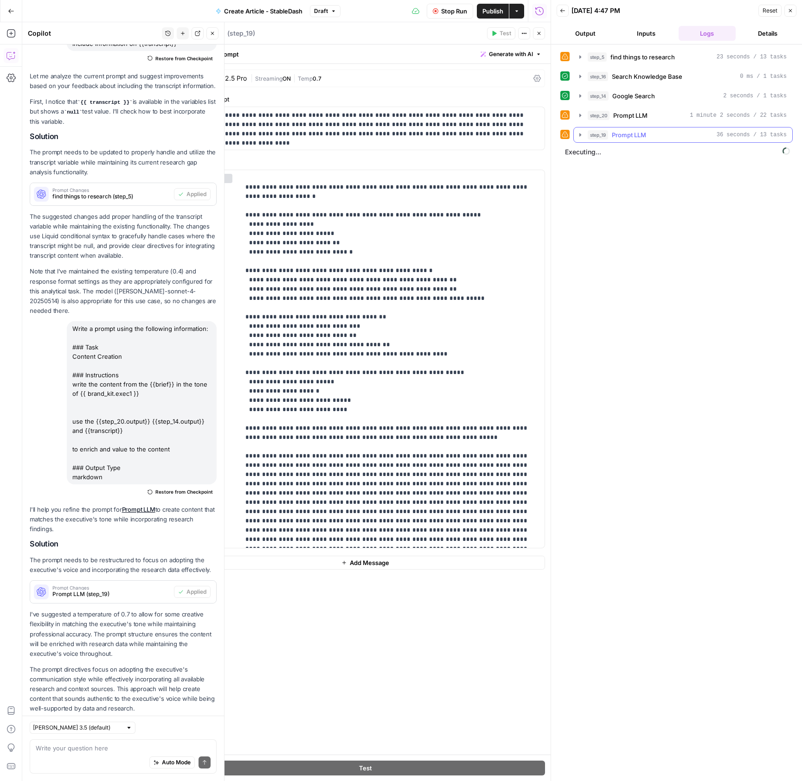
click at [581, 135] on icon "button" at bounding box center [580, 134] width 2 height 3
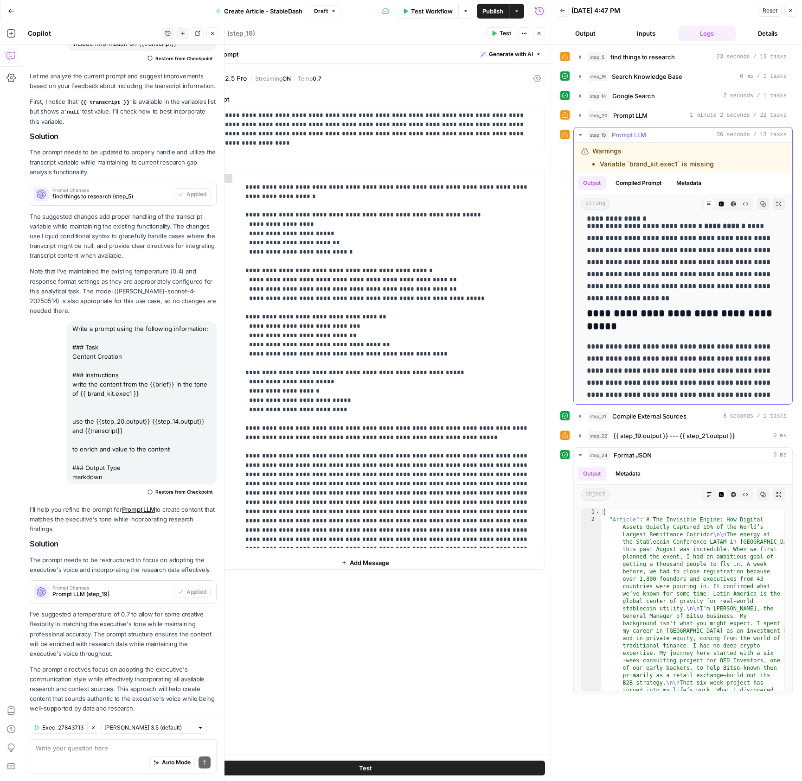
scroll to position [1648, 0]
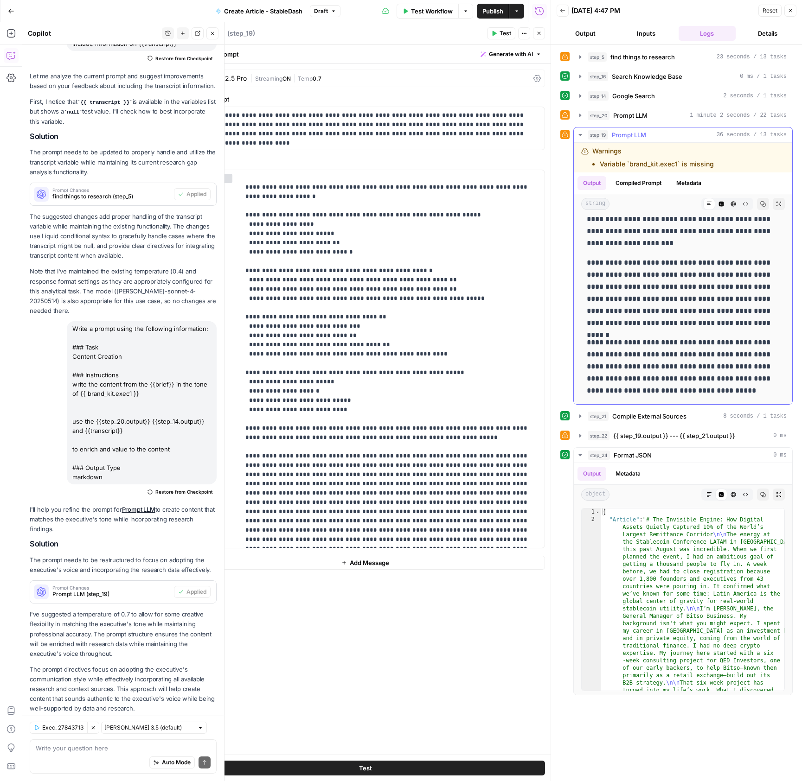
click at [580, 134] on icon "button" at bounding box center [579, 135] width 3 height 2
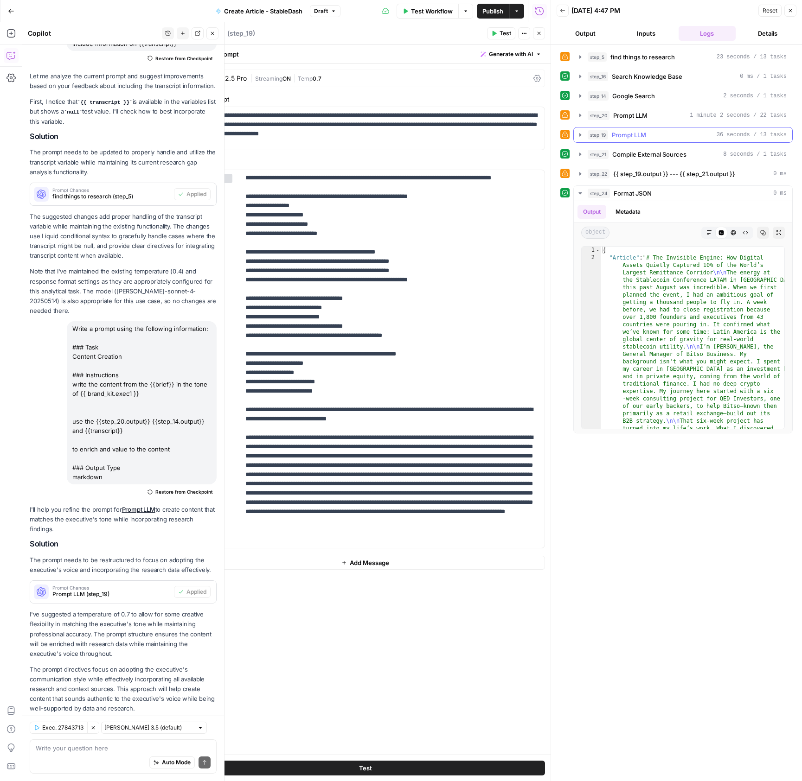
click at [577, 136] on icon "button" at bounding box center [579, 134] width 7 height 7
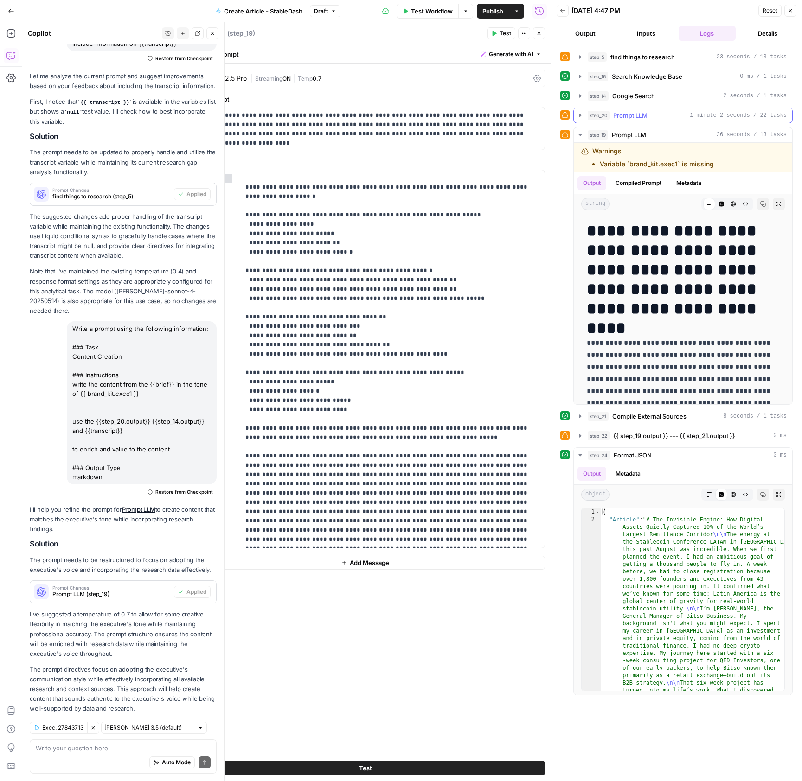
click at [578, 119] on icon "button" at bounding box center [579, 115] width 7 height 7
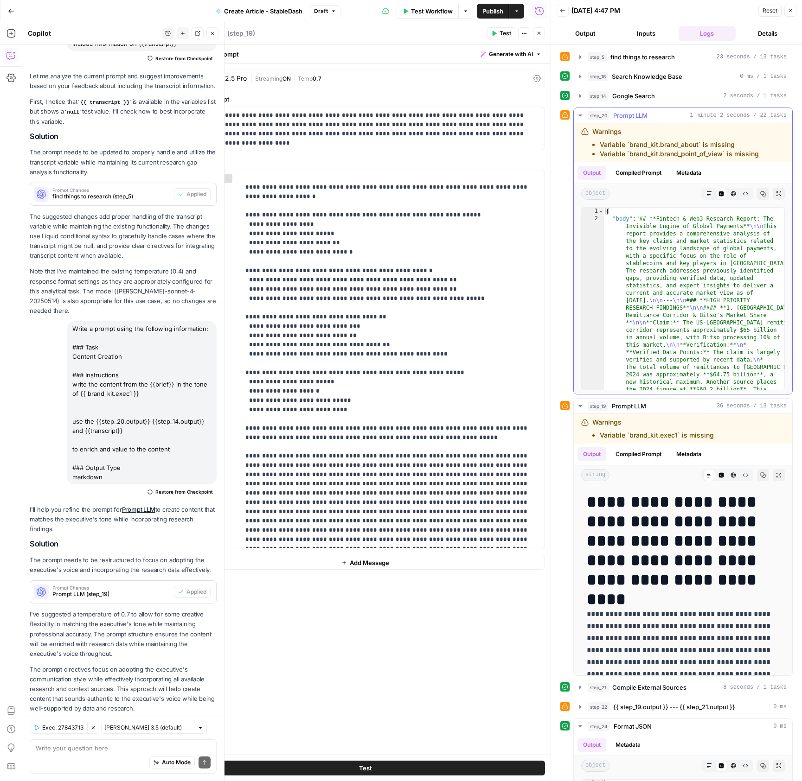
click at [579, 116] on icon "button" at bounding box center [579, 115] width 7 height 7
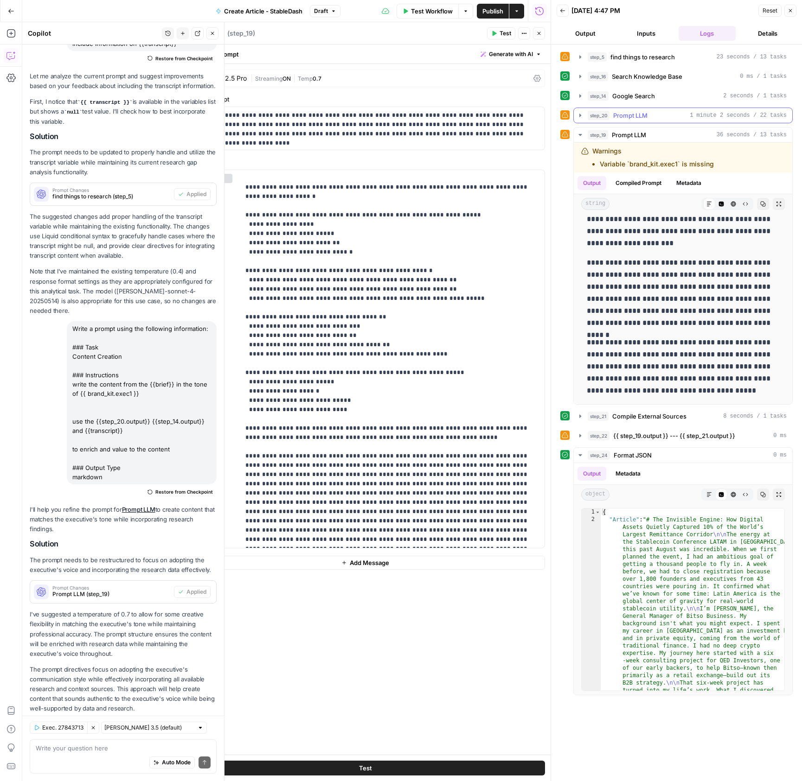
click at [579, 112] on icon "button" at bounding box center [579, 115] width 7 height 7
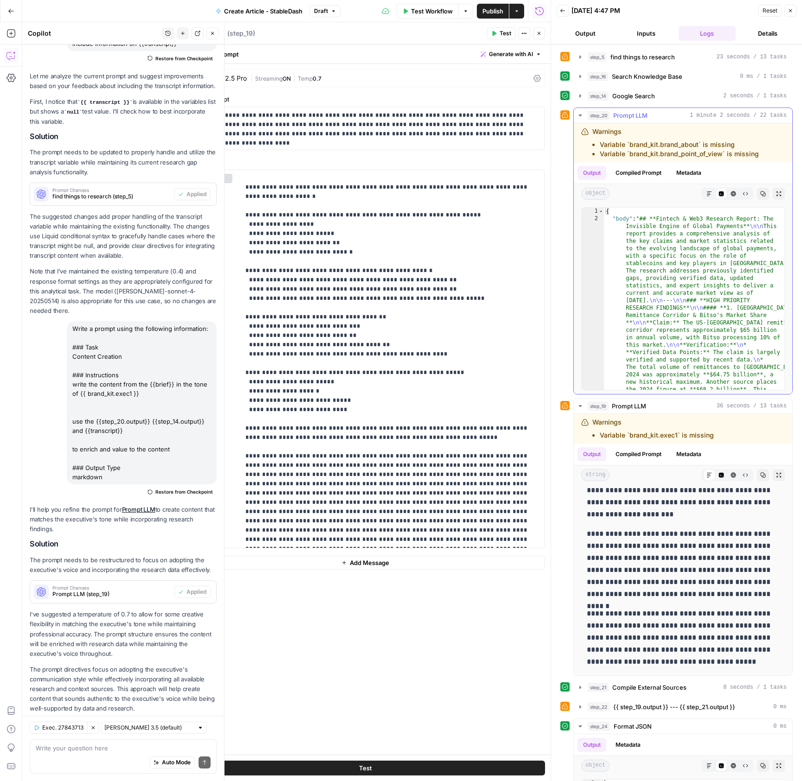
click at [579, 112] on icon "button" at bounding box center [579, 115] width 7 height 7
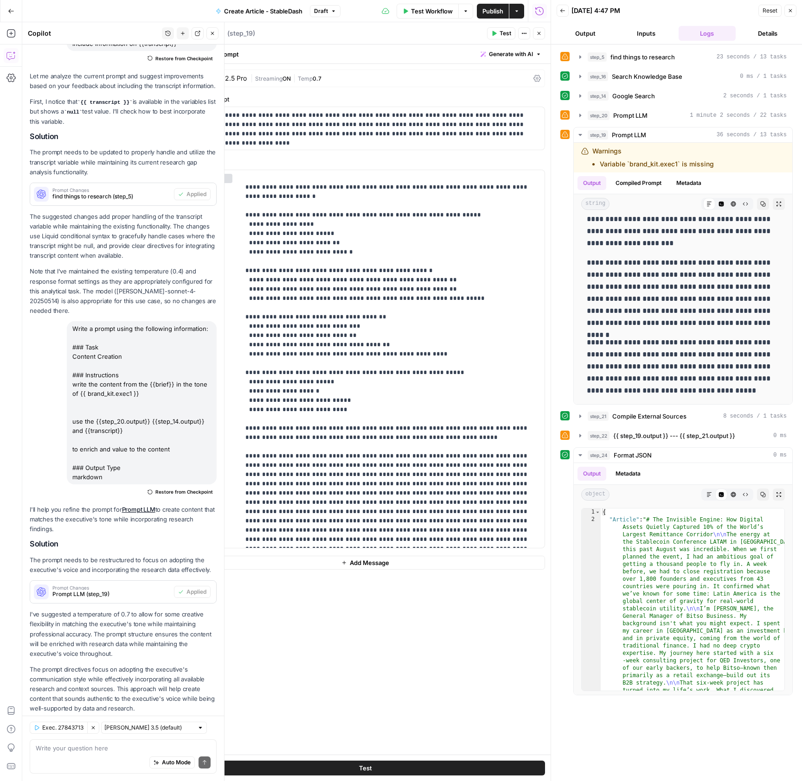
click at [793, 9] on button "Close" at bounding box center [790, 11] width 12 height 12
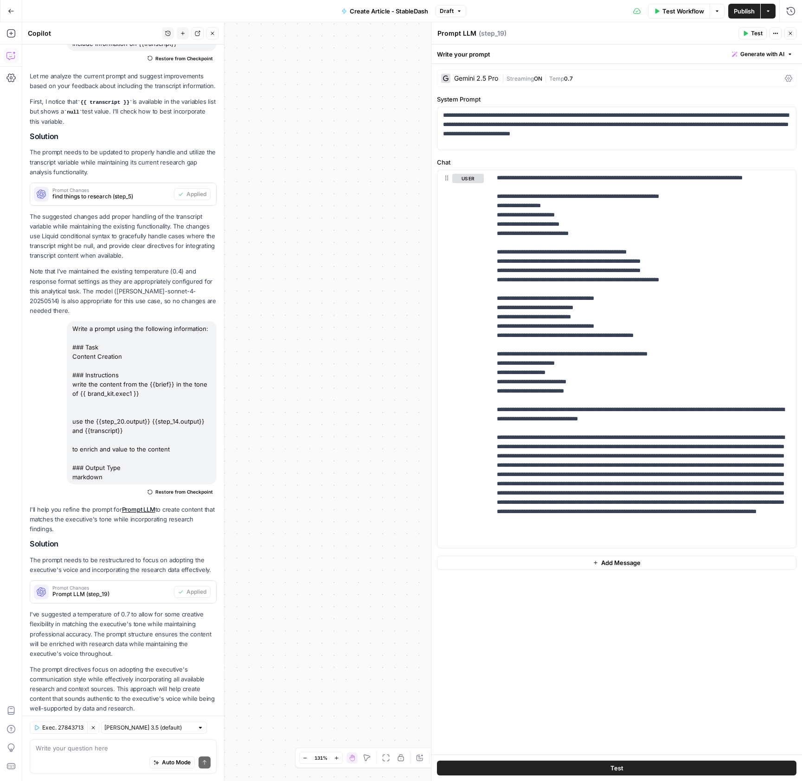
click at [794, 34] on button "Close" at bounding box center [790, 33] width 12 height 12
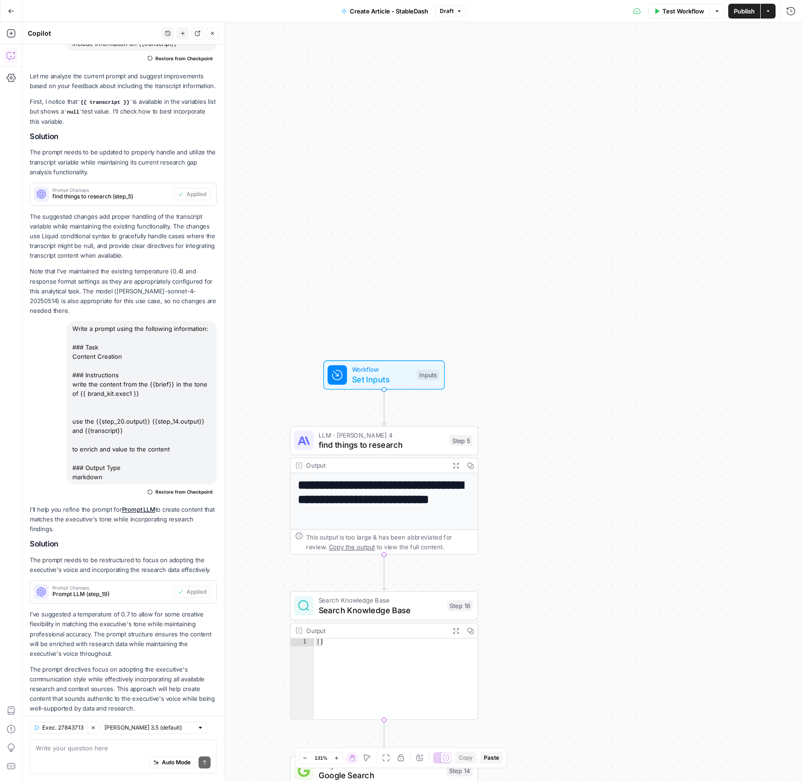
drag, startPoint x: 451, startPoint y: 429, endPoint x: 801, endPoint y: 468, distance: 352.7
click at [801, 468] on div "**********" at bounding box center [411, 401] width 779 height 759
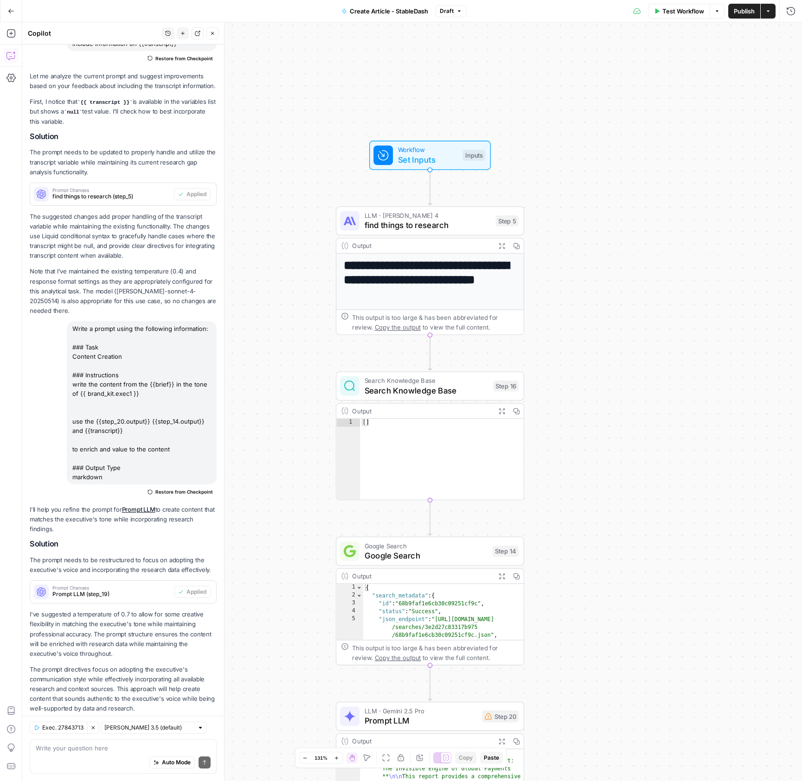
drag, startPoint x: 603, startPoint y: 589, endPoint x: 647, endPoint y: 618, distance: 52.6
click at [649, 365] on div "**********" at bounding box center [411, 401] width 779 height 759
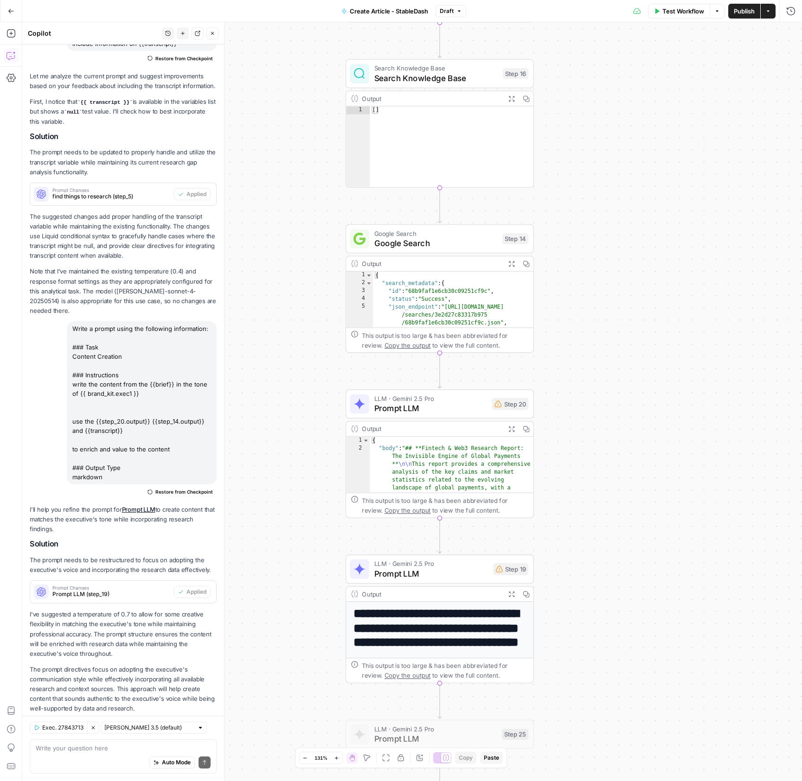
drag, startPoint x: 645, startPoint y: 442, endPoint x: 655, endPoint y: 314, distance: 128.3
click at [655, 314] on div "**********" at bounding box center [411, 401] width 779 height 759
click at [412, 78] on span "Search Knowledge Base" at bounding box center [436, 78] width 124 height 12
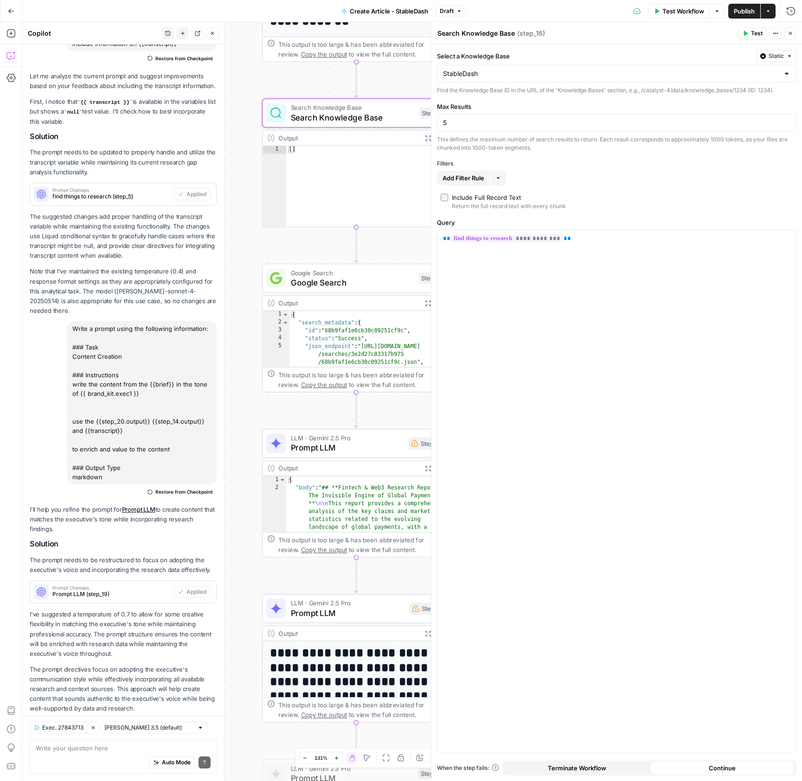
drag, startPoint x: 294, startPoint y: 95, endPoint x: 211, endPoint y: 134, distance: 91.7
click at [211, 134] on body "**********" at bounding box center [401, 390] width 802 height 781
click at [6, 33] on icon "button" at bounding box center [10, 33] width 9 height 9
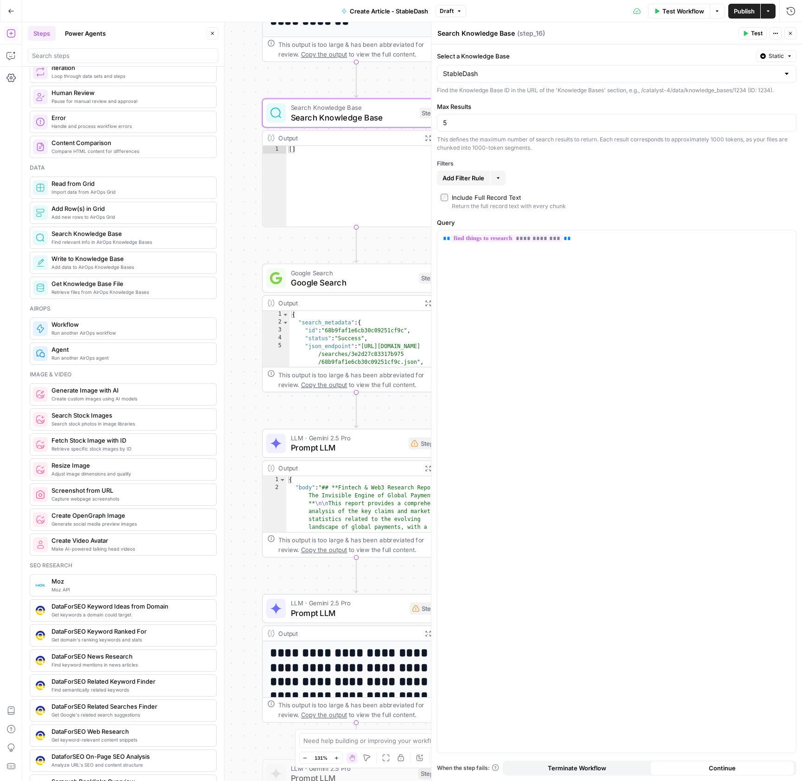
scroll to position [321, 0]
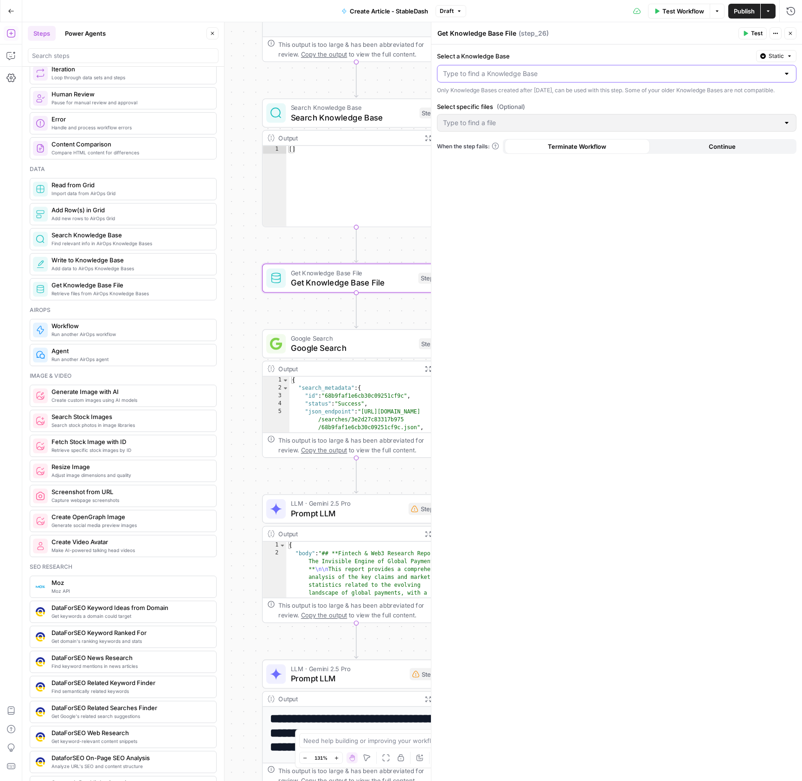
click at [519, 75] on input "Select a Knowledge Base" at bounding box center [611, 73] width 336 height 9
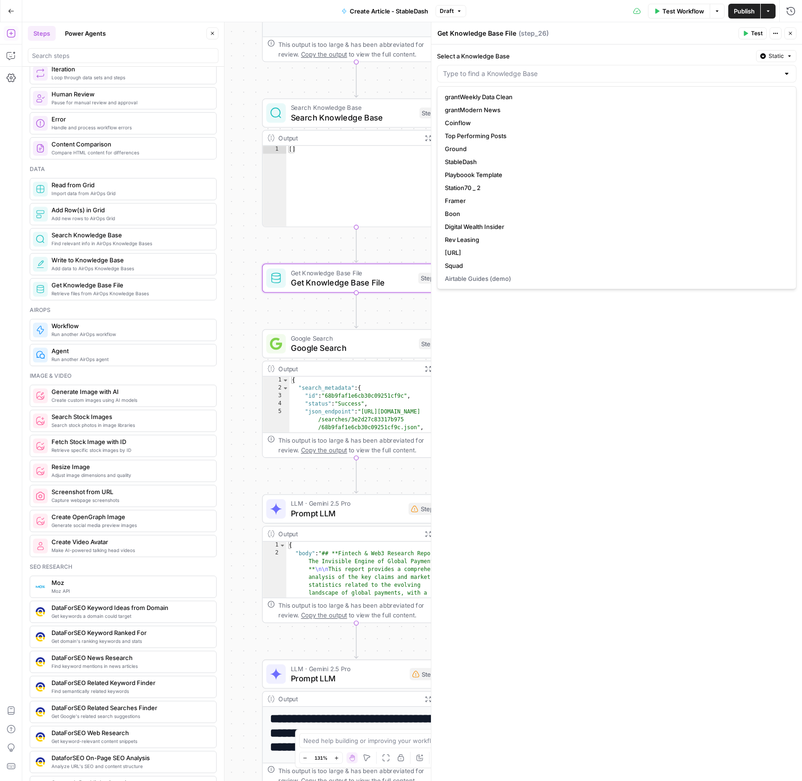
scroll to position [0, 0]
click at [506, 197] on span "Formats" at bounding box center [615, 200] width 340 height 9
type input "Formats"
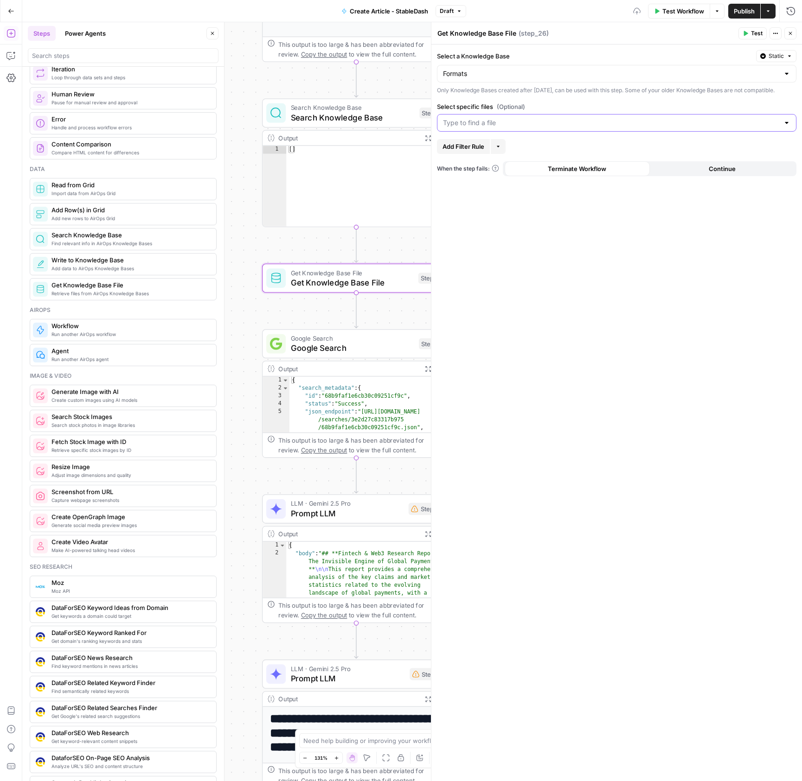
click at [498, 128] on input "Select specific files (Optional)" at bounding box center [611, 122] width 336 height 9
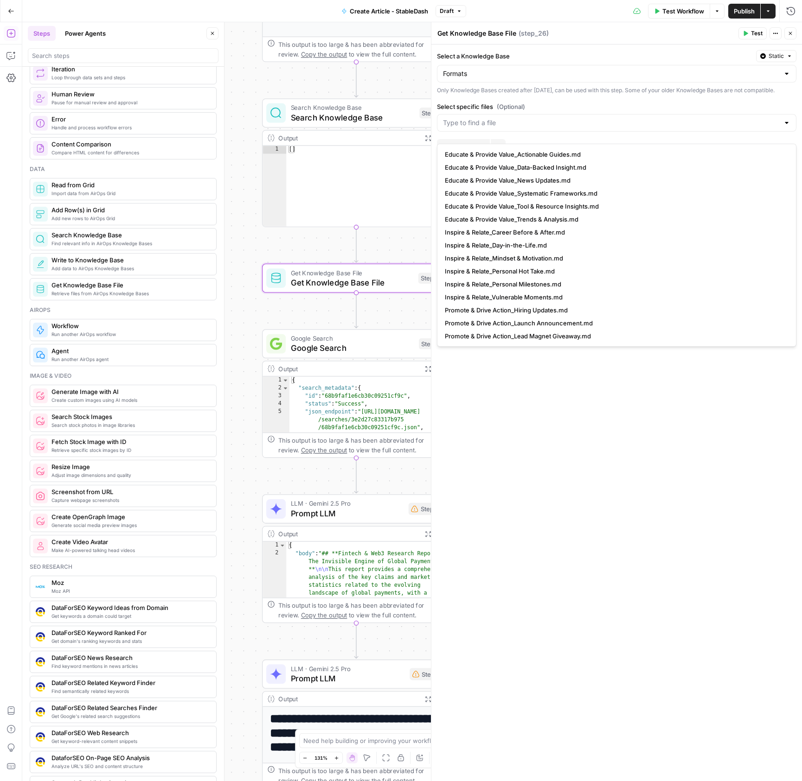
click at [555, 451] on div "Select a Knowledge Base Static Formats Only Knowledge Bases created after June …" at bounding box center [616, 413] width 370 height 737
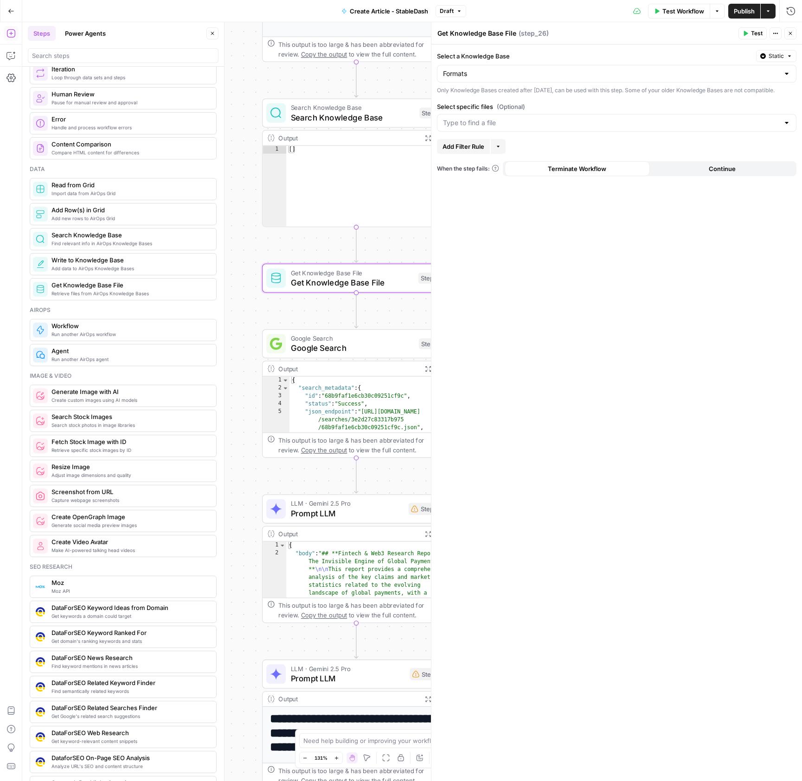
click at [790, 36] on button "Close" at bounding box center [790, 33] width 12 height 12
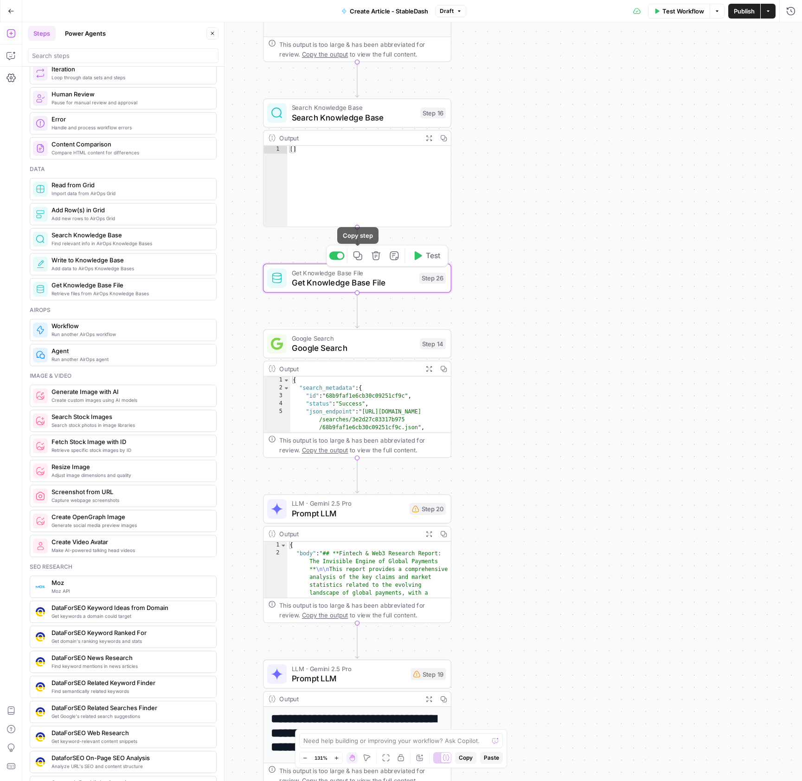
click at [373, 259] on icon "button" at bounding box center [375, 255] width 9 height 9
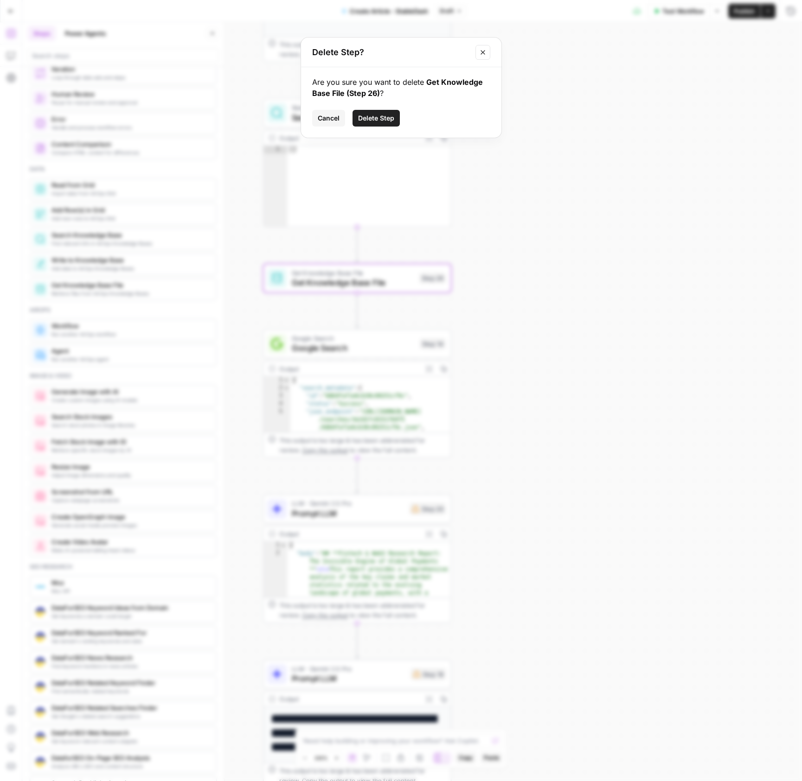
click at [388, 117] on span "Delete Step" at bounding box center [376, 118] width 36 height 9
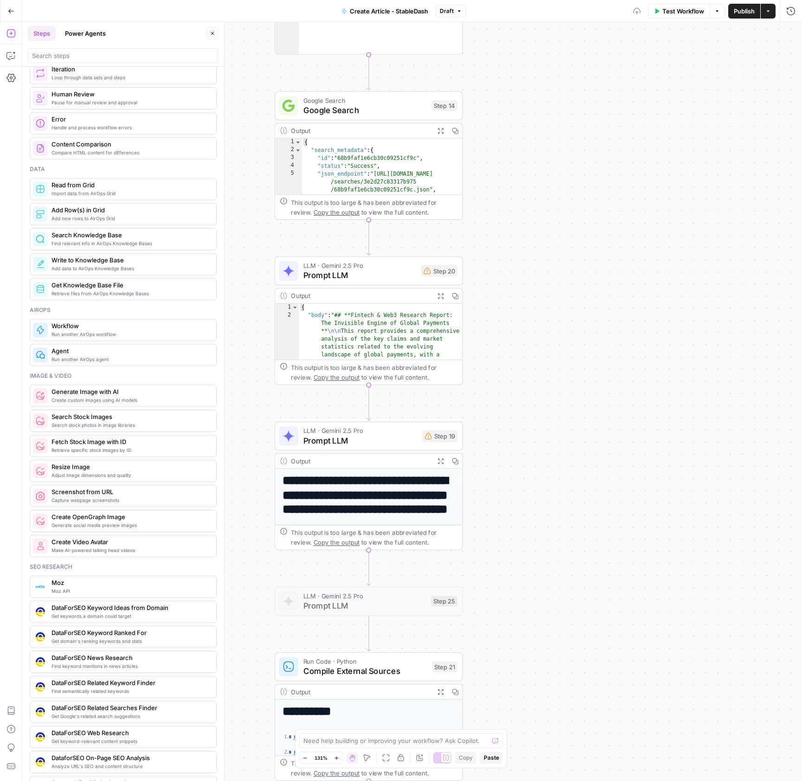
drag, startPoint x: 562, startPoint y: 496, endPoint x: 613, endPoint y: 289, distance: 213.2
click at [613, 289] on div "**********" at bounding box center [411, 401] width 779 height 759
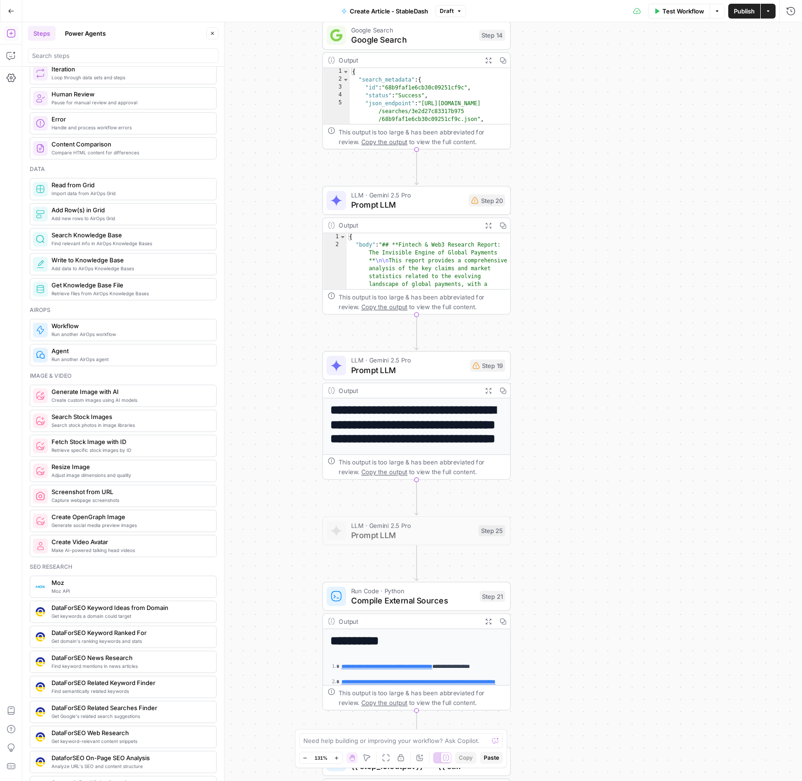
drag, startPoint x: 604, startPoint y: 262, endPoint x: 600, endPoint y: 397, distance: 135.5
click at [600, 397] on div "**********" at bounding box center [411, 401] width 779 height 759
click at [392, 372] on span "Prompt LLM" at bounding box center [408, 370] width 114 height 12
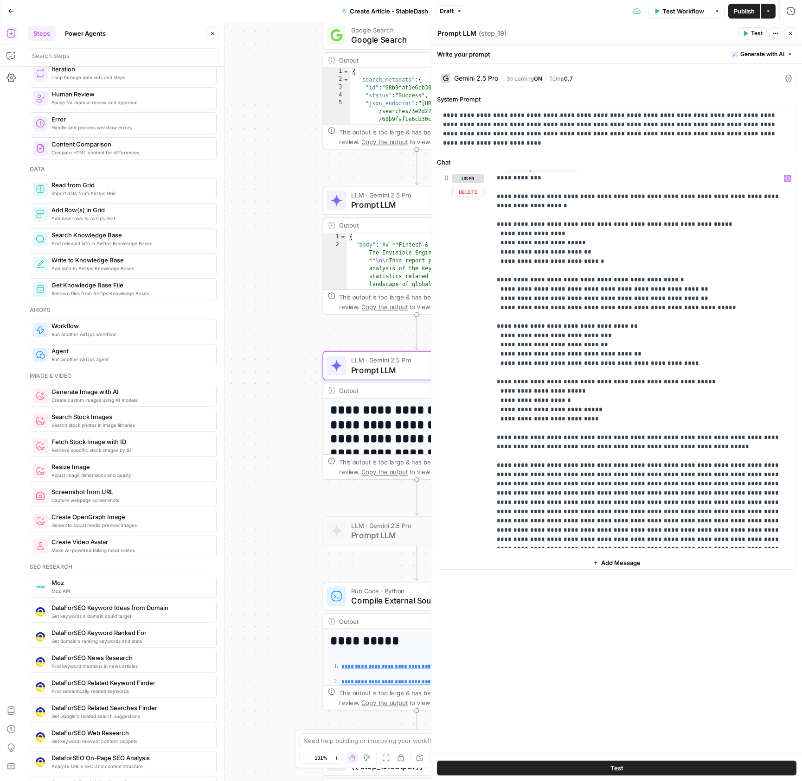
scroll to position [204, 0]
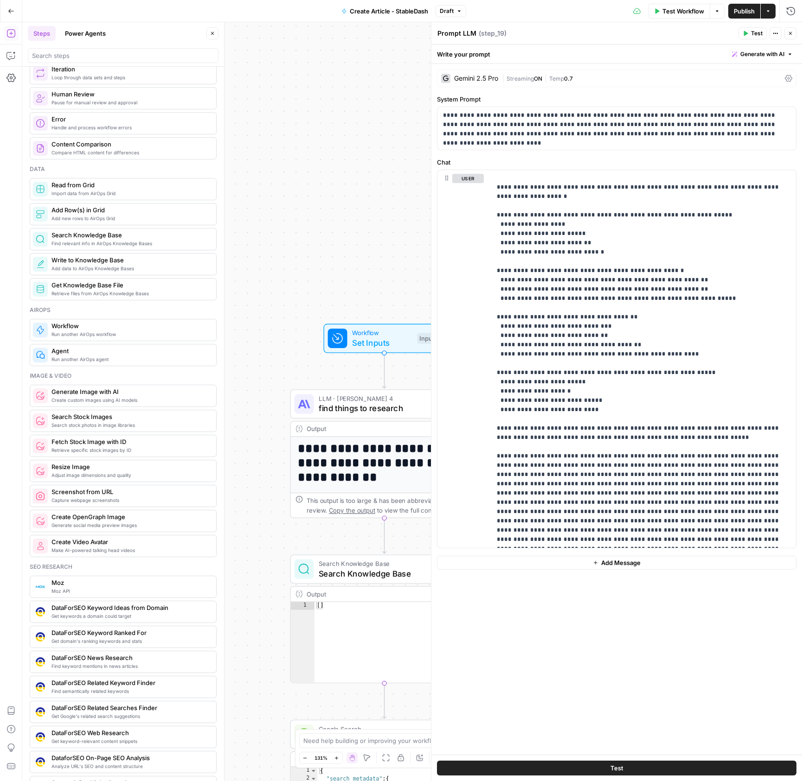
drag, startPoint x: 269, startPoint y: 93, endPoint x: 237, endPoint y: 785, distance: 693.0
click at [237, 781] on html "**********" at bounding box center [401, 390] width 802 height 781
click at [376, 336] on span "Workflow" at bounding box center [382, 333] width 60 height 10
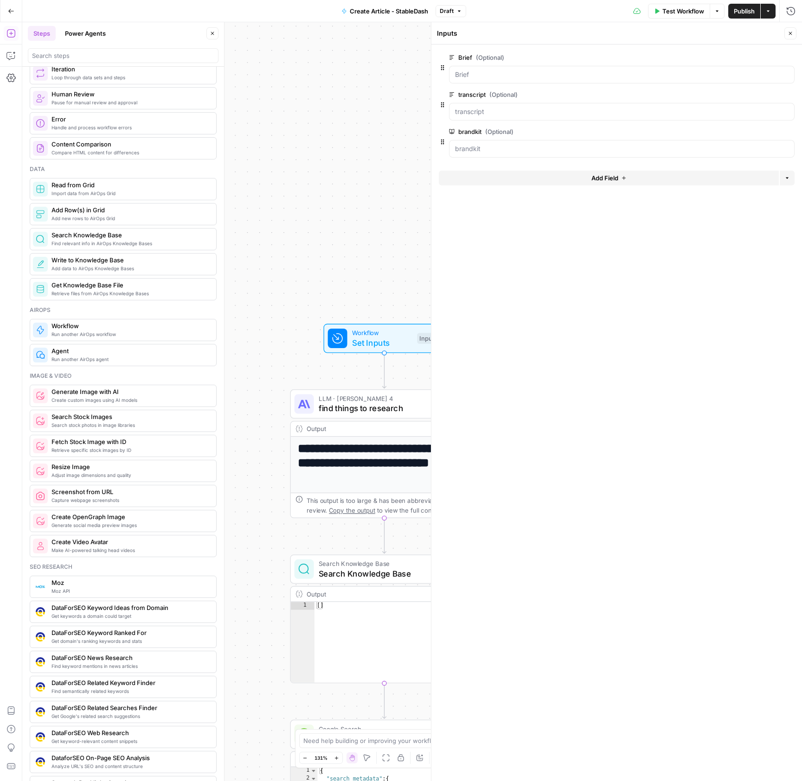
click at [531, 171] on button "Add Field" at bounding box center [609, 178] width 340 height 15
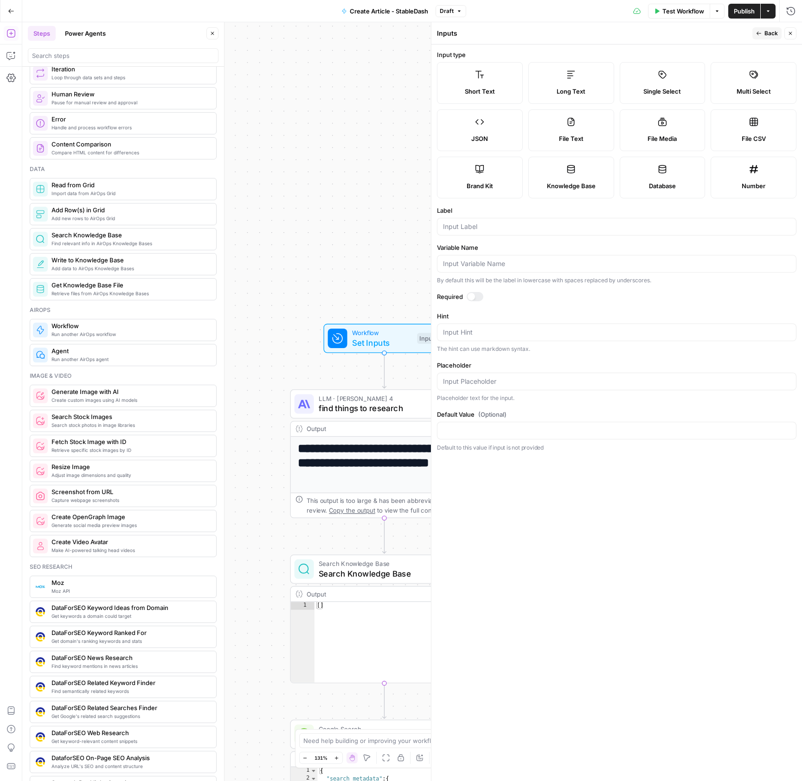
click at [686, 94] on div "Single Select" at bounding box center [662, 91] width 70 height 9
click at [507, 237] on form "Input type Short Text Long Text Single Select Multi Select JSON File Text File …" at bounding box center [616, 413] width 370 height 737
click at [498, 234] on div at bounding box center [616, 227] width 359 height 18
type input "Format"
click at [472, 384] on input "Placeholder" at bounding box center [616, 381] width 347 height 9
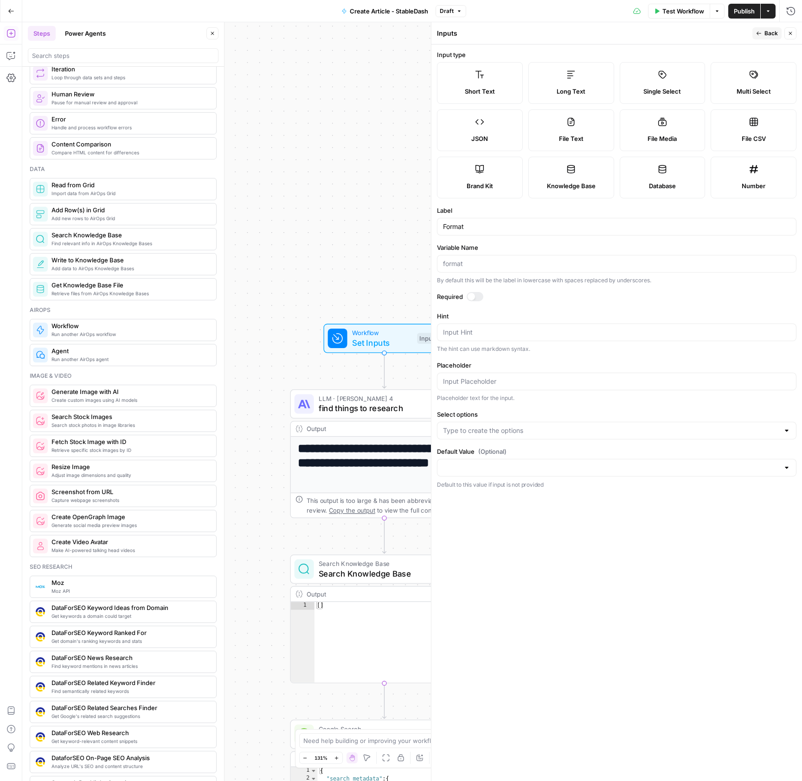
click at [502, 435] on div at bounding box center [616, 431] width 359 height 18
click at [522, 429] on input "Select options" at bounding box center [611, 430] width 336 height 9
type input "Video Recap"
click at [786, 30] on button "Close" at bounding box center [790, 33] width 12 height 12
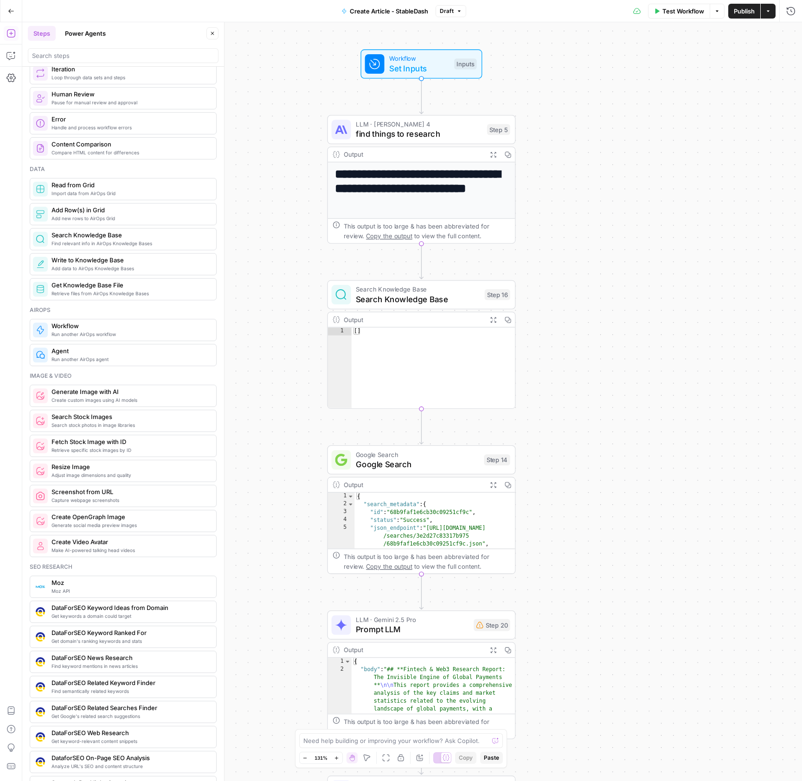
drag, startPoint x: 664, startPoint y: 358, endPoint x: 692, endPoint y: 249, distance: 112.9
click at [692, 249] on div "**********" at bounding box center [411, 401] width 779 height 759
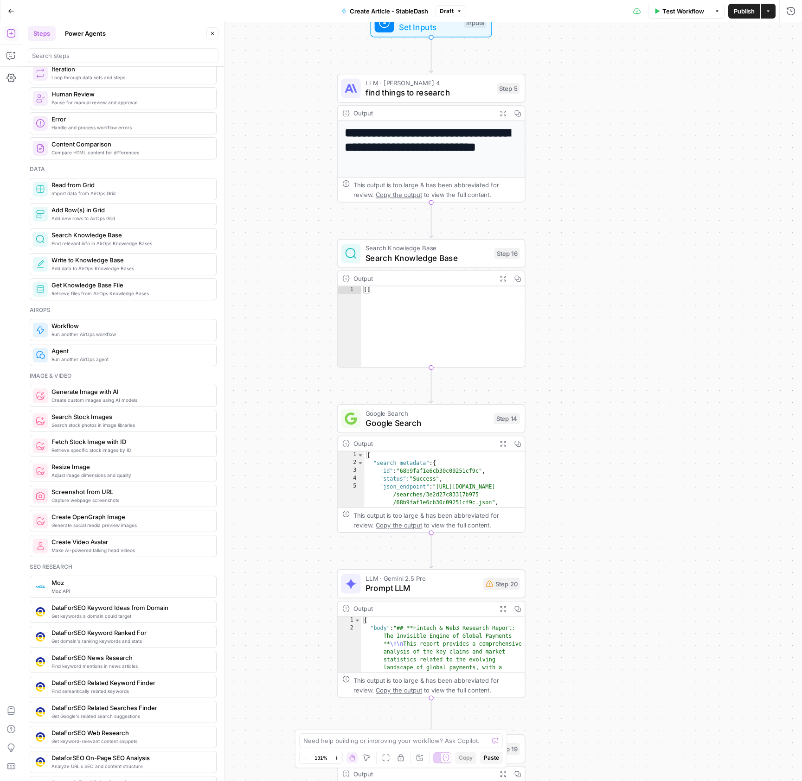
drag, startPoint x: 573, startPoint y: 335, endPoint x: 596, endPoint y: 290, distance: 50.2
click at [596, 290] on div "**********" at bounding box center [411, 401] width 779 height 759
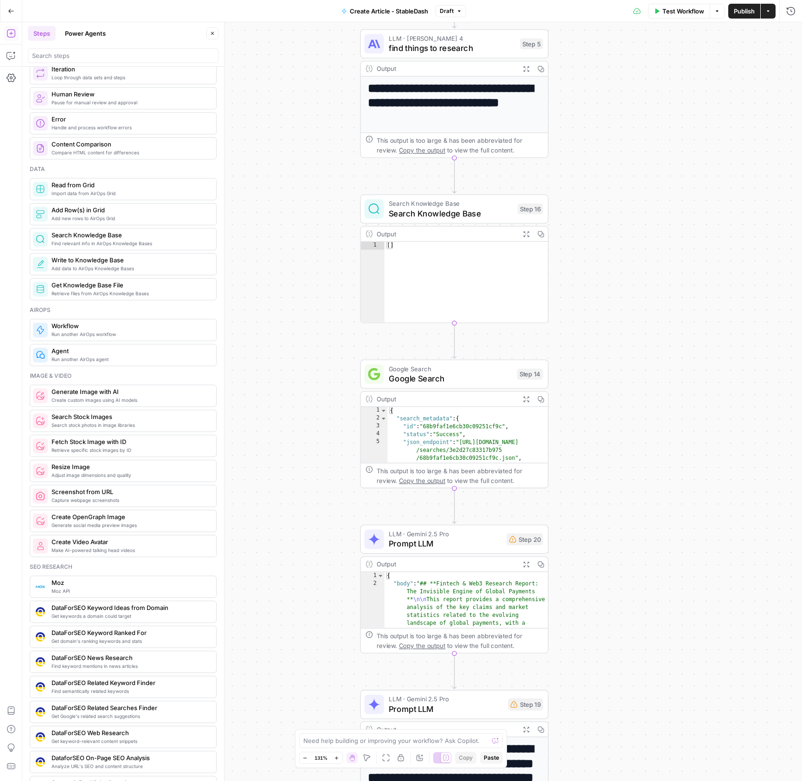
click at [431, 203] on span "Search Knowledge Base" at bounding box center [451, 204] width 124 height 10
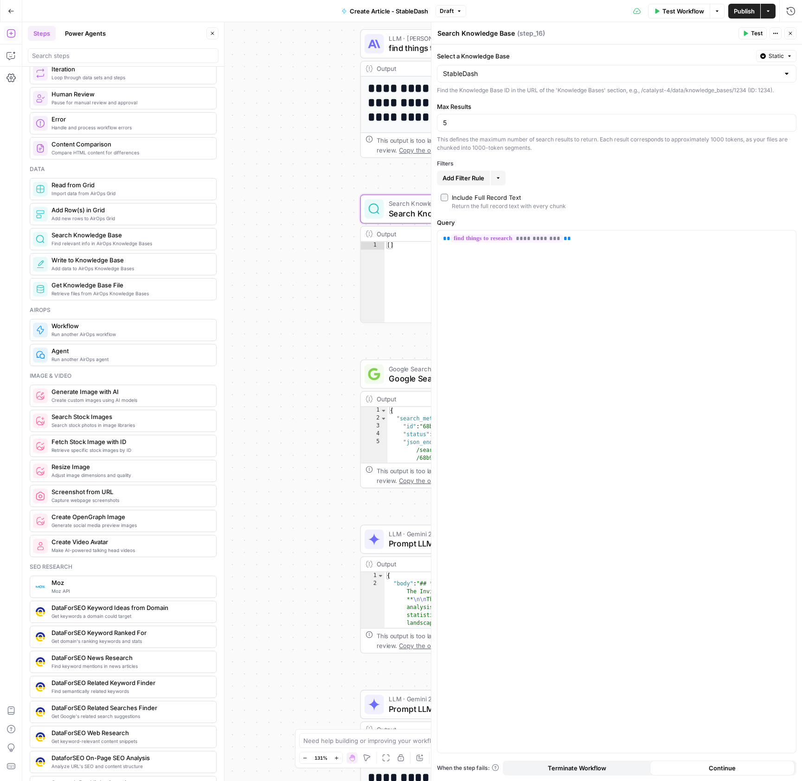
click at [789, 32] on icon "button" at bounding box center [790, 33] width 3 height 3
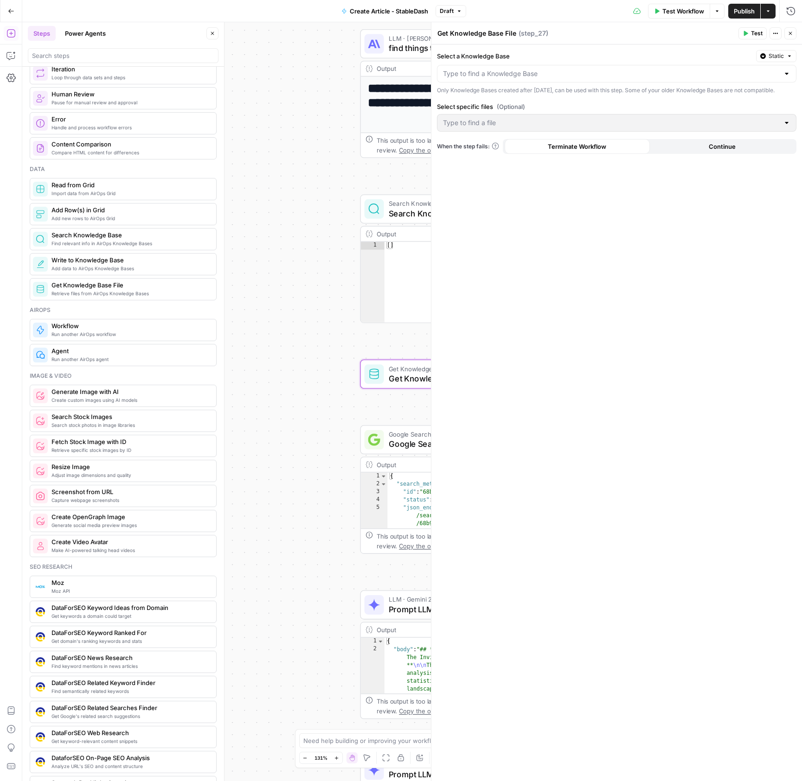
click at [504, 79] on div at bounding box center [616, 74] width 359 height 18
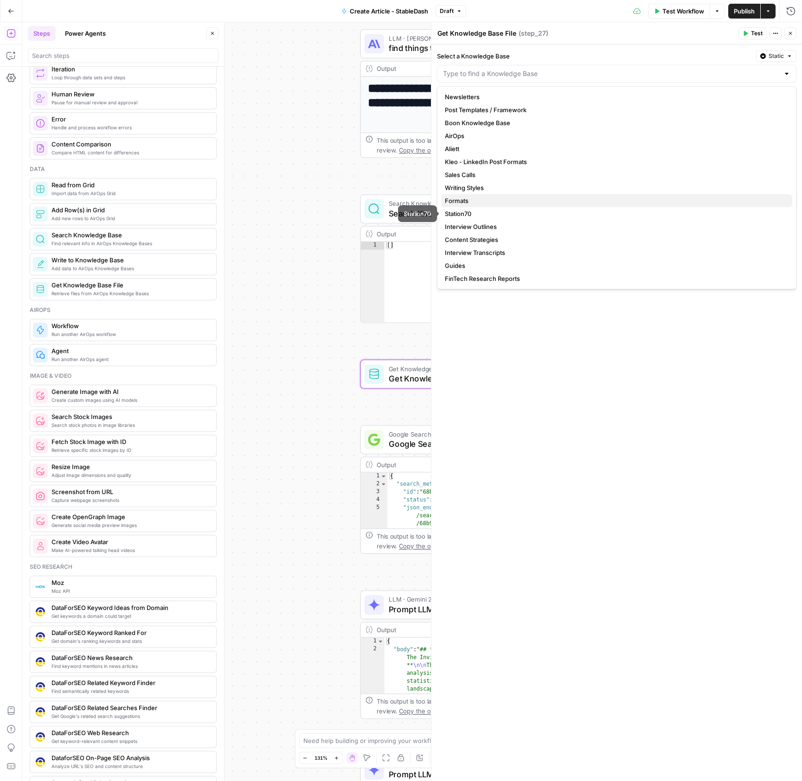
click at [467, 202] on span "Formats" at bounding box center [615, 200] width 340 height 9
type input "Formats"
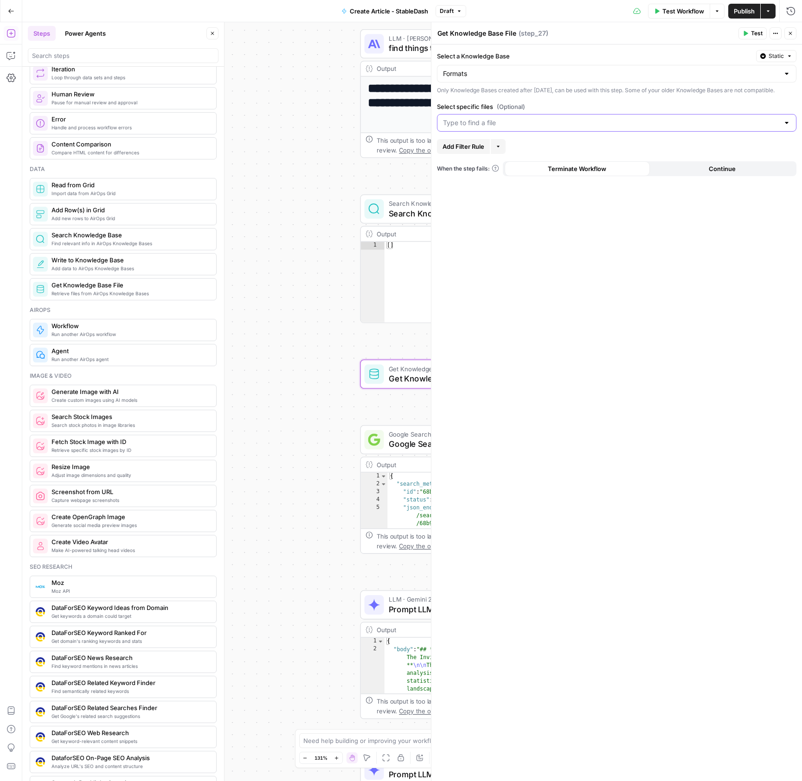
click at [491, 128] on input "Select specific files (Optional)" at bounding box center [611, 122] width 336 height 9
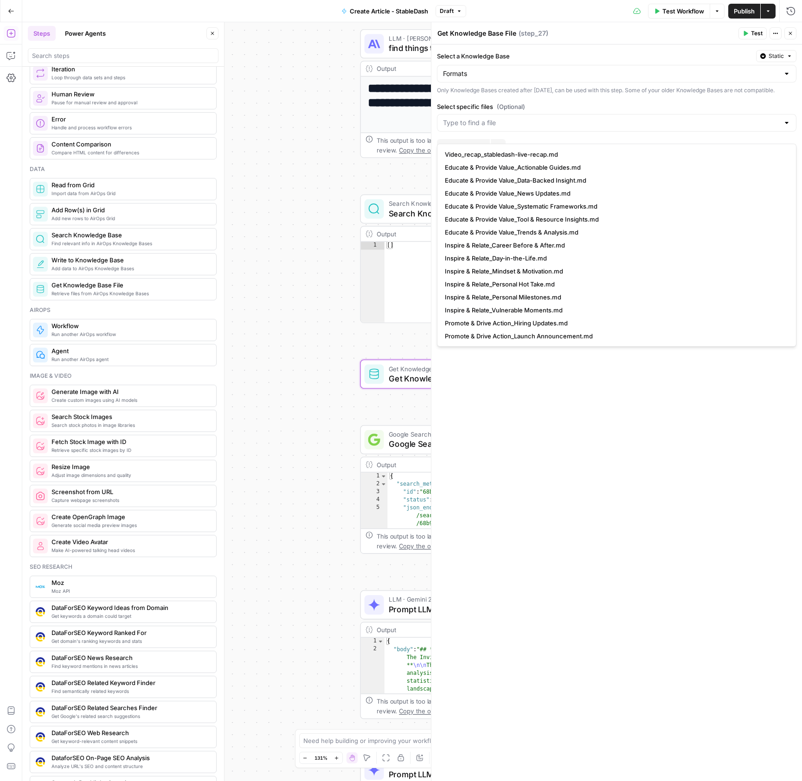
click at [487, 158] on span "Video_recap_stabledash-live-recap.md" at bounding box center [615, 154] width 340 height 9
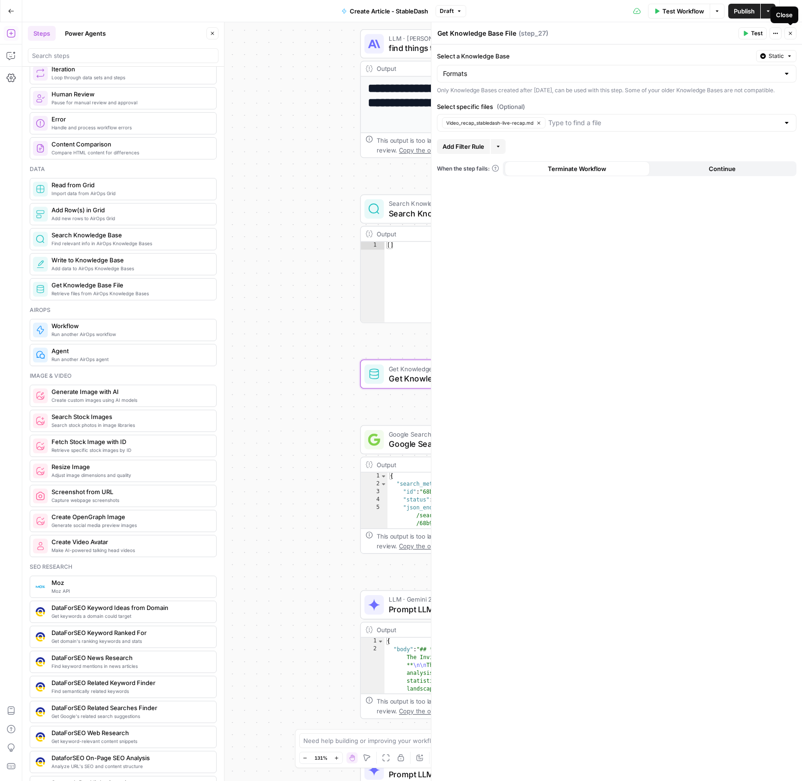
click at [790, 38] on button "Close" at bounding box center [790, 33] width 12 height 12
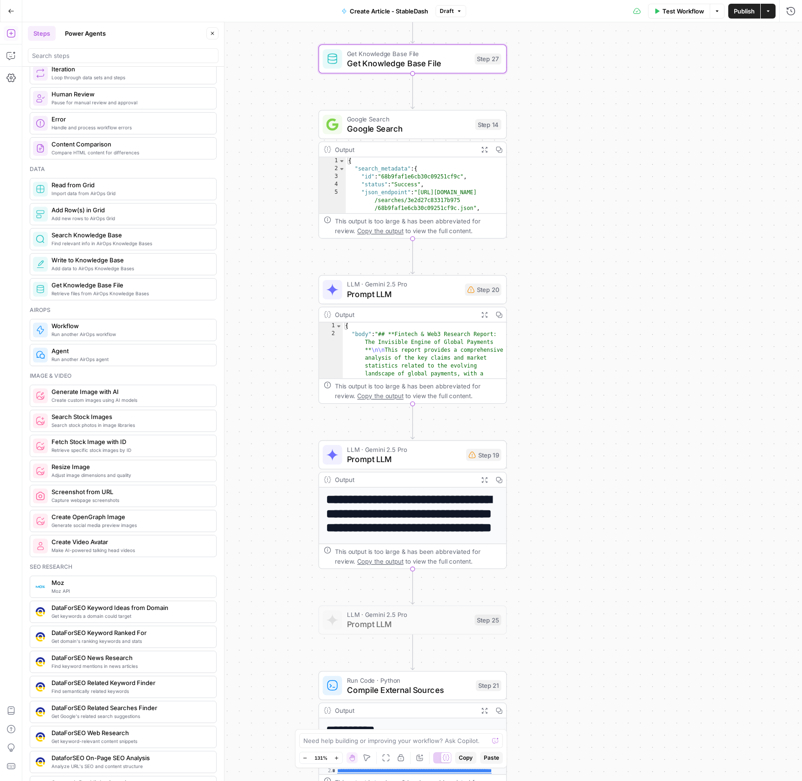
drag, startPoint x: 580, startPoint y: 472, endPoint x: 605, endPoint y: 362, distance: 112.7
click at [564, 191] on div "**********" at bounding box center [411, 401] width 779 height 759
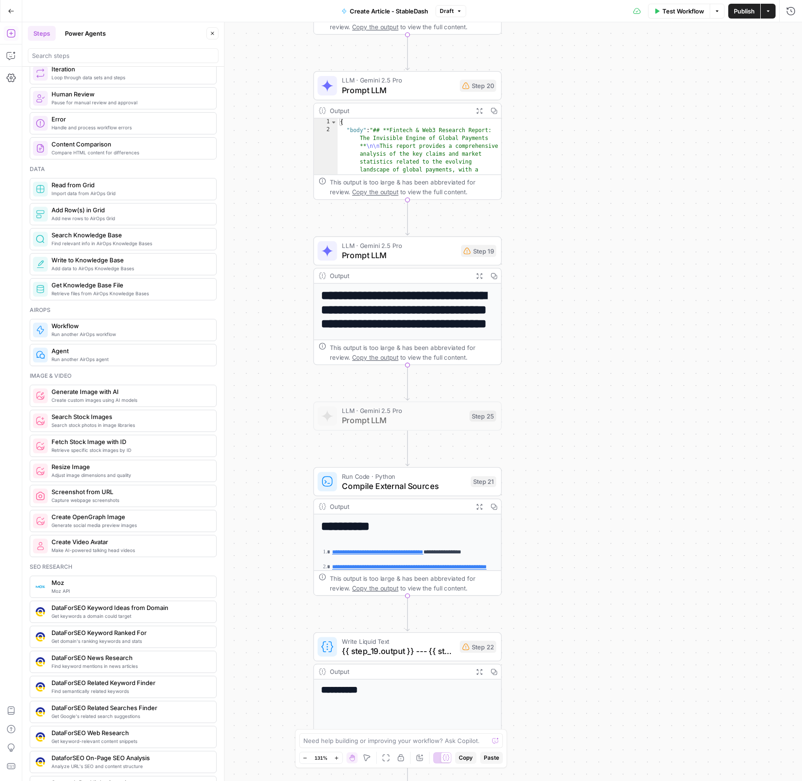
drag, startPoint x: 583, startPoint y: 462, endPoint x: 589, endPoint y: 398, distance: 64.7
click at [589, 398] on div "**********" at bounding box center [411, 401] width 779 height 759
click at [389, 257] on span "Prompt LLM" at bounding box center [399, 255] width 114 height 12
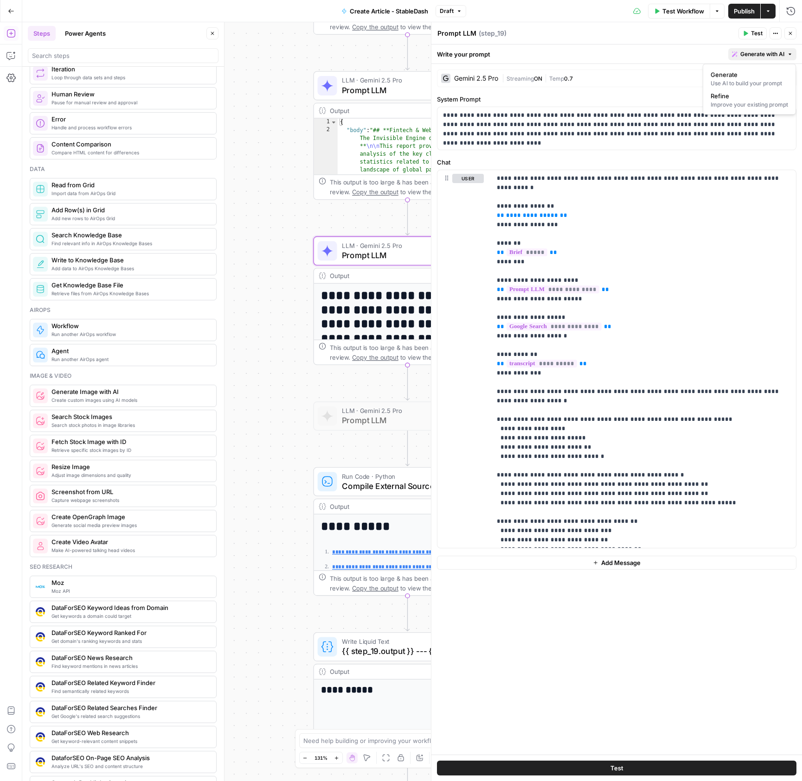
click at [759, 54] on span "Generate with AI" at bounding box center [762, 54] width 44 height 8
click at [735, 97] on span "Refine" at bounding box center [747, 95] width 74 height 9
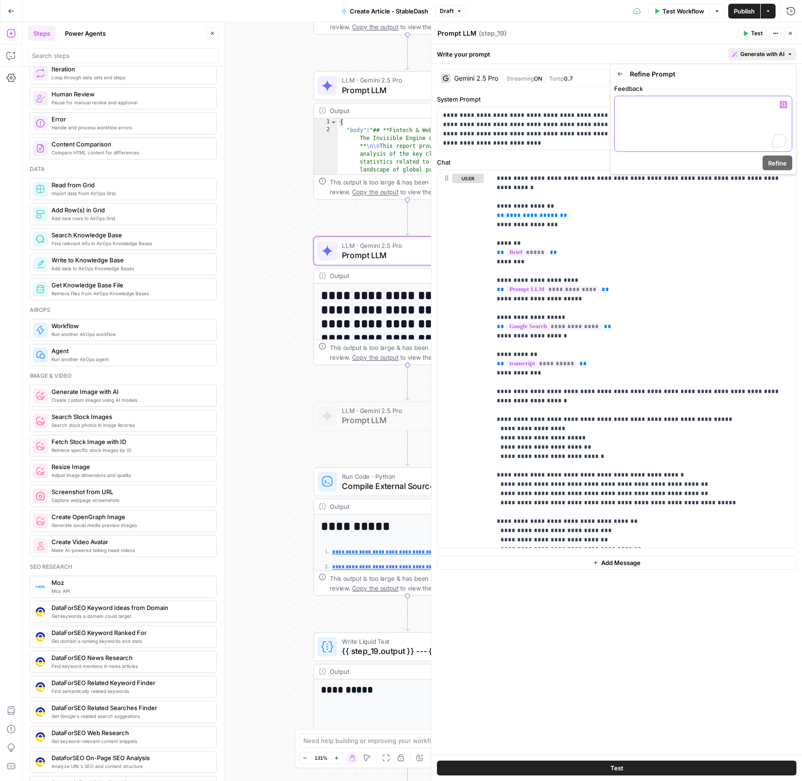
click at [729, 109] on p "To enrich screen reader interactions, please activate Accessibility in Grammarl…" at bounding box center [703, 104] width 166 height 9
click at [781, 106] on icon "button" at bounding box center [783, 104] width 5 height 4
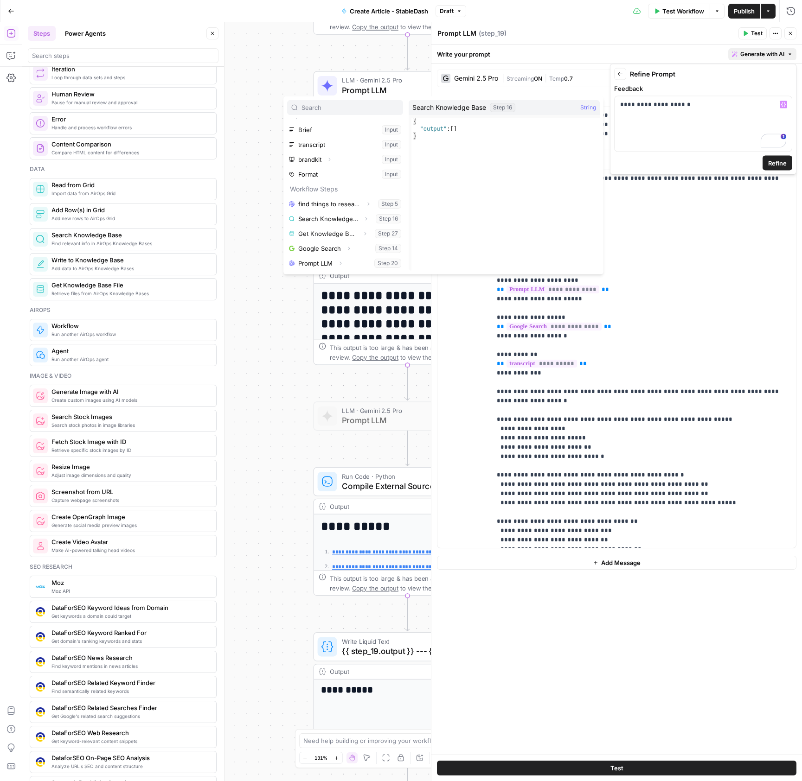
scroll to position [9, 0]
click at [360, 235] on button "Expand" at bounding box center [365, 236] width 12 height 12
click at [324, 254] on button "Select variable Output" at bounding box center [349, 248] width 107 height 15
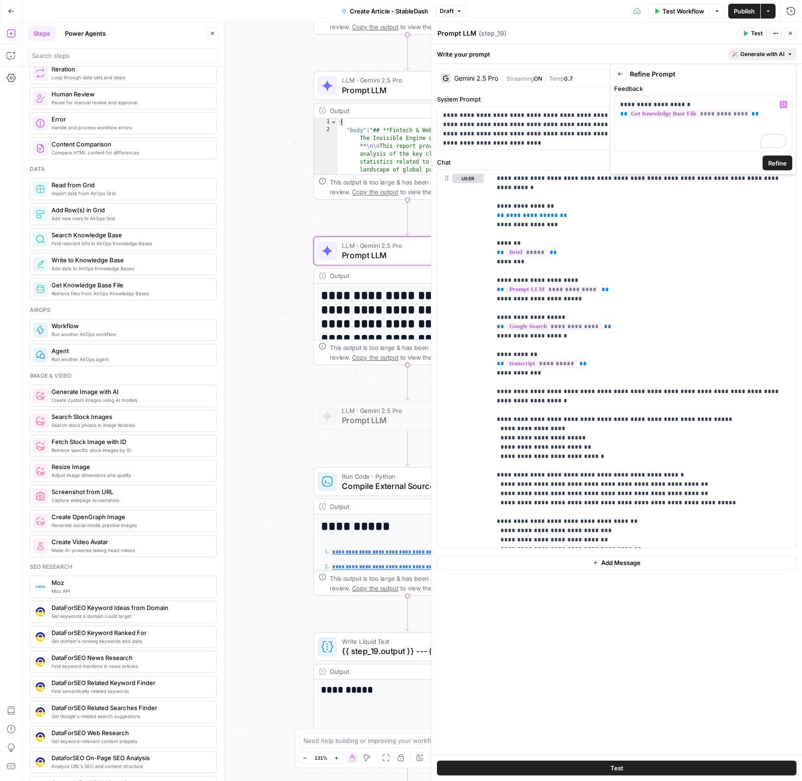
click at [789, 161] on button "Refine" at bounding box center [777, 163] width 30 height 15
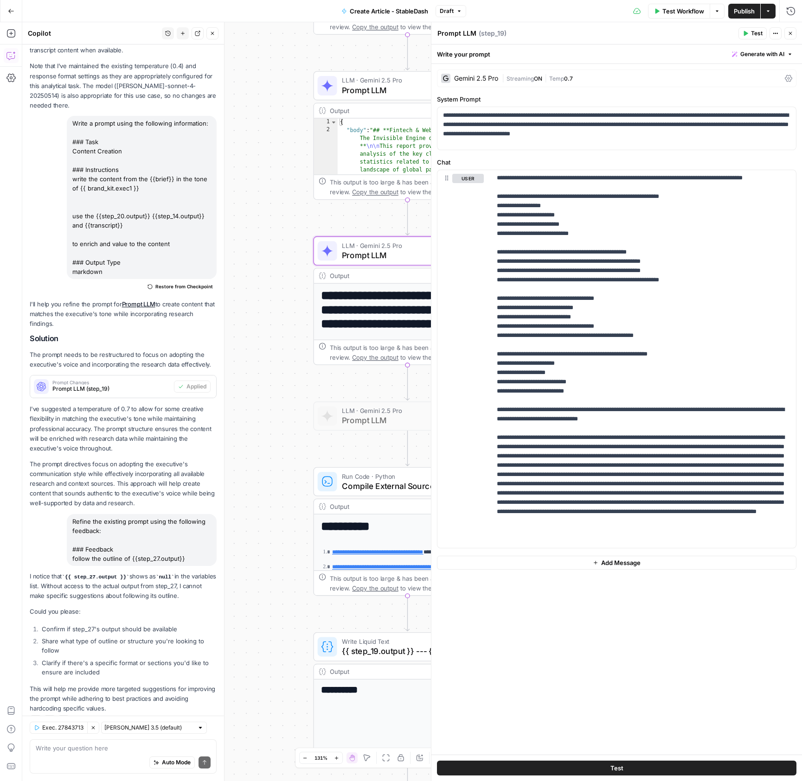
scroll to position [0, 0]
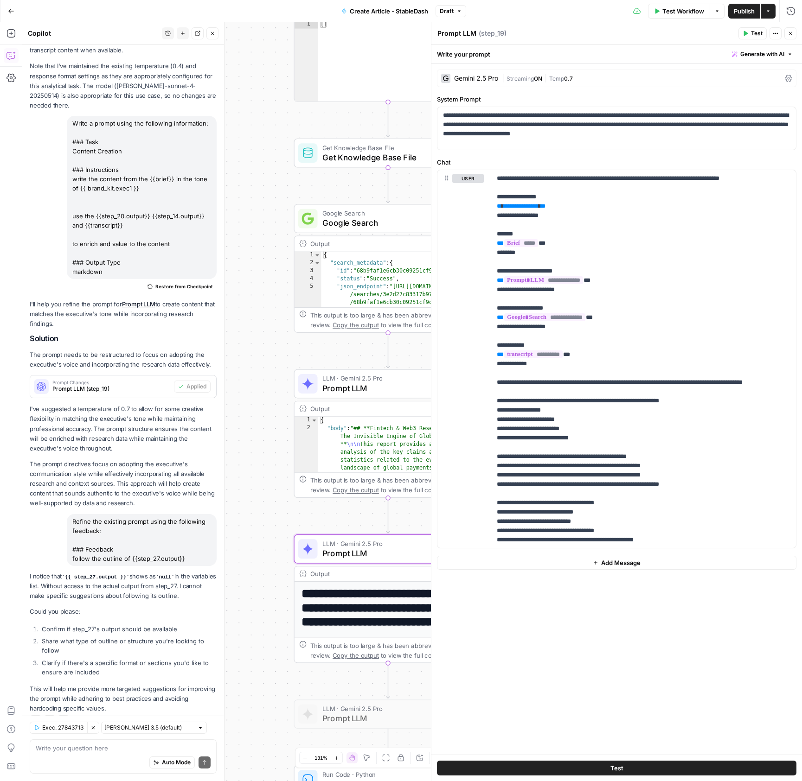
drag, startPoint x: 284, startPoint y: 419, endPoint x: 347, endPoint y: 399, distance: 66.3
click at [278, 642] on div "**********" at bounding box center [411, 401] width 779 height 759
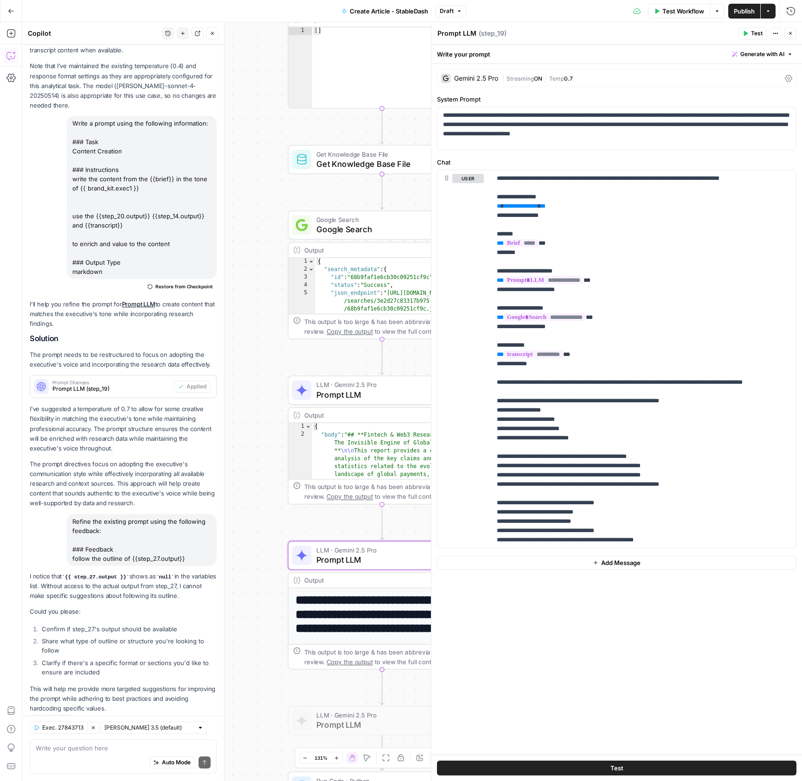
drag, startPoint x: 336, startPoint y: 190, endPoint x: 247, endPoint y: 198, distance: 89.4
click at [247, 198] on div "**********" at bounding box center [411, 401] width 779 height 759
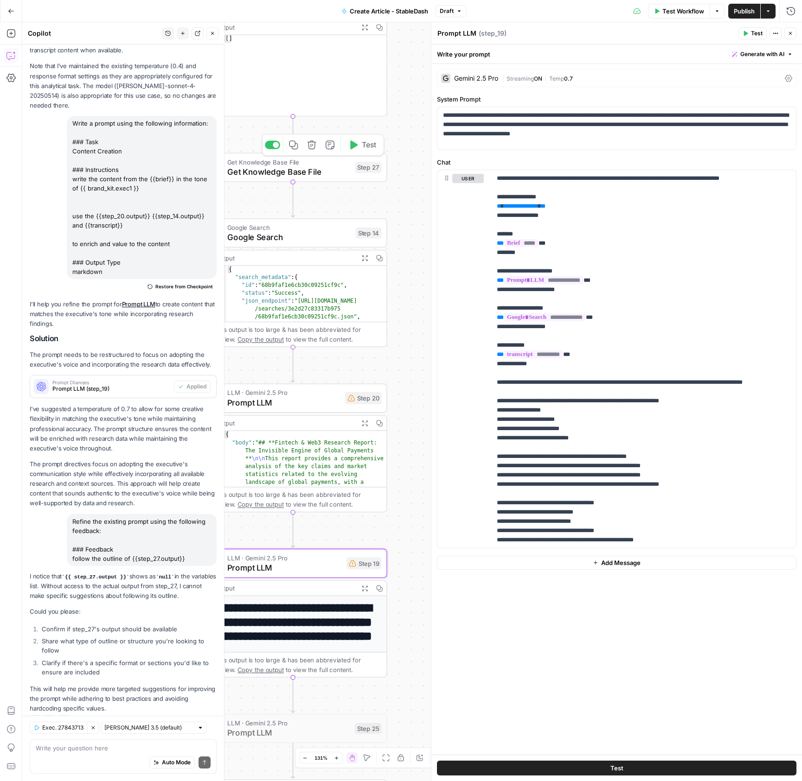
click at [356, 148] on icon "button" at bounding box center [353, 145] width 10 height 10
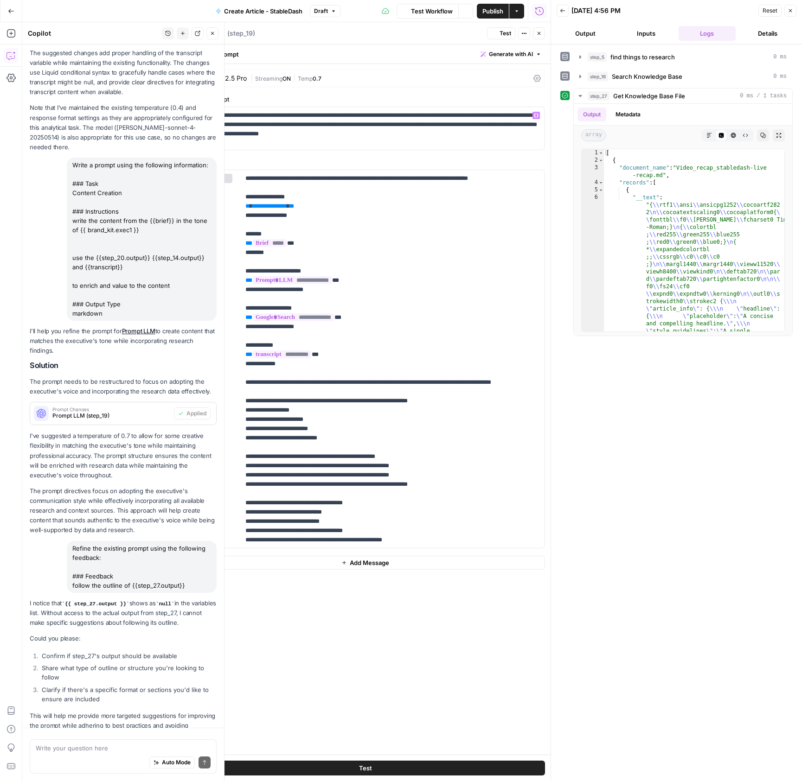
scroll to position [315, 0]
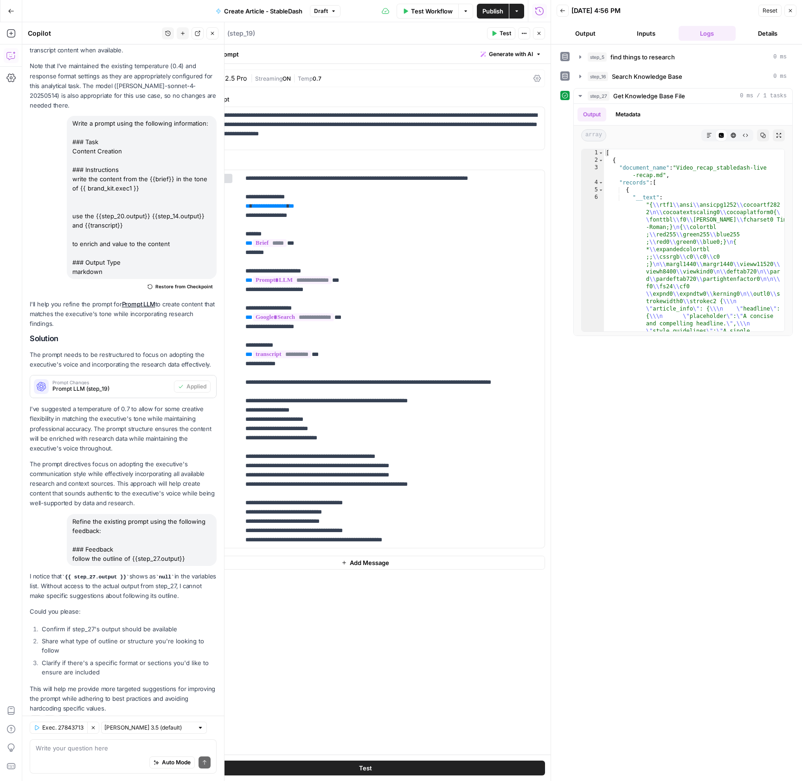
click at [105, 760] on div "Auto Mode Send" at bounding box center [123, 763] width 175 height 20
type textarea "i added the"
click at [787, 9] on button "Close" at bounding box center [790, 11] width 12 height 12
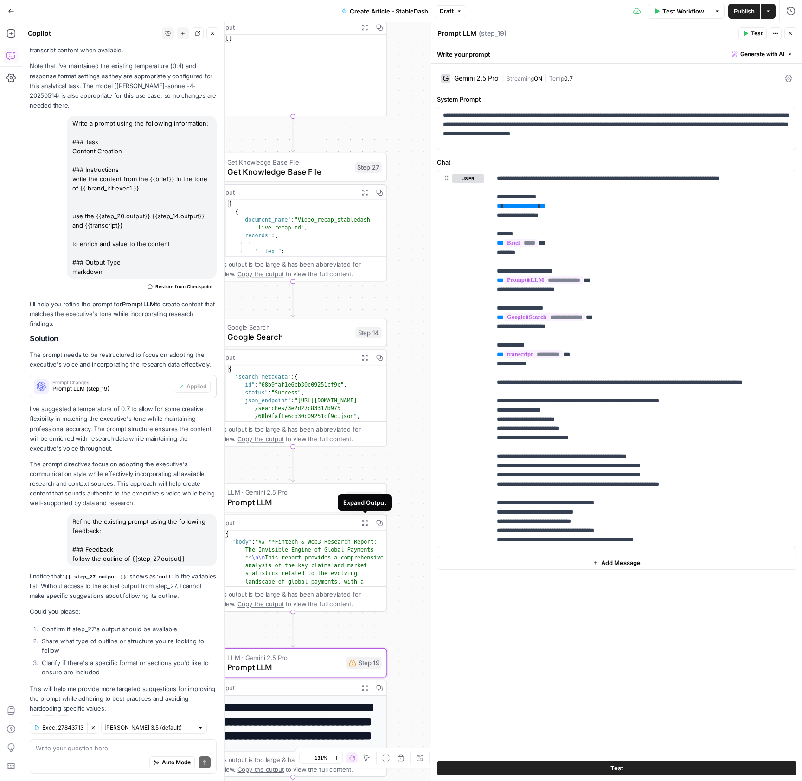
drag, startPoint x: 368, startPoint y: 524, endPoint x: 400, endPoint y: 510, distance: 35.3
click at [400, 510] on div "**********" at bounding box center [411, 401] width 779 height 759
click at [786, 56] on button "Generate with AI" at bounding box center [762, 54] width 68 height 12
click at [735, 99] on span "Refine" at bounding box center [747, 95] width 74 height 9
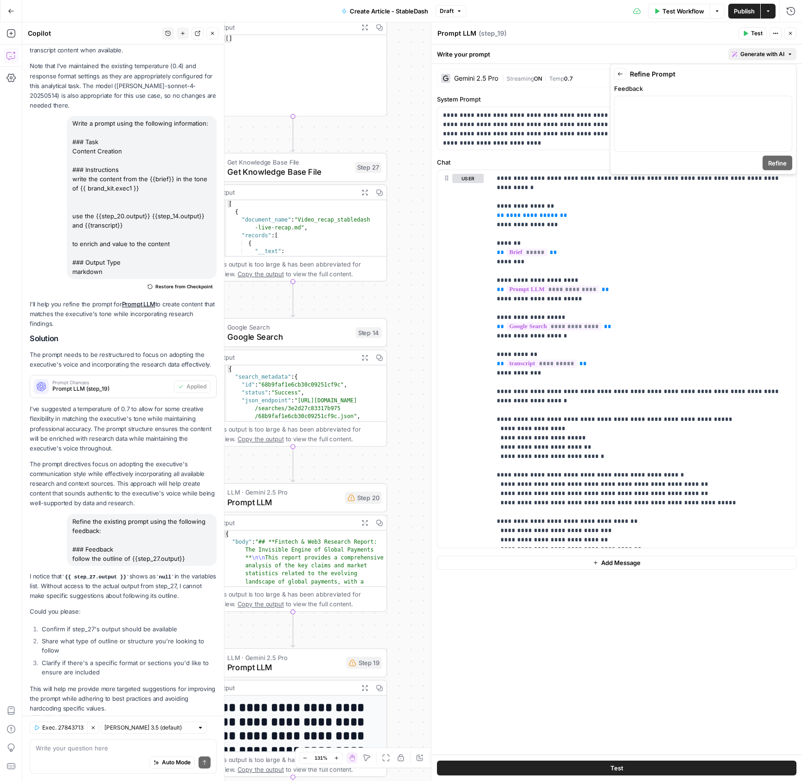
click at [120, 537] on div "Refine the existing prompt using the following feedback: ### Feedback follow th…" at bounding box center [142, 540] width 150 height 52
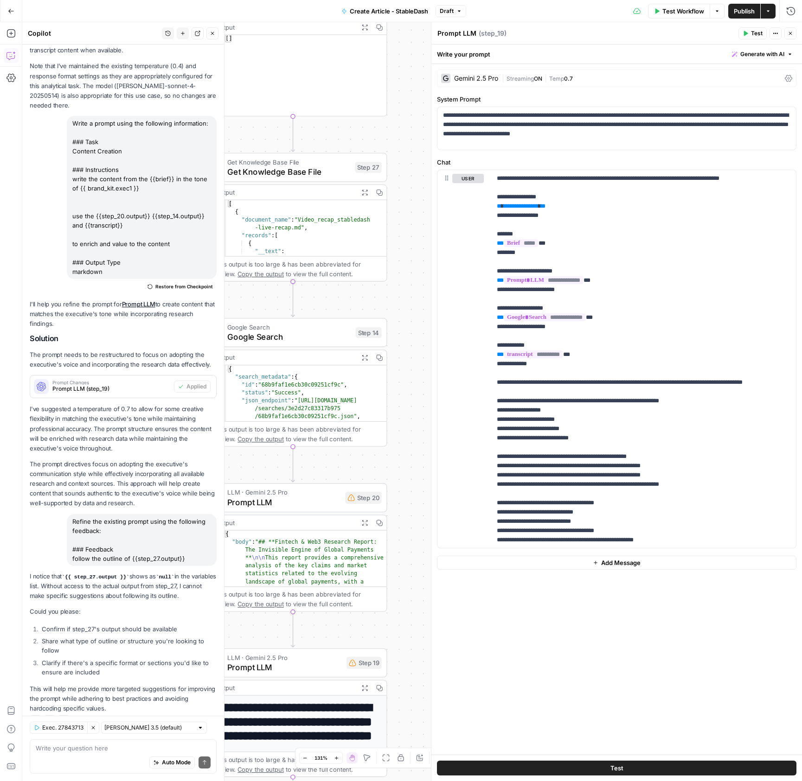
click at [120, 537] on div "Refine the existing prompt using the following feedback: ### Feedback follow th…" at bounding box center [142, 540] width 150 height 52
copy div "follow the outline of {{step_27.output}}"
click at [742, 47] on div "Write your prompt Generate with AI" at bounding box center [616, 54] width 370 height 19
click at [741, 55] on span "Generate with AI" at bounding box center [762, 54] width 44 height 8
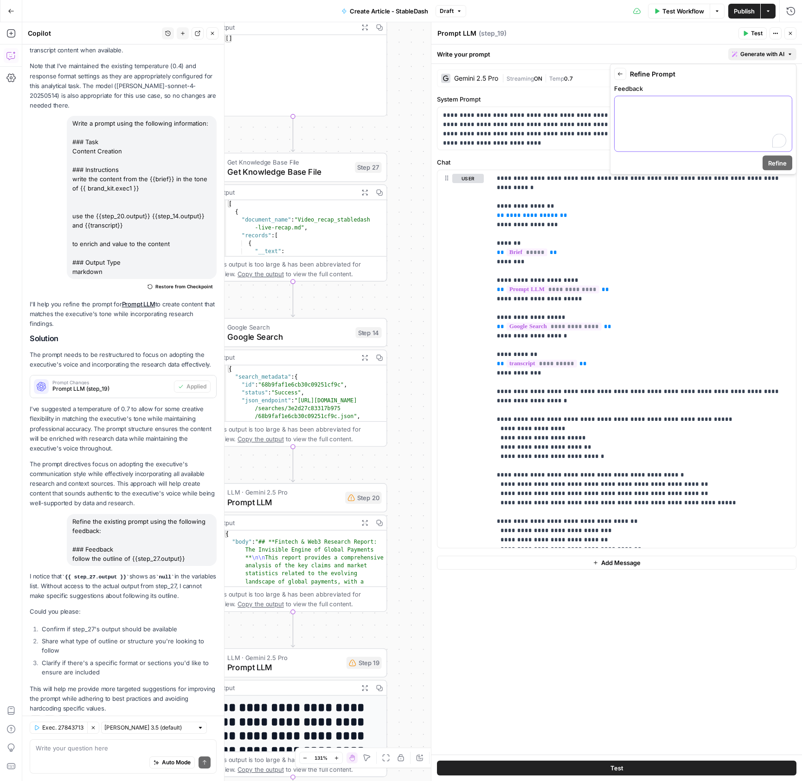
click at [733, 106] on p "To enrich screen reader interactions, please activate Accessibility in Grammarl…" at bounding box center [703, 104] width 166 height 9
click at [780, 166] on span "Refine" at bounding box center [777, 163] width 19 height 9
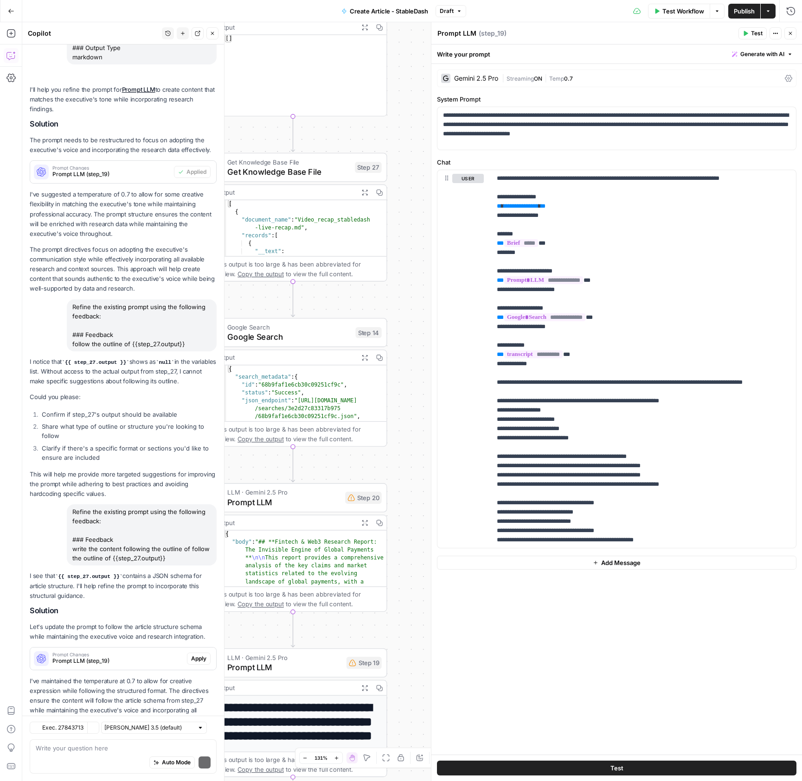
scroll to position [587, 0]
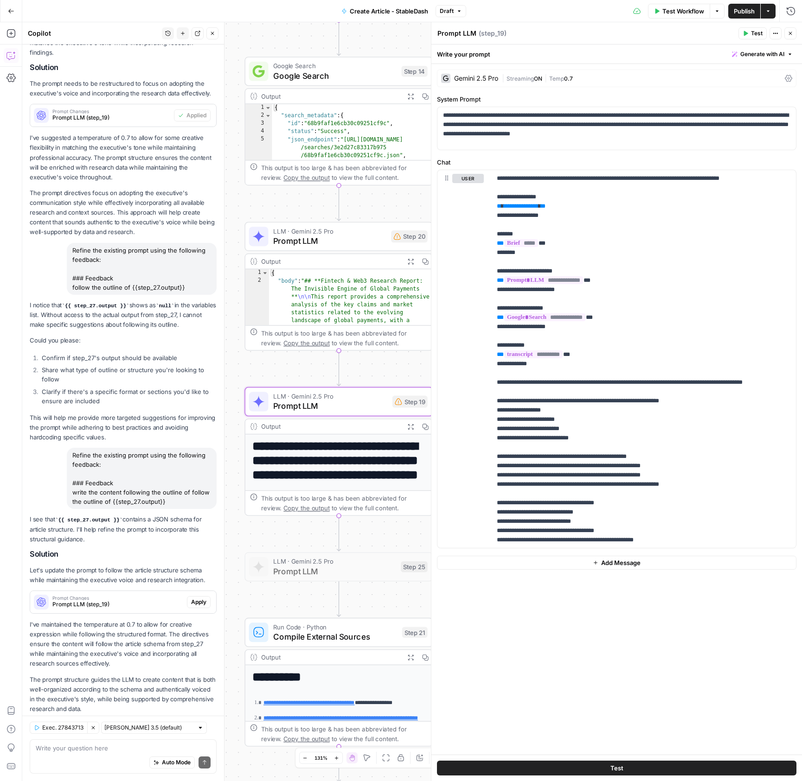
click at [201, 598] on span "Apply" at bounding box center [198, 602] width 15 height 8
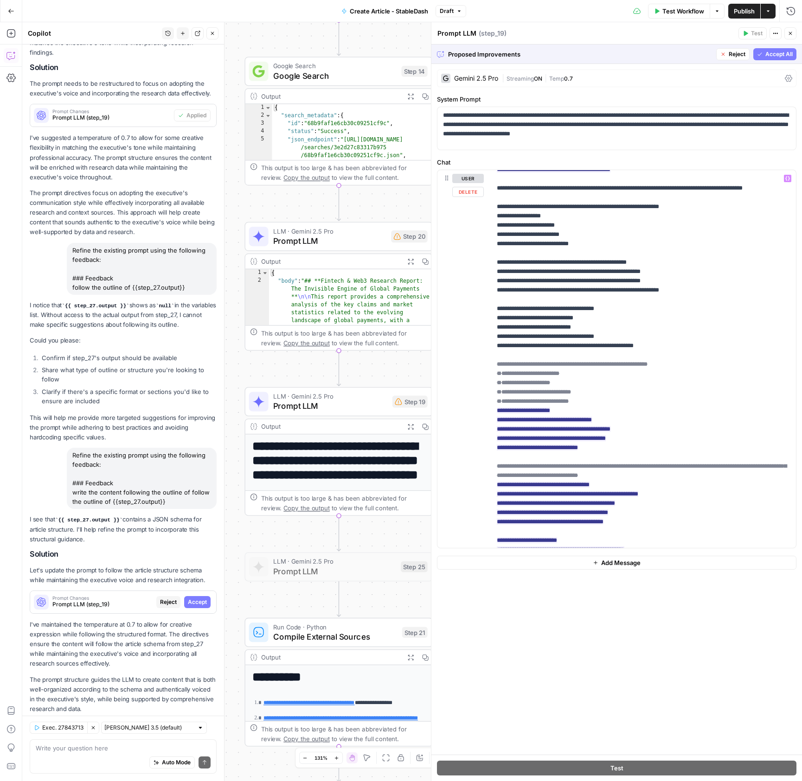
scroll to position [511, 0]
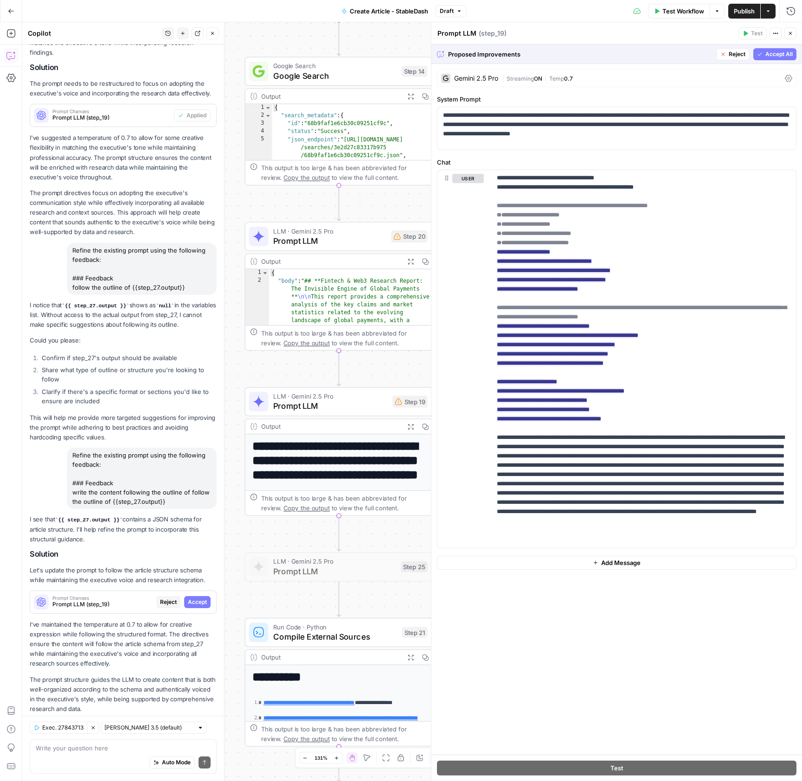
click at [791, 54] on span "Accept All" at bounding box center [778, 54] width 27 height 8
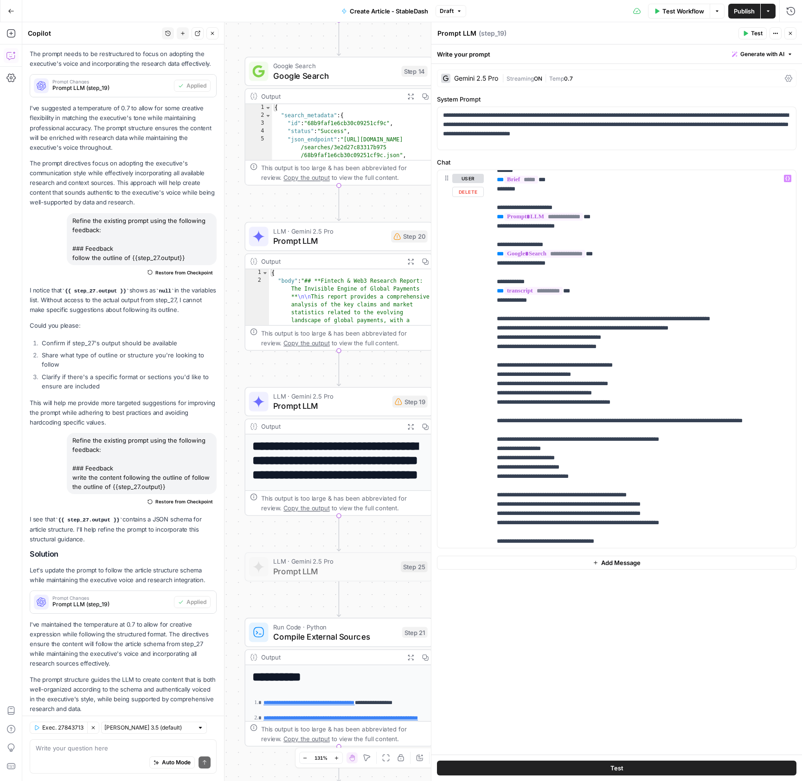
scroll to position [0, 0]
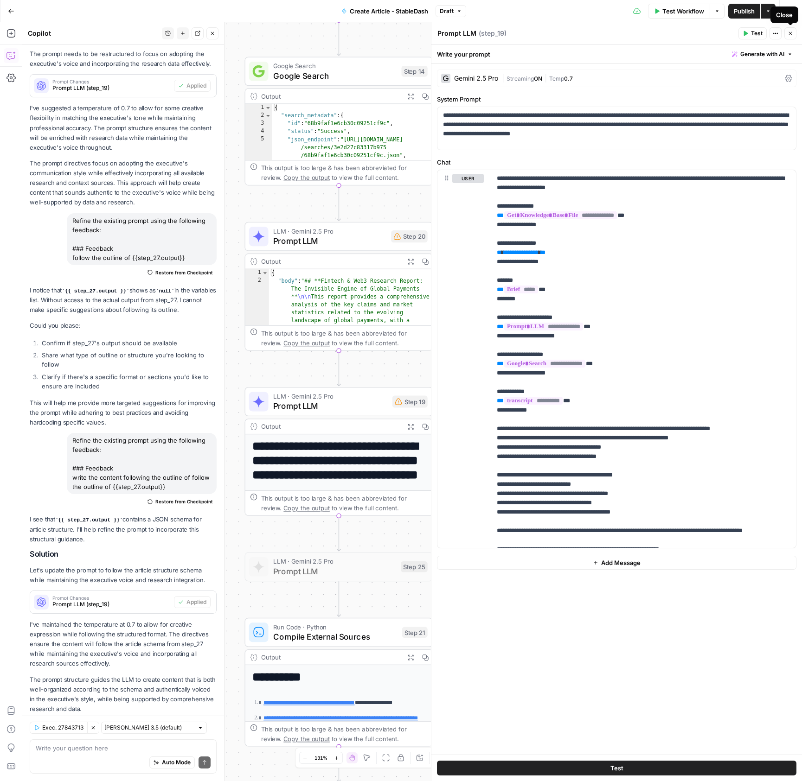
click at [749, 15] on span "Publish" at bounding box center [744, 10] width 21 height 9
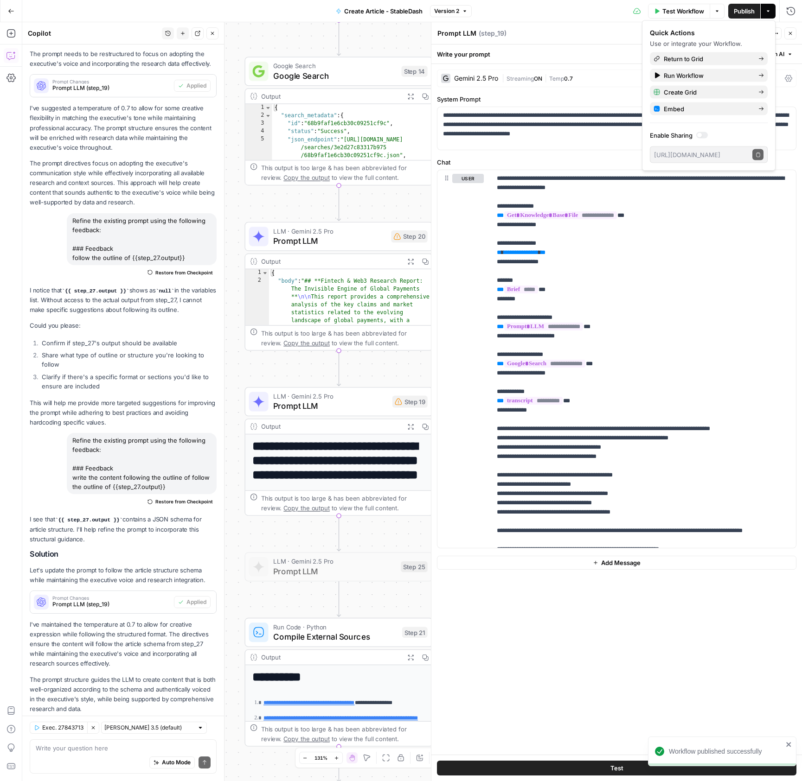
click at [687, 13] on span "Test Workflow" at bounding box center [683, 10] width 42 height 9
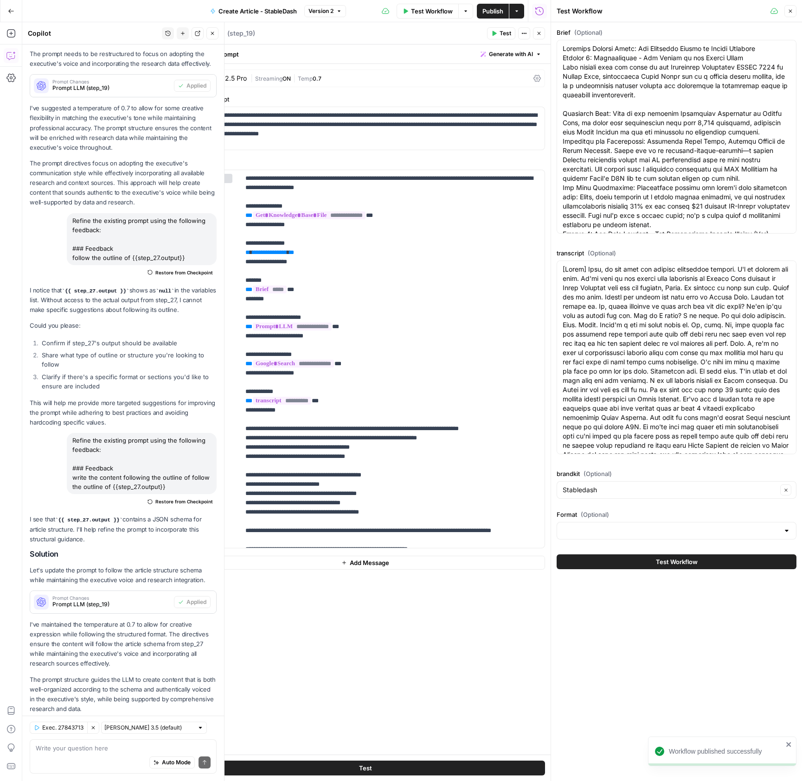
scroll to position [23, 0]
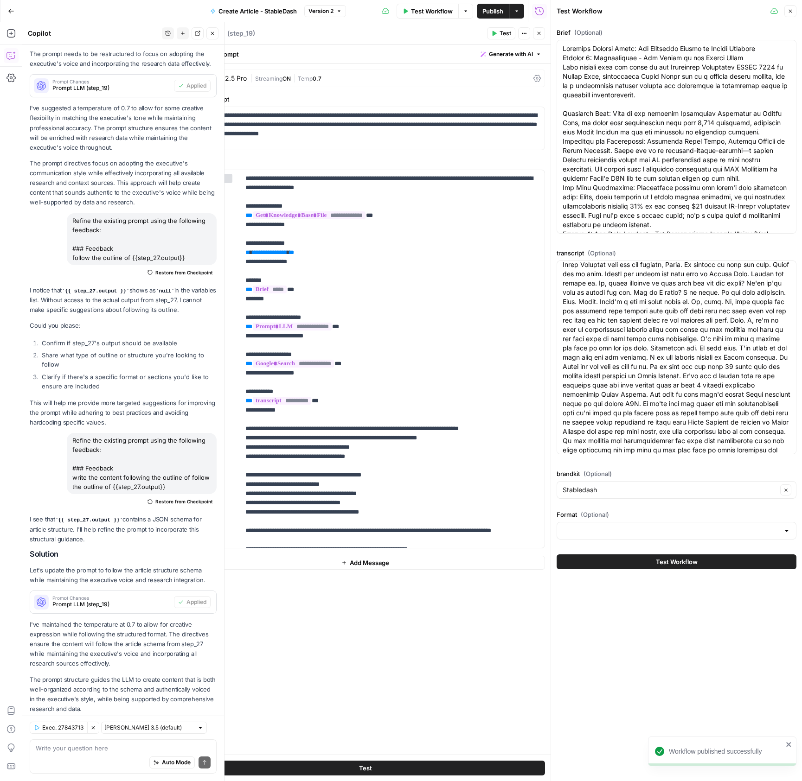
click at [607, 525] on div at bounding box center [676, 531] width 240 height 18
click at [603, 551] on span "Video Recap" at bounding box center [674, 553] width 220 height 9
type input "Video Recap"
click at [609, 563] on button "Test Workflow" at bounding box center [676, 562] width 240 height 15
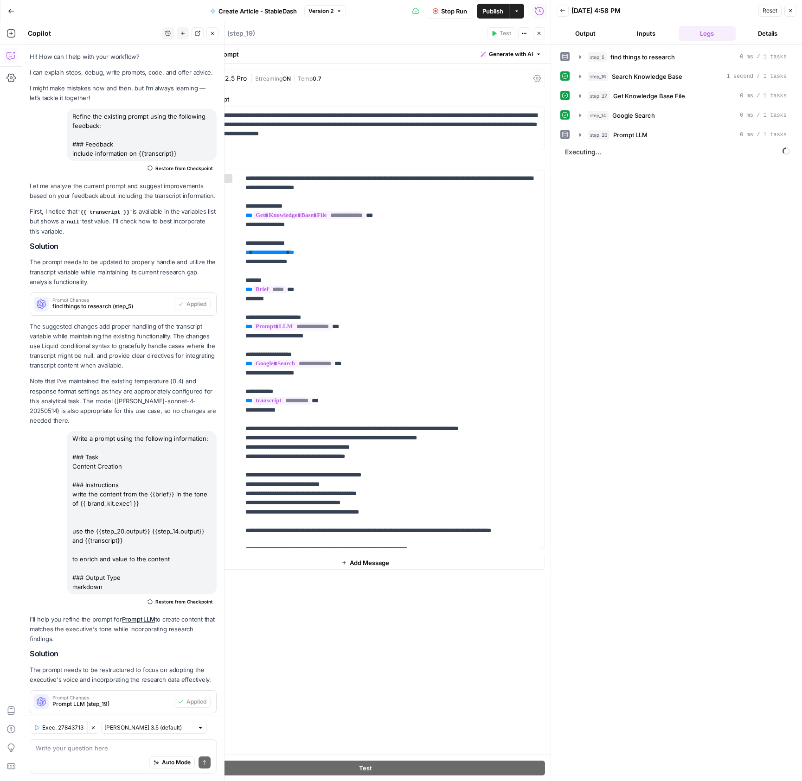
scroll to position [616, 0]
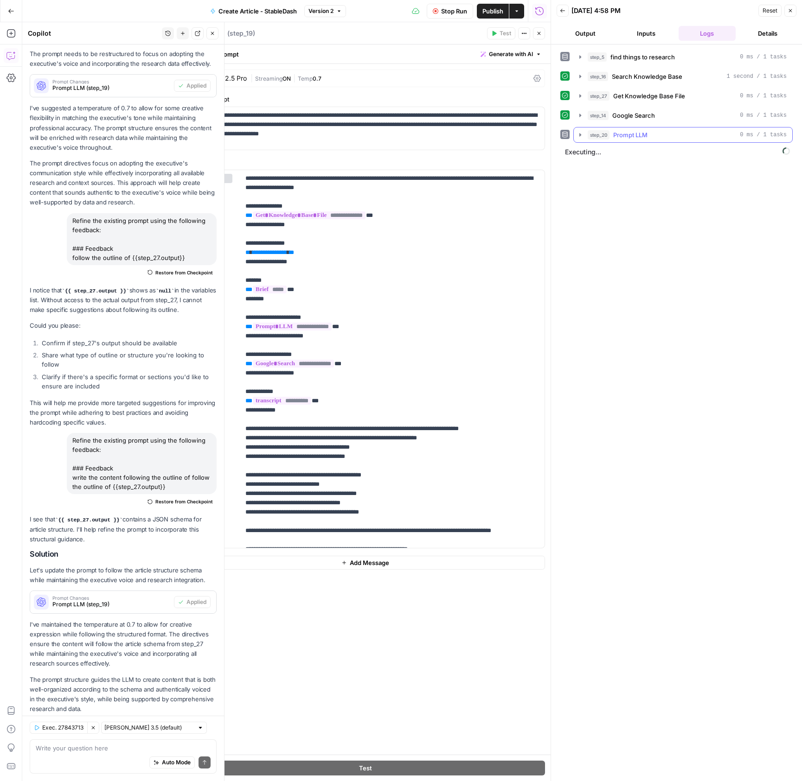
click at [579, 130] on button "step_20 Prompt LLM 0 ms / 1 tasks" at bounding box center [683, 135] width 218 height 15
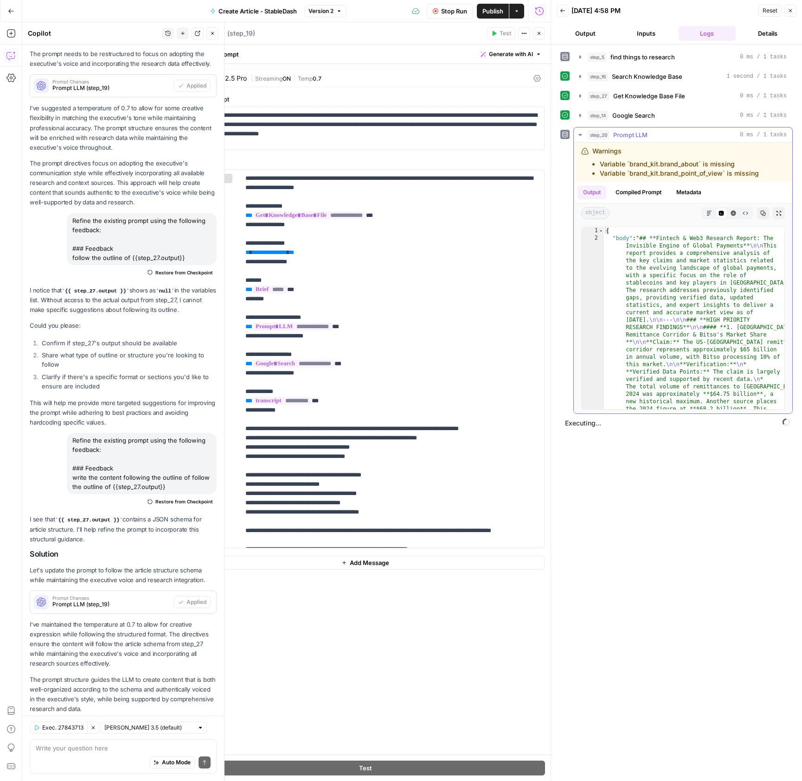
click at [578, 131] on icon "button" at bounding box center [579, 134] width 7 height 7
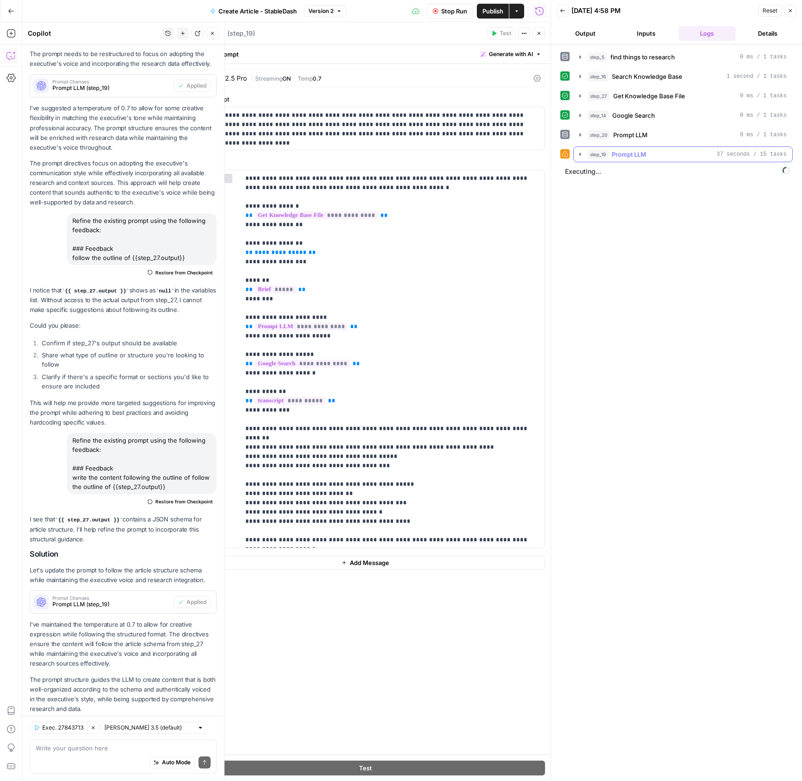
click at [581, 151] on icon "button" at bounding box center [579, 154] width 7 height 7
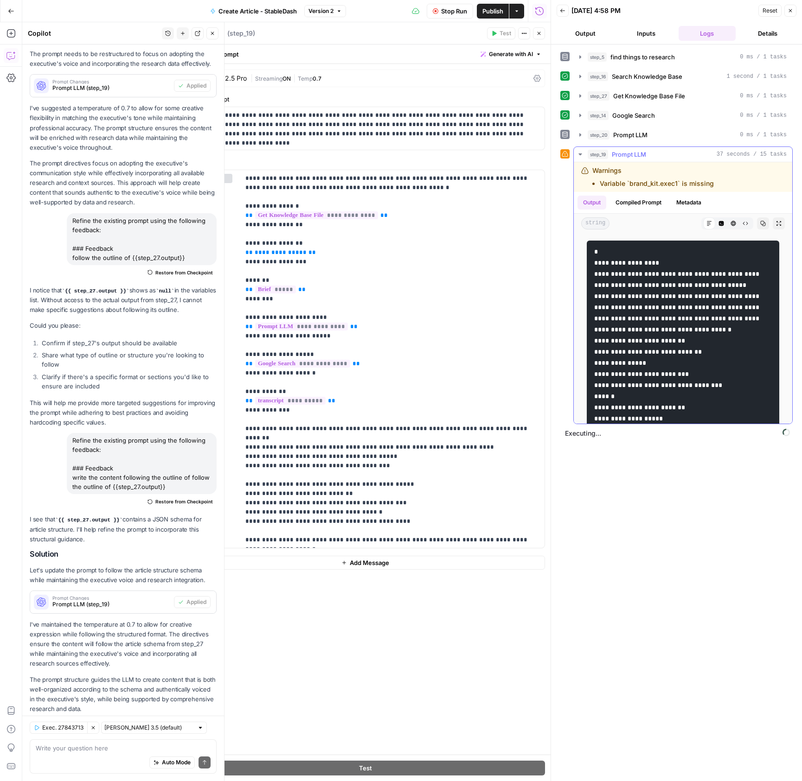
click at [581, 152] on icon "button" at bounding box center [579, 154] width 7 height 7
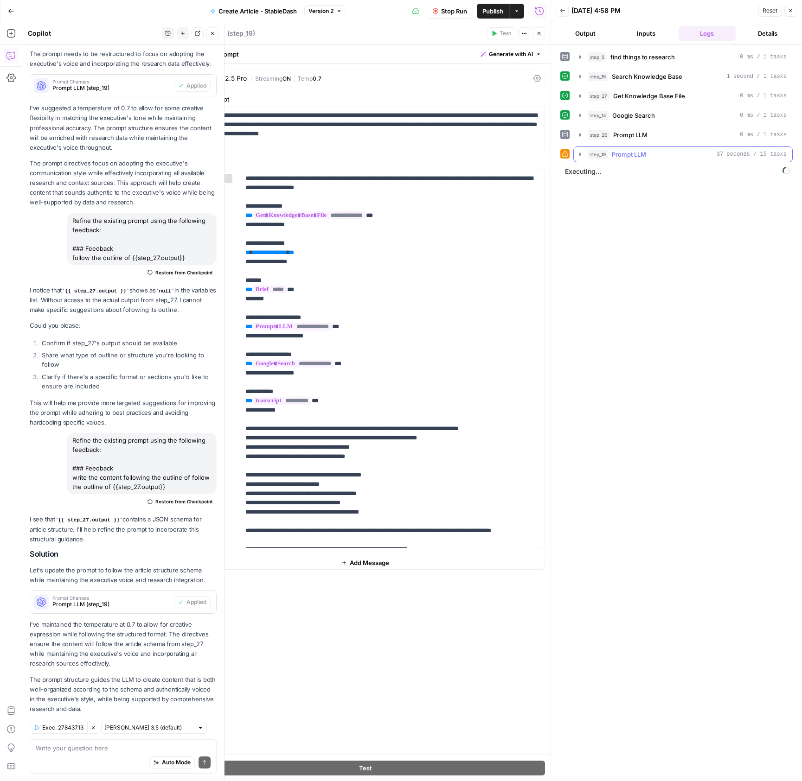
click at [582, 157] on icon "button" at bounding box center [579, 154] width 7 height 7
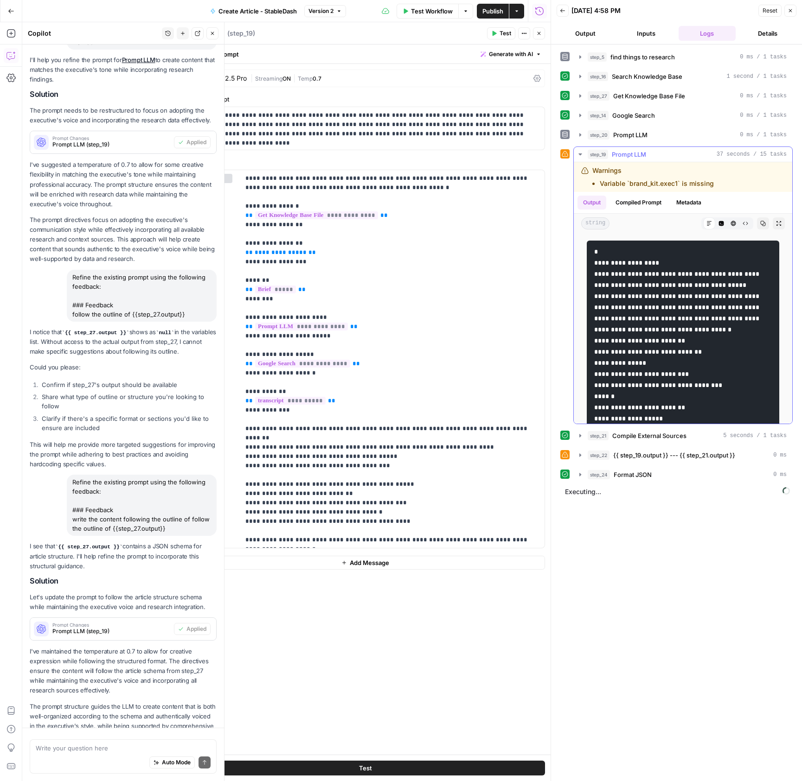
click at [582, 157] on icon "button" at bounding box center [579, 154] width 7 height 7
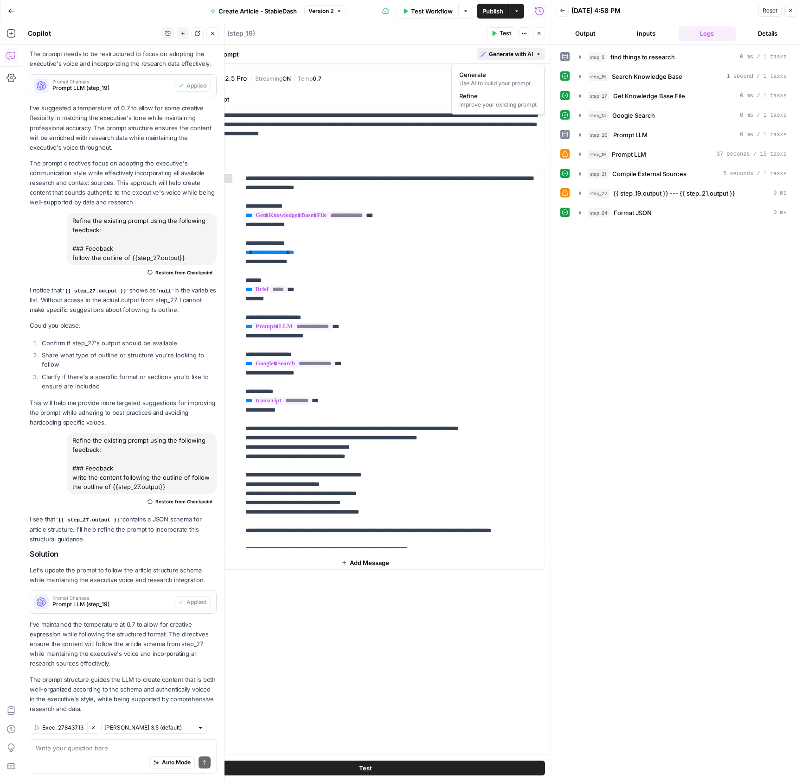
click at [509, 51] on span "Generate with AI" at bounding box center [511, 54] width 44 height 8
click at [476, 95] on span "Refine" at bounding box center [496, 95] width 74 height 9
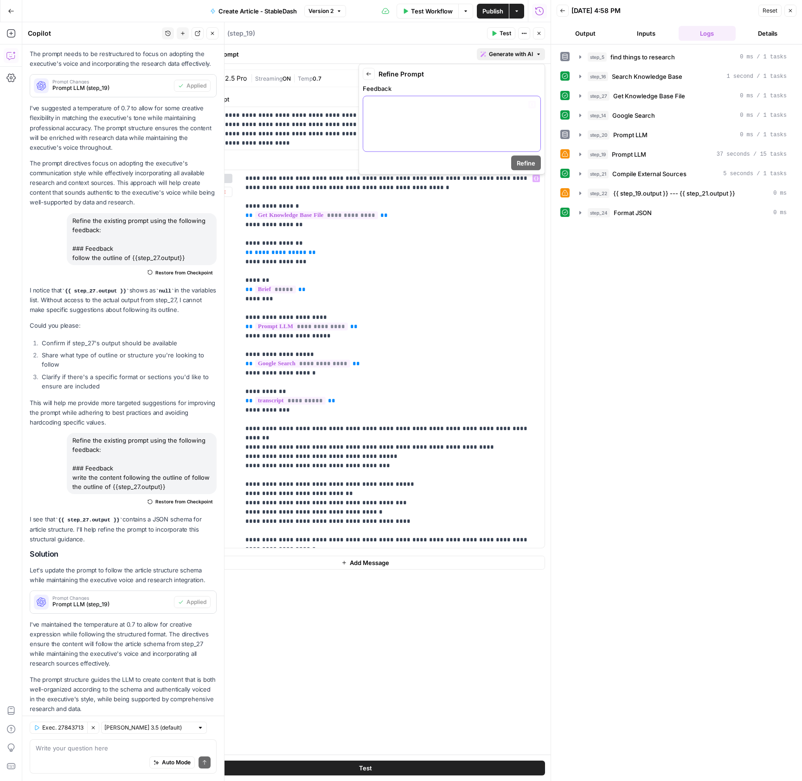
click at [422, 120] on div at bounding box center [451, 123] width 177 height 55
click at [518, 160] on span "Refine" at bounding box center [526, 163] width 19 height 9
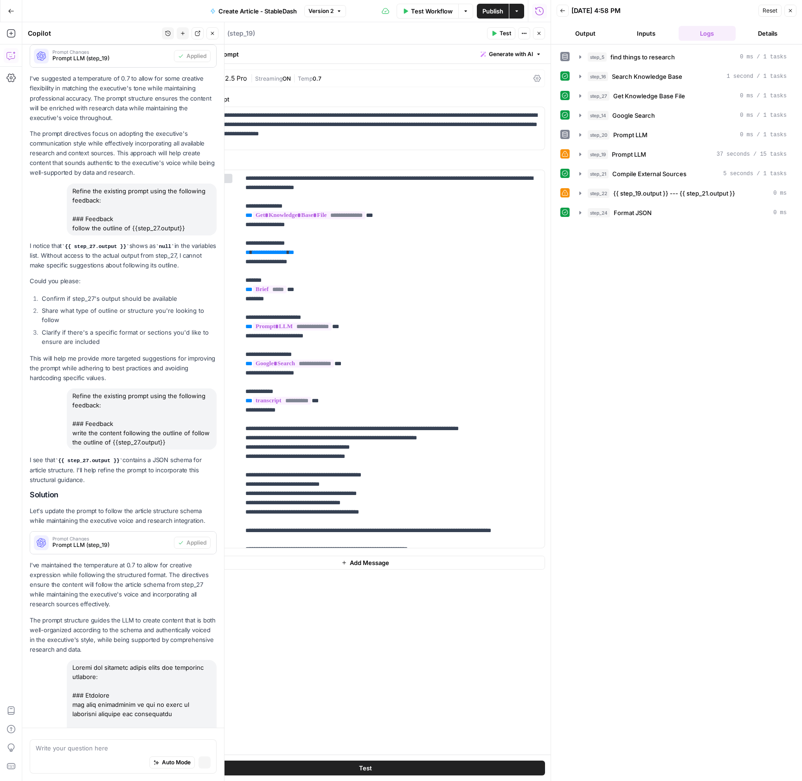
scroll to position [1279, 0]
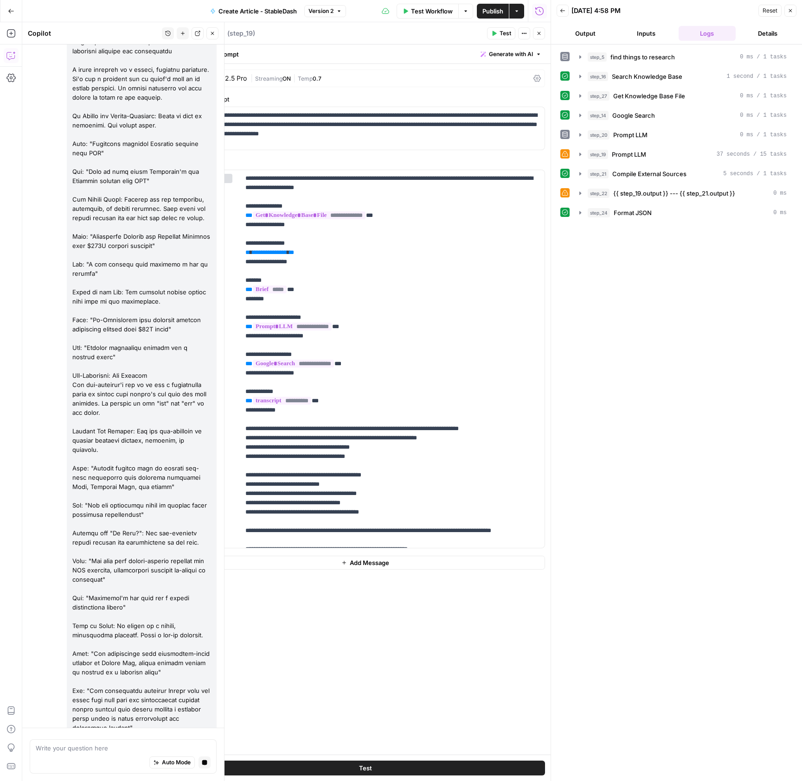
click at [793, 11] on button "Close" at bounding box center [790, 11] width 12 height 12
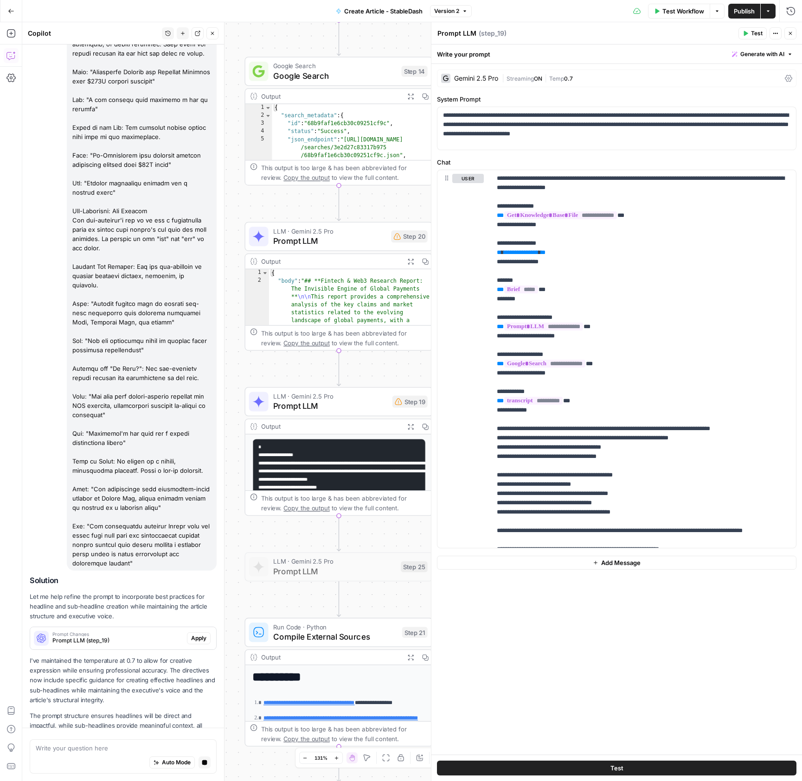
scroll to position [1530, 0]
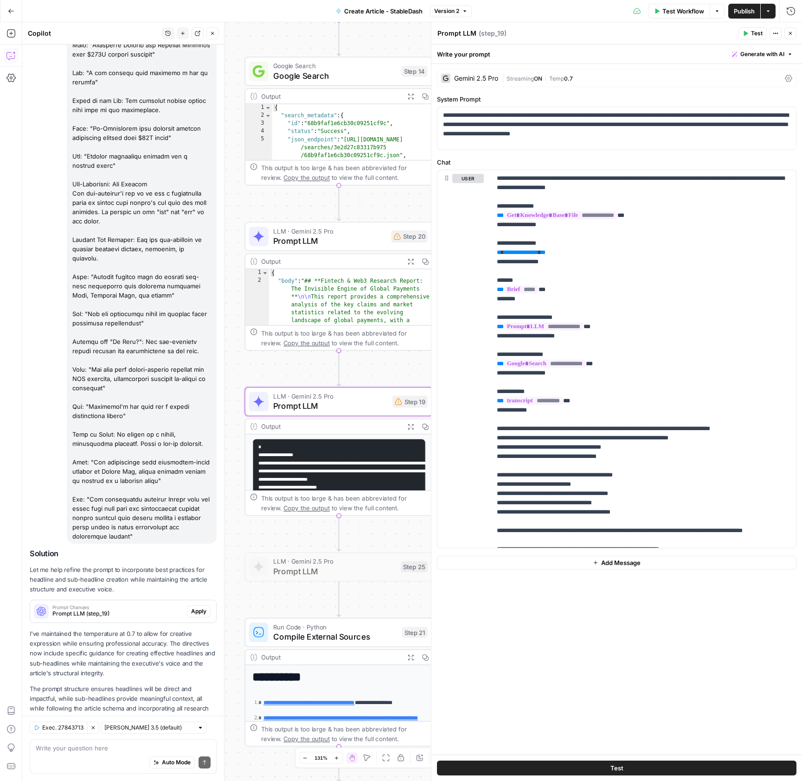
click at [199, 607] on span "Apply" at bounding box center [198, 611] width 15 height 8
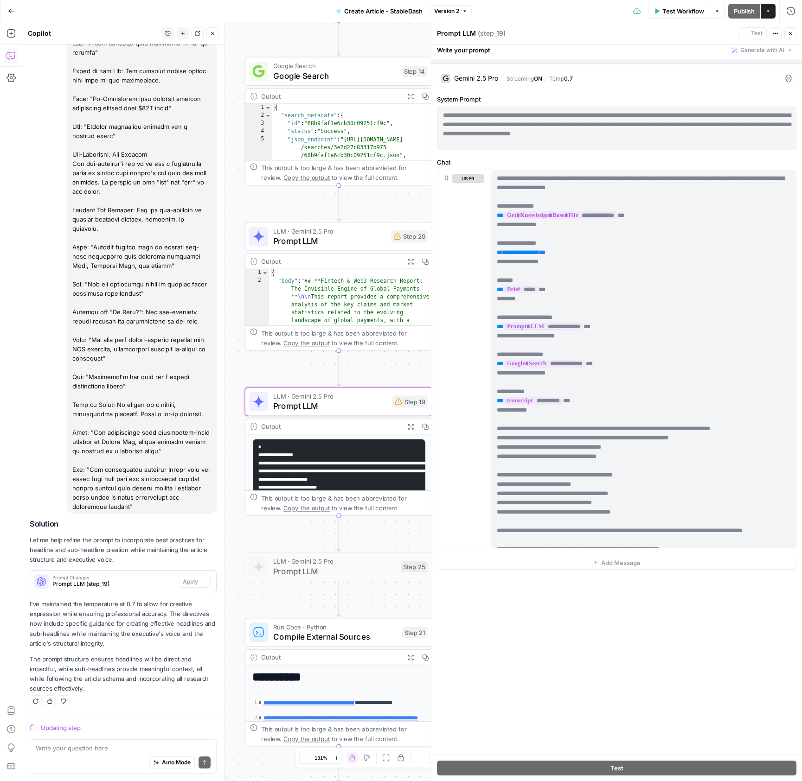
scroll to position [1471, 0]
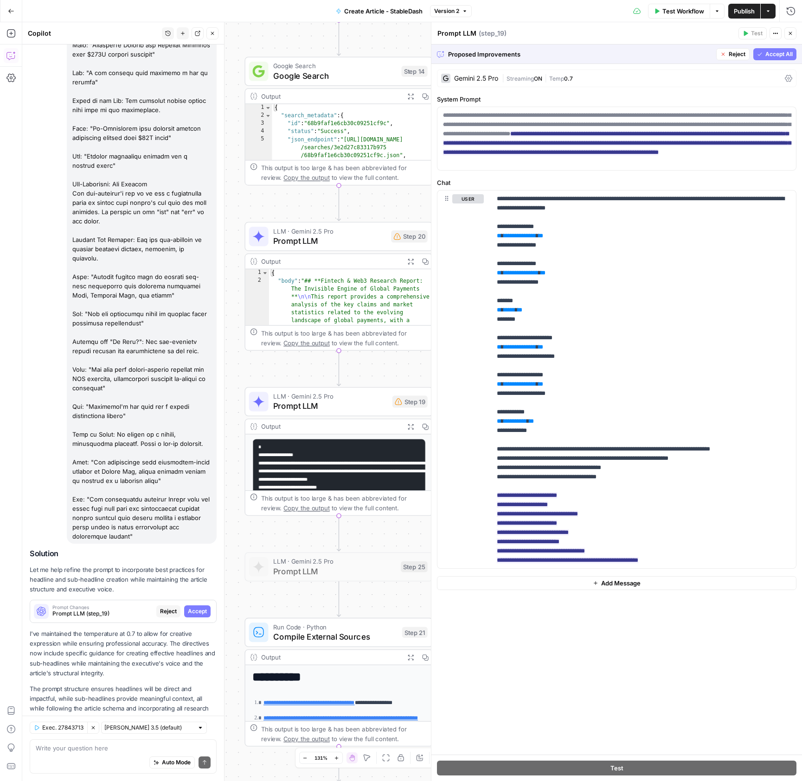
click at [780, 54] on span "Accept All" at bounding box center [778, 54] width 27 height 8
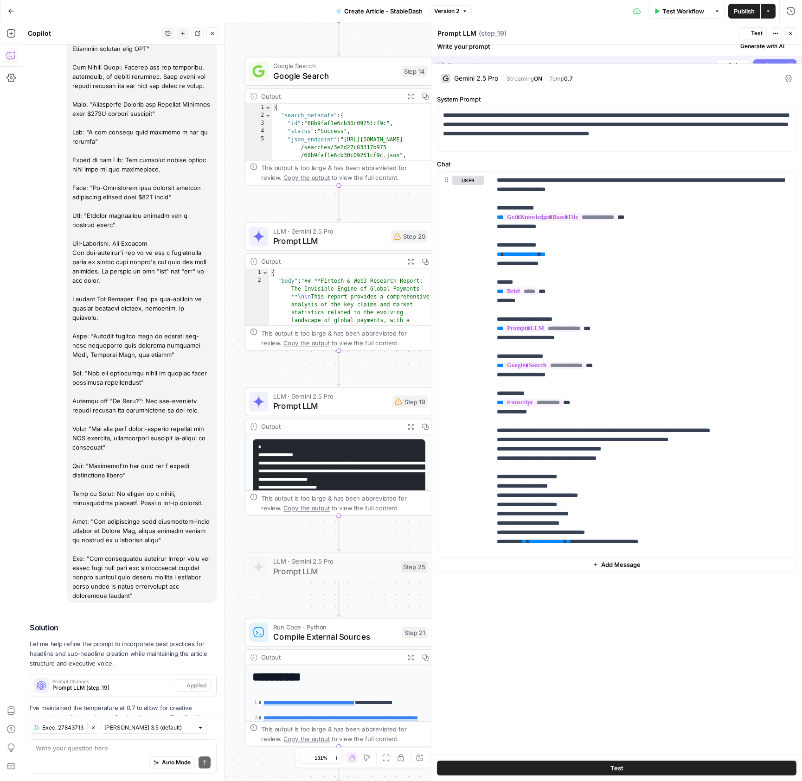
scroll to position [1545, 0]
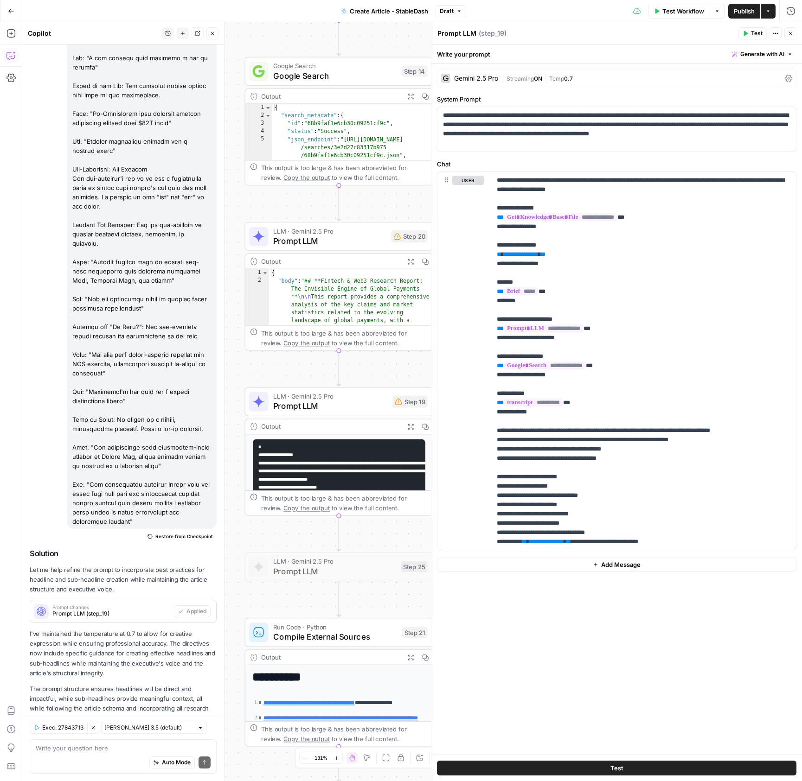
click at [742, 9] on span "Publish" at bounding box center [744, 10] width 21 height 9
click at [677, 14] on span "Test Workflow" at bounding box center [683, 10] width 42 height 9
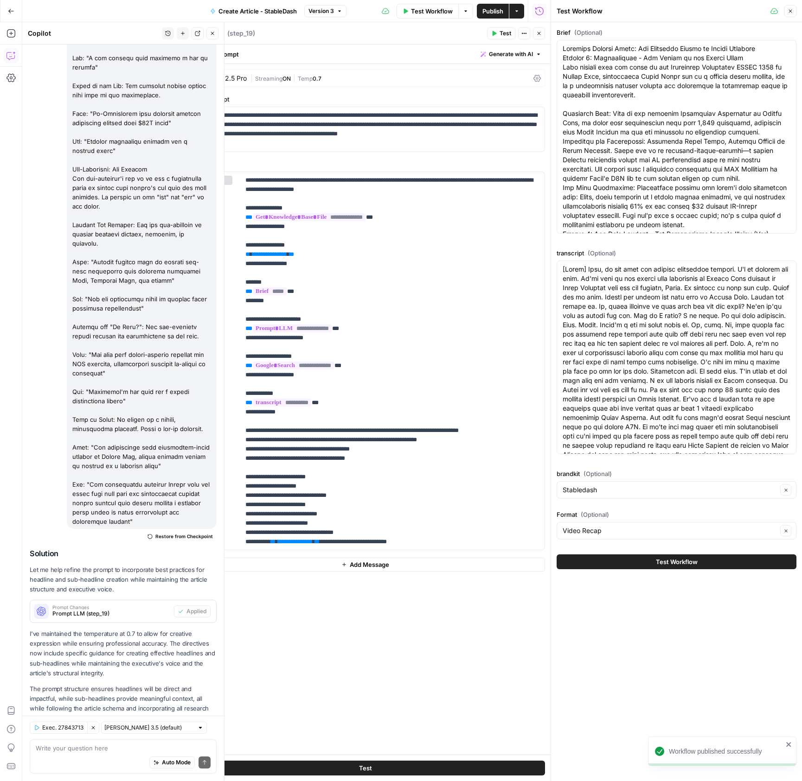
click at [590, 562] on button "Test Workflow" at bounding box center [676, 562] width 240 height 15
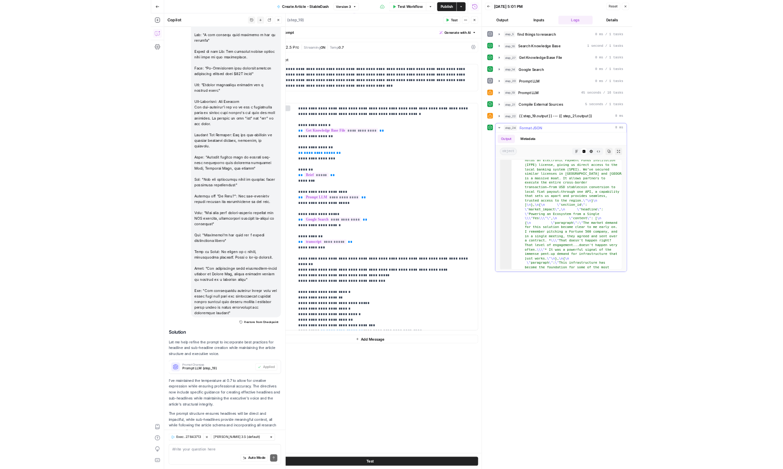
scroll to position [819, 0]
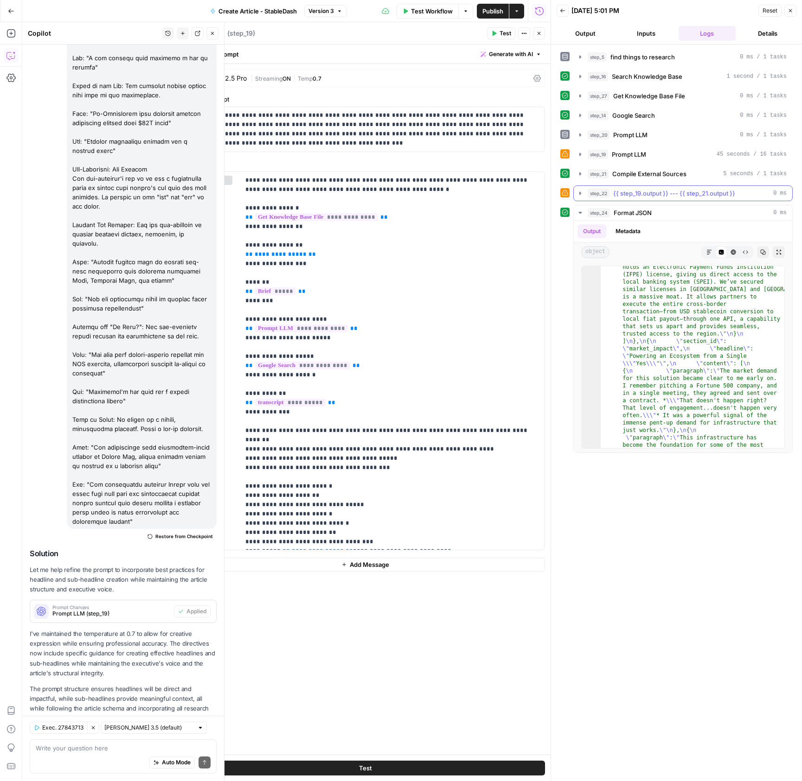
click at [582, 192] on icon "button" at bounding box center [579, 193] width 7 height 7
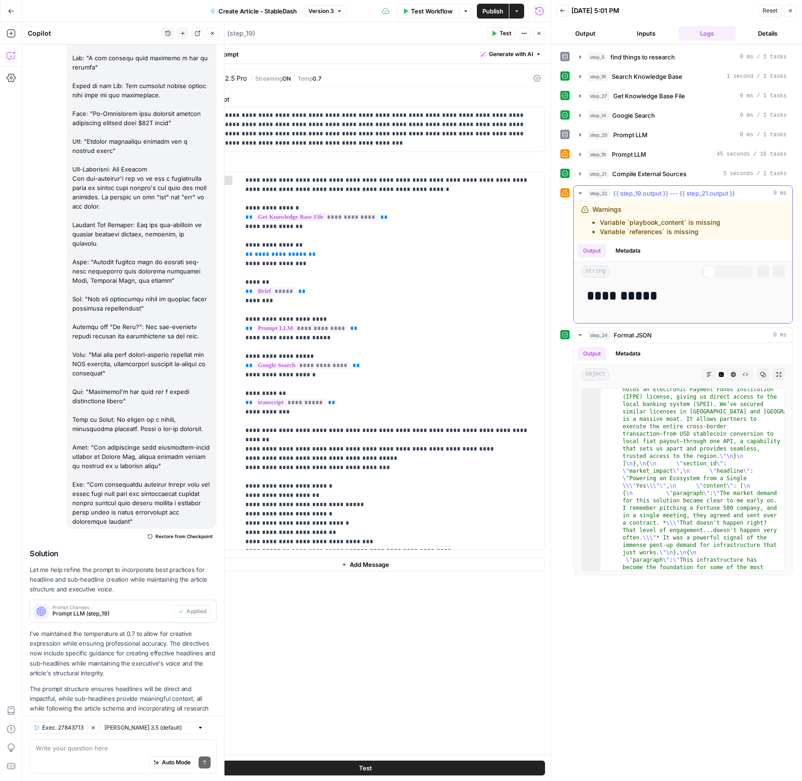
click at [582, 192] on icon "button" at bounding box center [580, 193] width 8 height 8
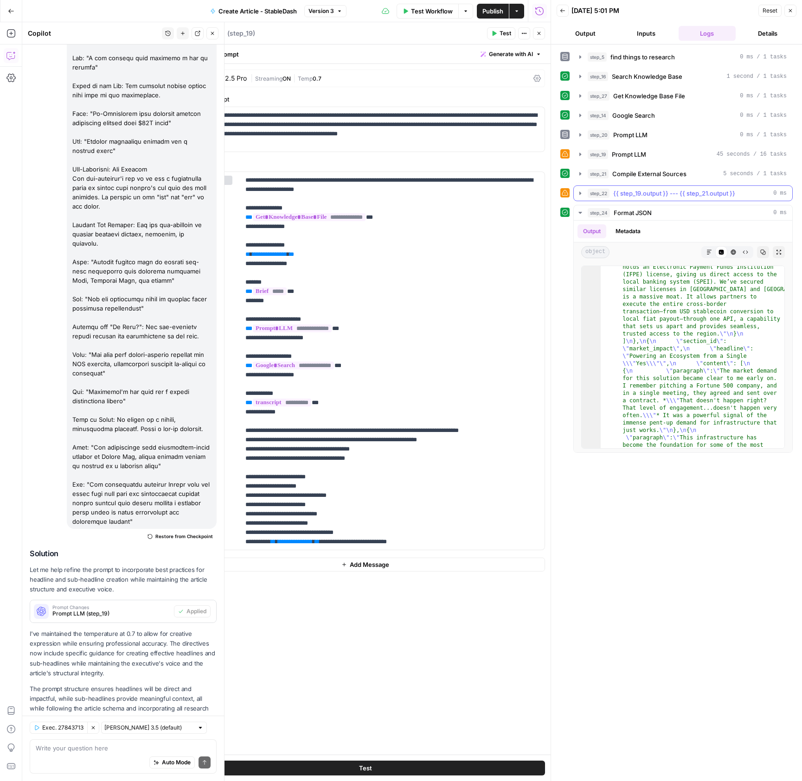
click at [582, 192] on icon "button" at bounding box center [580, 194] width 8 height 8
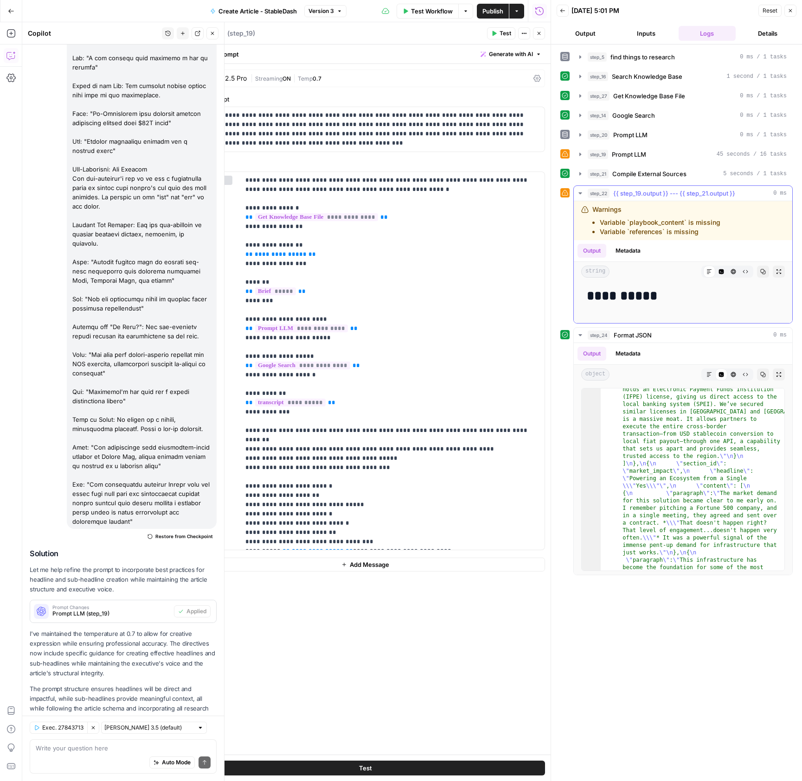
click at [578, 193] on icon "button" at bounding box center [579, 193] width 7 height 7
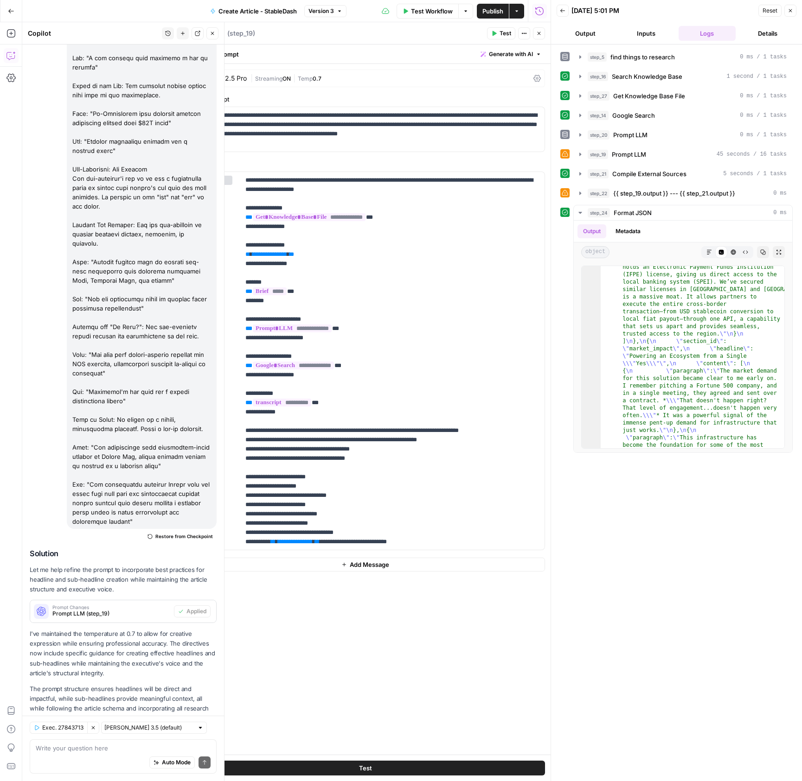
click at [791, 10] on icon "button" at bounding box center [790, 11] width 6 height 6
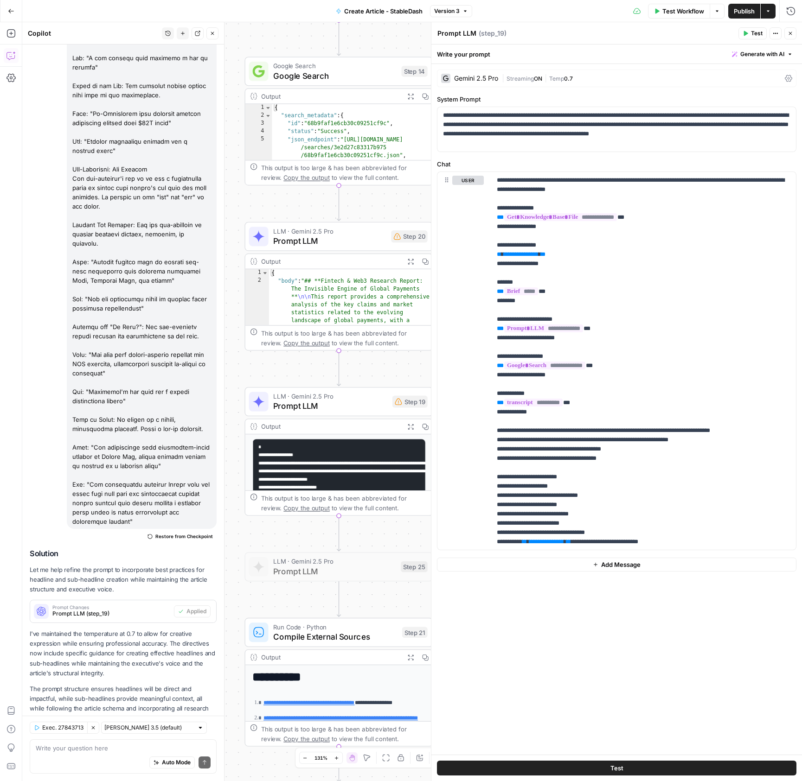
click at [740, 11] on span "Publish" at bounding box center [744, 10] width 21 height 9
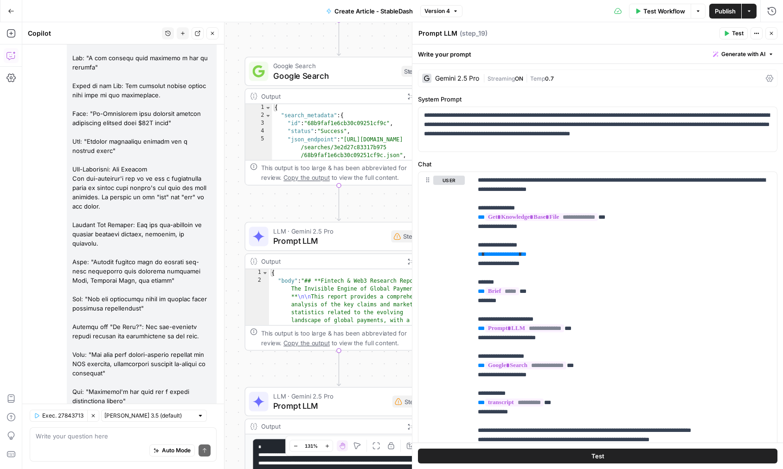
scroll to position [1857, 0]
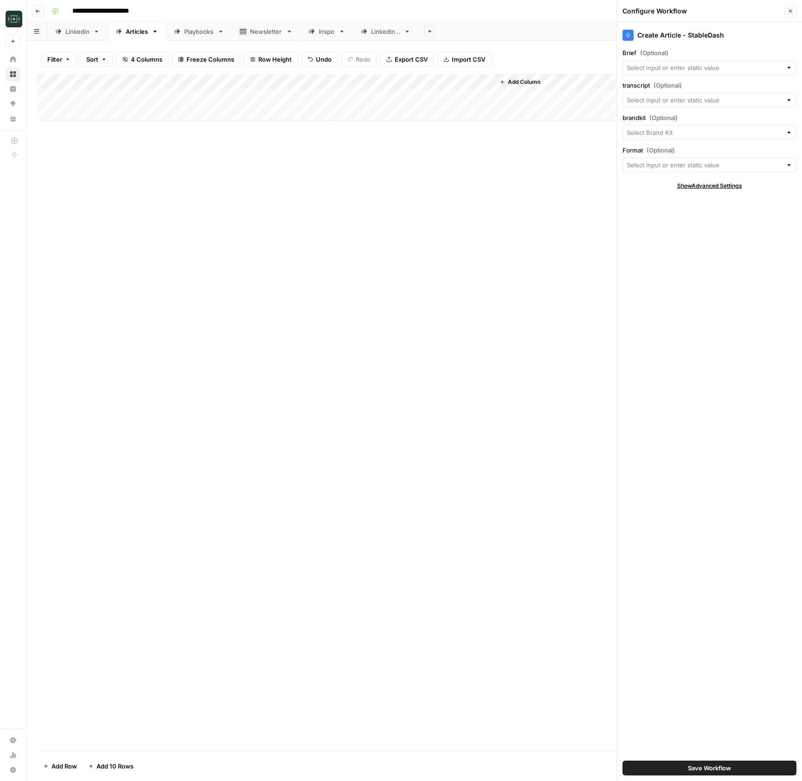
click at [651, 104] on input "transcript (Optional)" at bounding box center [703, 100] width 155 height 9
click at [662, 138] on span "video transcript" at bounding box center [701, 134] width 143 height 9
type input "video transcript"
click at [646, 73] on div at bounding box center [709, 67] width 174 height 15
click at [660, 106] on span "content brief" at bounding box center [701, 102] width 143 height 9
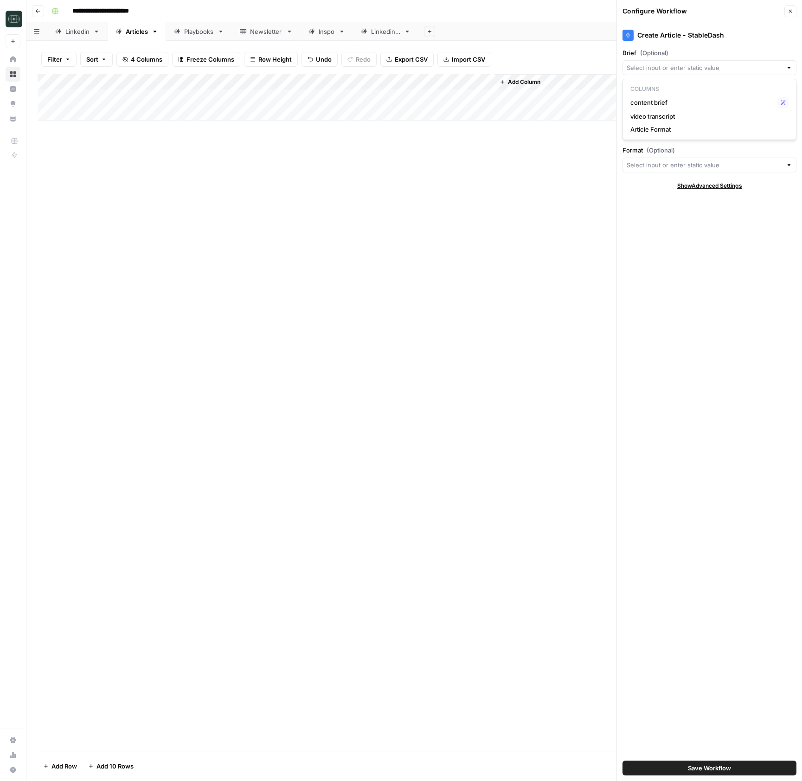
type input "content brief"
click at [651, 134] on input "brandkit (Optional)" at bounding box center [703, 132] width 155 height 9
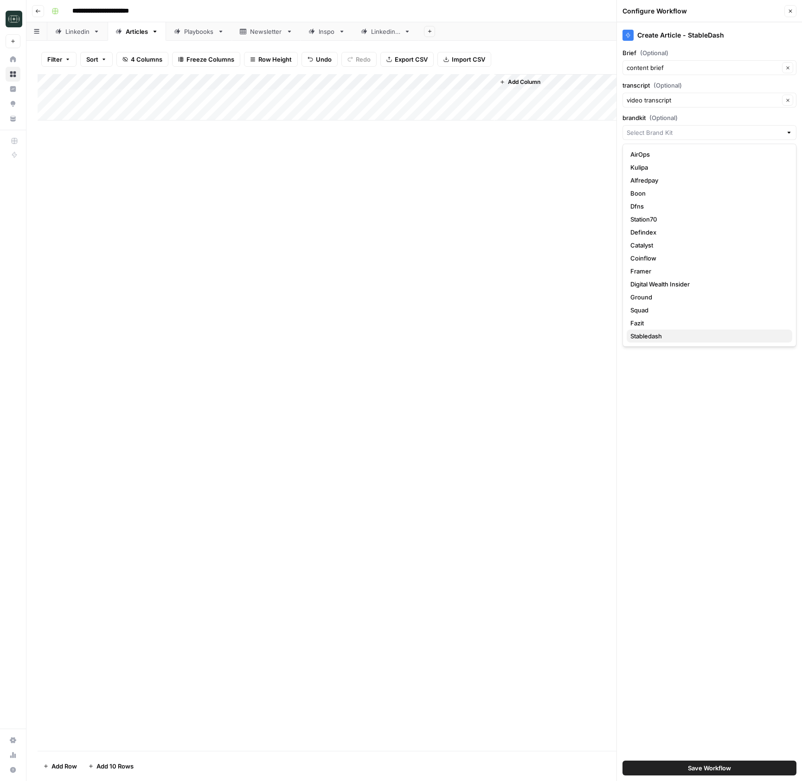
click at [668, 332] on span "Stabledash" at bounding box center [707, 336] width 154 height 9
type input "Stabledash"
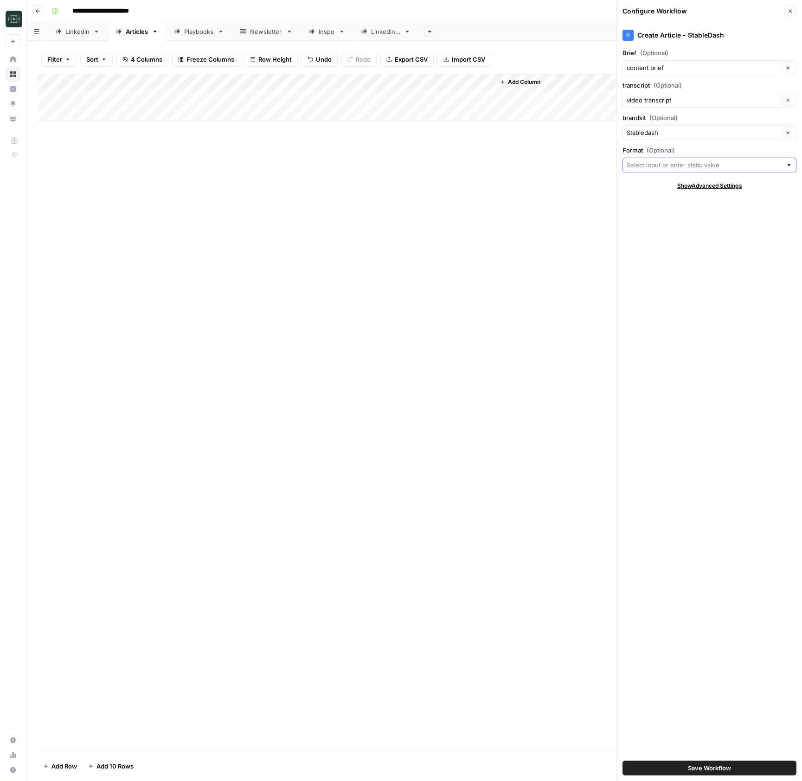
click at [639, 167] on input "Format (Optional)" at bounding box center [703, 164] width 155 height 9
click at [676, 198] on span "Video Recap" at bounding box center [707, 198] width 154 height 9
type input "Video Recap"
click at [710, 772] on span "Save Workflow" at bounding box center [709, 768] width 43 height 9
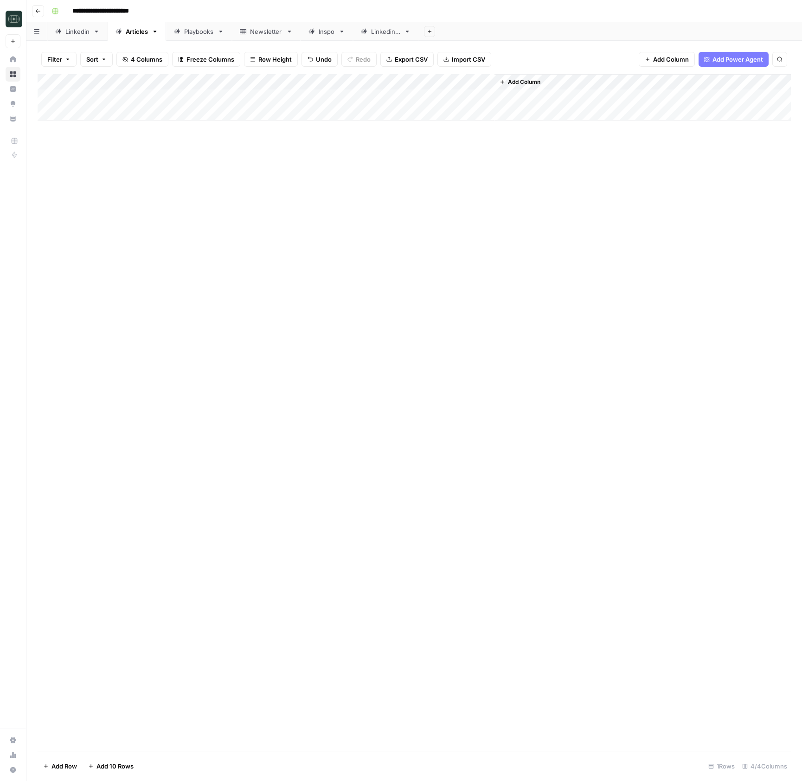
click at [483, 98] on div "Add Column" at bounding box center [414, 97] width 753 height 46
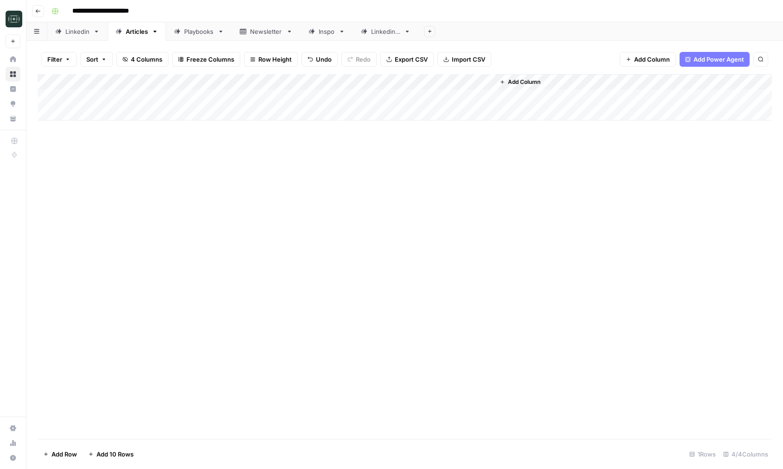
click at [333, 259] on div "Add Column" at bounding box center [405, 256] width 734 height 365
click at [472, 96] on div "Add Column" at bounding box center [405, 97] width 734 height 46
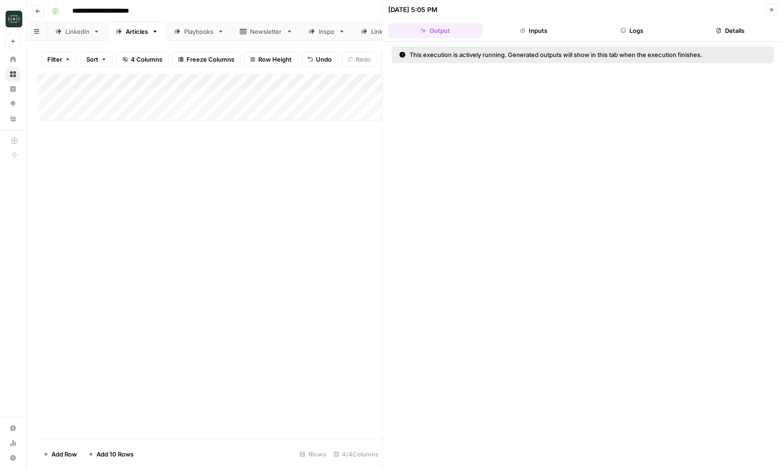
click at [618, 30] on button "Logs" at bounding box center [631, 30] width 95 height 15
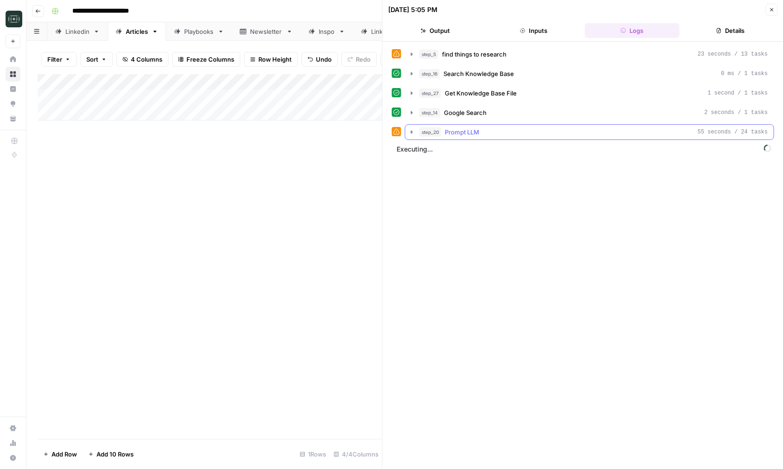
click at [409, 132] on icon "button" at bounding box center [411, 131] width 7 height 7
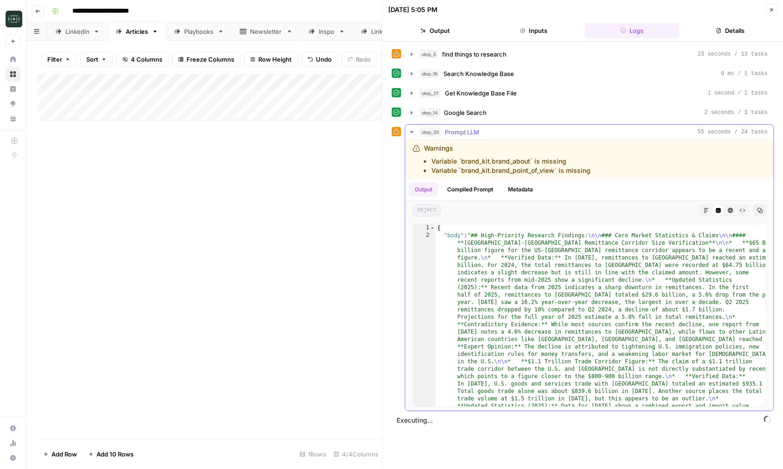
click at [409, 132] on icon "button" at bounding box center [411, 131] width 7 height 7
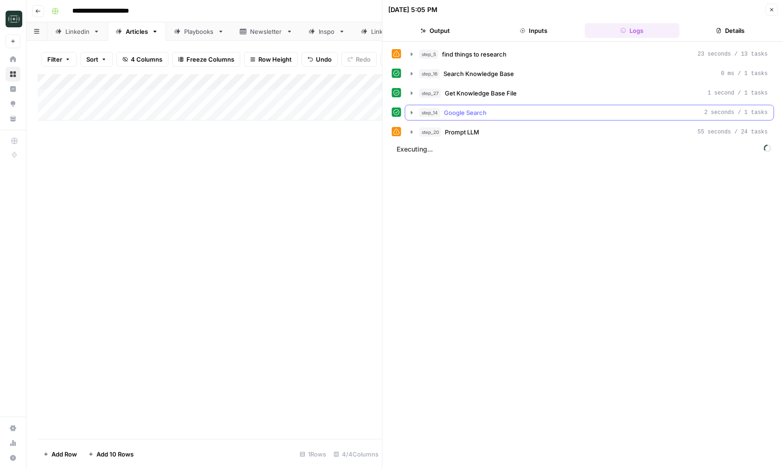
click at [412, 115] on icon "button" at bounding box center [411, 112] width 7 height 7
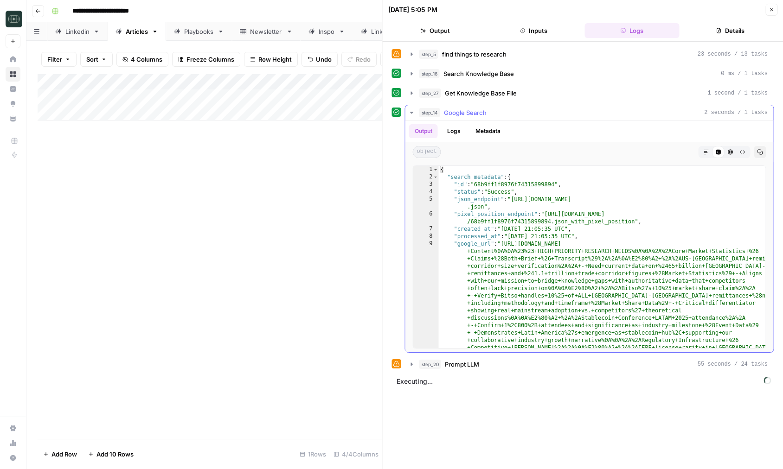
click at [412, 115] on icon "button" at bounding box center [411, 112] width 7 height 7
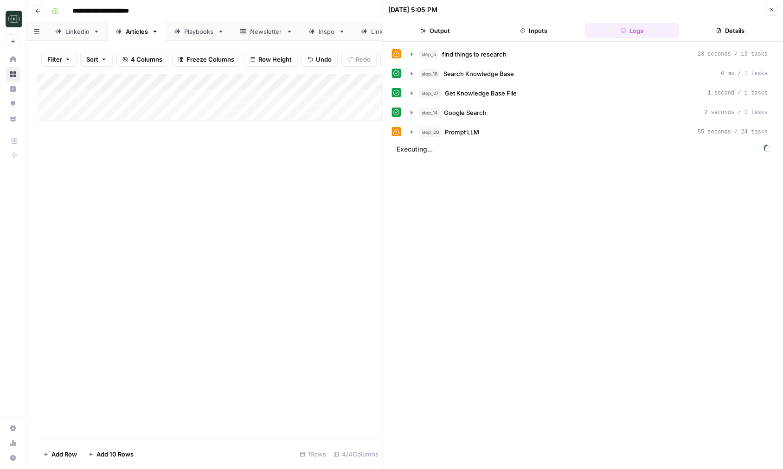
click at [413, 75] on icon "button" at bounding box center [411, 73] width 7 height 7
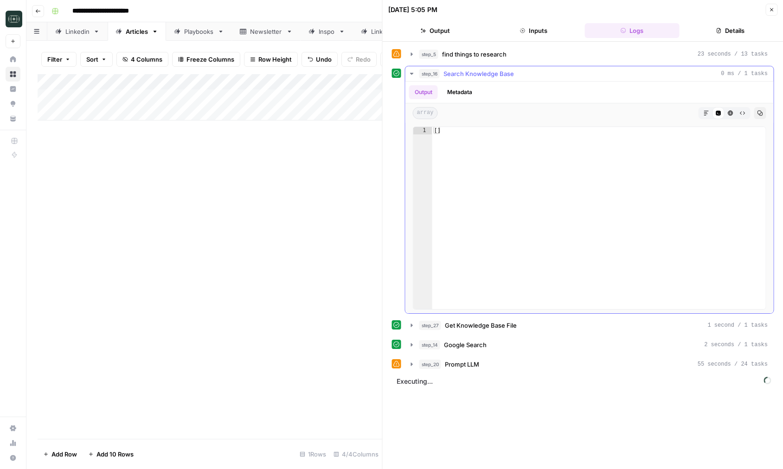
click at [413, 75] on icon "button" at bounding box center [411, 73] width 7 height 7
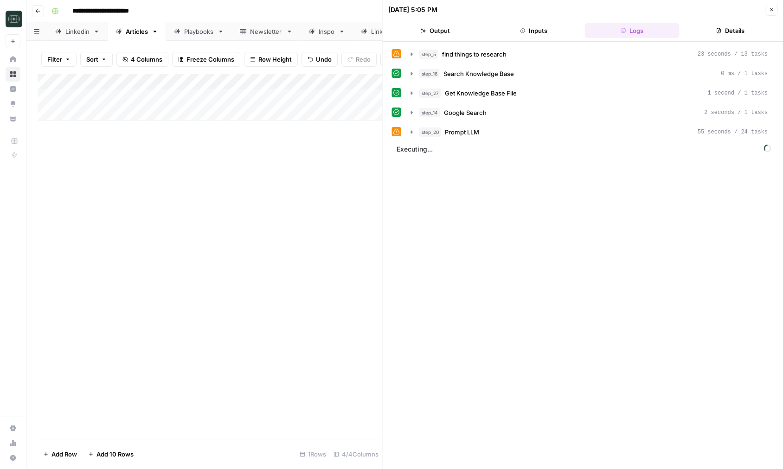
click at [776, 8] on button "Close" at bounding box center [771, 10] width 12 height 12
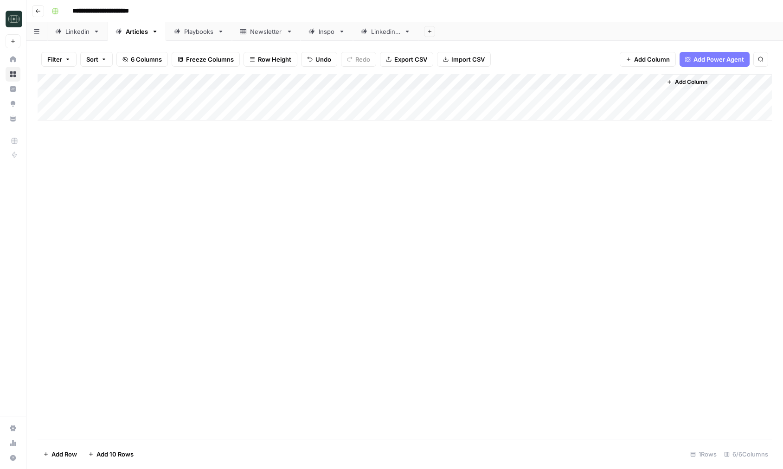
click at [569, 96] on div "Add Column" at bounding box center [405, 97] width 734 height 46
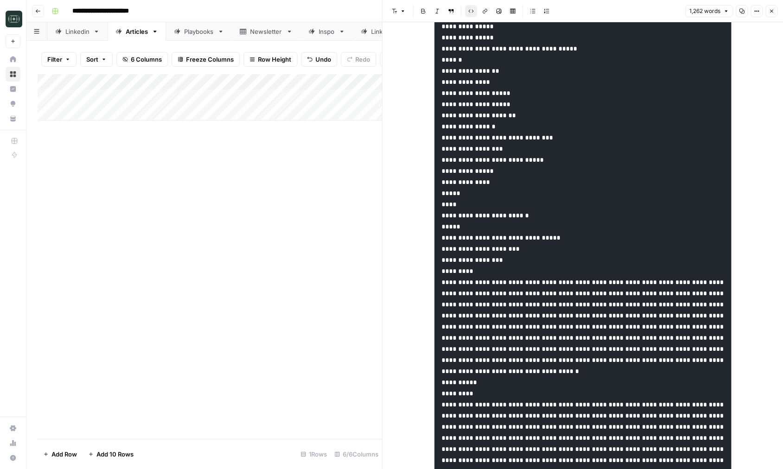
scroll to position [242, 0]
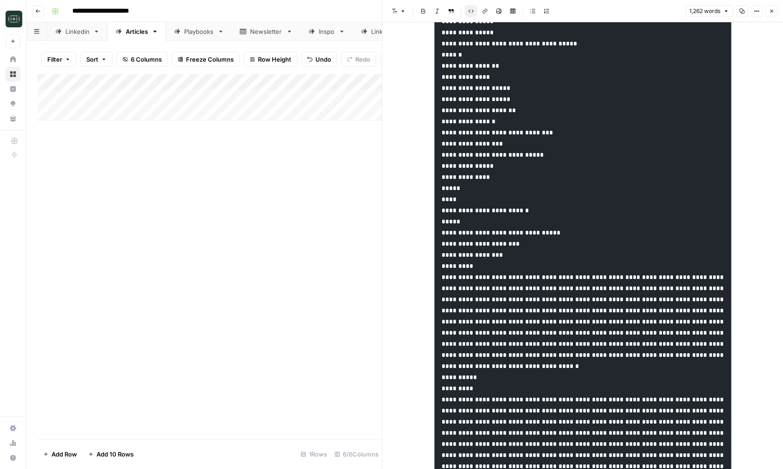
click at [772, 12] on icon "button" at bounding box center [771, 11] width 6 height 6
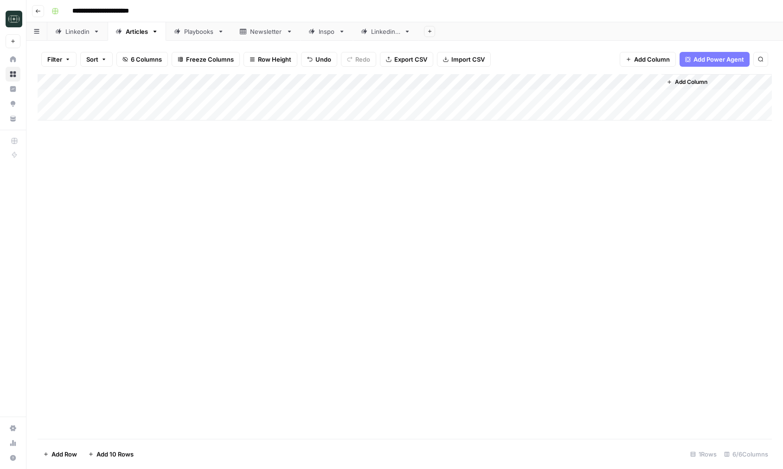
click at [570, 80] on div "Add Column" at bounding box center [405, 97] width 734 height 46
click at [433, 256] on div "Add Column" at bounding box center [405, 256] width 734 height 365
click at [475, 81] on div "Add Column" at bounding box center [405, 97] width 734 height 46
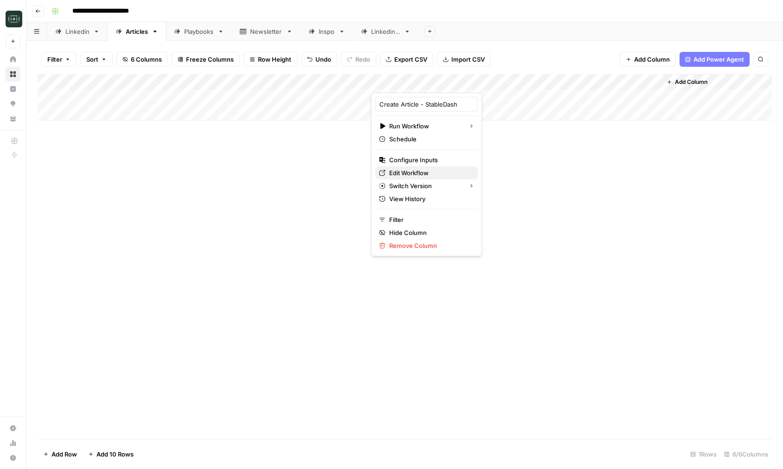
click at [422, 169] on span "Edit Workflow" at bounding box center [429, 172] width 81 height 9
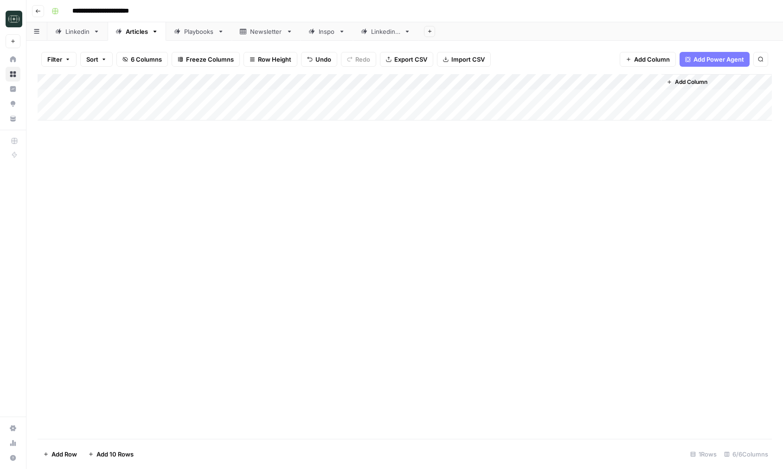
click at [556, 96] on div "Add Column" at bounding box center [405, 97] width 734 height 46
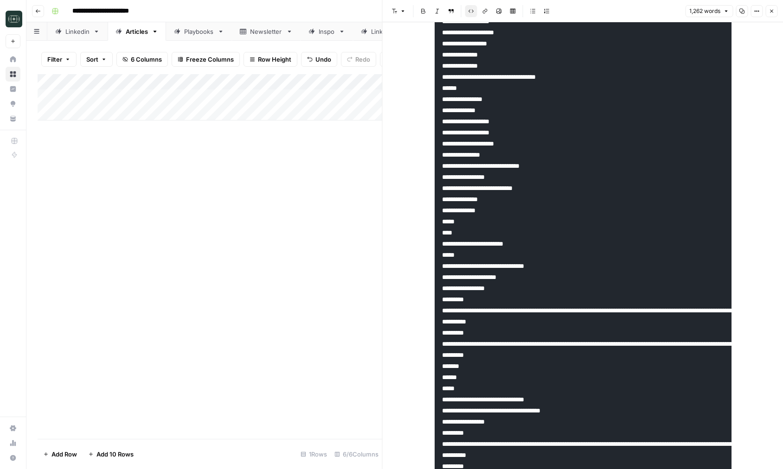
click at [771, 10] on icon "button" at bounding box center [771, 11] width 6 height 6
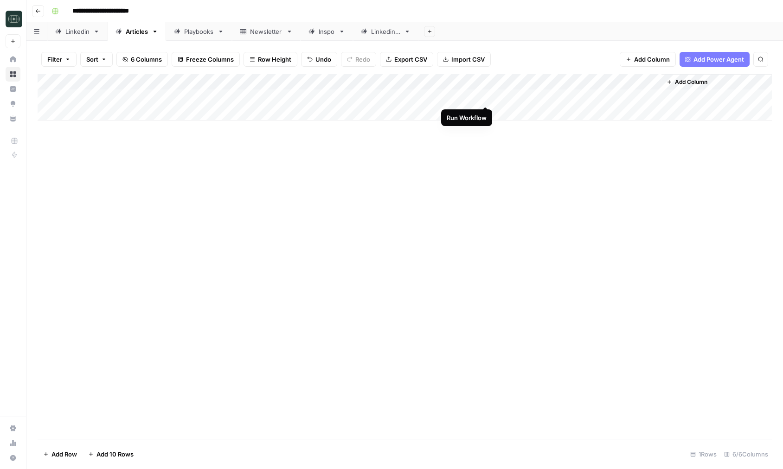
click at [484, 99] on div "Add Column" at bounding box center [405, 97] width 734 height 46
click at [569, 100] on div "Add Column" at bounding box center [405, 97] width 734 height 46
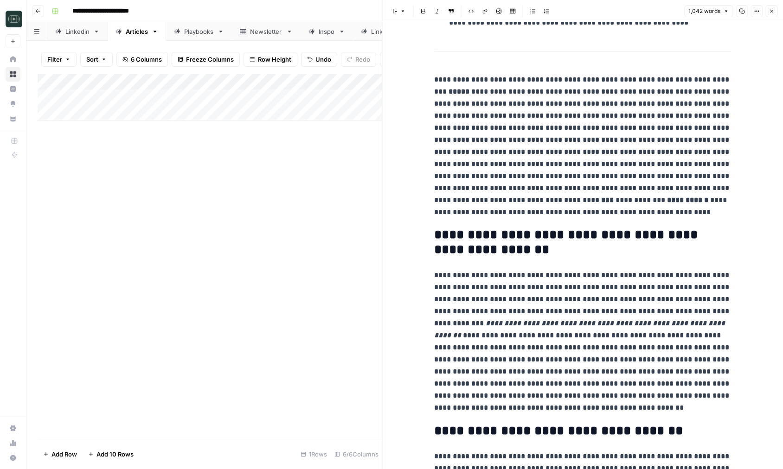
scroll to position [237, 0]
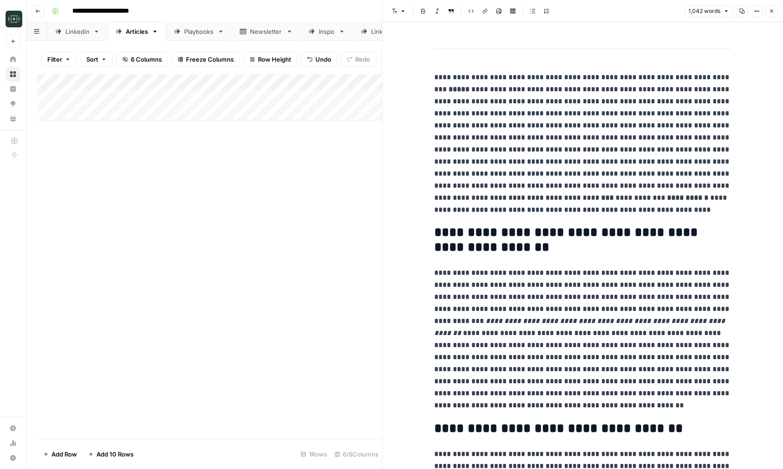
click at [637, 347] on p "**********" at bounding box center [582, 339] width 297 height 145
copy div "**********"
click at [651, 350] on p "**********" at bounding box center [582, 339] width 297 height 145
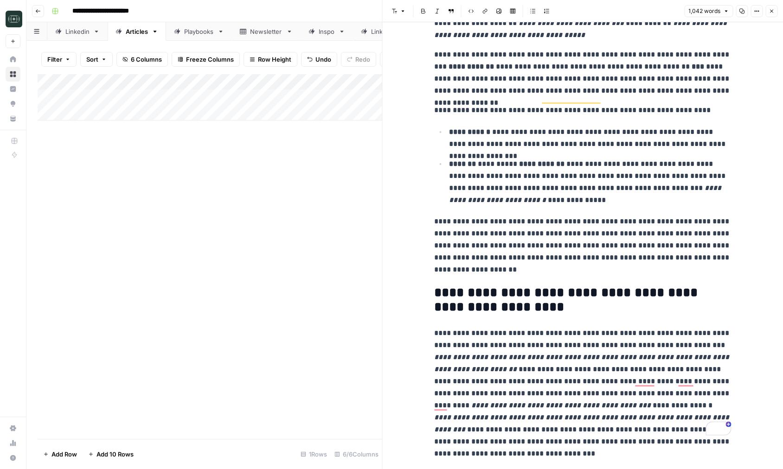
scroll to position [1127, 0]
click at [623, 402] on p "**********" at bounding box center [582, 387] width 297 height 121
click at [687, 430] on p "**********" at bounding box center [582, 387] width 297 height 121
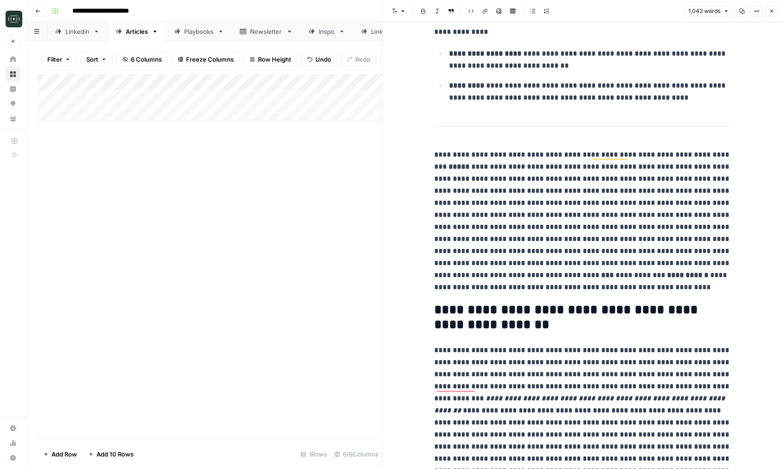
scroll to position [77, 0]
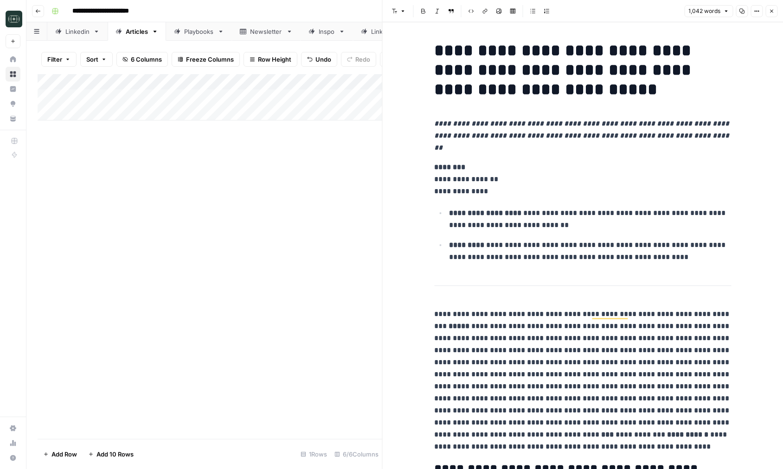
click at [772, 13] on icon "button" at bounding box center [771, 11] width 6 height 6
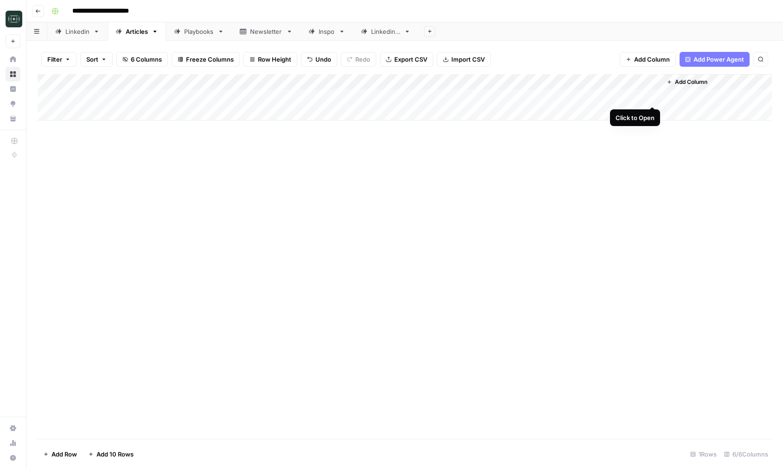
click at [649, 98] on div "Add Column" at bounding box center [405, 97] width 734 height 46
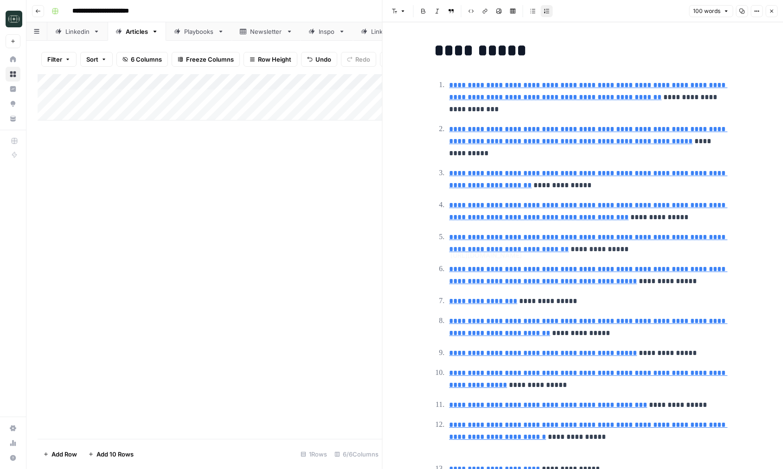
type input "[URL][DOMAIN_NAME]"
click at [771, 10] on icon "button" at bounding box center [771, 11] width 6 height 6
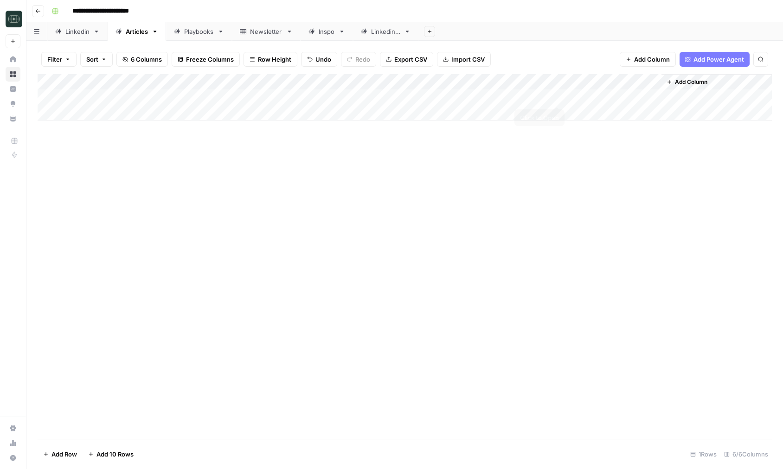
click at [555, 95] on div "Add Column" at bounding box center [405, 97] width 734 height 46
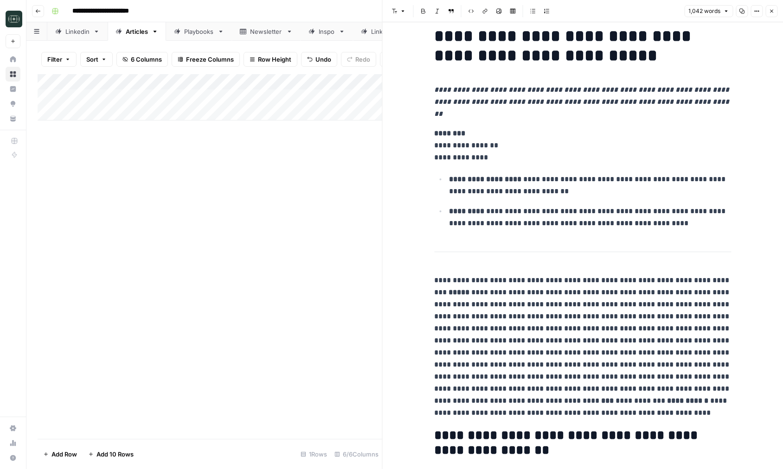
click at [770, 7] on button "Close" at bounding box center [771, 11] width 12 height 12
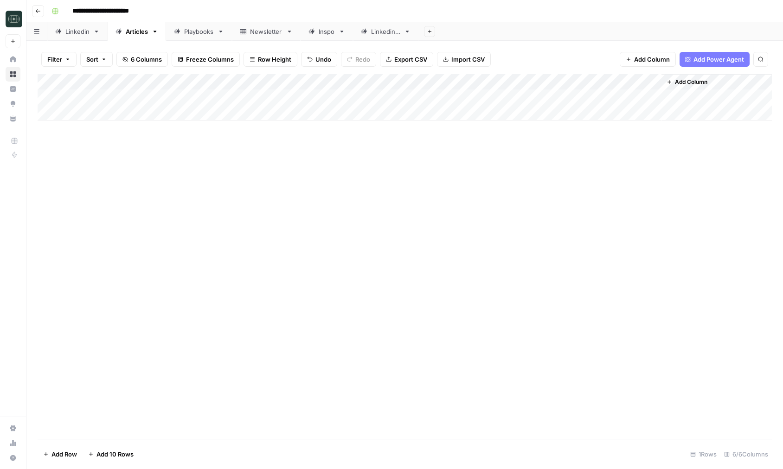
click at [705, 222] on div "Add Column" at bounding box center [405, 256] width 734 height 365
click at [336, 255] on div "Add Column" at bounding box center [405, 256] width 734 height 365
click at [557, 97] on div "Add Column" at bounding box center [405, 97] width 734 height 46
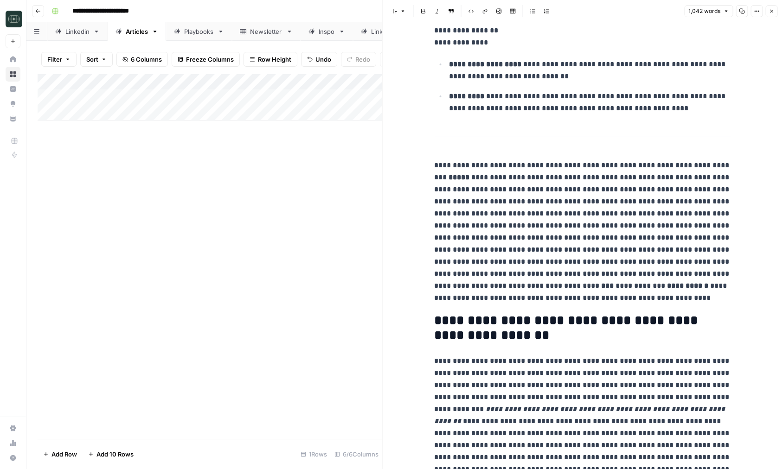
scroll to position [150, 0]
click at [600, 322] on h2 "**********" at bounding box center [582, 328] width 297 height 30
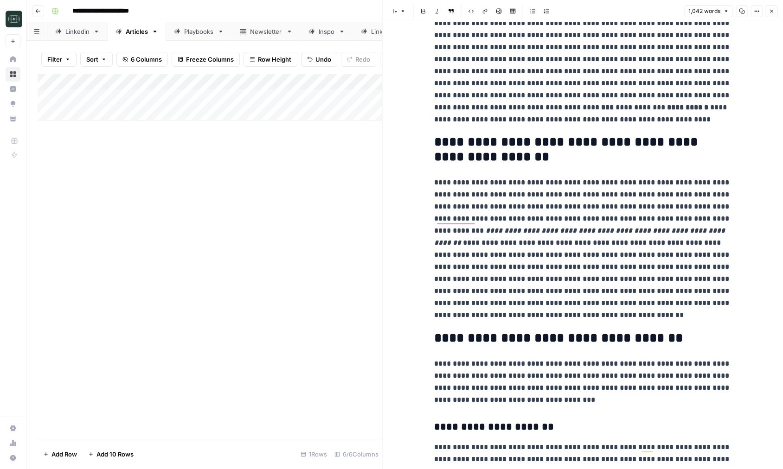
scroll to position [327, 0]
click at [618, 283] on p "**********" at bounding box center [582, 249] width 297 height 145
copy div "**********"
click at [616, 358] on p "**********" at bounding box center [582, 382] width 297 height 48
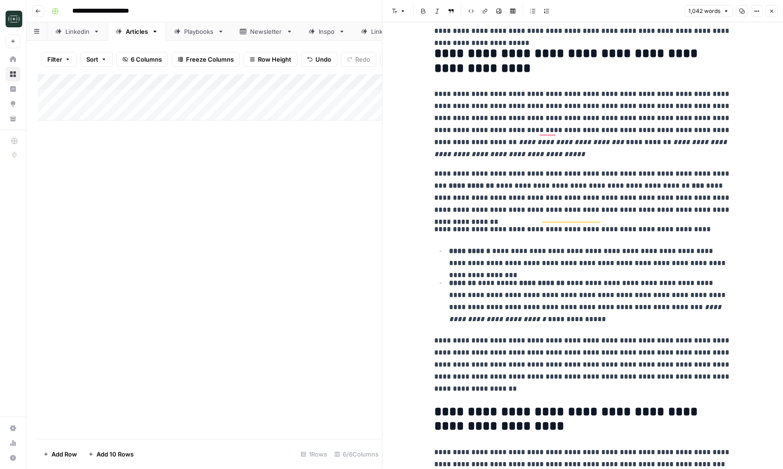
scroll to position [1008, 0]
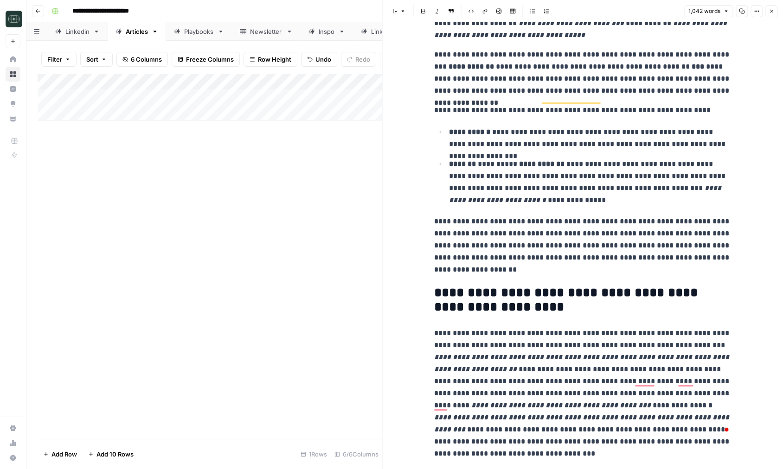
click at [771, 13] on icon "button" at bounding box center [771, 11] width 6 height 6
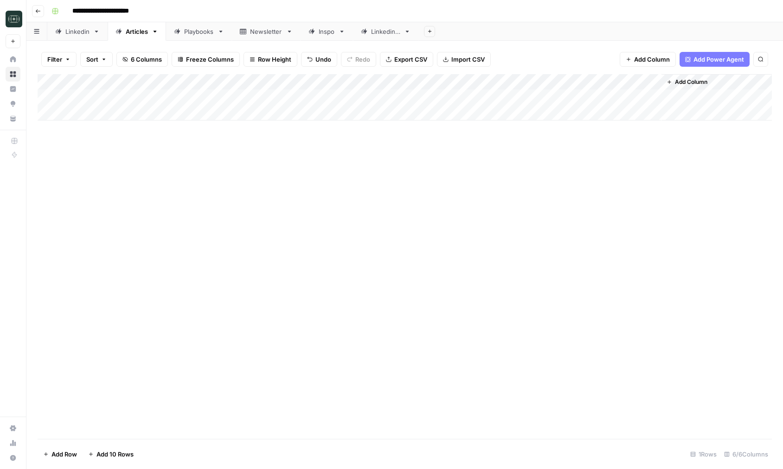
click at [612, 260] on div "Add Column" at bounding box center [405, 256] width 734 height 365
click at [485, 98] on div "Add Column" at bounding box center [405, 97] width 734 height 46
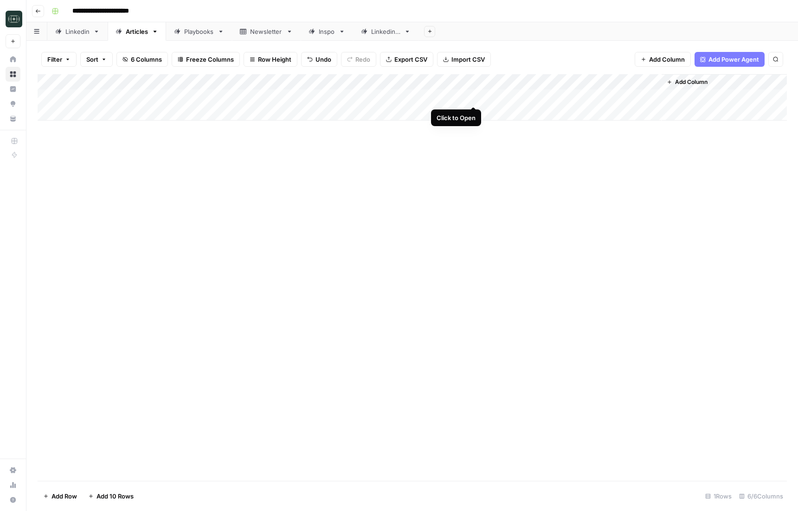
click at [474, 97] on div "Add Column" at bounding box center [412, 97] width 749 height 46
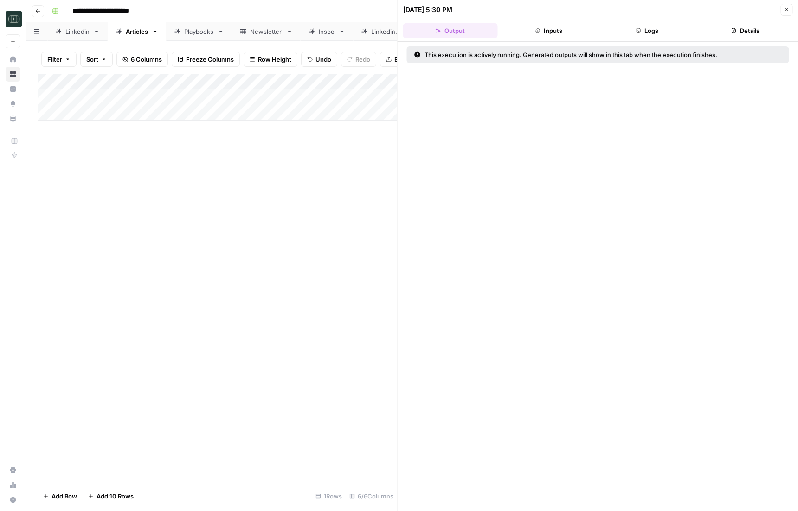
click at [451, 185] on div "This execution is actively running. Generated outputs will show in this tab whe…" at bounding box center [597, 276] width 401 height 469
click at [667, 32] on button "Logs" at bounding box center [646, 30] width 95 height 15
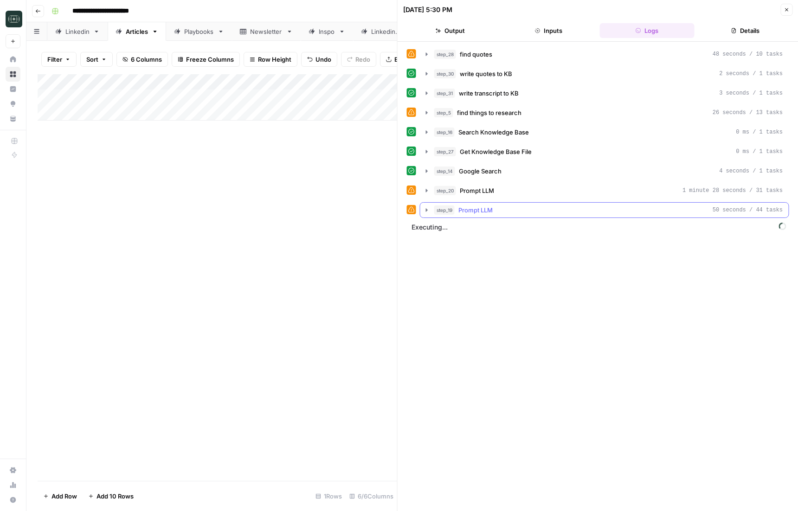
click at [428, 208] on icon "button" at bounding box center [426, 209] width 7 height 7
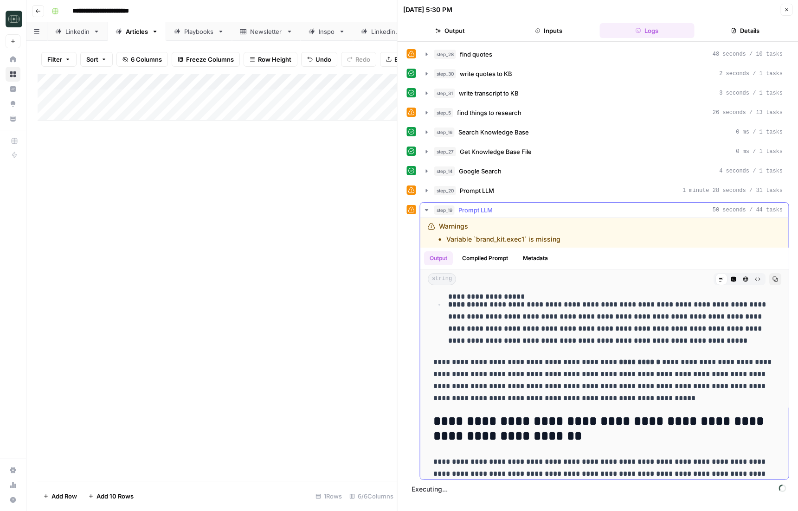
scroll to position [1538, 0]
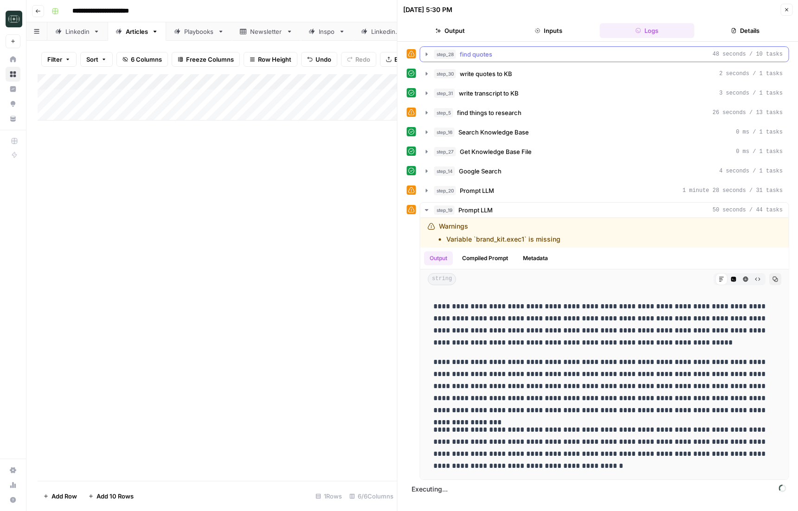
click at [423, 57] on icon "button" at bounding box center [426, 54] width 7 height 7
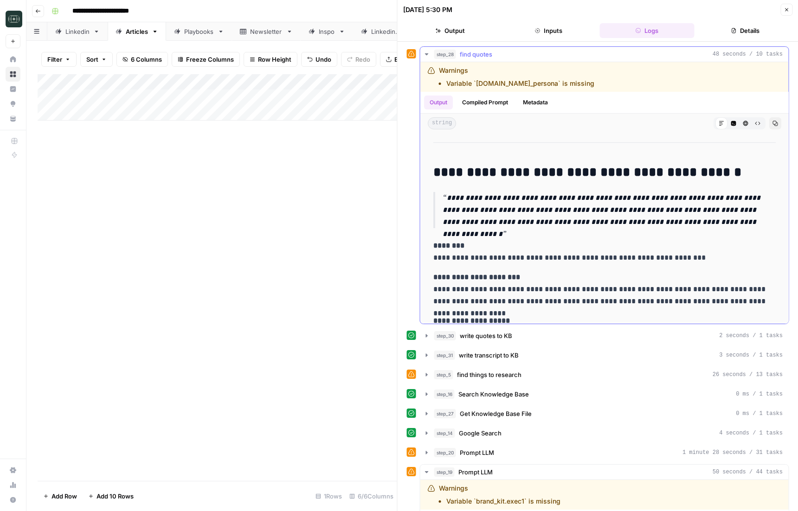
scroll to position [351, 0]
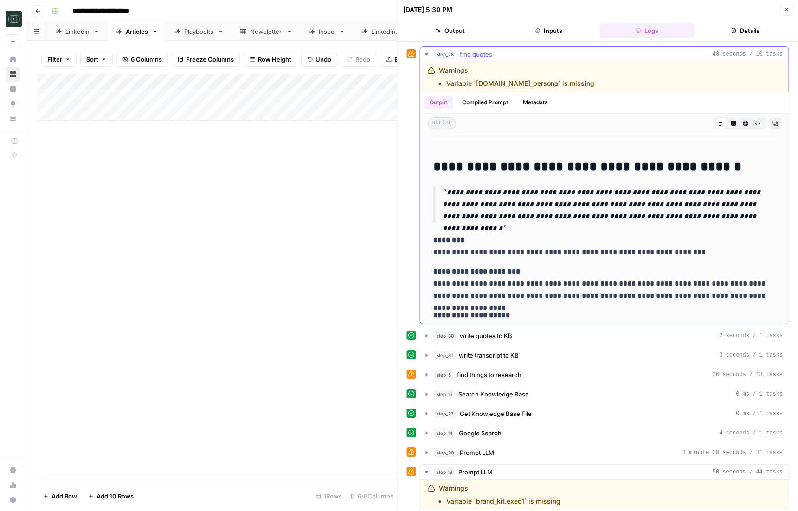
click at [426, 52] on icon "button" at bounding box center [426, 54] width 7 height 7
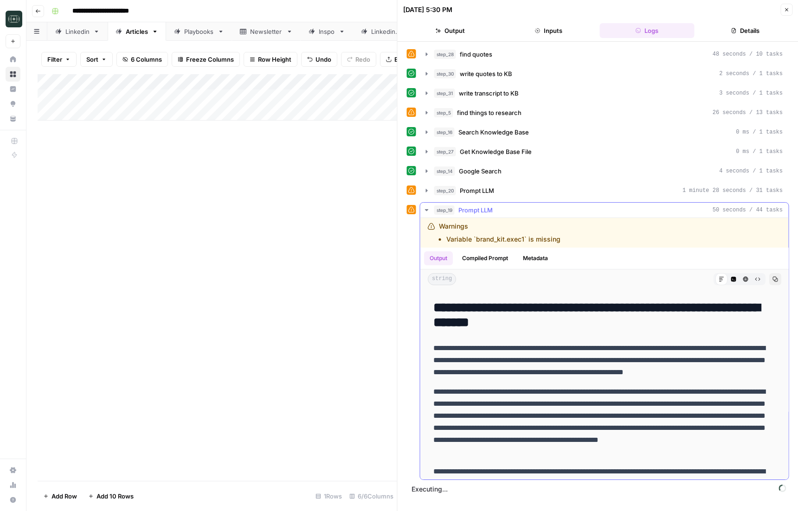
scroll to position [724, 0]
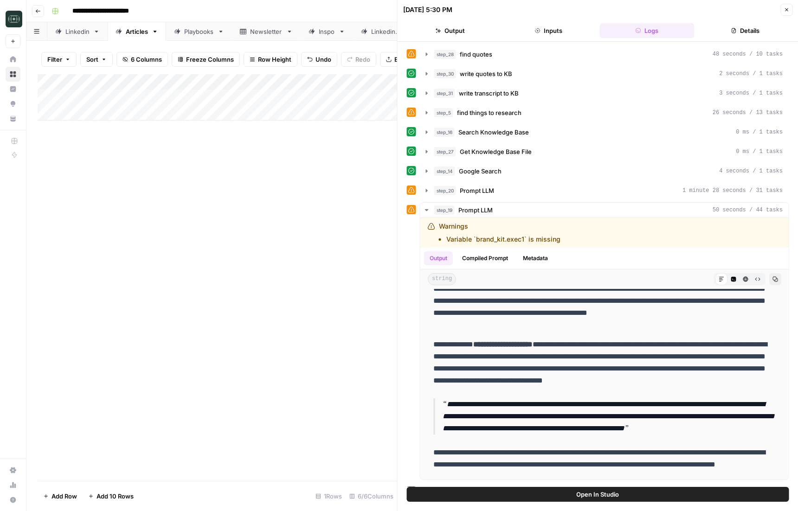
click at [791, 8] on button "Close" at bounding box center [786, 10] width 12 height 12
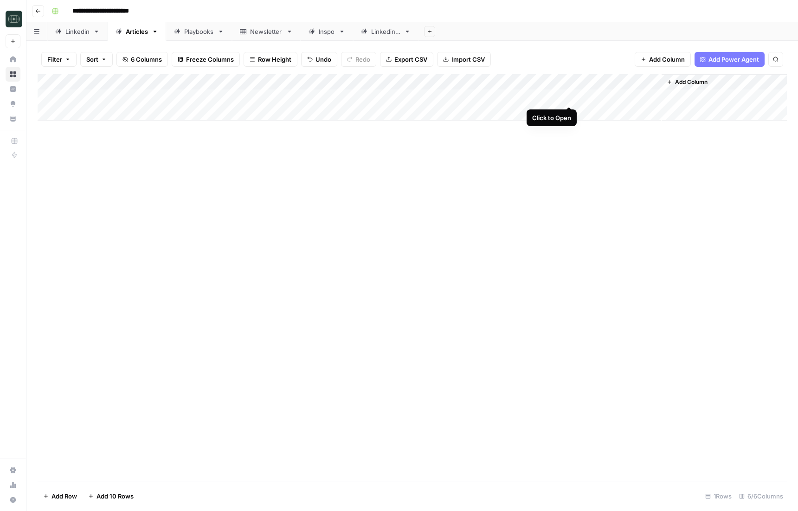
click at [568, 97] on div "Add Column" at bounding box center [412, 97] width 749 height 46
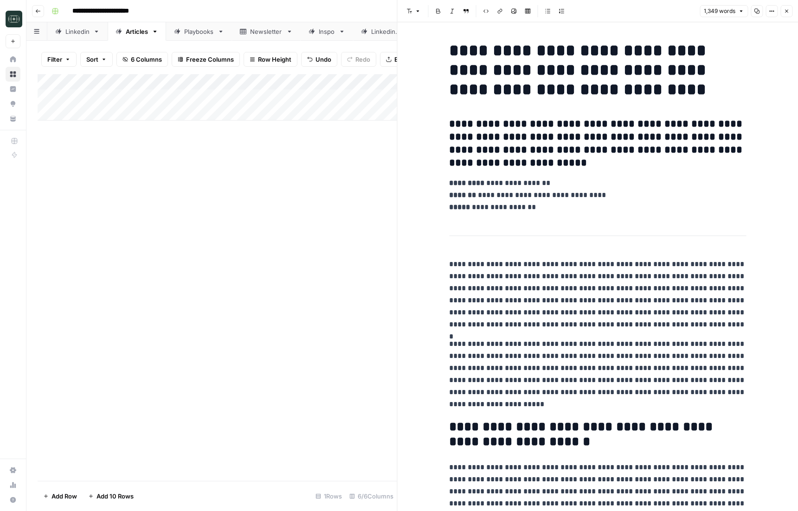
click at [554, 136] on h3 "**********" at bounding box center [597, 144] width 297 height 52
copy div "**********"
click at [573, 133] on h3 "**********" at bounding box center [597, 144] width 297 height 52
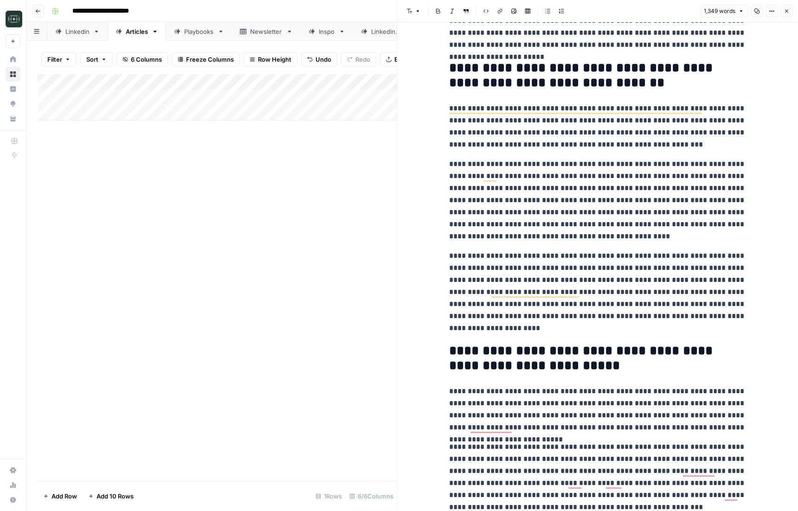
scroll to position [1362, 0]
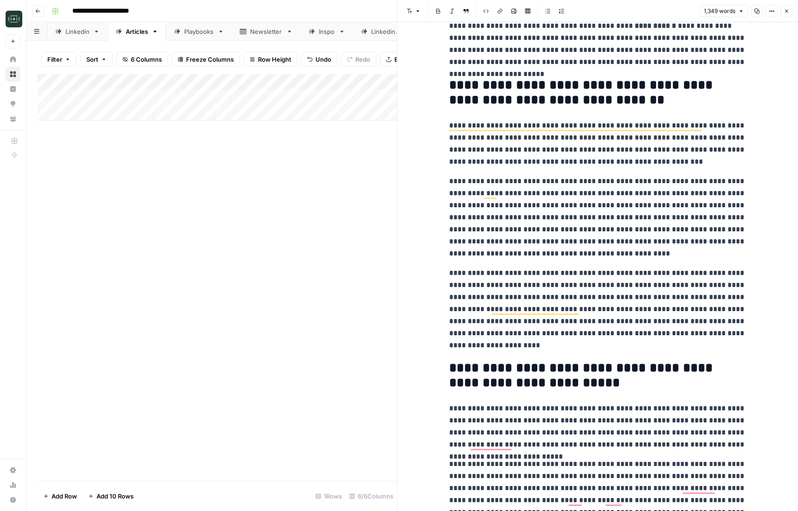
click at [456, 229] on p "**********" at bounding box center [597, 217] width 297 height 84
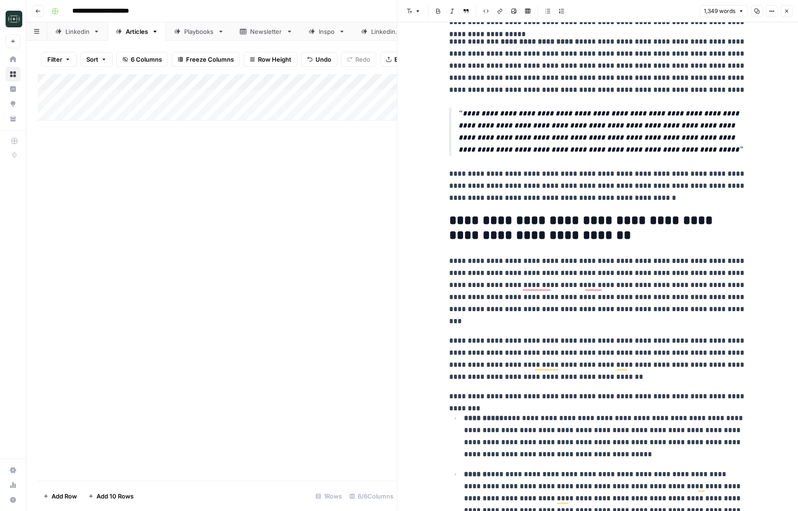
scroll to position [845, 0]
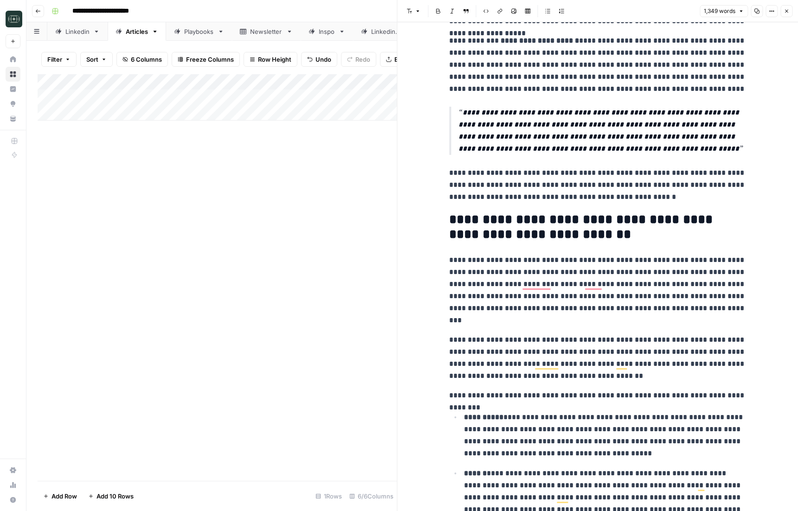
click at [503, 205] on div "**********" at bounding box center [597, 149] width 308 height 1915
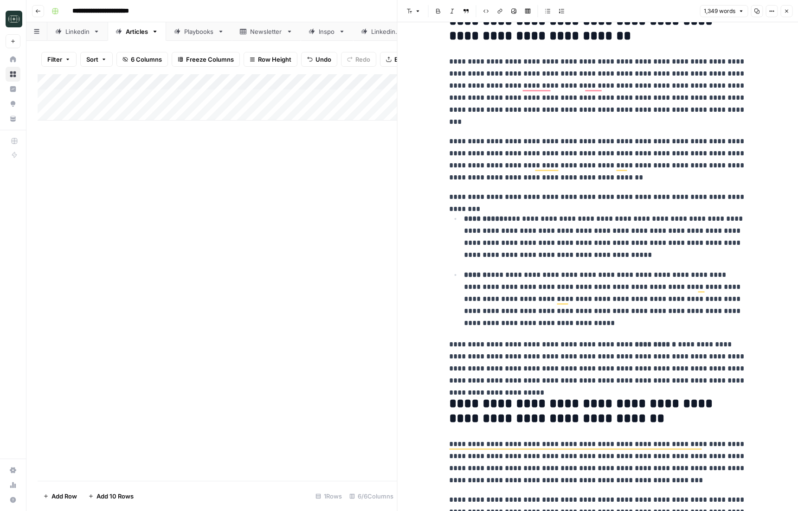
scroll to position [871, 0]
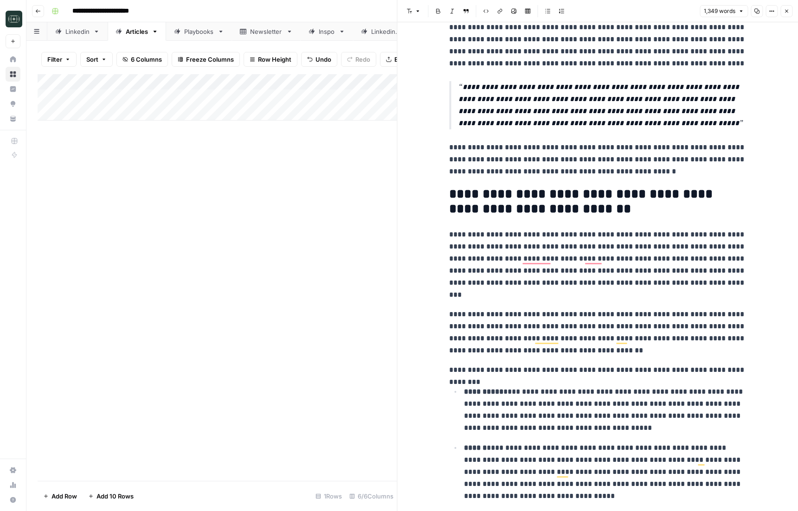
click at [462, 142] on p "**********" at bounding box center [597, 159] width 297 height 36
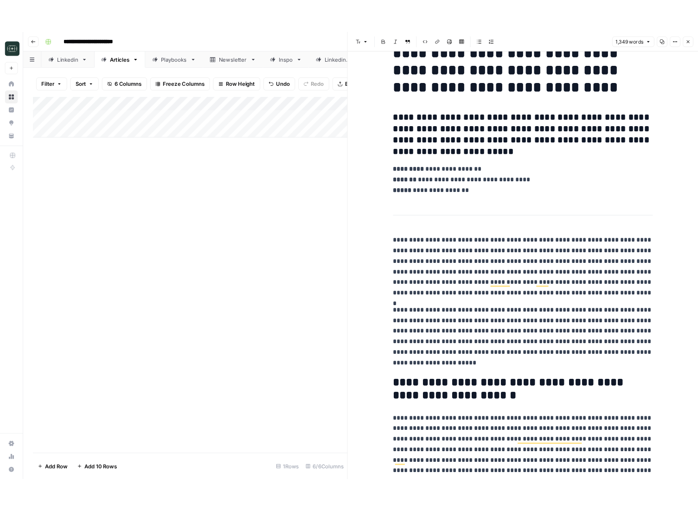
scroll to position [26, 0]
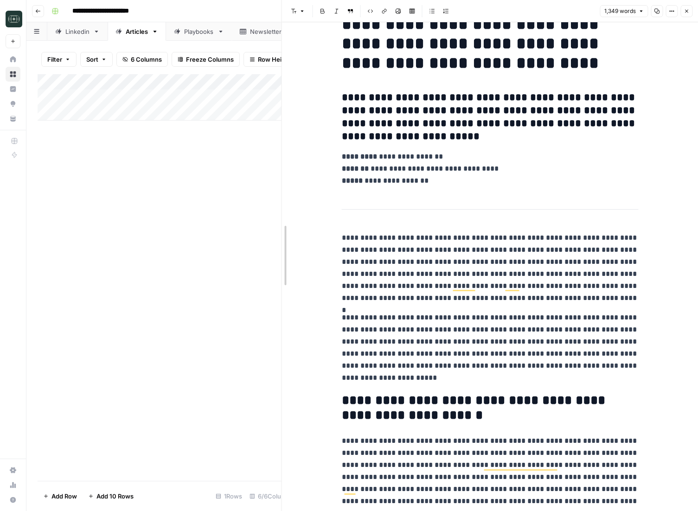
drag, startPoint x: 298, startPoint y: 246, endPoint x: 279, endPoint y: 249, distance: 19.7
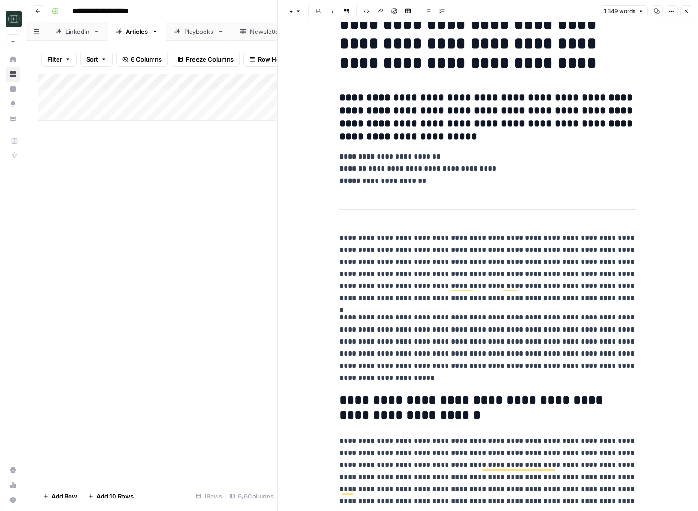
click at [571, 261] on p "**********" at bounding box center [487, 268] width 297 height 72
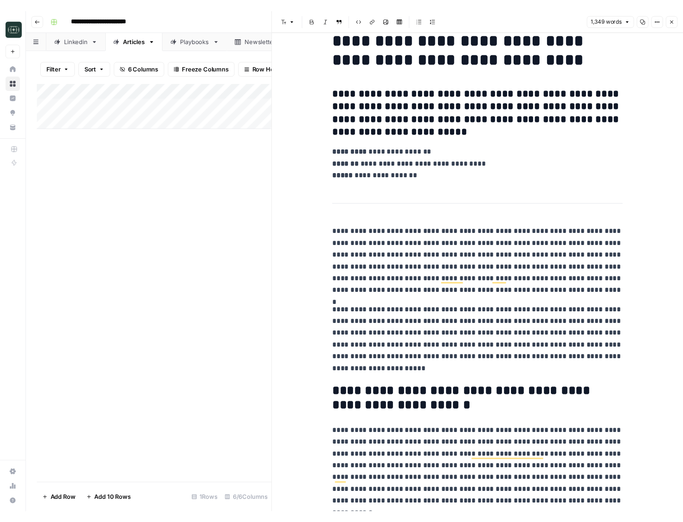
scroll to position [40, 0]
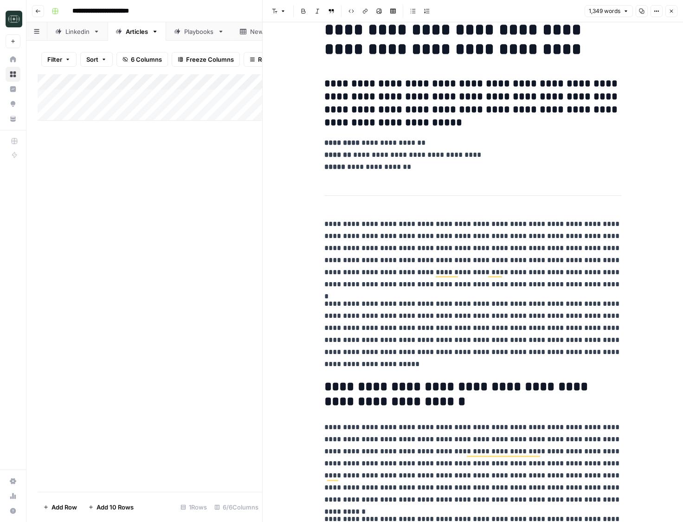
click at [559, 281] on p "**********" at bounding box center [472, 254] width 297 height 72
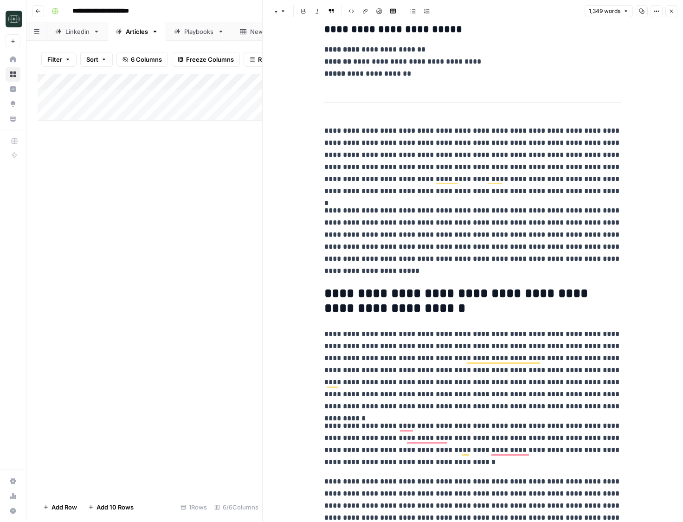
scroll to position [134, 0]
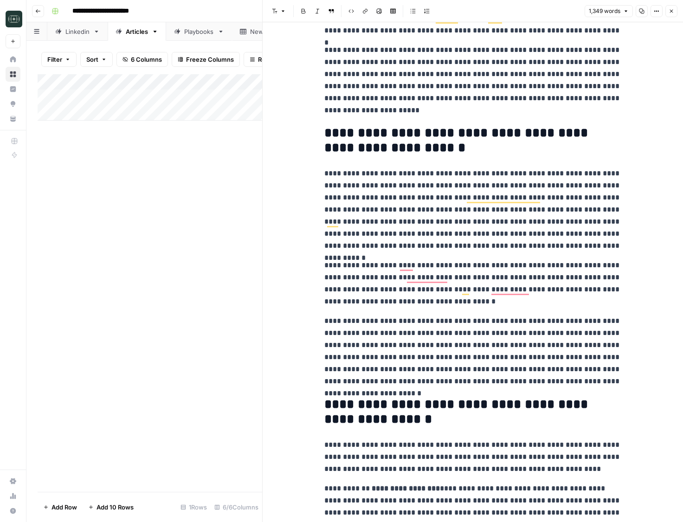
scroll to position [298, 0]
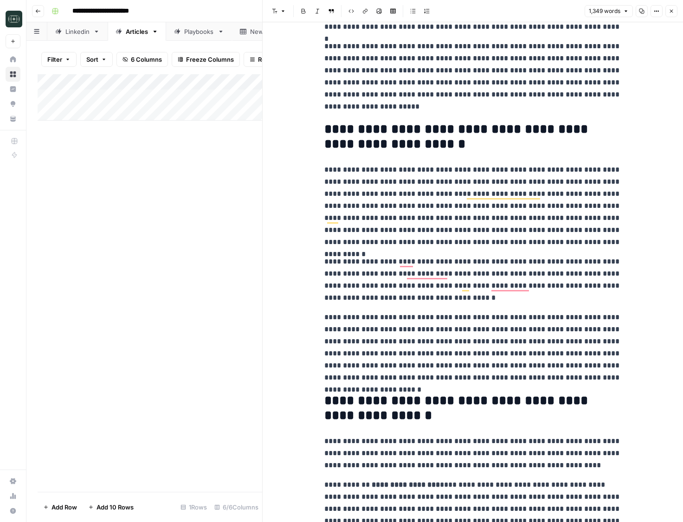
click at [559, 281] on p "**********" at bounding box center [472, 279] width 297 height 48
click at [531, 351] on p "**********" at bounding box center [472, 347] width 297 height 72
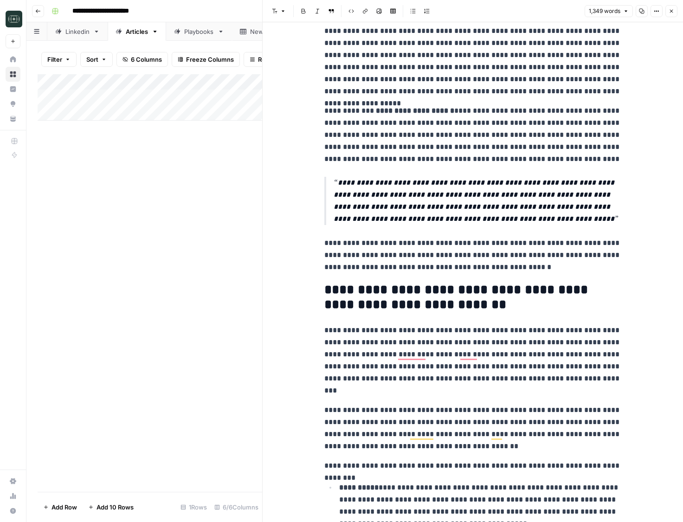
scroll to position [775, 0]
click at [672, 15] on button "Close" at bounding box center [671, 11] width 12 height 12
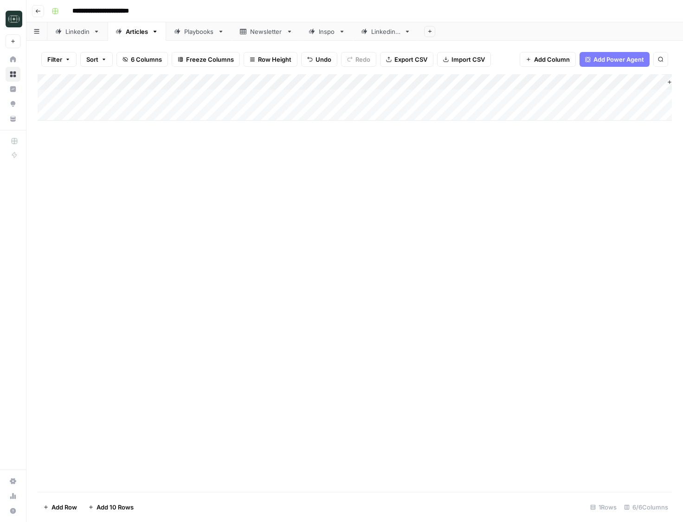
click at [486, 97] on div "Add Column" at bounding box center [355, 97] width 634 height 46
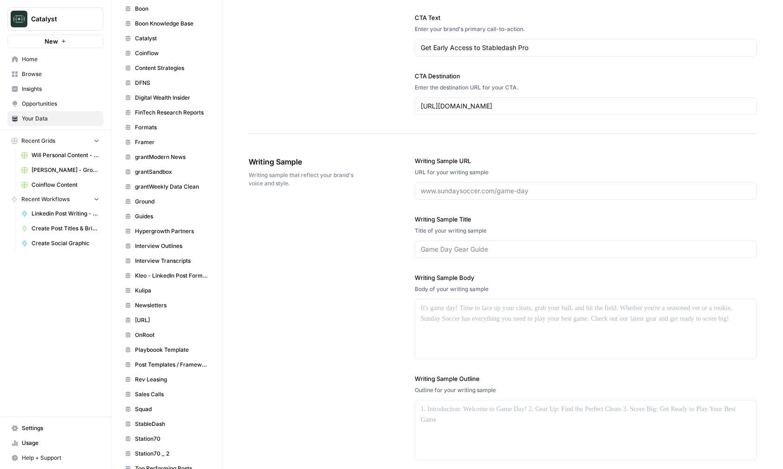
scroll to position [371, 0]
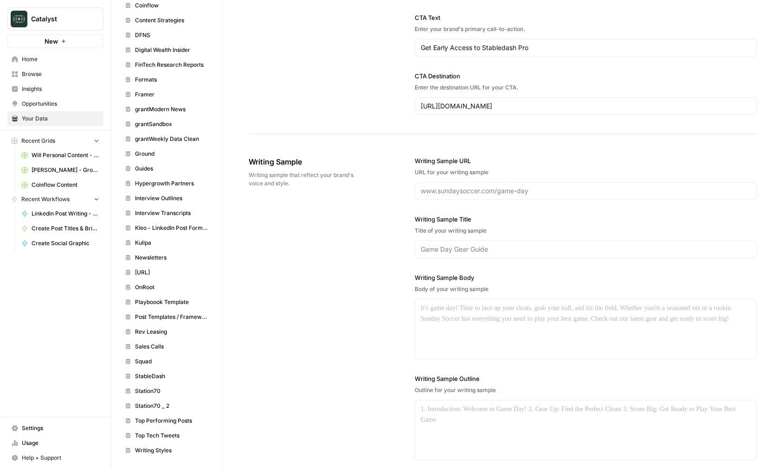
click at [177, 375] on span "StableDash" at bounding box center [172, 376] width 74 height 8
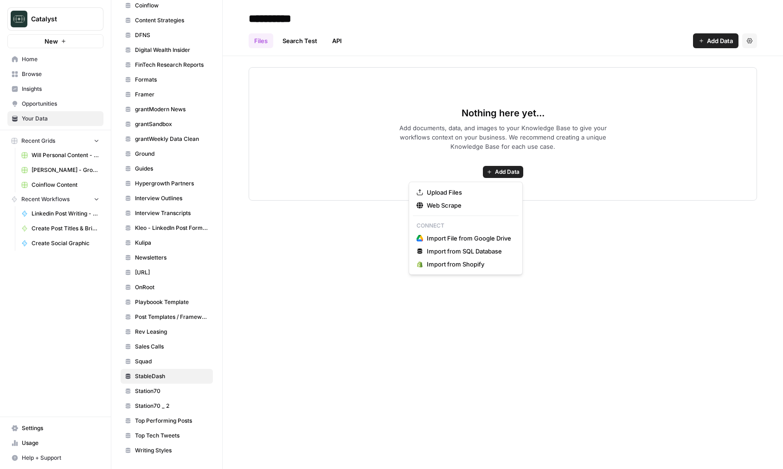
click at [495, 175] on span "Add Data" at bounding box center [507, 172] width 25 height 8
click at [472, 205] on span "Web Scrape" at bounding box center [469, 205] width 84 height 9
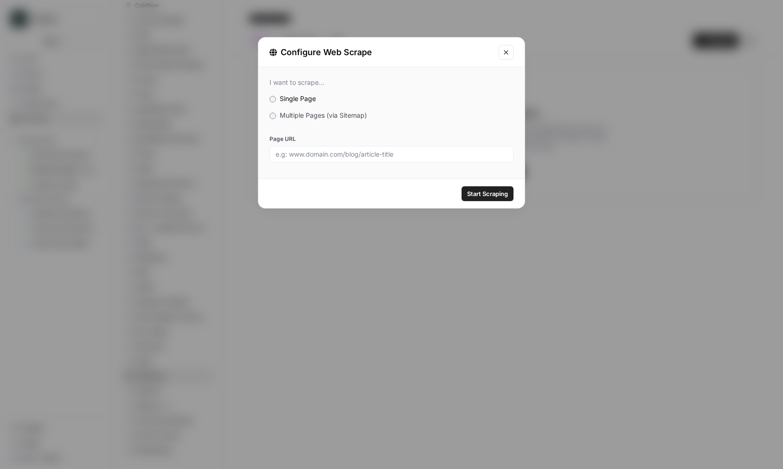
click at [334, 110] on div "I want to scrape... Single Page Multiple Pages (via Sitemap) Page URL" at bounding box center [391, 120] width 266 height 107
click at [330, 112] on span "Multiple Pages (via Sitemap)" at bounding box center [323, 115] width 87 height 8
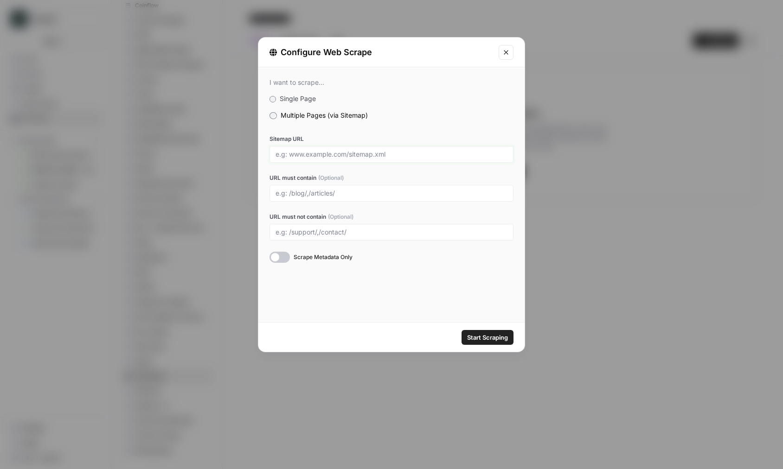
click at [322, 155] on input "Sitemap URL" at bounding box center [391, 154] width 232 height 8
paste input "https://stabledash.com/sitemap.xml"
click at [461, 330] on button "Start Scraping" at bounding box center [487, 337] width 52 height 15
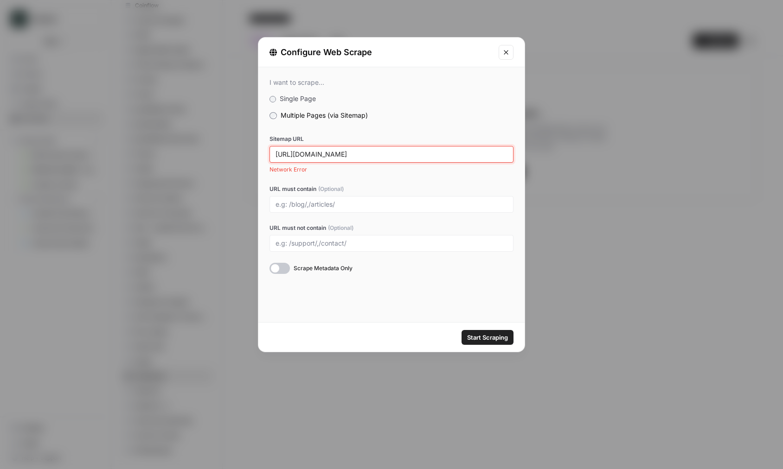
paste input "newsletter.beehiiv.com/"
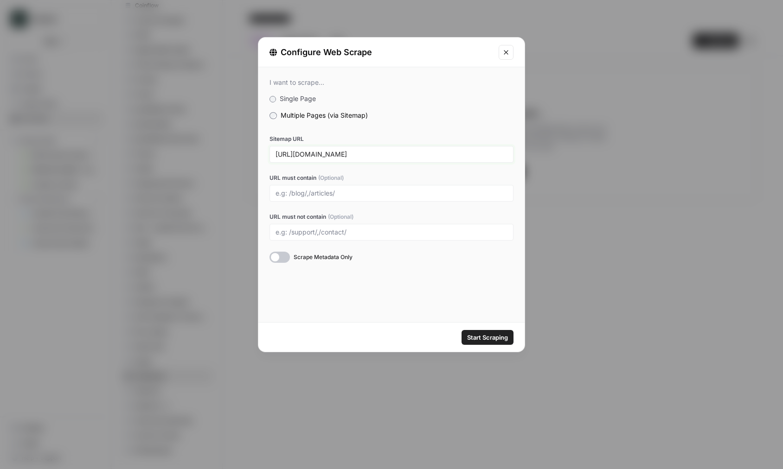
type input "https://stabledashnewsletter.beehiiv.com/sitemap.xml"
click at [461, 330] on button "Start Scraping" at bounding box center [487, 337] width 52 height 15
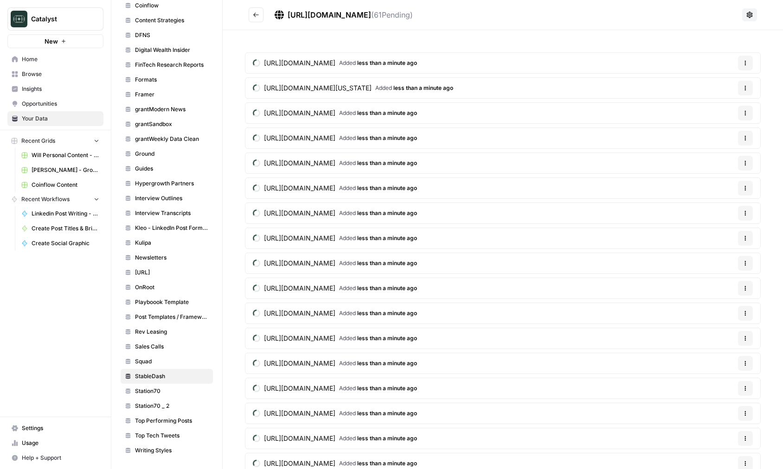
click at [259, 15] on button "Go back" at bounding box center [256, 14] width 15 height 15
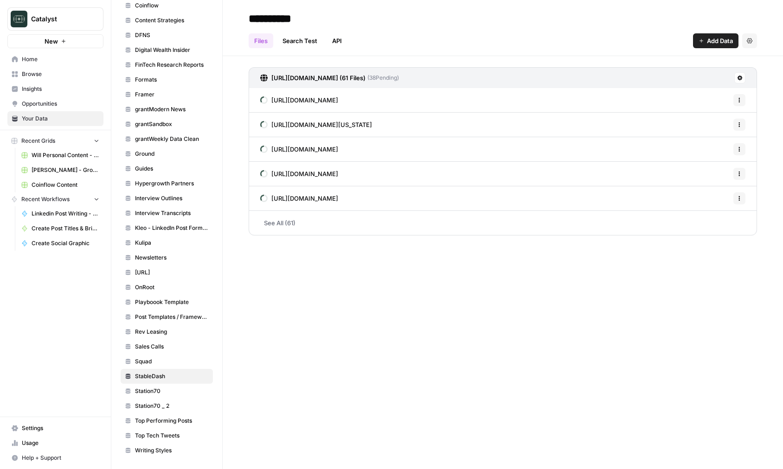
click at [722, 40] on span "Add Data" at bounding box center [720, 40] width 26 height 9
click at [652, 81] on button "Web Scrape" at bounding box center [681, 75] width 106 height 13
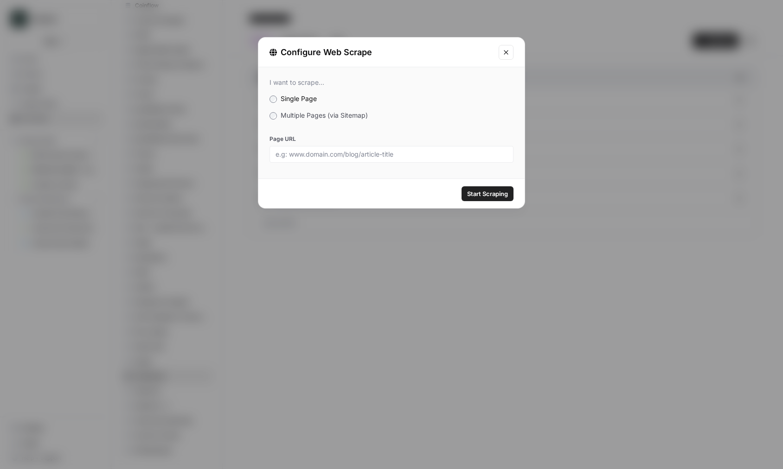
click at [351, 125] on div "I want to scrape... Single Page Multiple Pages (via Sitemap) Page URL" at bounding box center [391, 120] width 266 height 107
click at [340, 121] on div "I want to scrape... Single Page Multiple Pages (via Sitemap) Page URL" at bounding box center [391, 120] width 266 height 107
click at [330, 116] on span "Multiple Pages (via Sitemap)" at bounding box center [324, 115] width 87 height 8
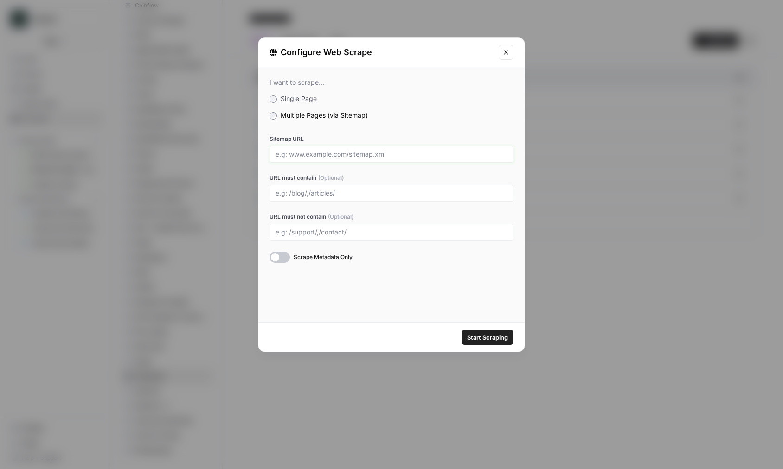
click at [335, 155] on input "Sitemap URL" at bounding box center [391, 154] width 232 height 8
paste input "https://stabledash.com/sitemap.xml"
type input "https://stabledash.com/sitemap.xml"
click at [498, 336] on span "Start Scraping" at bounding box center [487, 337] width 41 height 9
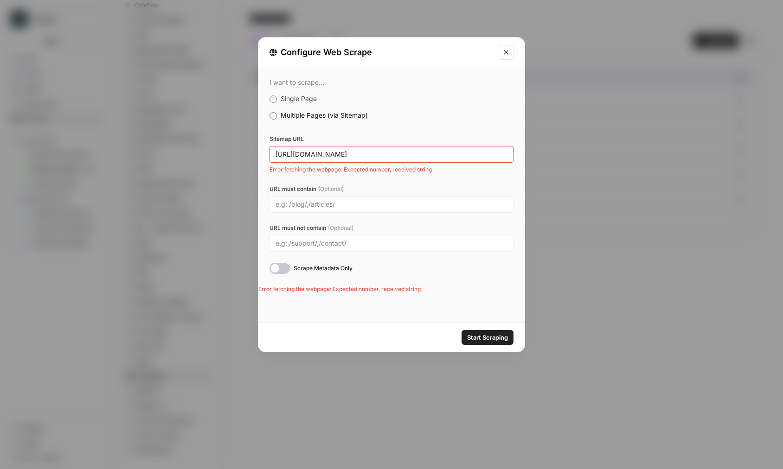
click at [510, 48] on button "Close modal" at bounding box center [505, 52] width 15 height 15
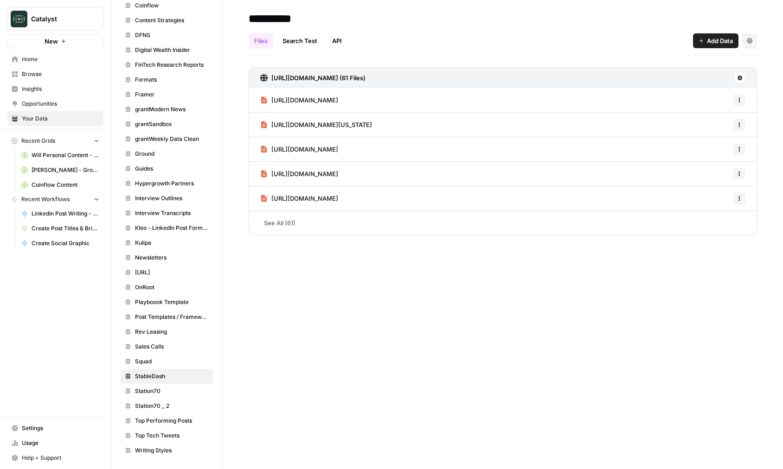
click at [158, 83] on span "Formats" at bounding box center [172, 80] width 74 height 8
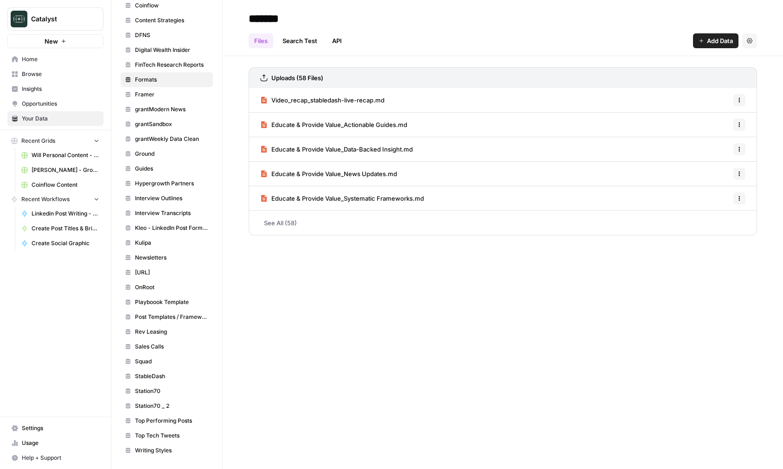
click at [695, 18] on h2 "*******" at bounding box center [503, 18] width 508 height 15
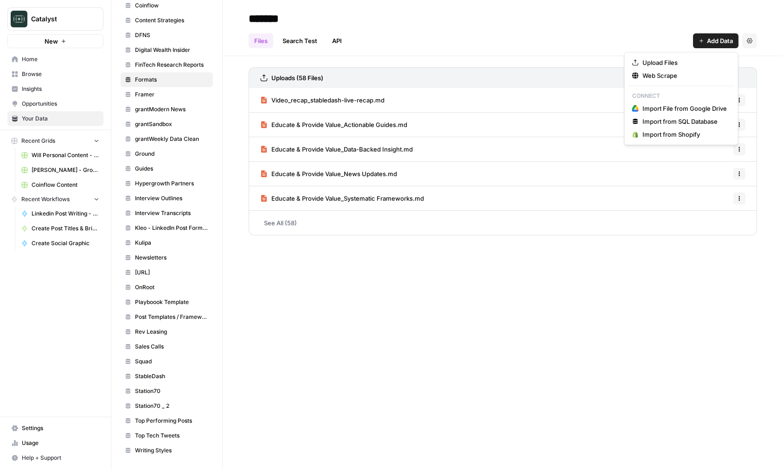
click at [696, 36] on button "Add Data" at bounding box center [715, 40] width 45 height 15
click at [676, 68] on button "Upload Files" at bounding box center [681, 62] width 106 height 13
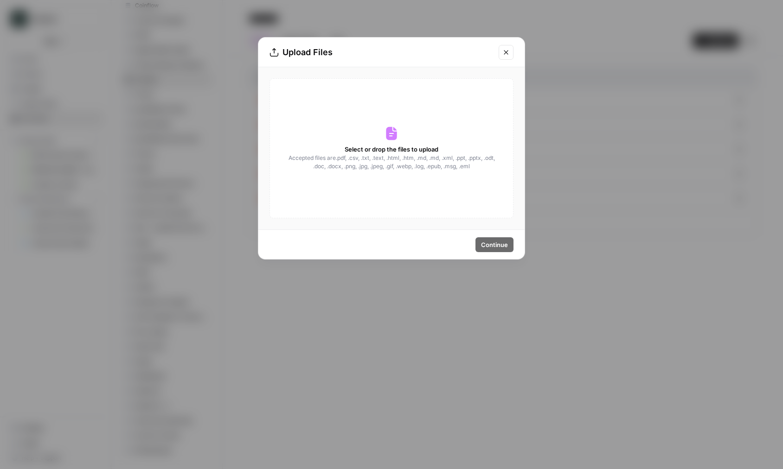
click at [445, 199] on div "Select or drop the files to upload Accepted files are .pdf, .csv, .txt, .text, …" at bounding box center [391, 148] width 244 height 140
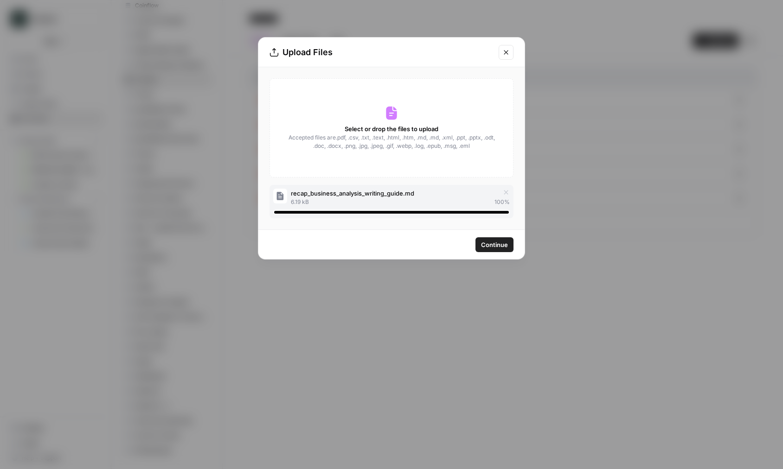
click at [500, 250] on button "Continue" at bounding box center [494, 244] width 38 height 15
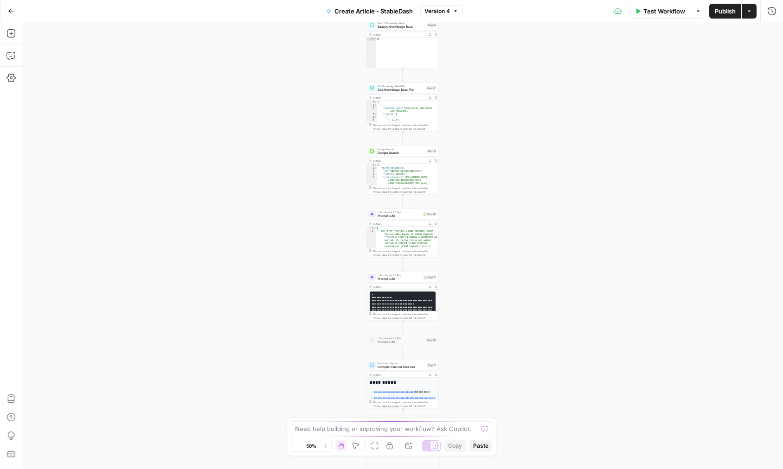
click at [495, 184] on div "**********" at bounding box center [402, 245] width 760 height 447
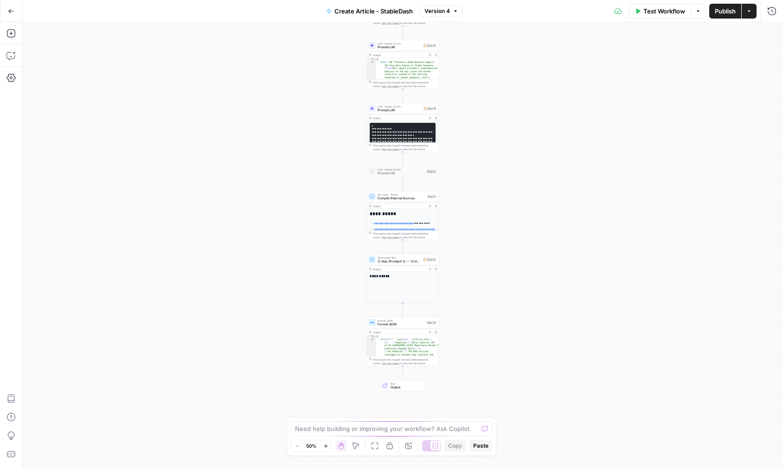
drag, startPoint x: 478, startPoint y: 319, endPoint x: 478, endPoint y: 299, distance: 20.4
click at [478, 299] on div "**********" at bounding box center [402, 245] width 760 height 447
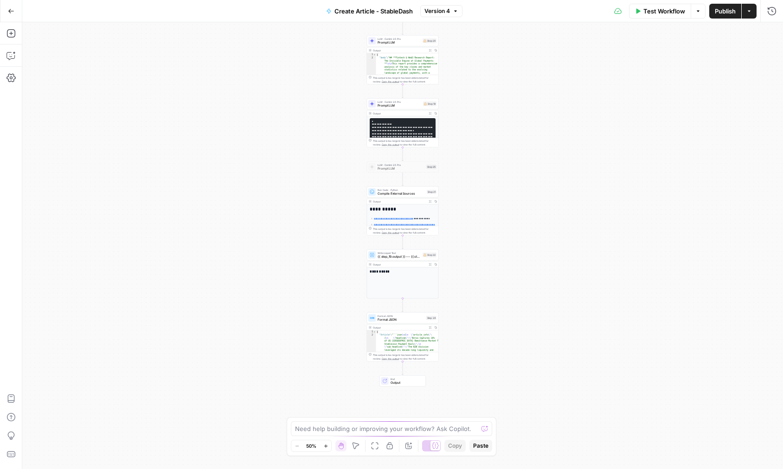
click at [478, 299] on div "**********" at bounding box center [402, 245] width 760 height 447
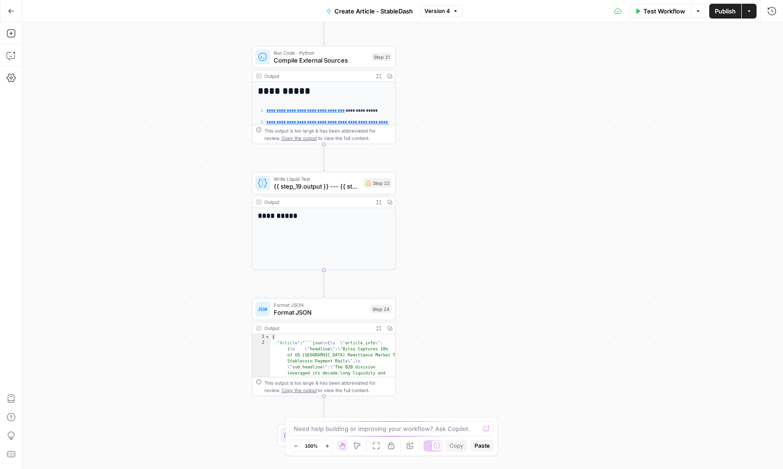
drag, startPoint x: 479, startPoint y: 224, endPoint x: 475, endPoint y: 195, distance: 29.9
click at [475, 195] on div "**********" at bounding box center [402, 245] width 760 height 447
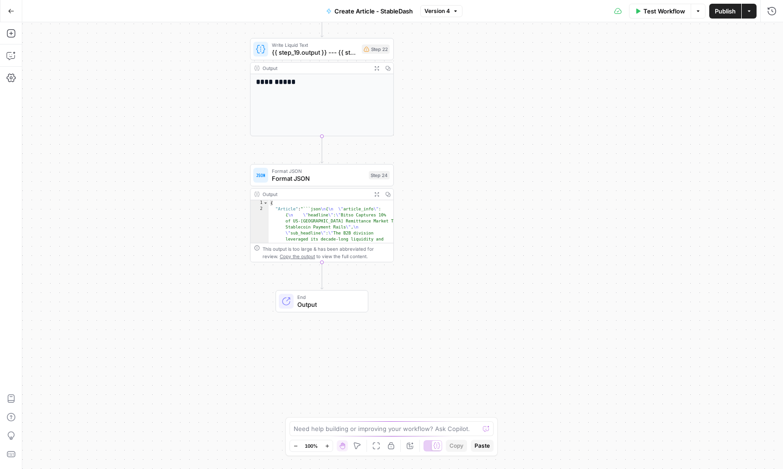
drag, startPoint x: 469, startPoint y: 352, endPoint x: 568, endPoint y: 496, distance: 174.7
click at [568, 469] on html "**********" at bounding box center [391, 234] width 783 height 469
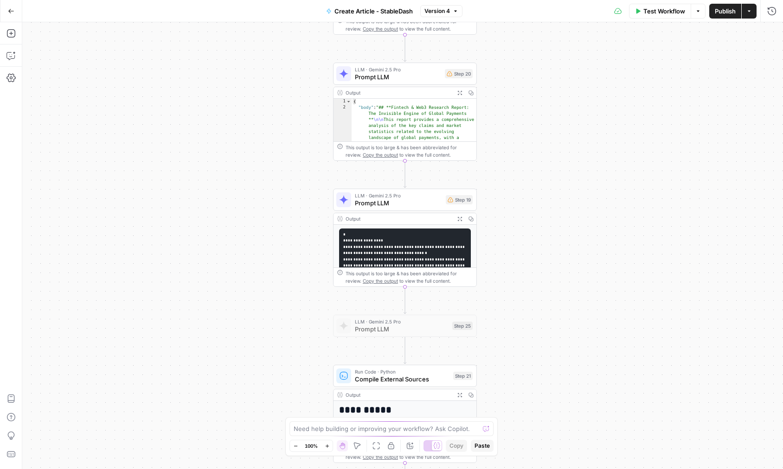
drag, startPoint x: 574, startPoint y: 207, endPoint x: 556, endPoint y: 383, distance: 177.6
click at [556, 383] on div "**********" at bounding box center [402, 245] width 760 height 447
click at [416, 200] on span "Prompt LLM" at bounding box center [398, 202] width 87 height 9
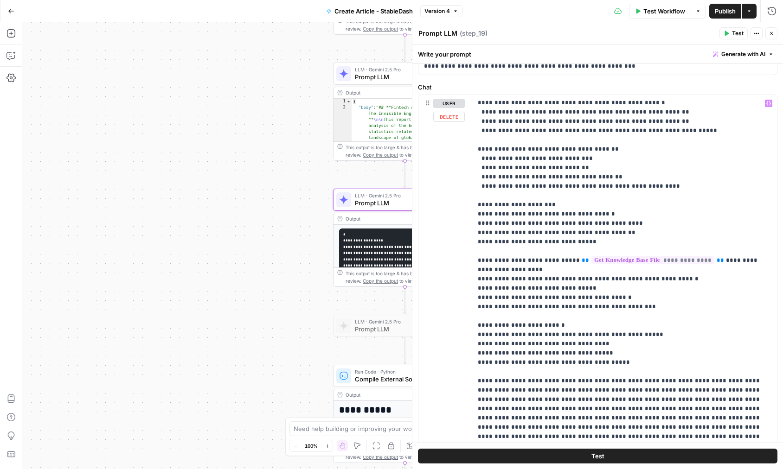
scroll to position [95, 0]
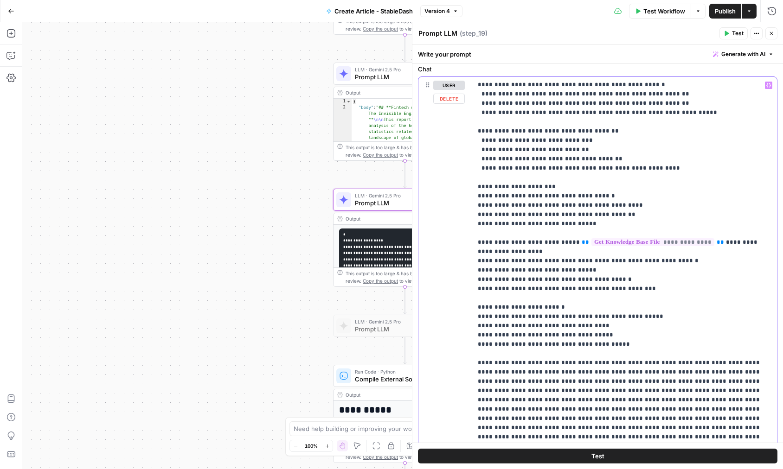
click at [219, 250] on div "**********" at bounding box center [402, 245] width 760 height 447
click at [730, 53] on span "Generate with AI" at bounding box center [743, 54] width 44 height 8
click at [723, 108] on div "Improve your existing prompt" at bounding box center [729, 105] width 77 height 8
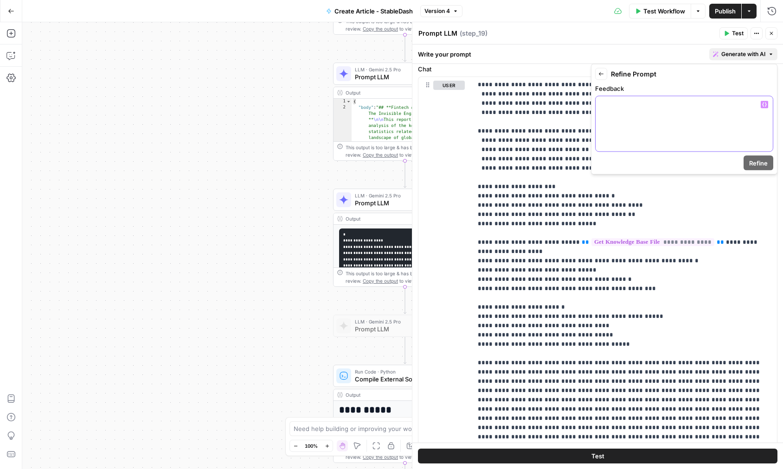
click at [723, 108] on p at bounding box center [684, 104] width 166 height 9
click at [766, 106] on icon "button" at bounding box center [764, 104] width 5 height 5
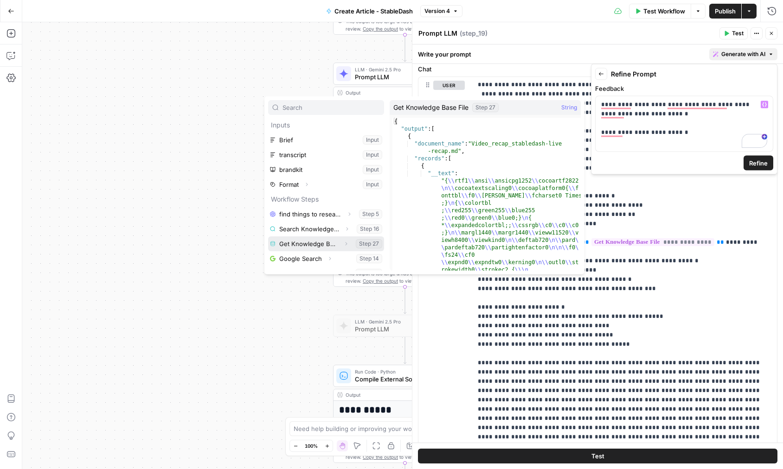
click at [345, 242] on icon "button" at bounding box center [346, 244] width 6 height 6
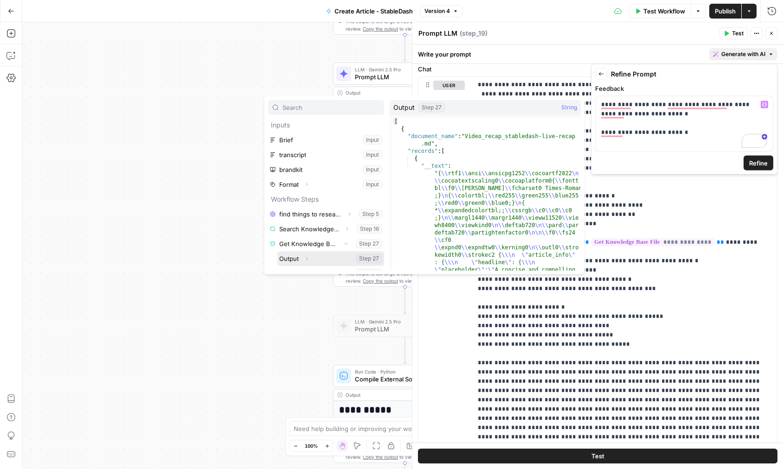
click at [311, 255] on button "Expand" at bounding box center [306, 259] width 12 height 12
click at [352, 260] on button "Select variable Output" at bounding box center [330, 258] width 107 height 15
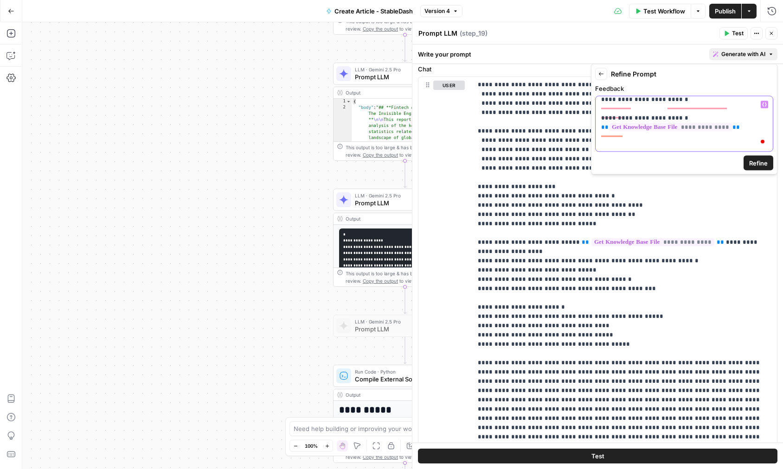
scroll to position [14, 0]
click at [766, 159] on span "Refine" at bounding box center [758, 163] width 19 height 9
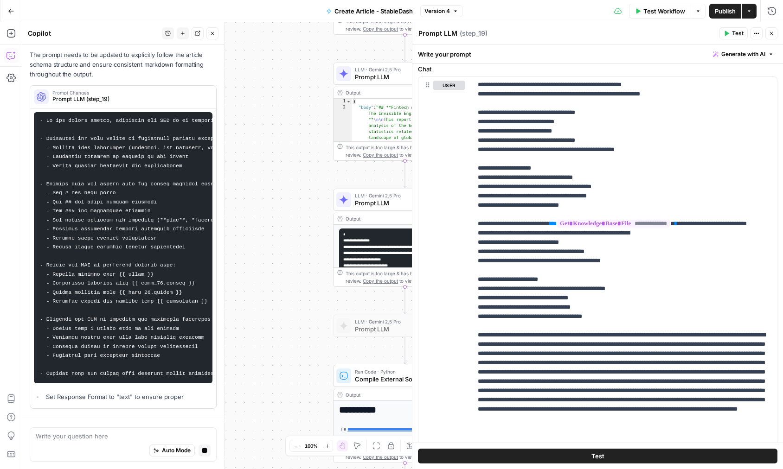
scroll to position [0, 0]
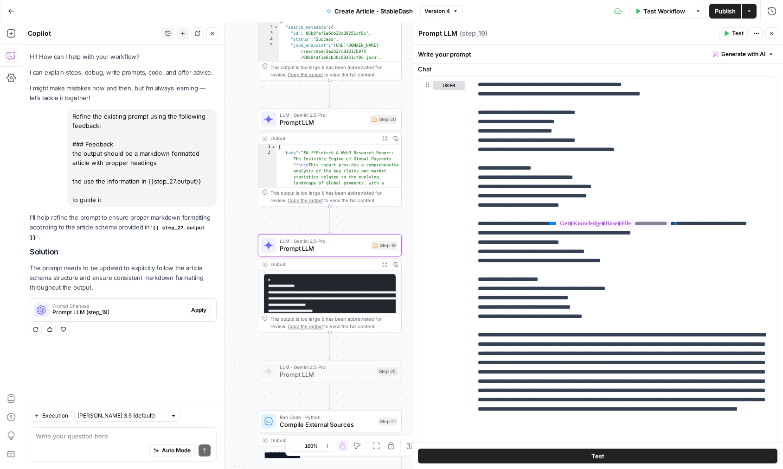
click at [200, 307] on span "Apply" at bounding box center [198, 310] width 15 height 8
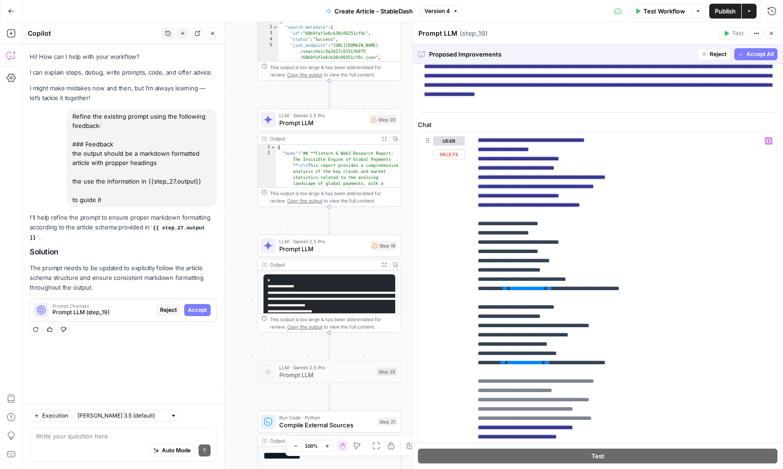
scroll to position [530, 0]
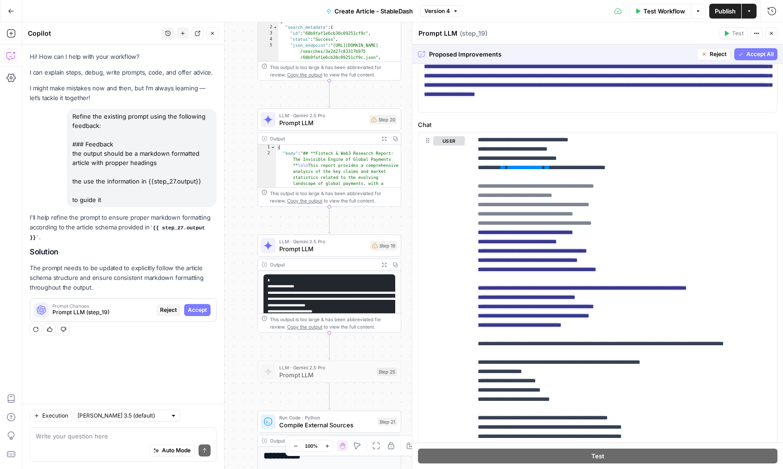
click at [761, 53] on span "Accept All" at bounding box center [759, 54] width 27 height 8
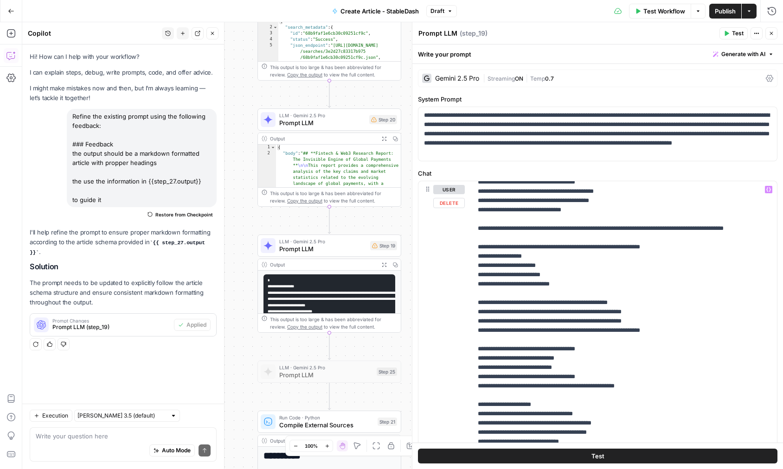
scroll to position [752, 0]
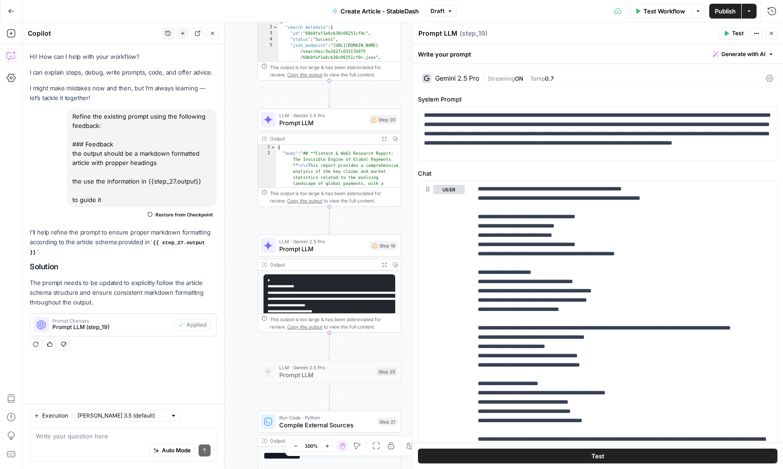
click at [727, 14] on span "Publish" at bounding box center [725, 10] width 21 height 9
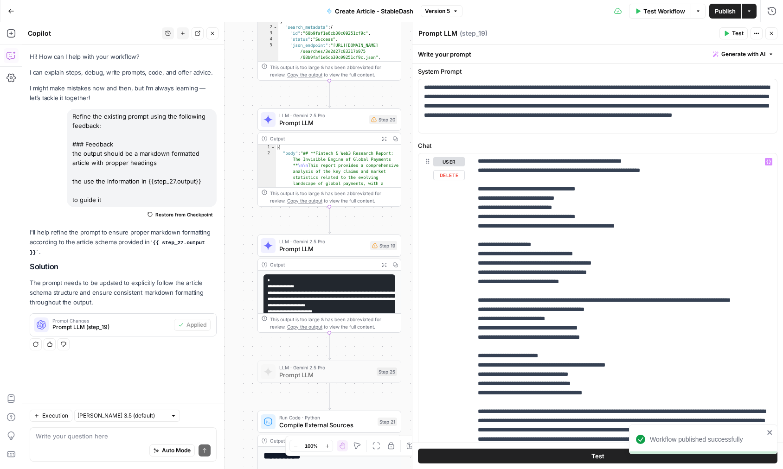
scroll to position [0, 0]
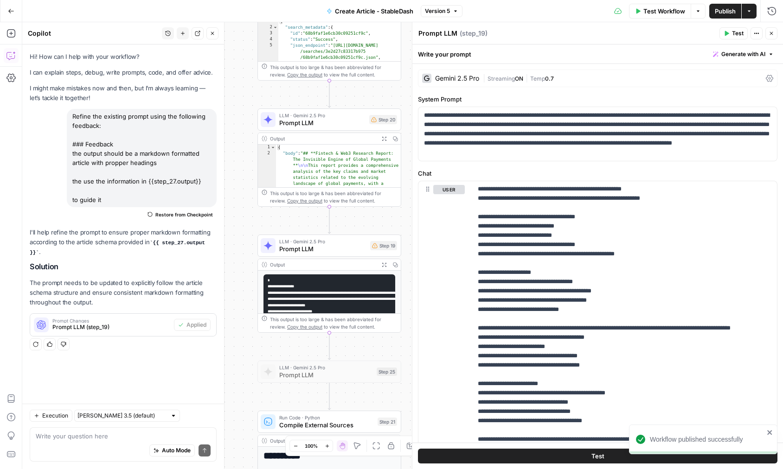
click at [720, 9] on span "Publish" at bounding box center [725, 10] width 21 height 9
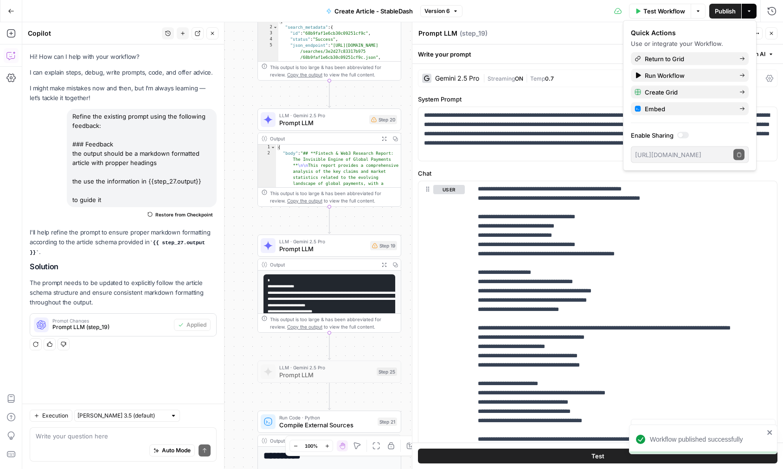
click at [555, 45] on div "Write your prompt Generate with AI" at bounding box center [597, 54] width 370 height 19
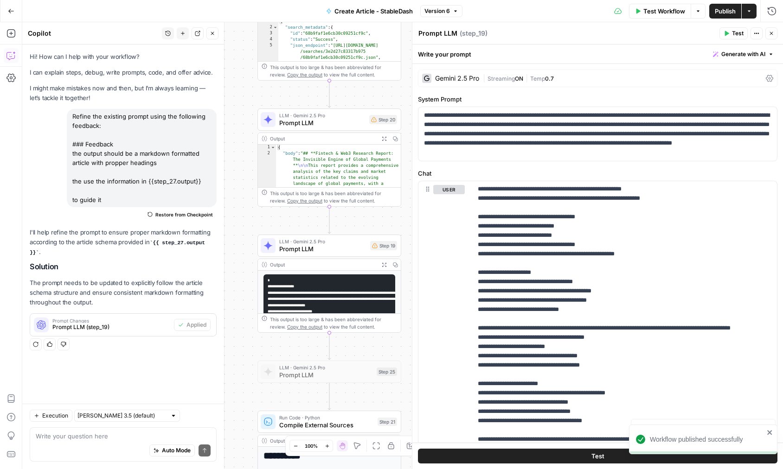
click at [768, 33] on icon "button" at bounding box center [771, 34] width 6 height 6
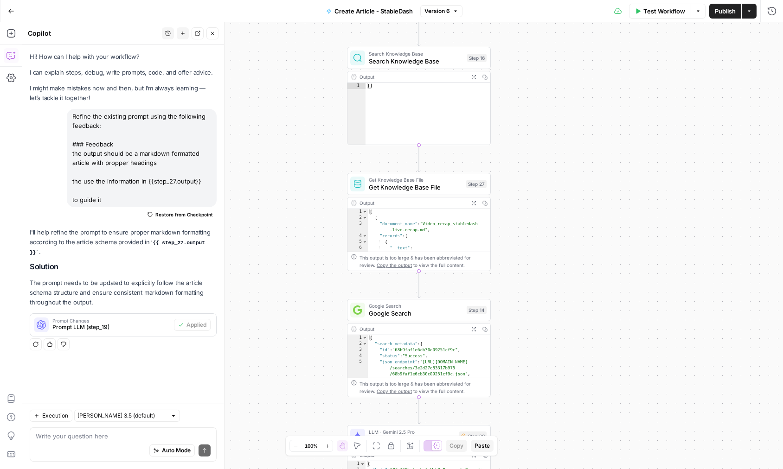
drag, startPoint x: 572, startPoint y: 113, endPoint x: 664, endPoint y: 432, distance: 332.0
click at [664, 432] on div "**********" at bounding box center [402, 245] width 760 height 447
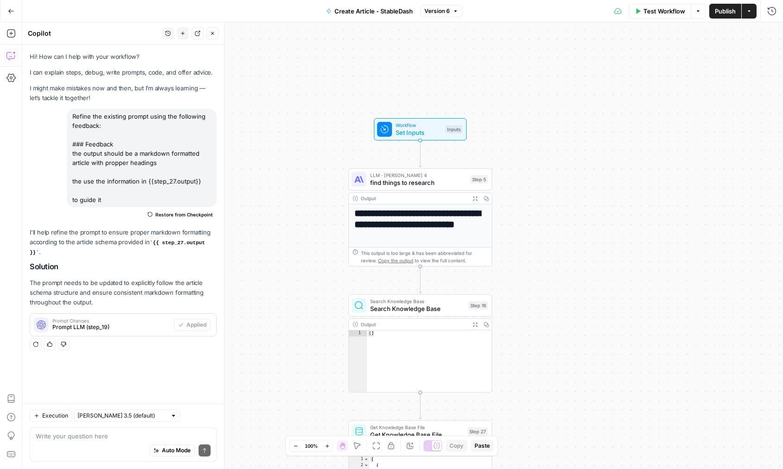
drag, startPoint x: 602, startPoint y: 163, endPoint x: 601, endPoint y: 407, distance: 244.4
click at [601, 408] on div "**********" at bounding box center [402, 245] width 760 height 447
click at [601, 231] on div "**********" at bounding box center [402, 245] width 760 height 447
click at [212, 29] on button "Close" at bounding box center [212, 33] width 12 height 12
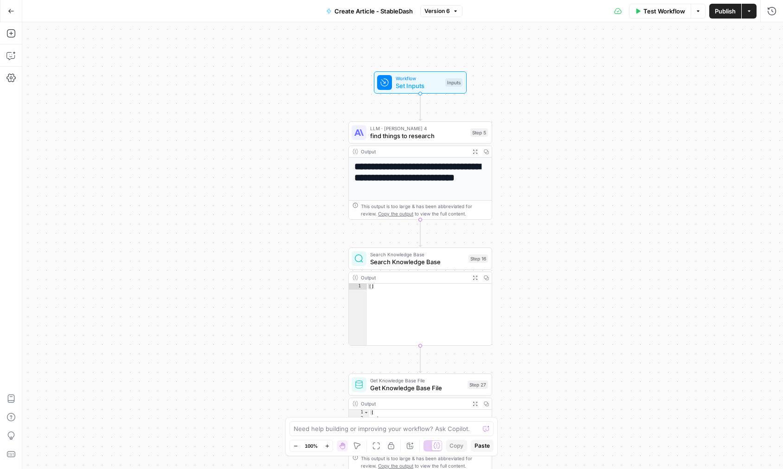
drag, startPoint x: 284, startPoint y: 331, endPoint x: 284, endPoint y: 285, distance: 46.4
click at [284, 285] on div "**********" at bounding box center [402, 245] width 760 height 447
click at [13, 36] on icon "button" at bounding box center [10, 33] width 9 height 9
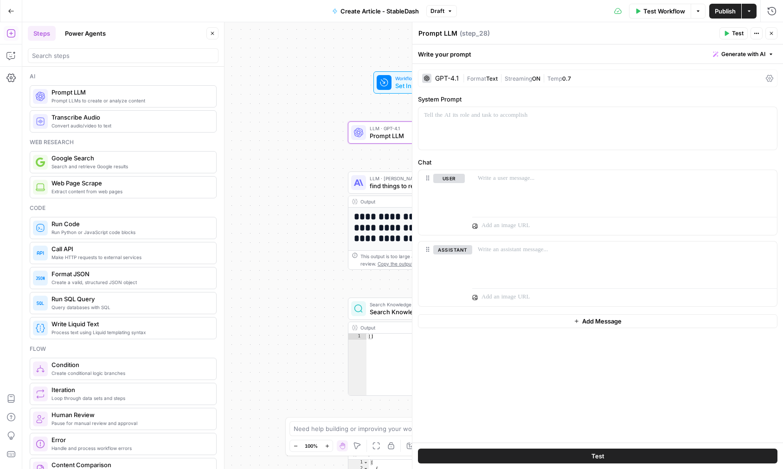
click at [747, 51] on span "Generate with AI" at bounding box center [743, 54] width 44 height 8
click at [735, 72] on span "Generate" at bounding box center [731, 74] width 68 height 9
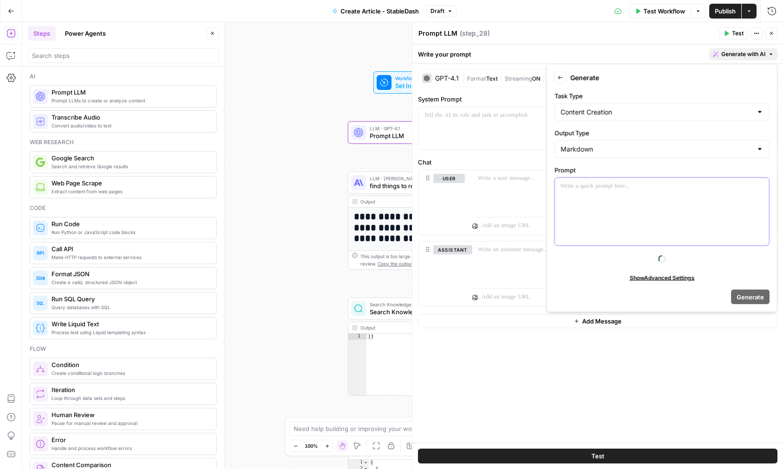
click at [665, 210] on div at bounding box center [662, 212] width 214 height 68
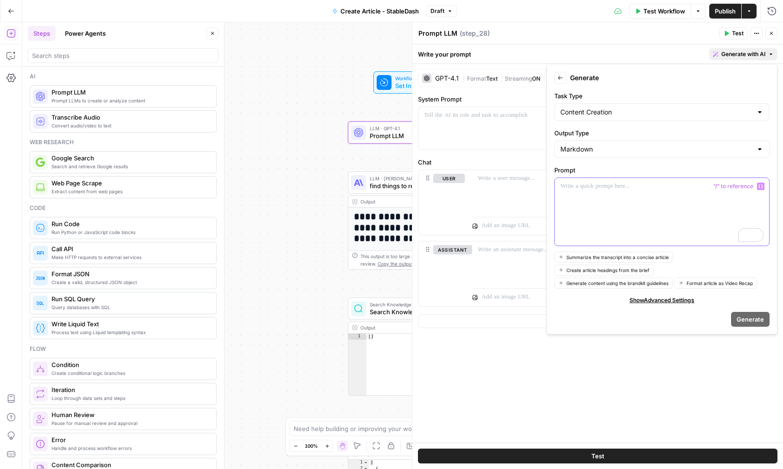
click at [762, 187] on icon "button" at bounding box center [760, 186] width 5 height 5
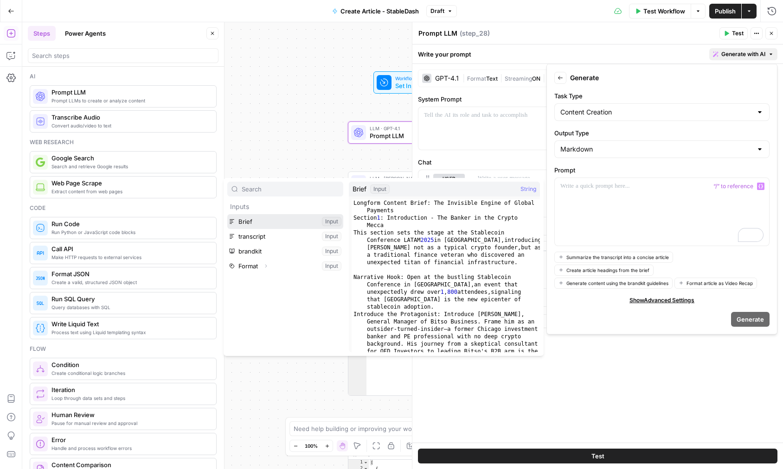
click at [312, 221] on button "Select variable Brief" at bounding box center [285, 221] width 116 height 15
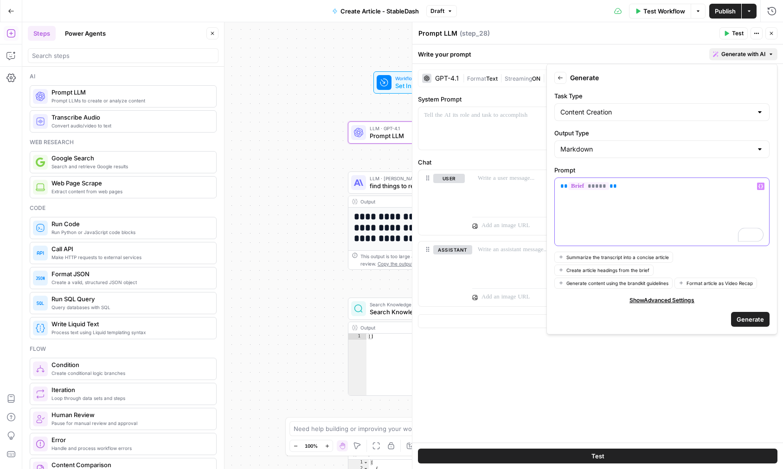
click at [763, 185] on button "Variables Menu" at bounding box center [760, 186] width 7 height 7
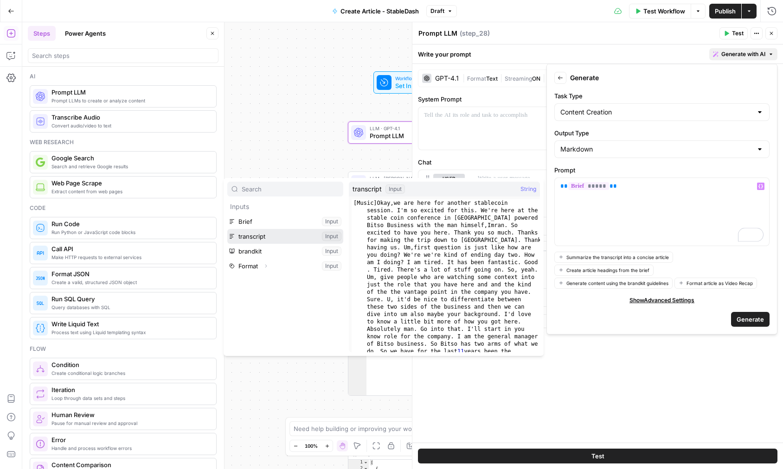
click at [270, 236] on button "Select variable transcript" at bounding box center [285, 236] width 116 height 15
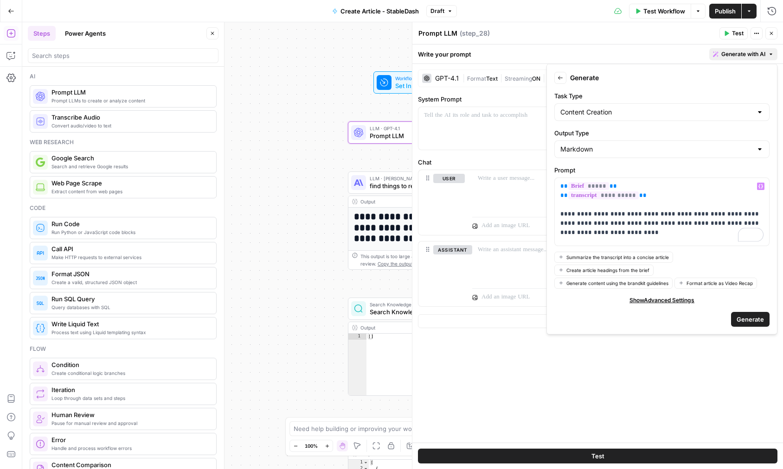
click at [757, 323] on span "Generate" at bounding box center [749, 318] width 27 height 9
click at [757, 323] on button "Add Message" at bounding box center [597, 321] width 359 height 14
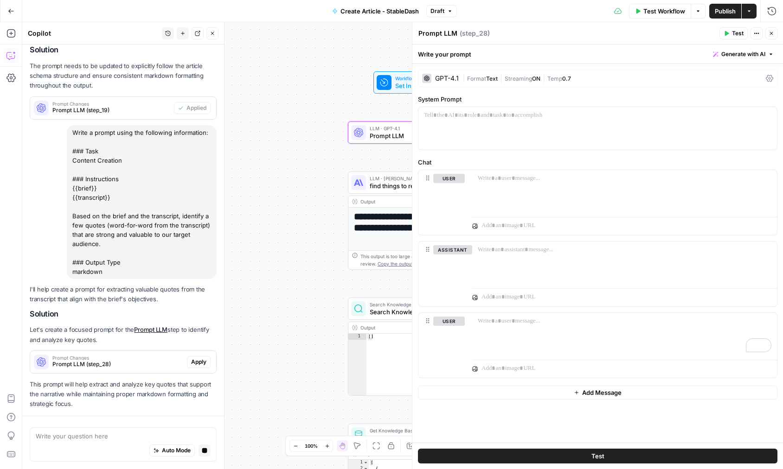
scroll to position [259, 0]
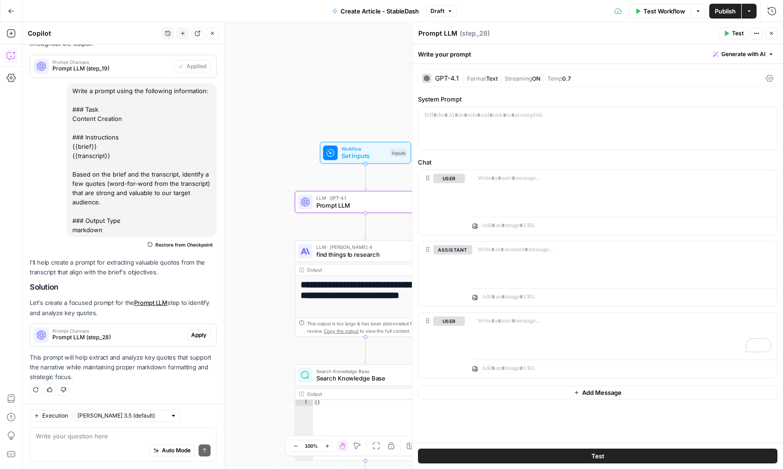
click at [204, 338] on span "Apply" at bounding box center [198, 335] width 15 height 8
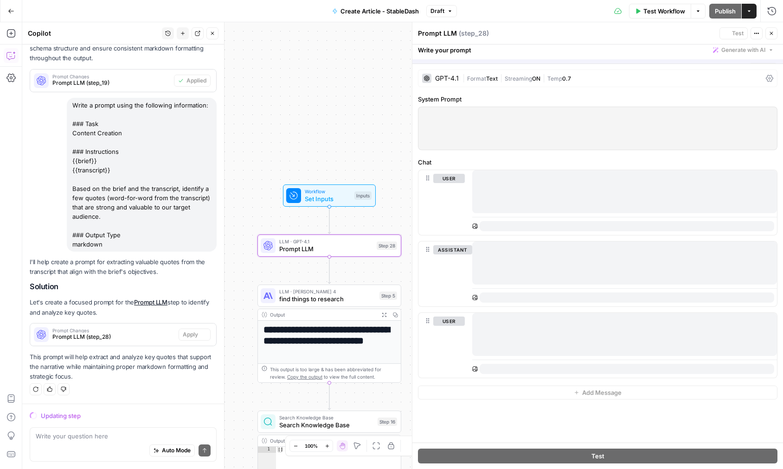
scroll to position [229, 0]
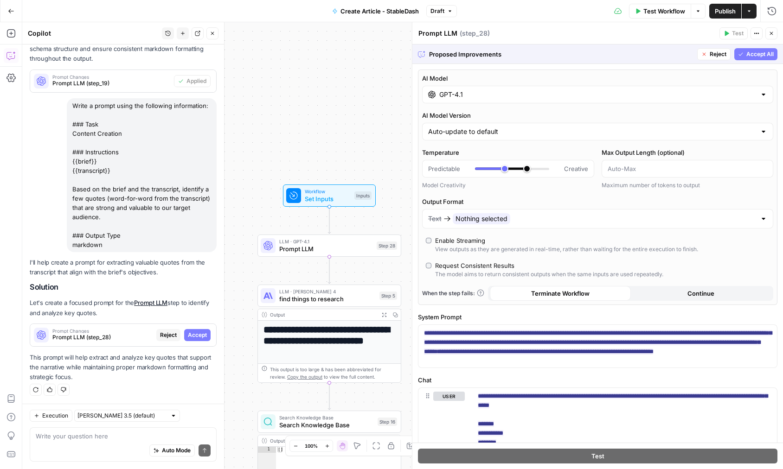
click at [753, 54] on span "Accept All" at bounding box center [759, 54] width 27 height 8
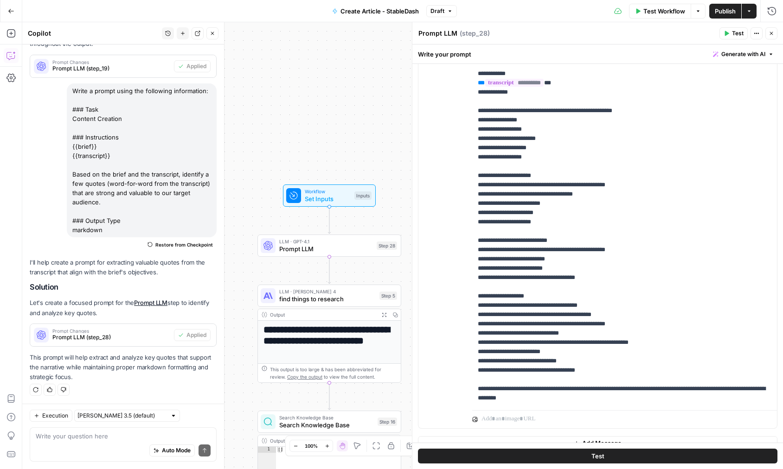
scroll to position [156, 0]
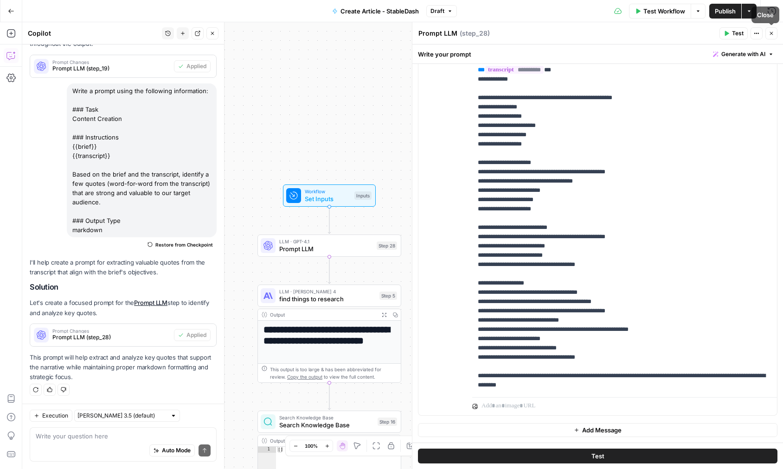
click at [768, 33] on icon "button" at bounding box center [771, 34] width 6 height 6
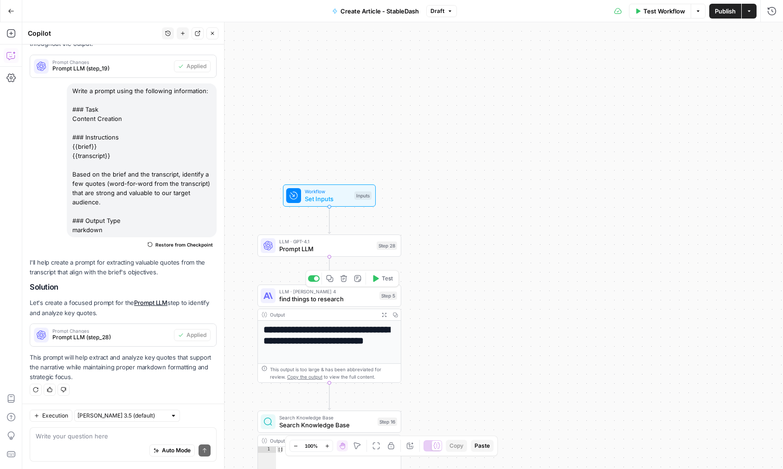
click at [308, 247] on span "Prompt LLM" at bounding box center [326, 248] width 94 height 9
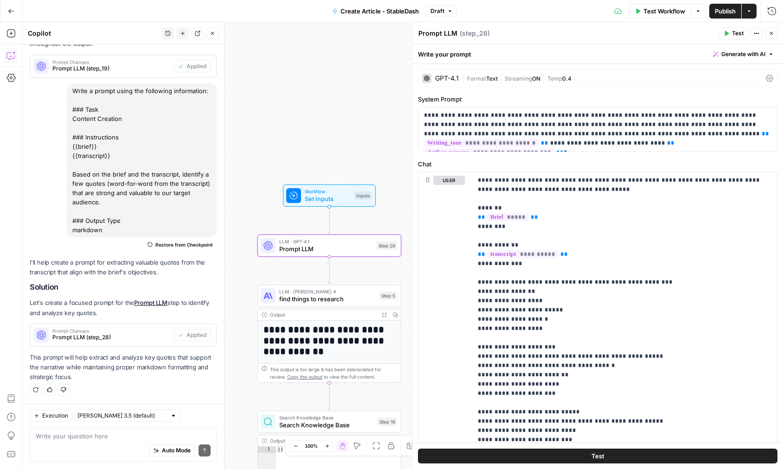
click at [447, 14] on button "Draft" at bounding box center [441, 11] width 31 height 12
click at [398, 62] on div "**********" at bounding box center [402, 245] width 760 height 447
click at [436, 35] on textarea "Prompt LLM" at bounding box center [437, 33] width 39 height 9
type textarea "find quotes"
click at [330, 269] on icon "Edge from step_28 to step_5" at bounding box center [328, 270] width 3 height 27
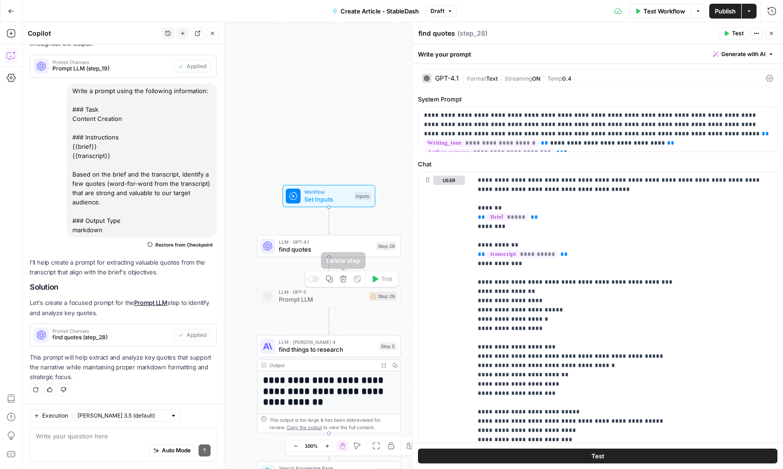
click at [337, 295] on span "Prompt LLM" at bounding box center [322, 299] width 86 height 9
click at [342, 278] on icon "button" at bounding box center [342, 278] width 7 height 7
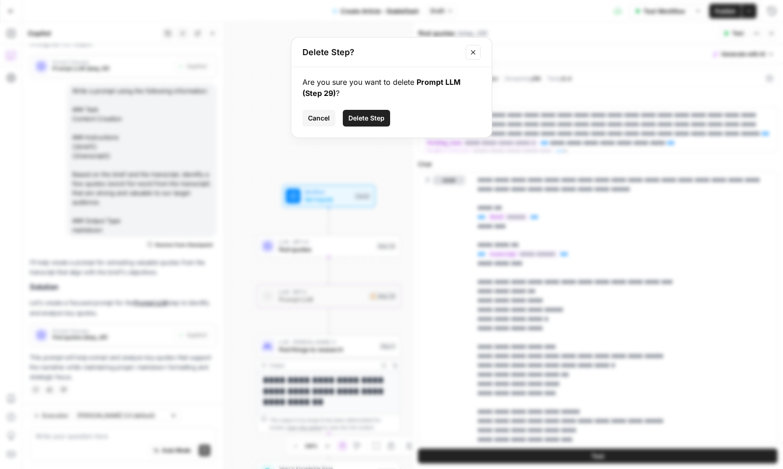
click at [372, 108] on div "Are you sure you want to delete Prompt LLM (Step 29) ? Cancel Delete Step" at bounding box center [391, 102] width 200 height 70
click at [371, 110] on button "Delete Step" at bounding box center [366, 118] width 47 height 17
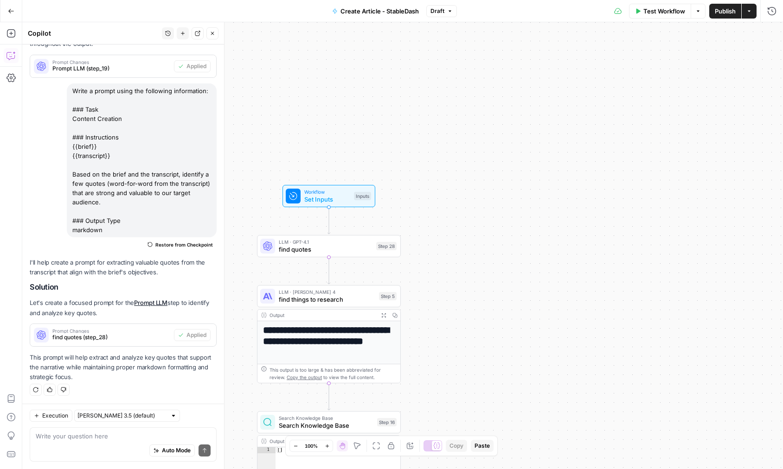
click at [371, 118] on div "**********" at bounding box center [402, 245] width 760 height 447
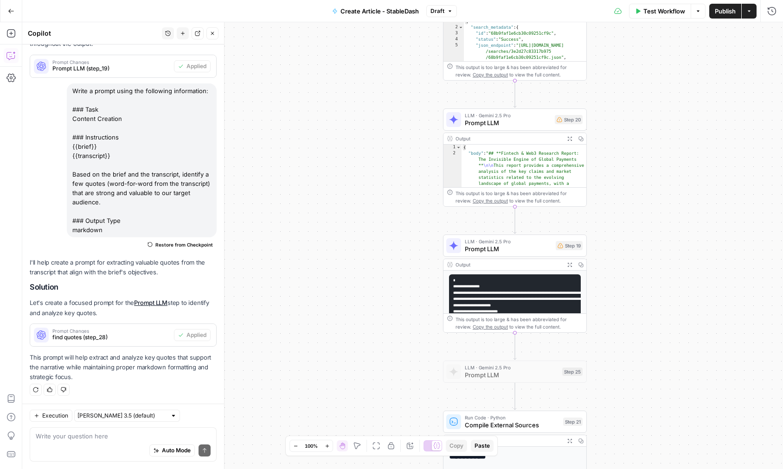
click at [19, 36] on div "Add Steps Copilot Settings AirOps Academy Help Give Feedback Shortcuts" at bounding box center [11, 245] width 22 height 447
click at [9, 36] on icon "button" at bounding box center [10, 33] width 9 height 9
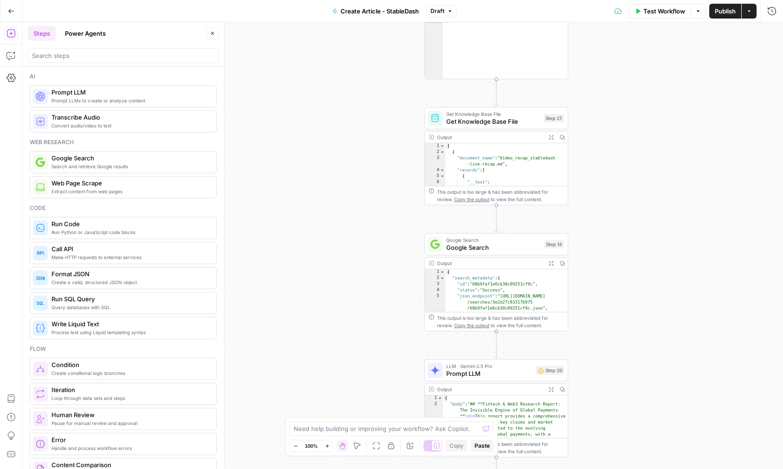
drag, startPoint x: 401, startPoint y: 93, endPoint x: 380, endPoint y: 420, distance: 327.6
click at [380, 420] on body "**********" at bounding box center [391, 234] width 783 height 469
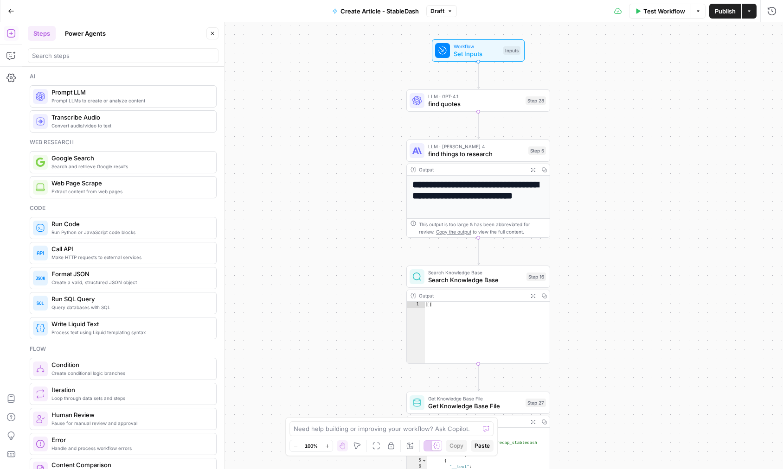
drag, startPoint x: 380, startPoint y: 211, endPoint x: 365, endPoint y: 420, distance: 208.7
click at [365, 420] on body "**********" at bounding box center [391, 234] width 783 height 469
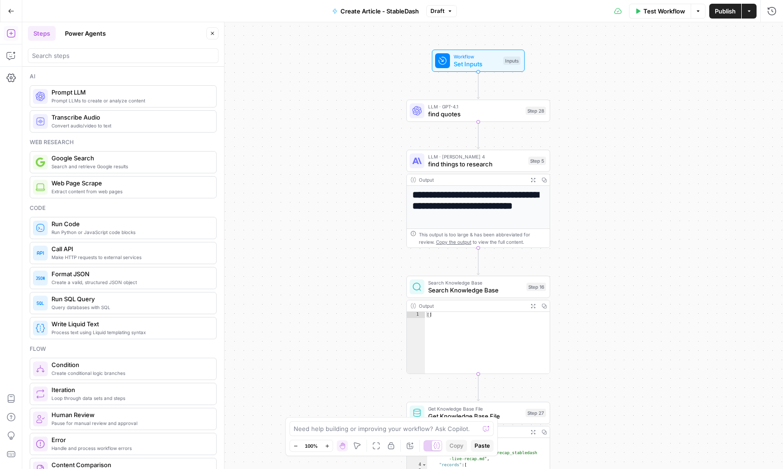
drag, startPoint x: 360, startPoint y: 194, endPoint x: 360, endPoint y: 210, distance: 16.2
click at [360, 210] on div "**********" at bounding box center [402, 245] width 760 height 447
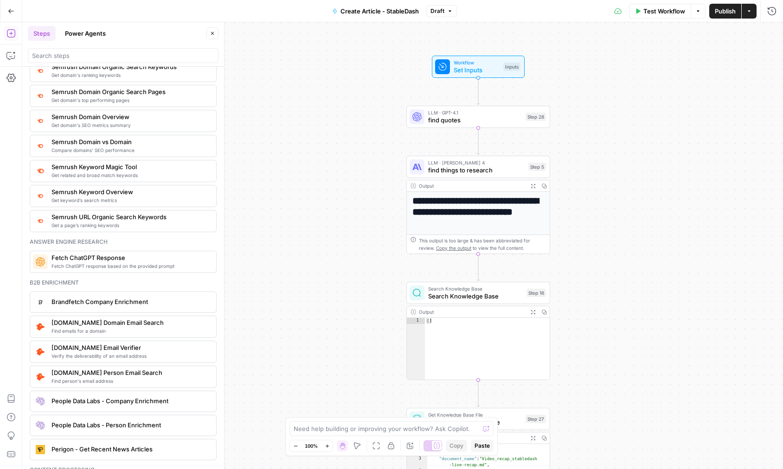
scroll to position [1037, 0]
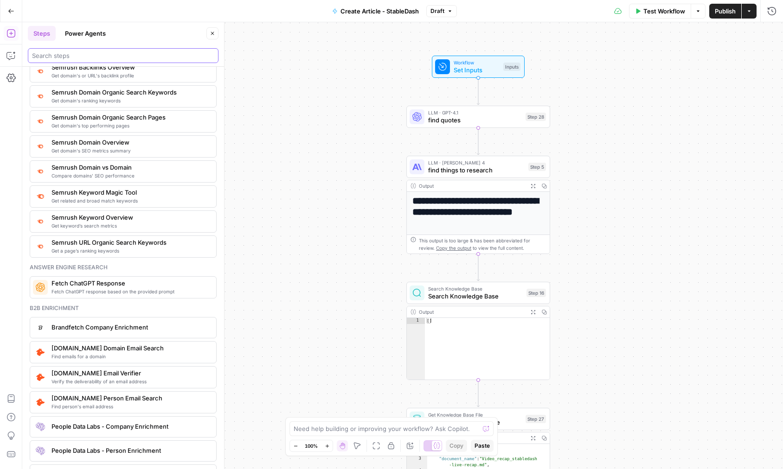
click at [103, 58] on input "search" at bounding box center [123, 55] width 182 height 9
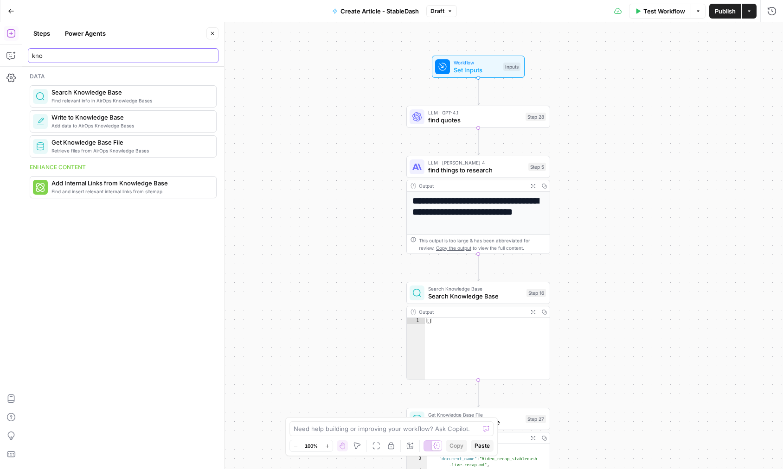
scroll to position [0, 0]
type input "know"
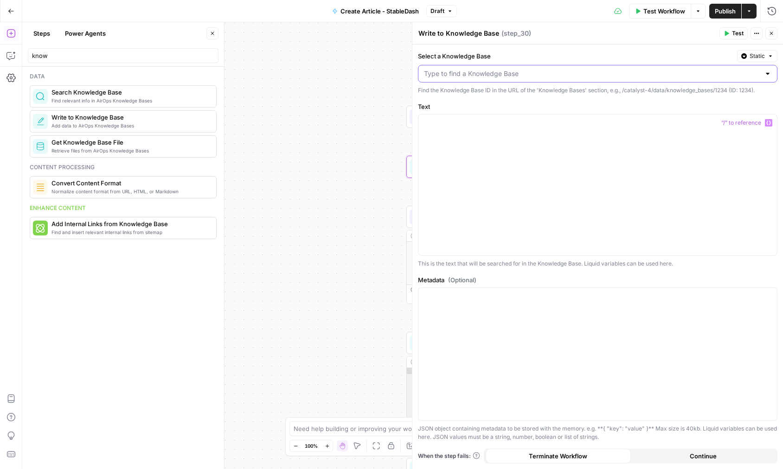
click at [511, 72] on input "Select a Knowledge Base" at bounding box center [592, 73] width 336 height 9
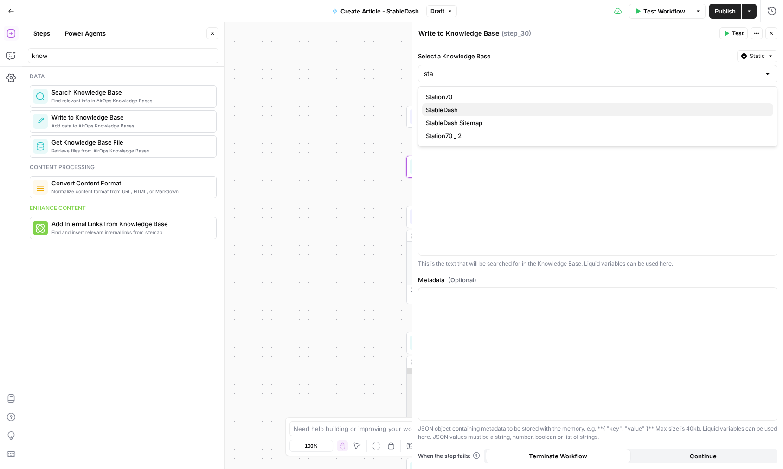
click at [502, 110] on span "StableDash" at bounding box center [596, 109] width 340 height 9
type input "StableDash"
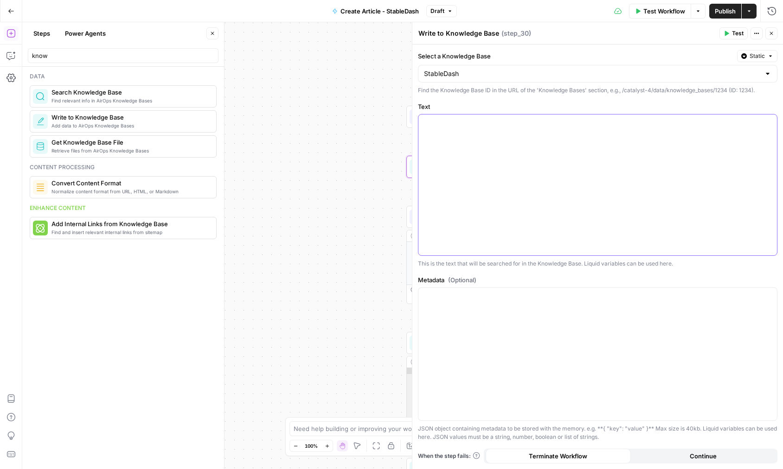
click at [493, 140] on div at bounding box center [597, 185] width 358 height 141
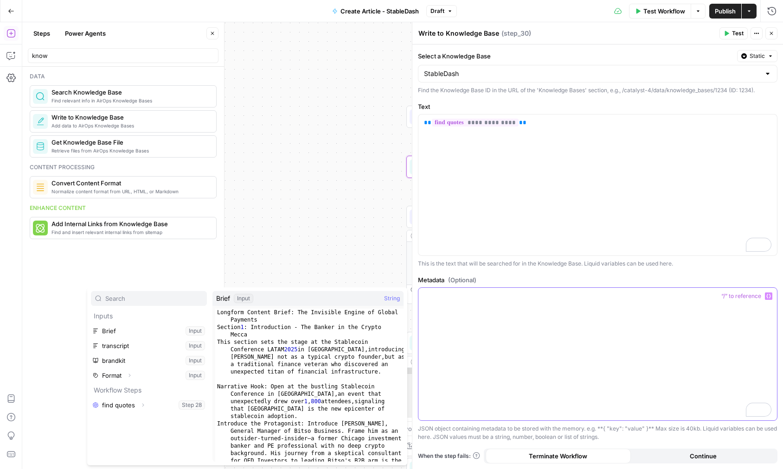
click at [766, 295] on icon "button" at bounding box center [768, 296] width 5 height 5
click at [639, 141] on div "**********" at bounding box center [597, 185] width 358 height 141
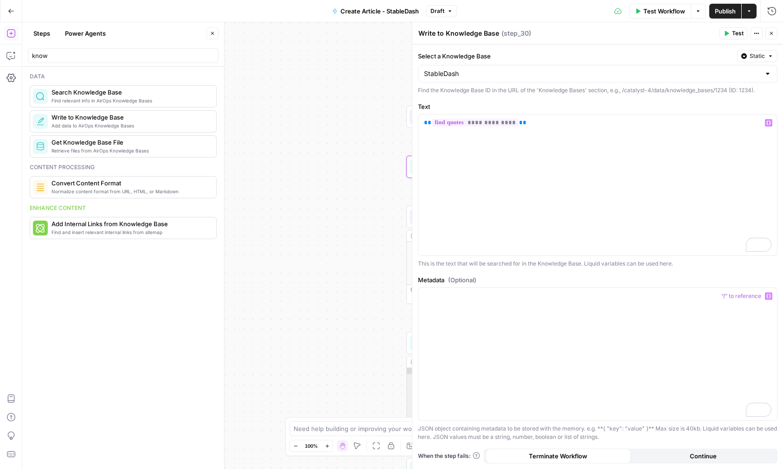
click at [456, 35] on textarea "Write to Knowledge Base" at bounding box center [458, 33] width 81 height 9
type textarea "write quotes to KB"
click at [770, 32] on icon "button" at bounding box center [771, 34] width 6 height 6
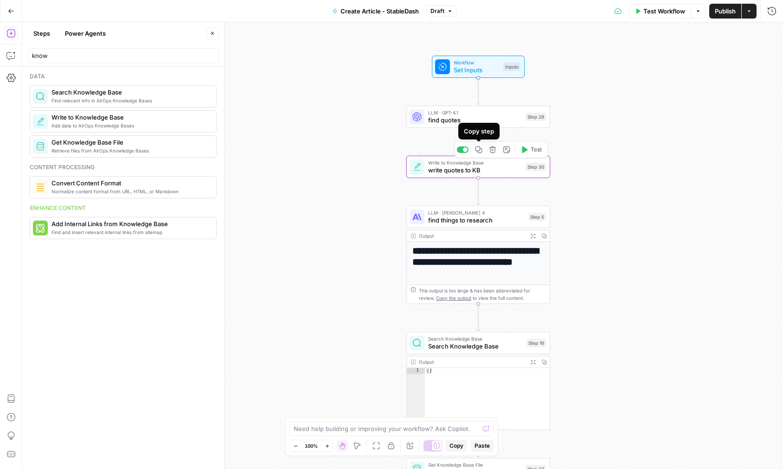
click at [480, 152] on icon "button" at bounding box center [478, 150] width 7 height 7
click at [479, 192] on icon "Edge from step_30 to step_5" at bounding box center [478, 191] width 3 height 27
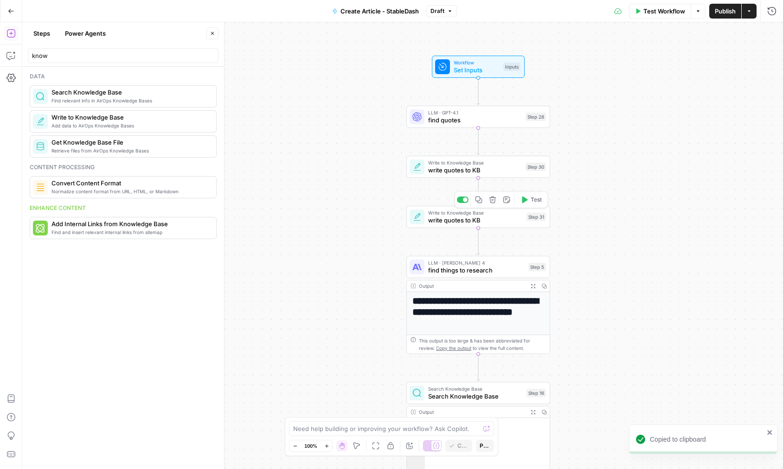
click at [469, 218] on span "write quotes to KB" at bounding box center [475, 220] width 95 height 9
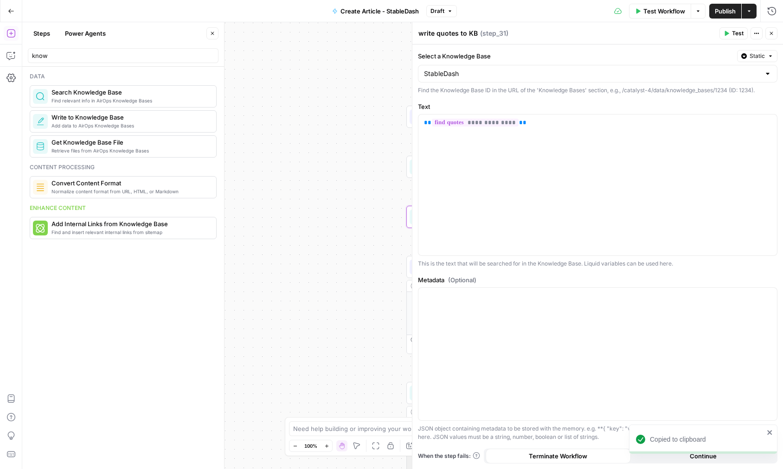
click at [455, 35] on textarea "write quotes to KB" at bounding box center [447, 33] width 59 height 9
click at [444, 33] on textarea "write quotes to KB" at bounding box center [447, 33] width 59 height 9
drag, startPoint x: 436, startPoint y: 33, endPoint x: 510, endPoint y: 31, distance: 73.3
click at [510, 31] on div "write quotes to KB write quotes to KB ( step_31 )" at bounding box center [567, 33] width 299 height 10
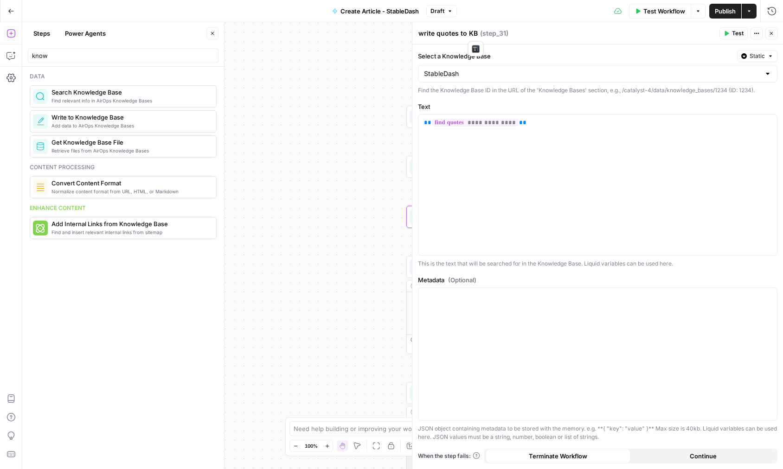
click at [454, 32] on textarea "write quotes to KB" at bounding box center [447, 33] width 59 height 9
drag, startPoint x: 457, startPoint y: 34, endPoint x: 437, endPoint y: 34, distance: 19.9
click at [437, 34] on textarea "write quotes to KB" at bounding box center [447, 33] width 59 height 9
type textarea "write transcript to KB"
click at [653, 140] on div "**********" at bounding box center [597, 185] width 358 height 141
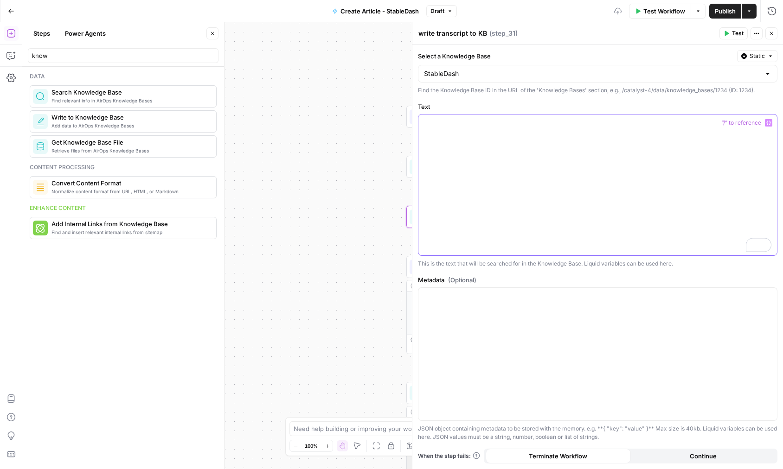
click at [773, 124] on div "To enrich screen reader interactions, please activate Accessibility in Grammarl…" at bounding box center [597, 185] width 358 height 141
click at [768, 124] on icon "button" at bounding box center [768, 123] width 5 height 5
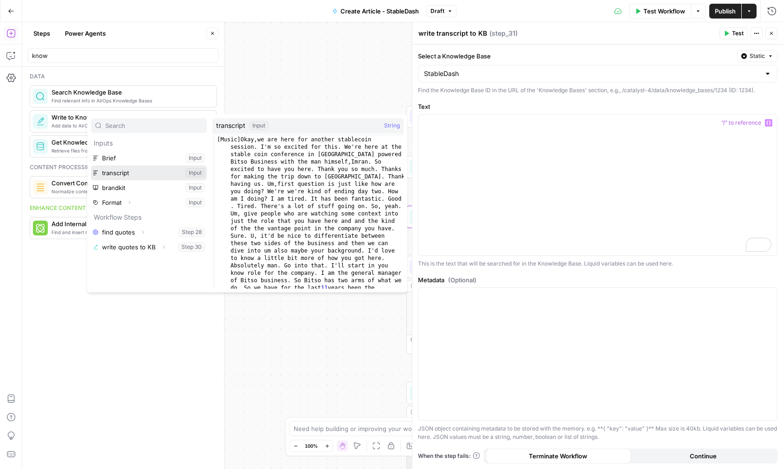
click at [126, 170] on button "Select variable transcript" at bounding box center [149, 173] width 116 height 15
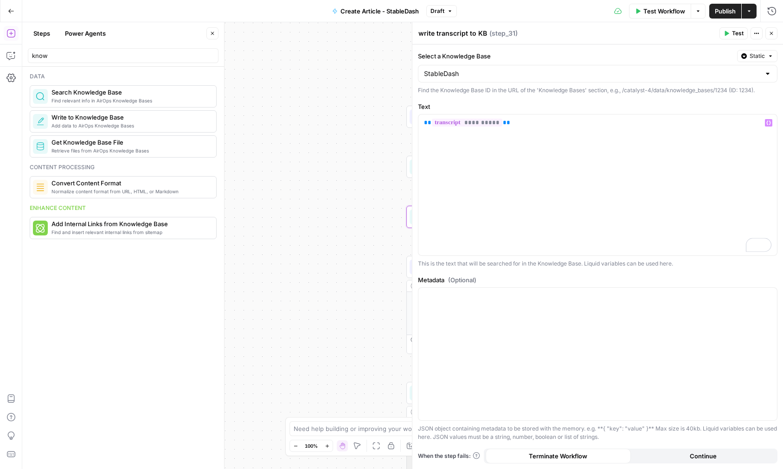
click at [769, 38] on button "Close" at bounding box center [771, 33] width 12 height 12
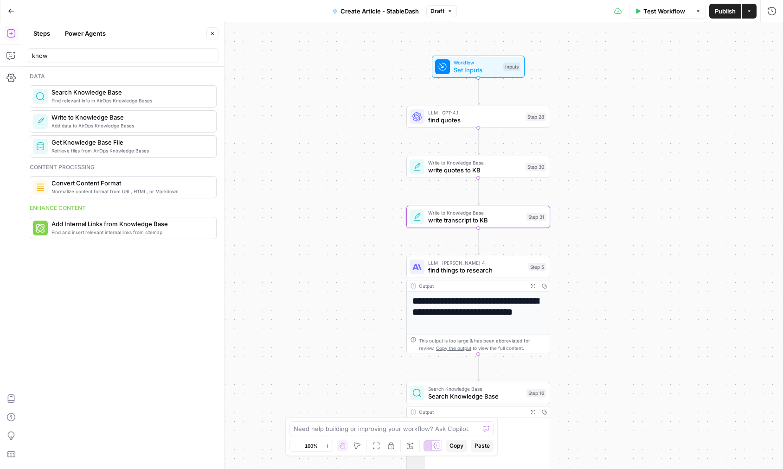
click at [632, 327] on div "**********" at bounding box center [402, 245] width 760 height 447
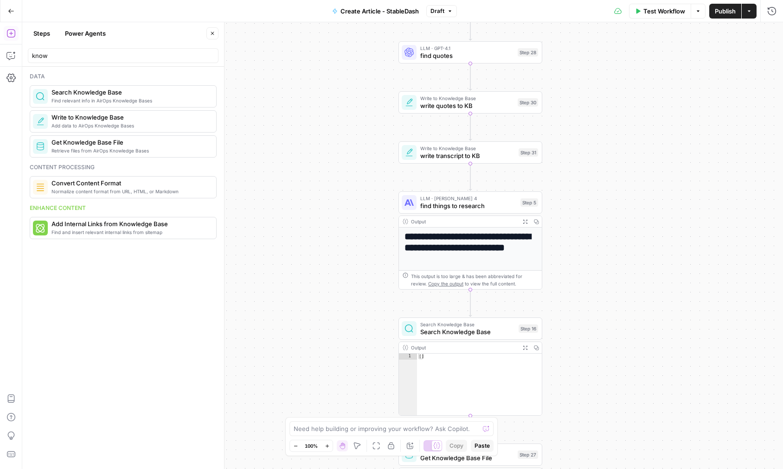
drag, startPoint x: 635, startPoint y: 364, endPoint x: 627, endPoint y: 299, distance: 64.9
click at [627, 299] on div "**********" at bounding box center [402, 245] width 760 height 447
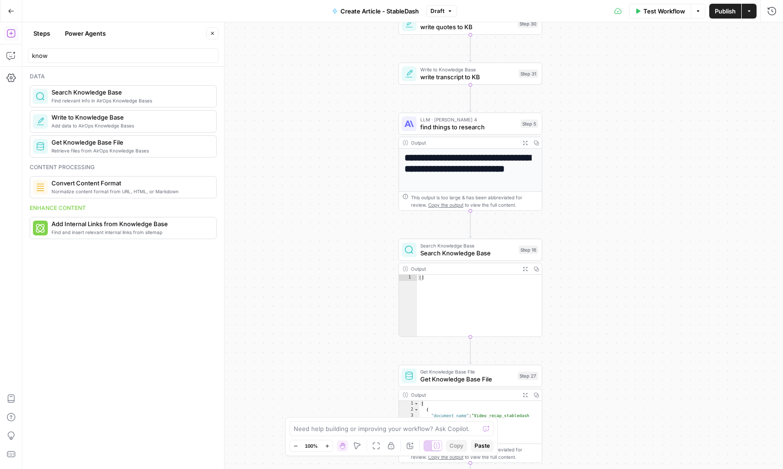
drag, startPoint x: 627, startPoint y: 299, endPoint x: 627, endPoint y: 118, distance: 181.3
click at [627, 118] on div "**********" at bounding box center [402, 245] width 760 height 447
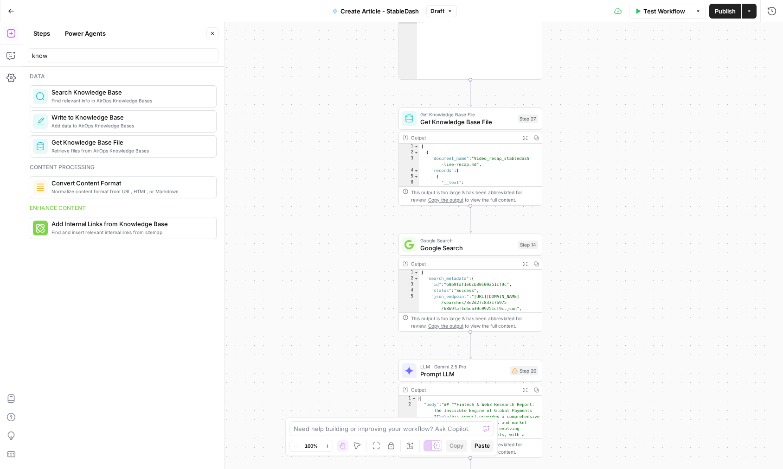
drag, startPoint x: 639, startPoint y: 328, endPoint x: 639, endPoint y: 148, distance: 179.9
click at [639, 148] on div "**********" at bounding box center [402, 245] width 760 height 447
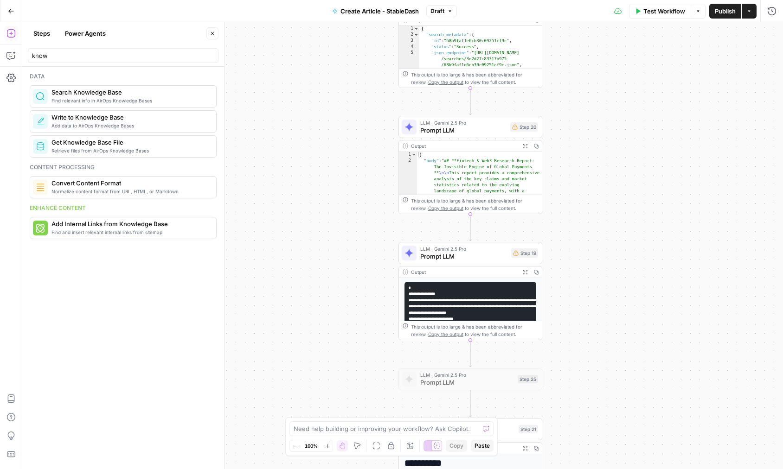
drag, startPoint x: 645, startPoint y: 242, endPoint x: 645, endPoint y: 110, distance: 131.7
click at [645, 109] on div "**********" at bounding box center [402, 245] width 760 height 447
click at [440, 134] on div "LLM · Gemini 2.5 Pro Prompt LLM Step 20 Copy step Delete step Add Note Test" at bounding box center [470, 126] width 144 height 22
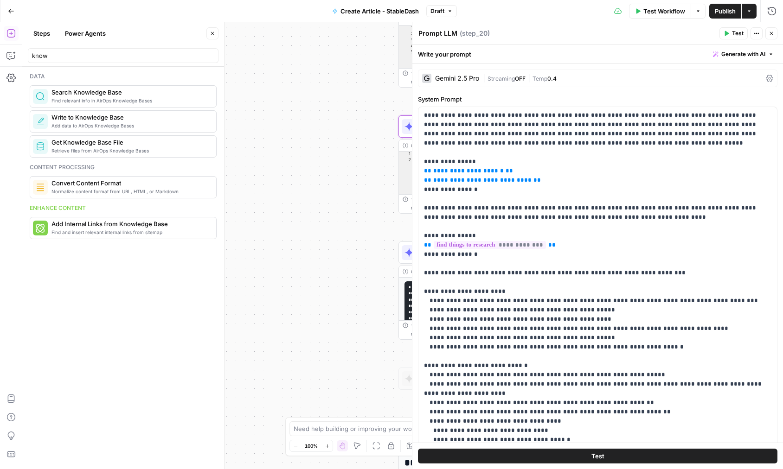
click at [569, 76] on div "| Streaming OFF | Temp 0.4" at bounding box center [622, 78] width 279 height 9
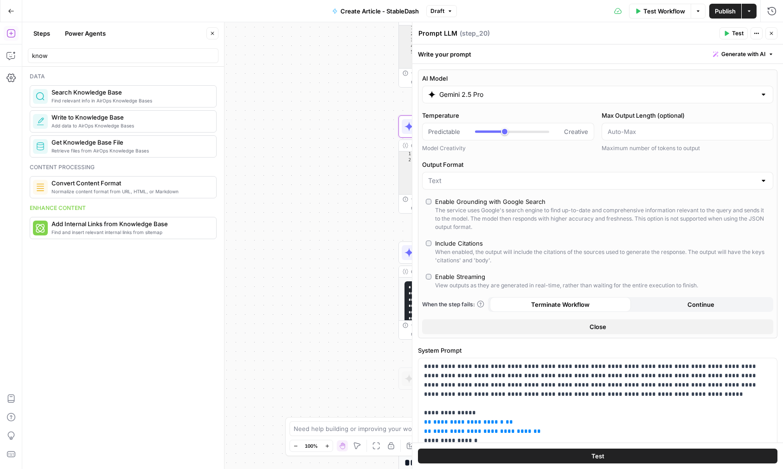
click at [772, 36] on icon "button" at bounding box center [771, 34] width 6 height 6
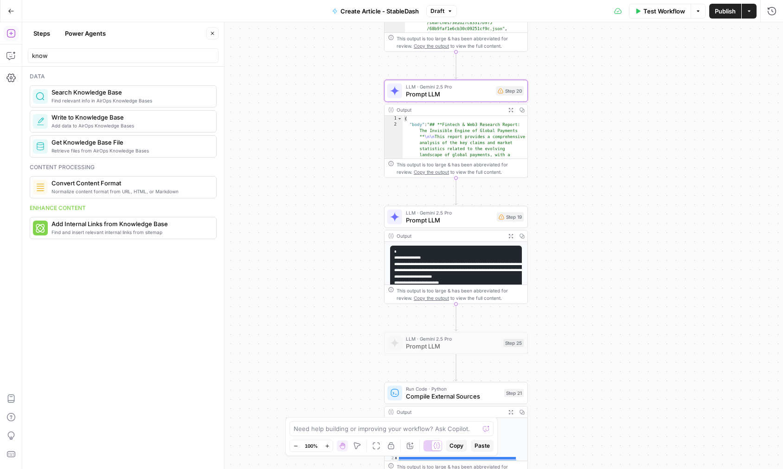
drag, startPoint x: 653, startPoint y: 285, endPoint x: 631, endPoint y: 229, distance: 60.5
click at [631, 229] on div "**********" at bounding box center [402, 245] width 760 height 447
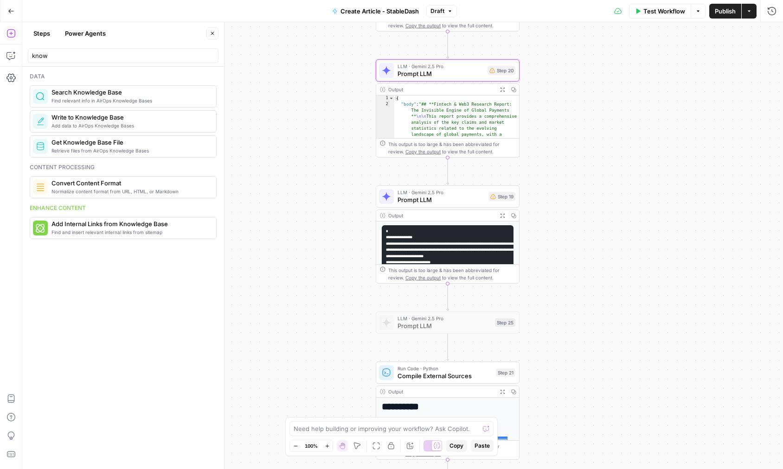
click at [450, 195] on span "Prompt LLM" at bounding box center [440, 199] width 87 height 9
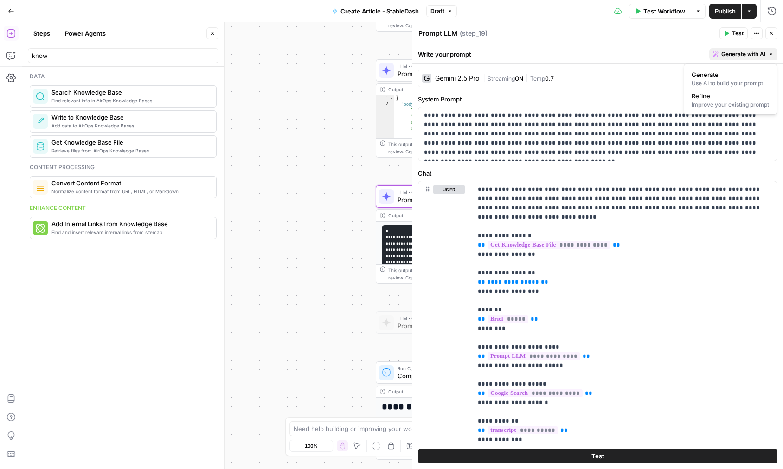
click at [766, 55] on button "Generate with AI" at bounding box center [743, 54] width 68 height 12
click at [750, 96] on span "Refine" at bounding box center [728, 95] width 74 height 9
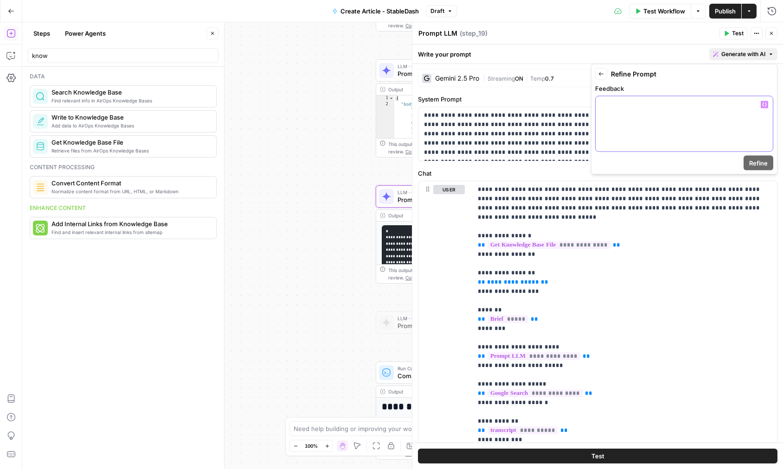
click at [708, 122] on div at bounding box center [683, 123] width 177 height 55
click at [765, 105] on icon "button" at bounding box center [764, 104] width 5 height 4
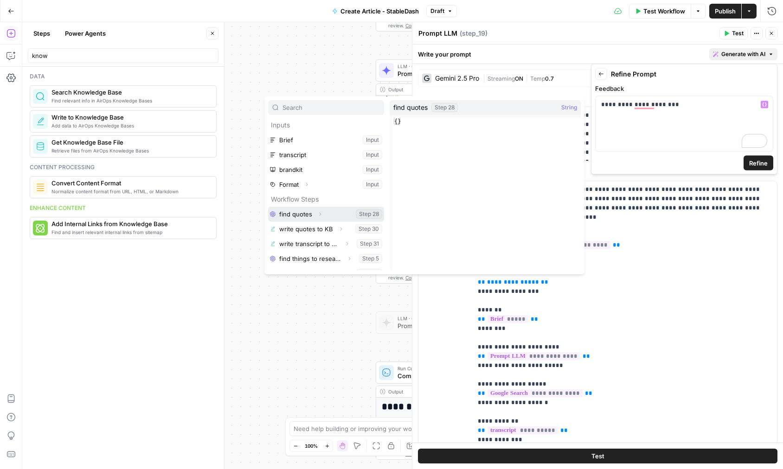
click at [319, 213] on icon "button" at bounding box center [320, 213] width 2 height 3
click at [308, 227] on button "Select variable Output" at bounding box center [330, 229] width 107 height 15
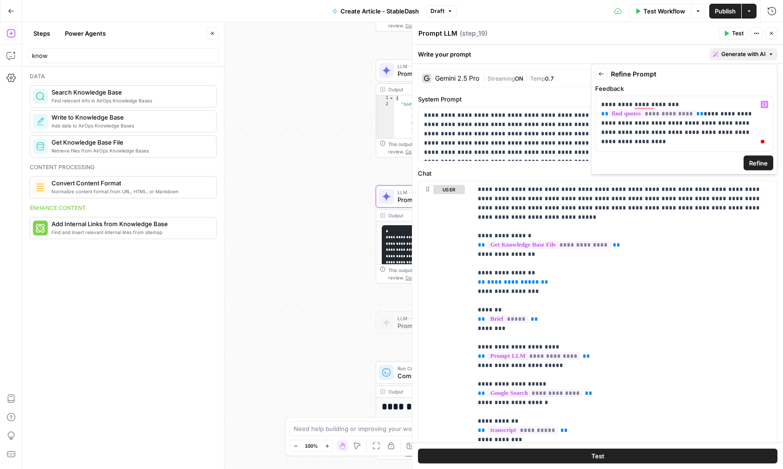
click at [759, 163] on span "Refine" at bounding box center [758, 163] width 19 height 9
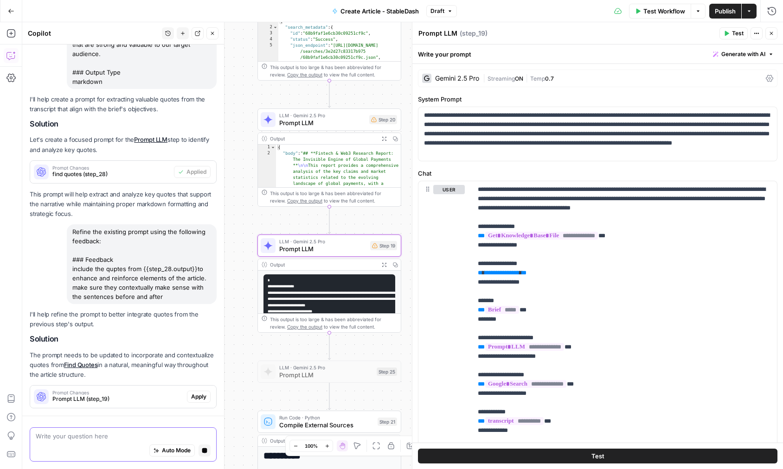
scroll to position [392, 0]
click at [201, 399] on span "Apply" at bounding box center [198, 397] width 15 height 8
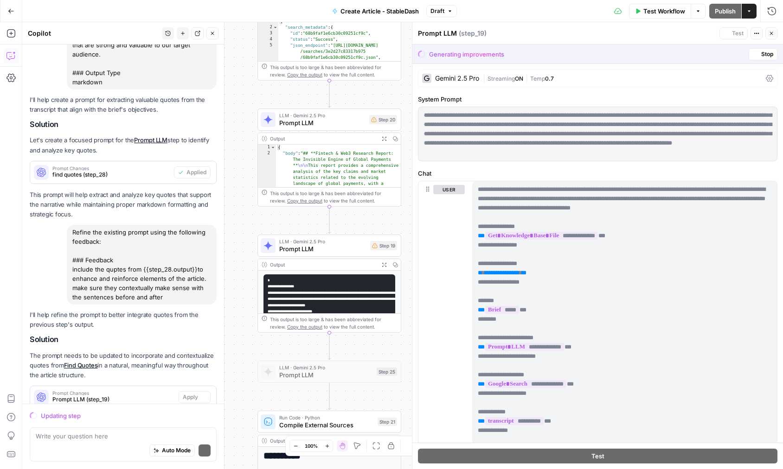
scroll to position [419, 0]
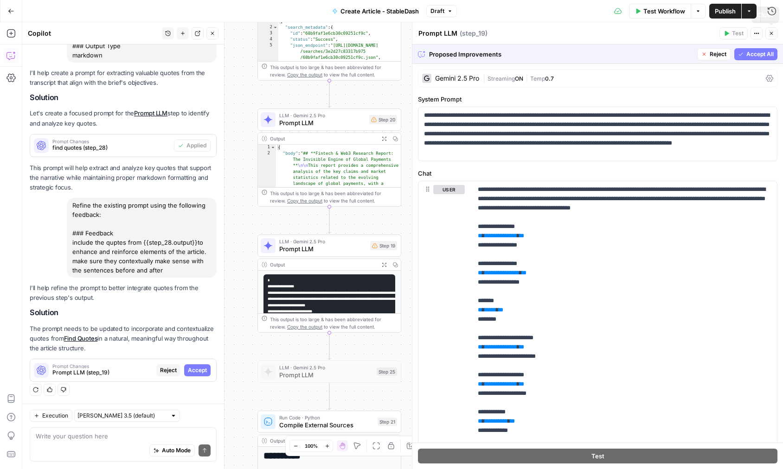
click at [757, 55] on span "Accept All" at bounding box center [759, 54] width 27 height 8
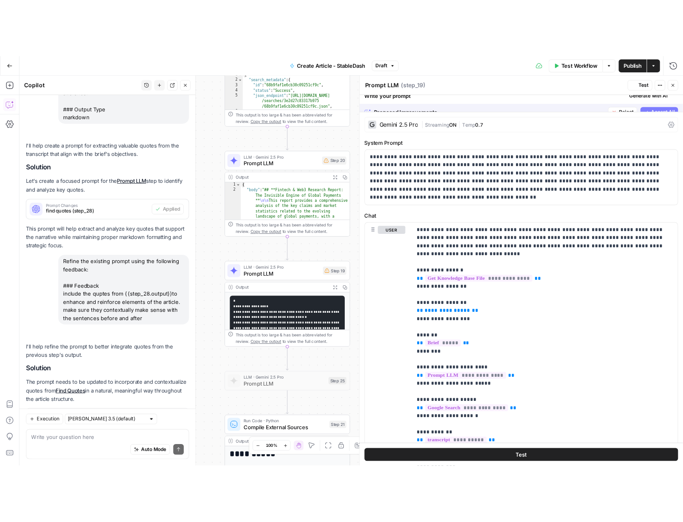
scroll to position [463, 0]
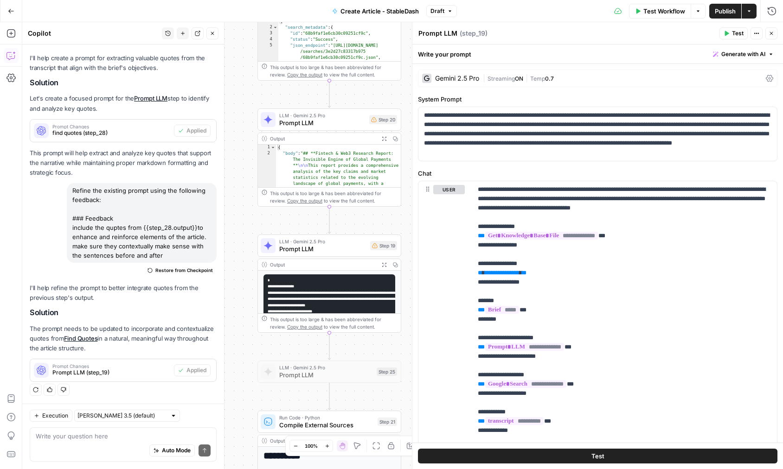
click at [766, 31] on button "Close" at bounding box center [771, 33] width 12 height 12
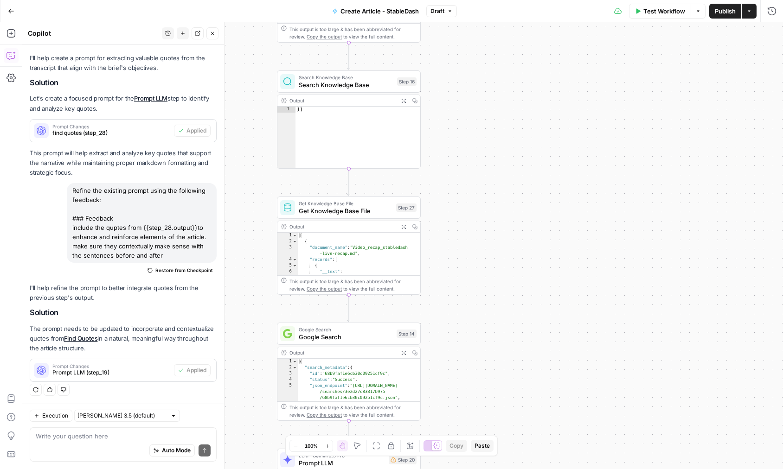
drag, startPoint x: 624, startPoint y: 121, endPoint x: 644, endPoint y: 461, distance: 340.9
click at [644, 462] on div "**********" at bounding box center [402, 245] width 760 height 447
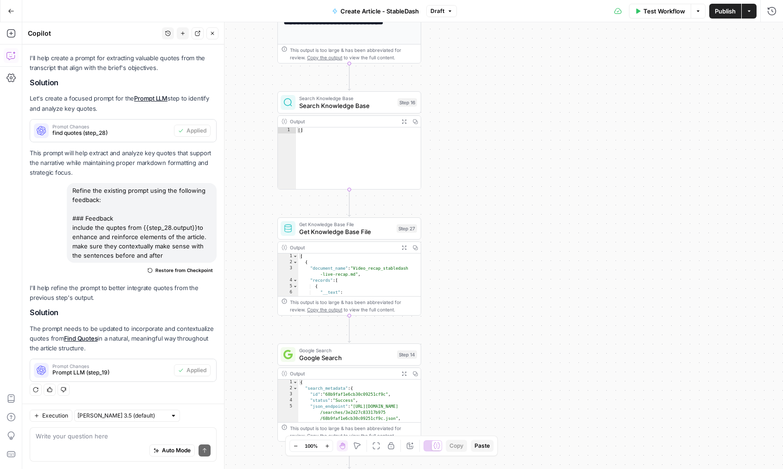
drag, startPoint x: 590, startPoint y: 248, endPoint x: 590, endPoint y: 267, distance: 18.5
click at [590, 267] on div "**********" at bounding box center [402, 245] width 760 height 447
click at [374, 235] on span "Get Knowledge Base File" at bounding box center [346, 231] width 94 height 9
type input "Formats"
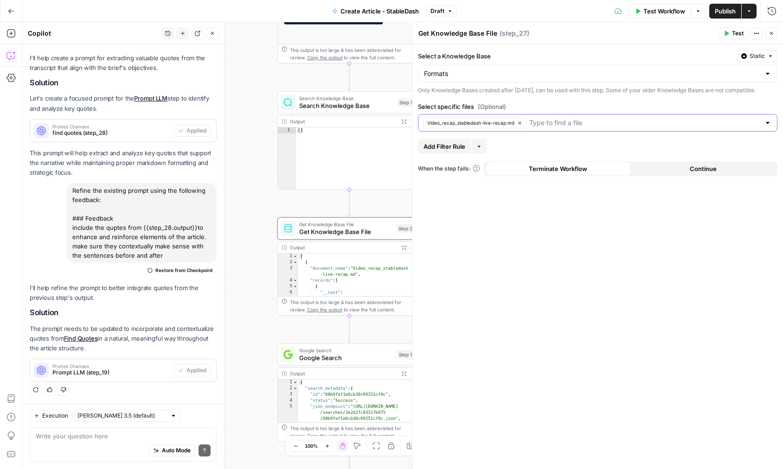
click at [516, 127] on button "Video_recap_stabledash-live-recap.md" at bounding box center [474, 122] width 103 height 11
click at [516, 128] on input "Select specific files (Optional)" at bounding box center [592, 122] width 336 height 9
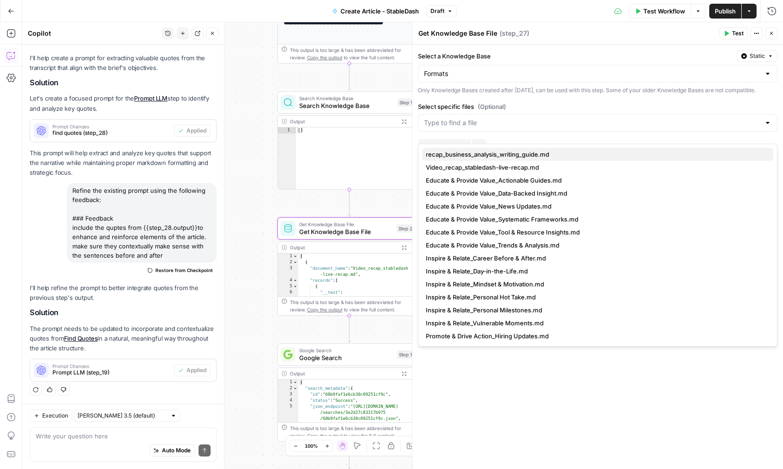
click at [502, 159] on button "recap_business_analysis_writing_guide.md" at bounding box center [597, 154] width 351 height 13
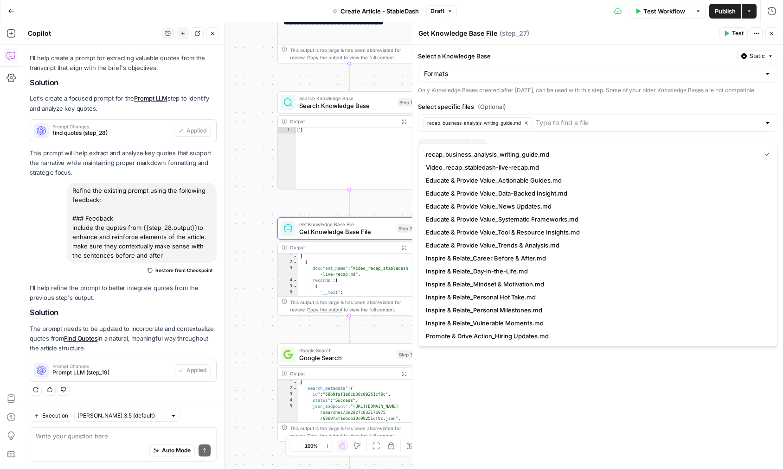
click at [610, 95] on div "Only Knowledge Bases created after June 1st, 2024, can be used with this step. …" at bounding box center [597, 90] width 359 height 8
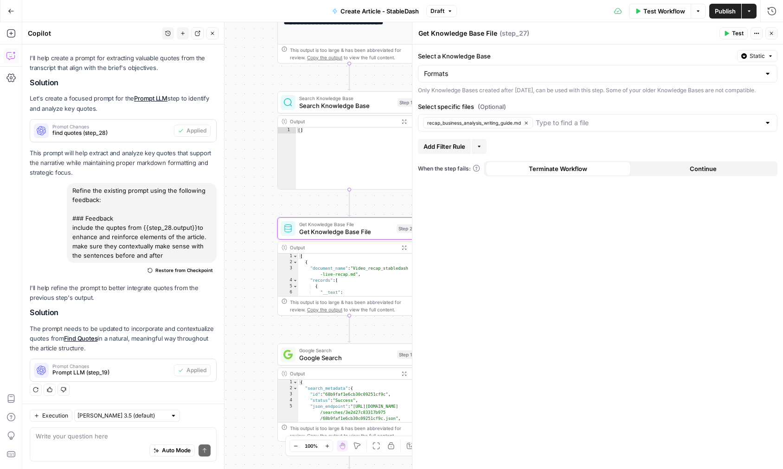
click at [773, 34] on icon "button" at bounding box center [771, 34] width 6 height 6
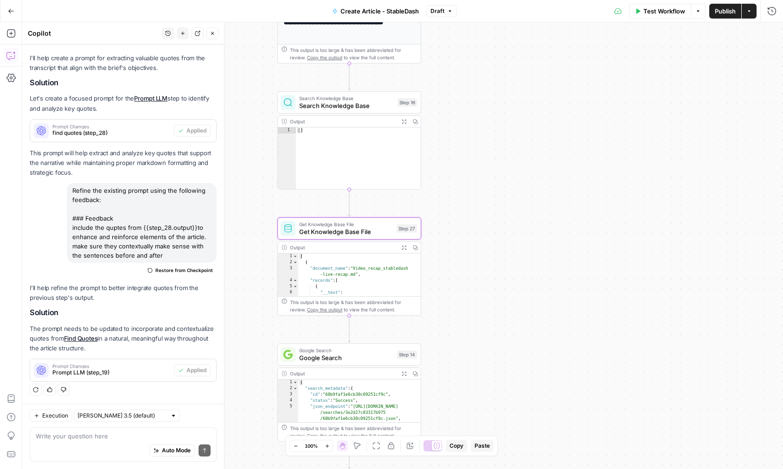
click at [733, 14] on span "Publish" at bounding box center [725, 10] width 21 height 9
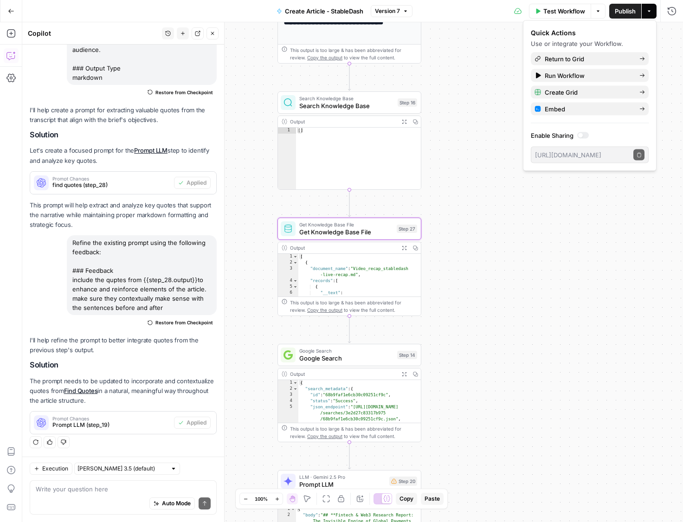
scroll to position [411, 0]
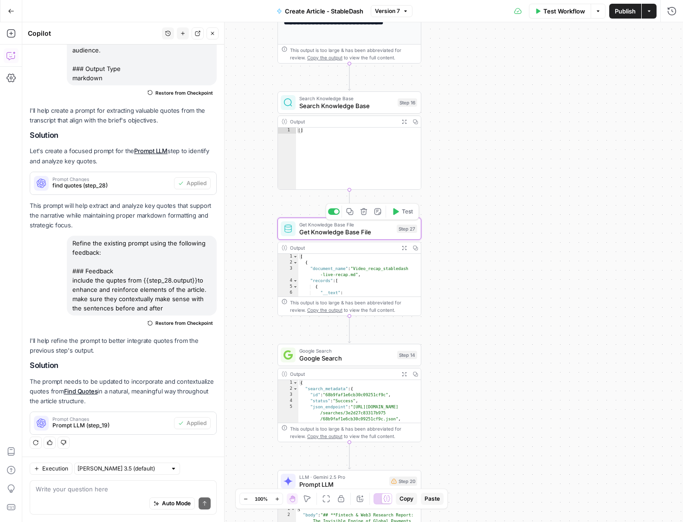
drag, startPoint x: 512, startPoint y: 301, endPoint x: 530, endPoint y: 191, distance: 111.8
click at [530, 195] on div "**********" at bounding box center [352, 271] width 660 height 499
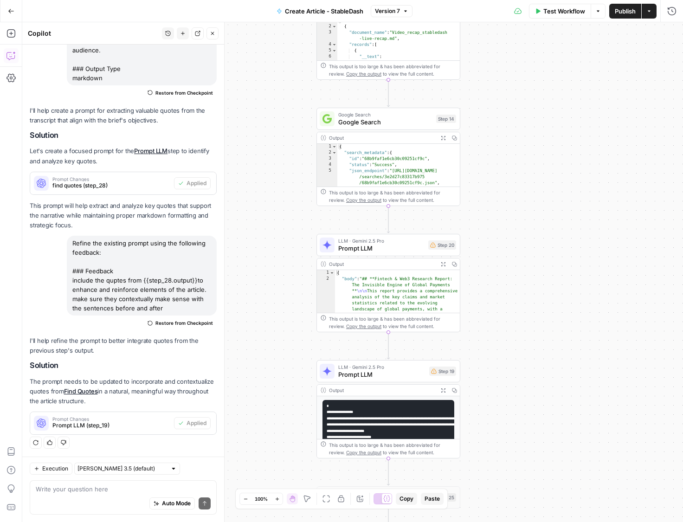
drag, startPoint x: 520, startPoint y: 368, endPoint x: 546, endPoint y: 222, distance: 148.7
click at [543, 236] on div "**********" at bounding box center [352, 271] width 660 height 499
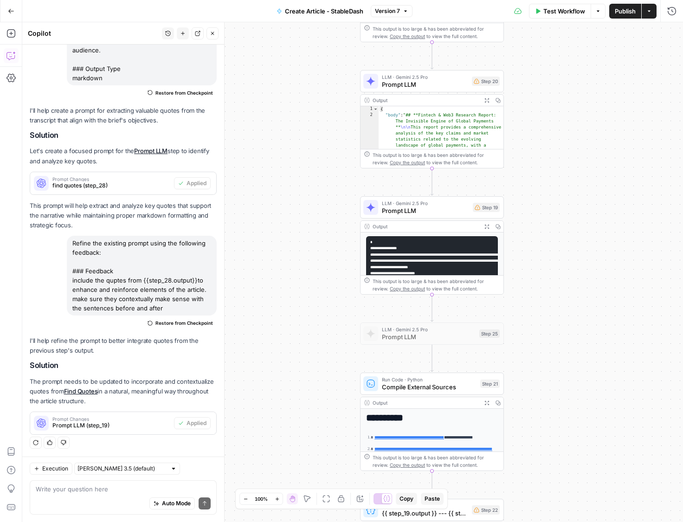
drag, startPoint x: 508, startPoint y: 315, endPoint x: 547, endPoint y: 161, distance: 158.3
click at [547, 161] on div "**********" at bounding box center [352, 271] width 660 height 499
click at [459, 212] on span "Prompt LLM" at bounding box center [425, 210] width 87 height 9
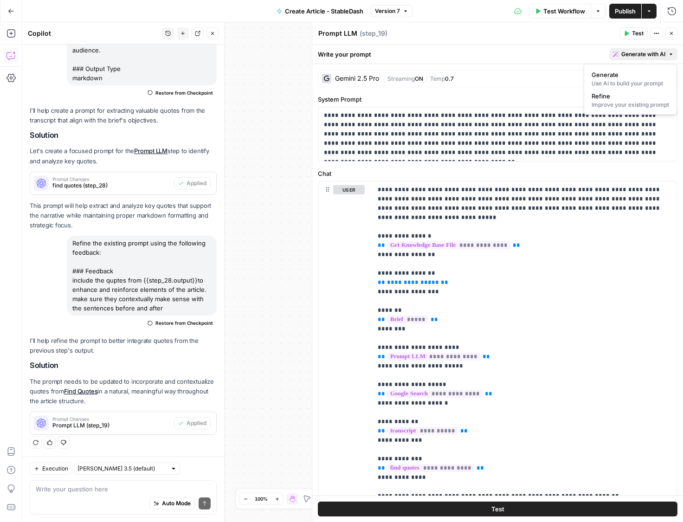
click at [632, 51] on span "Generate with AI" at bounding box center [643, 54] width 44 height 8
click at [606, 100] on span "Refine" at bounding box center [628, 95] width 74 height 9
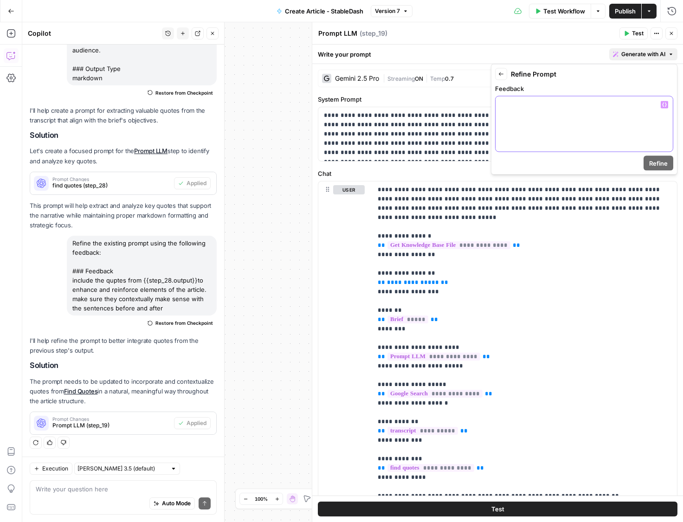
click at [532, 121] on div at bounding box center [583, 123] width 177 height 55
click at [650, 165] on span "Refine" at bounding box center [658, 163] width 19 height 9
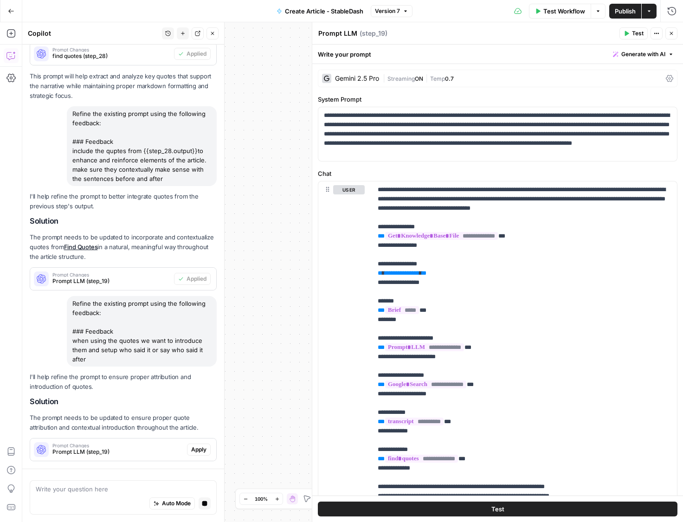
scroll to position [582, 0]
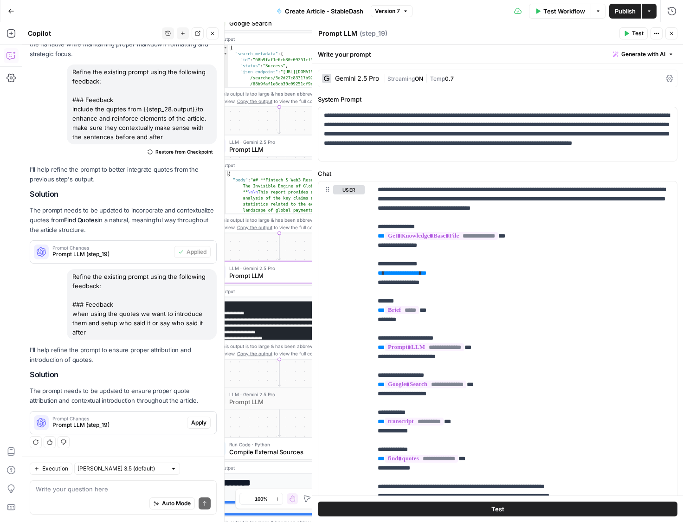
click at [194, 424] on span "Apply" at bounding box center [198, 422] width 15 height 8
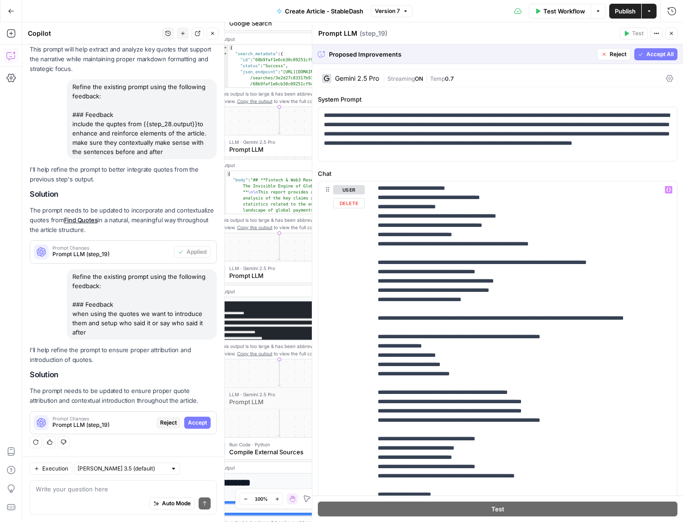
scroll to position [1000, 0]
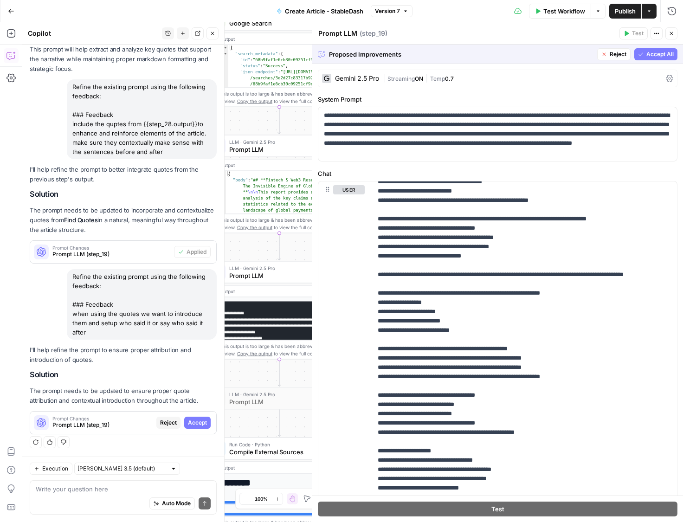
click at [647, 56] on span "Accept All" at bounding box center [659, 54] width 27 height 8
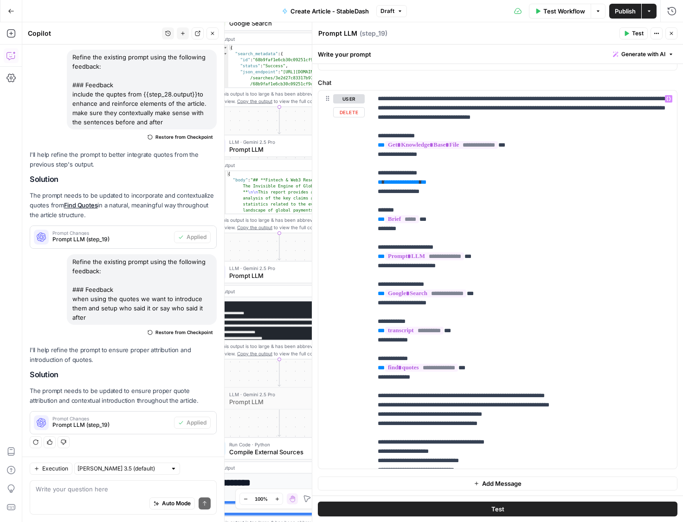
scroll to position [0, 0]
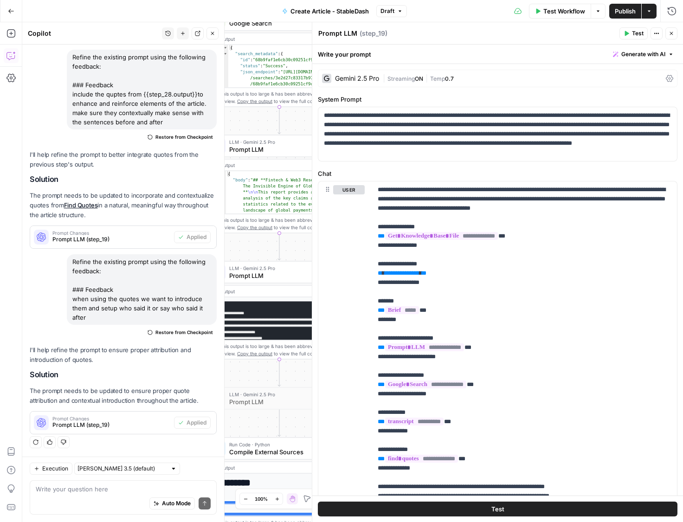
click at [623, 7] on span "Publish" at bounding box center [624, 10] width 21 height 9
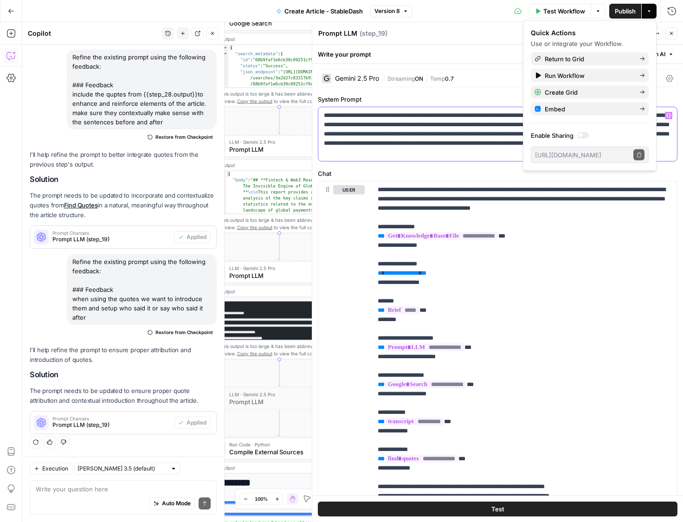
click at [435, 134] on p "**********" at bounding box center [497, 134] width 347 height 46
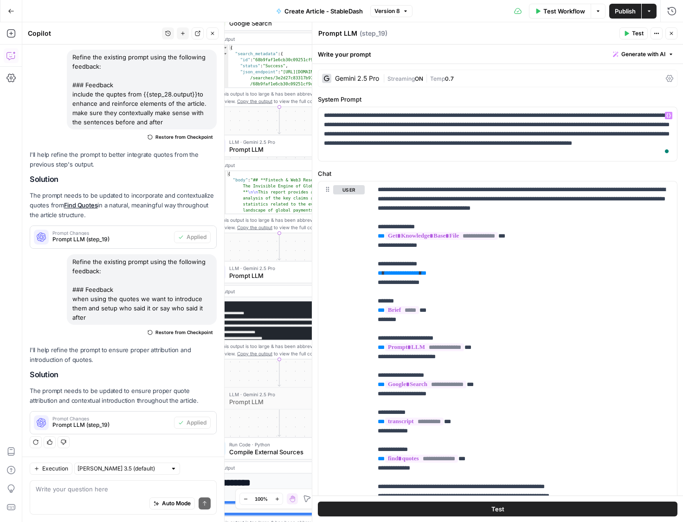
click at [676, 39] on div "Test Actions Close" at bounding box center [648, 33] width 58 height 12
click at [672, 34] on icon "button" at bounding box center [671, 34] width 6 height 6
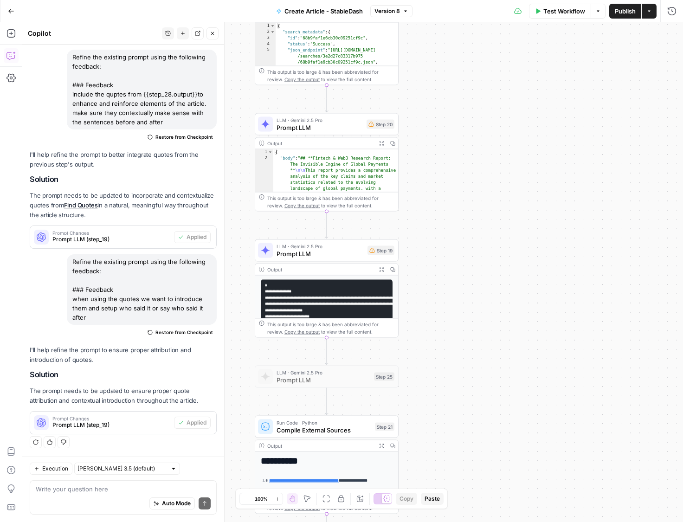
drag, startPoint x: 522, startPoint y: 274, endPoint x: 569, endPoint y: 252, distance: 52.1
click at [569, 252] on div "**********" at bounding box center [352, 271] width 660 height 499
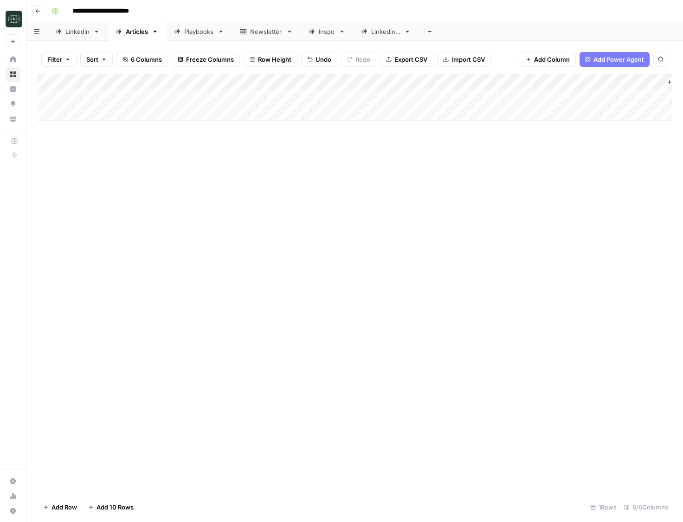
click at [243, 270] on div "Add Column" at bounding box center [355, 282] width 634 height 417
click at [465, 249] on div "Add Column" at bounding box center [355, 282] width 634 height 417
click at [232, 405] on div "Add Column" at bounding box center [355, 282] width 634 height 417
click at [571, 94] on div "Add Column" at bounding box center [355, 97] width 634 height 46
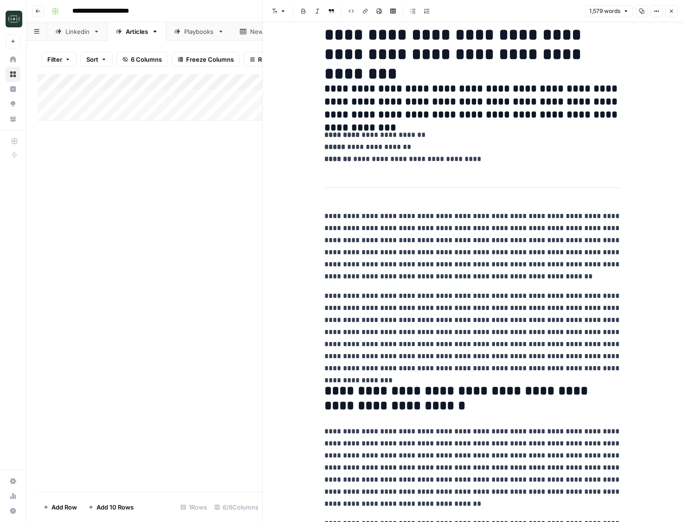
scroll to position [25, 0]
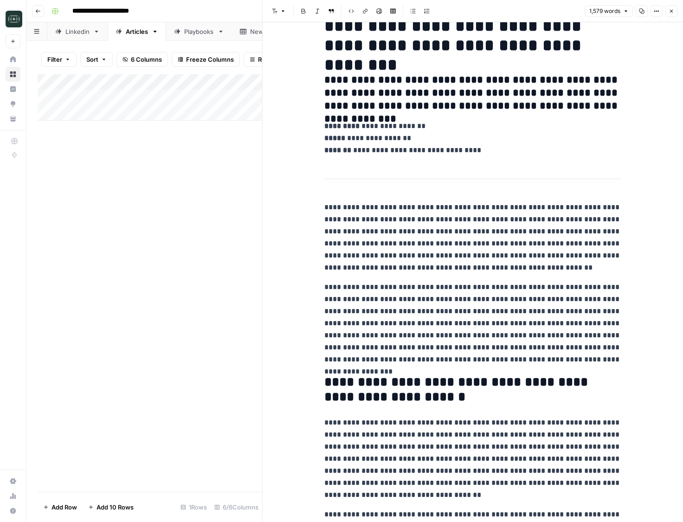
click at [467, 231] on p "**********" at bounding box center [472, 237] width 297 height 72
click at [459, 292] on p "**********" at bounding box center [472, 323] width 297 height 84
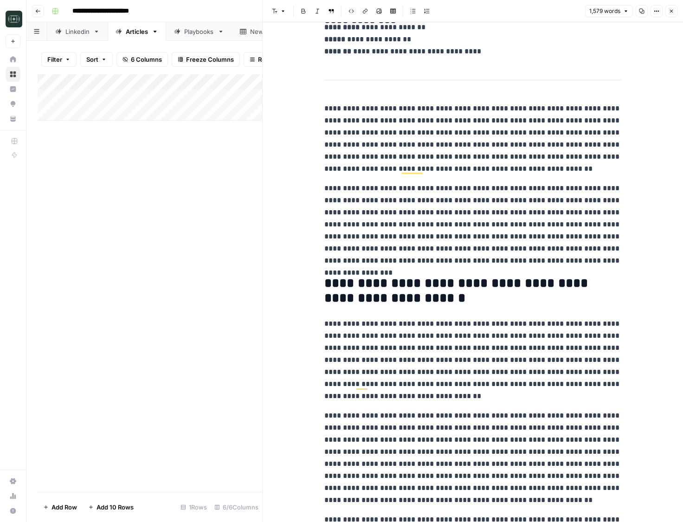
scroll to position [132, 0]
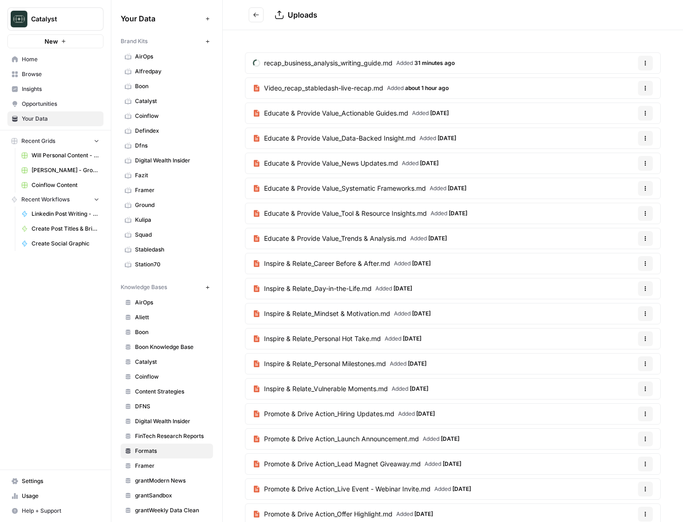
scroll to position [319, 0]
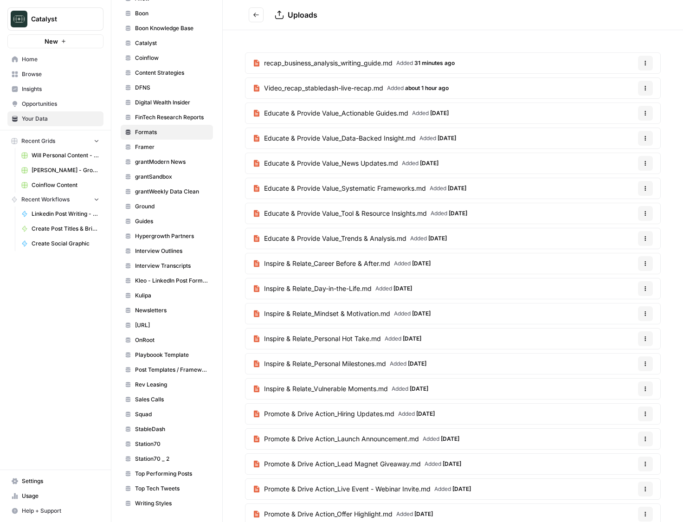
click at [253, 7] on button "Go back" at bounding box center [256, 14] width 15 height 15
